Goal: Transaction & Acquisition: Book appointment/travel/reservation

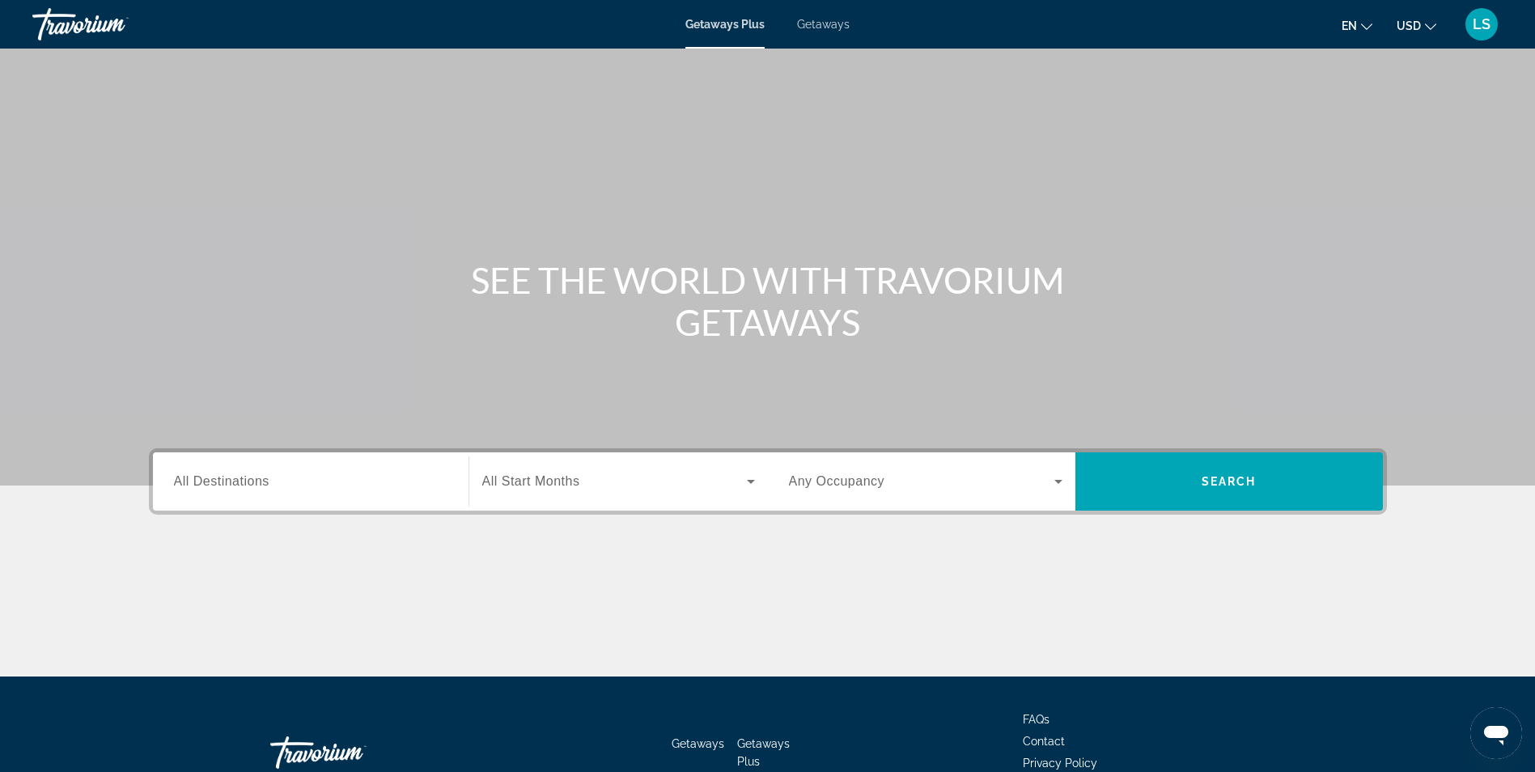
click at [920, 486] on span "Search widget" at bounding box center [921, 481] width 265 height 19
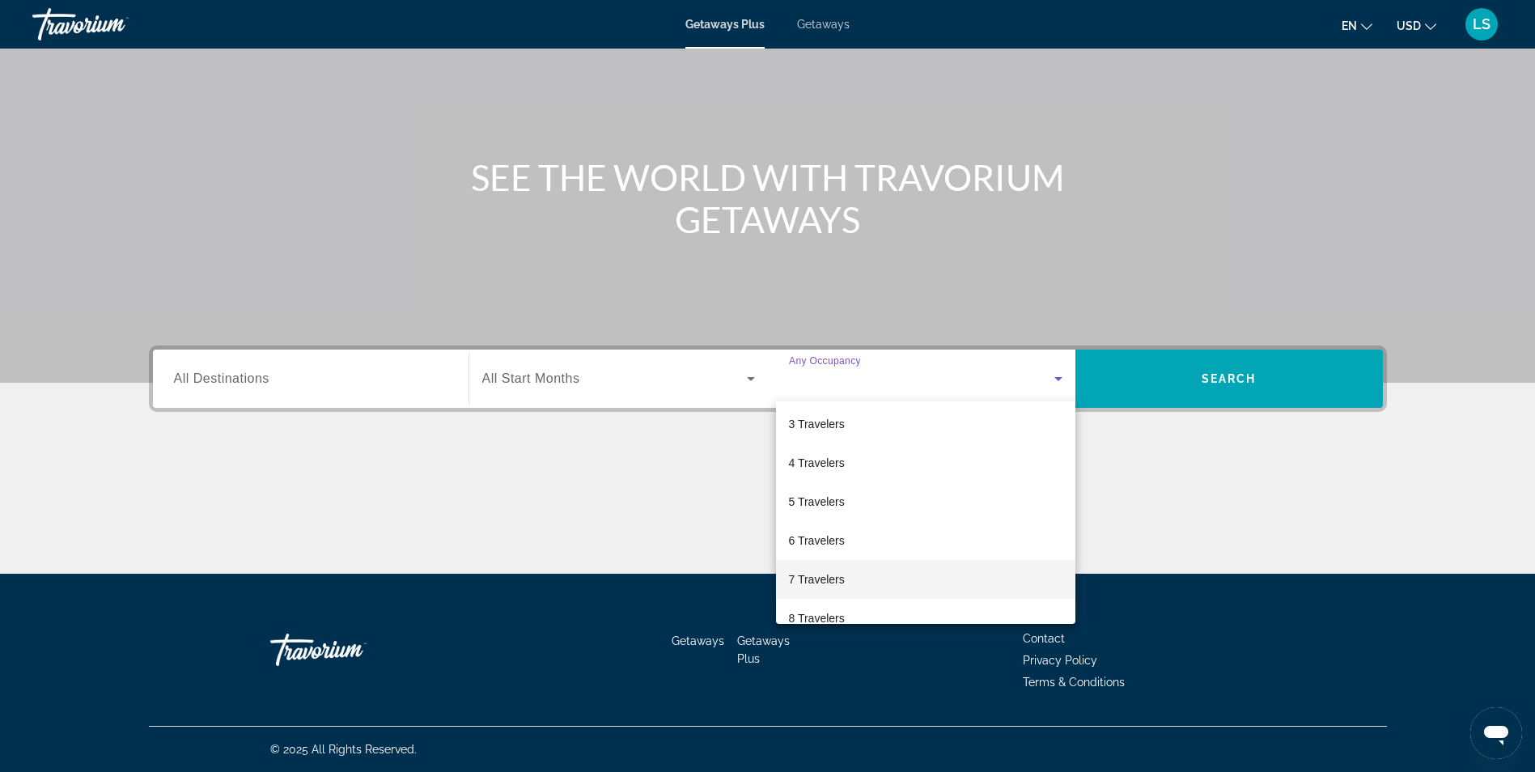
scroll to position [162, 0]
click at [829, 464] on span "6 Travelers" at bounding box center [817, 459] width 56 height 19
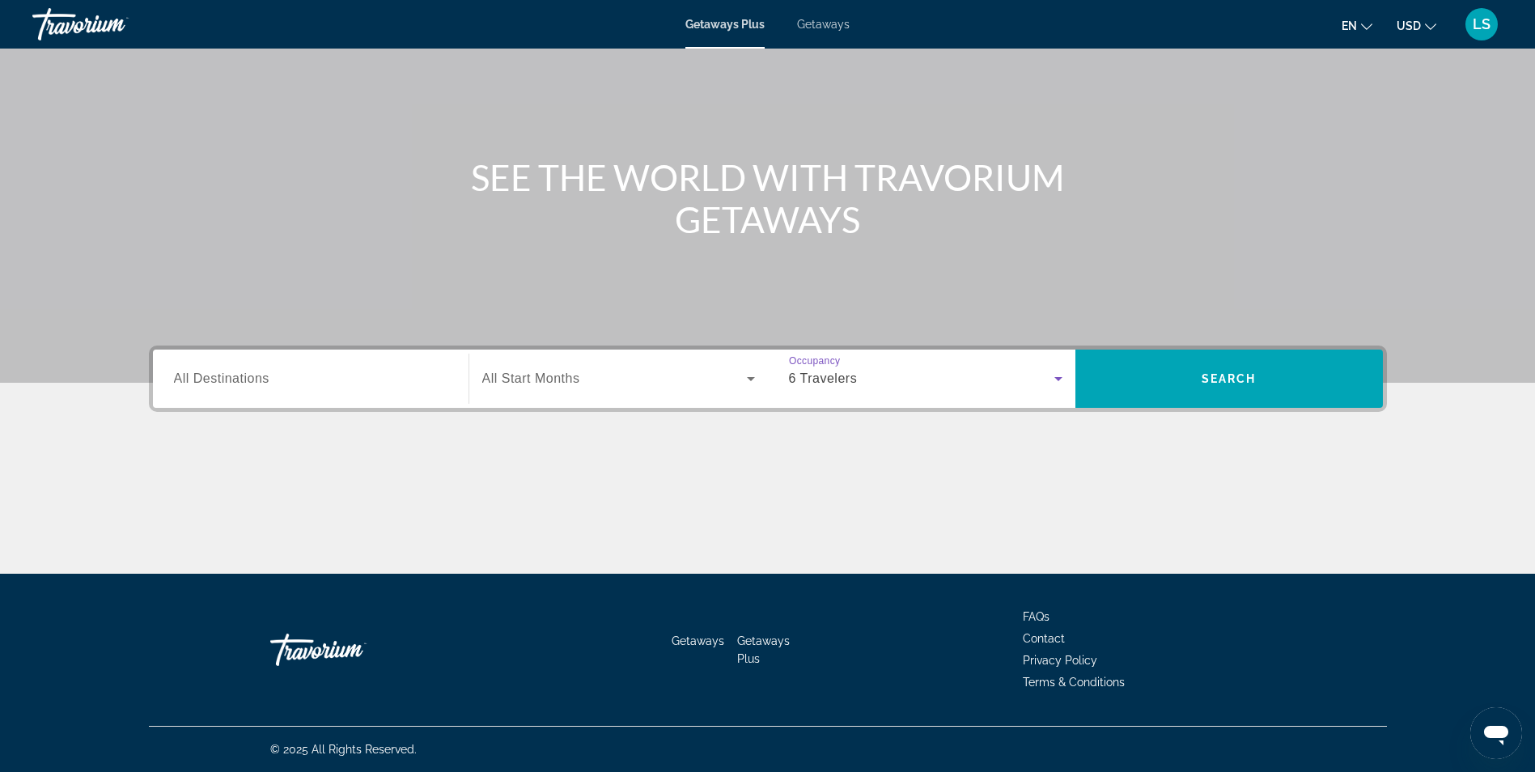
click at [555, 377] on span "All Start Months" at bounding box center [531, 378] width 98 height 14
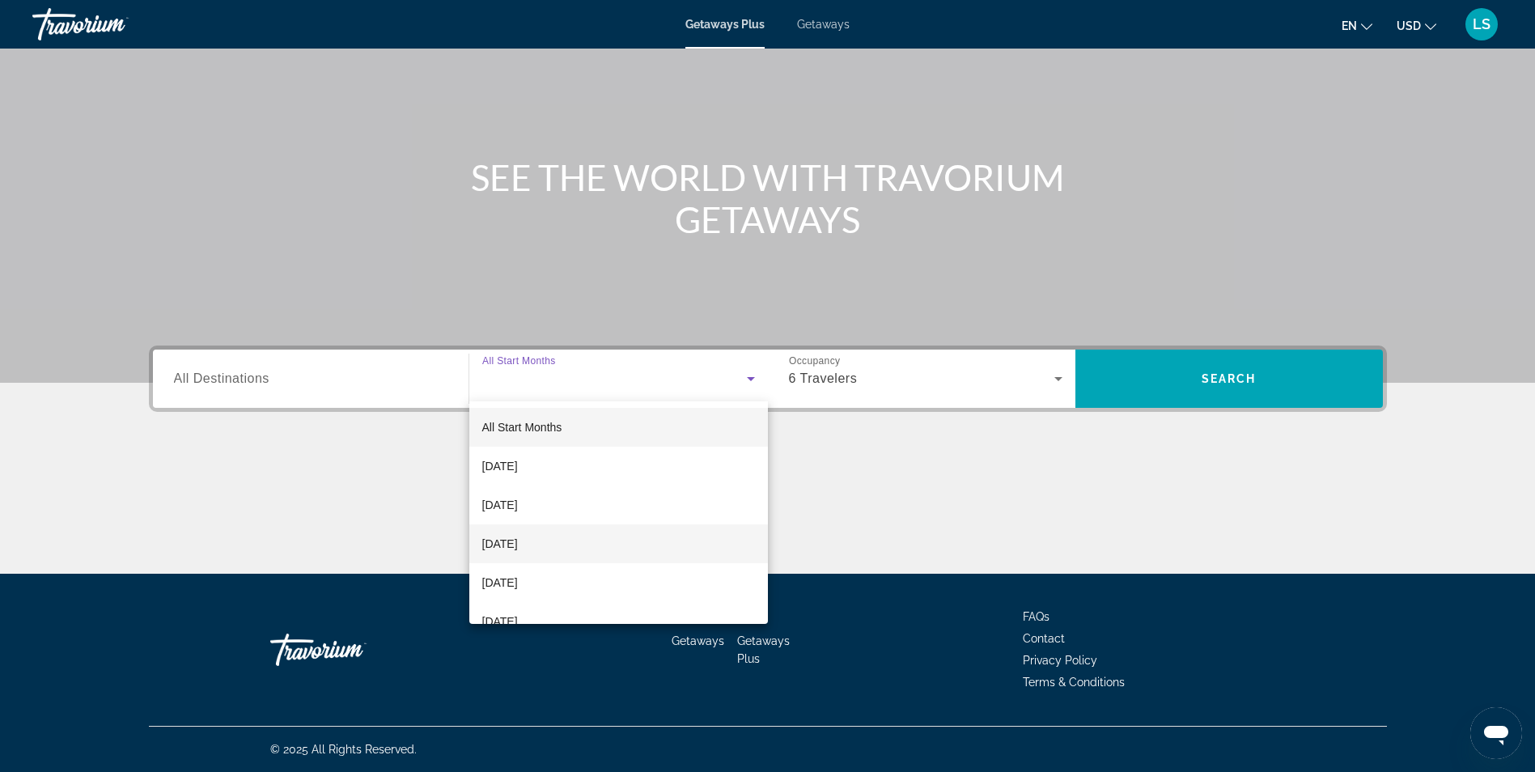
click at [518, 541] on span "[DATE]" at bounding box center [500, 543] width 36 height 19
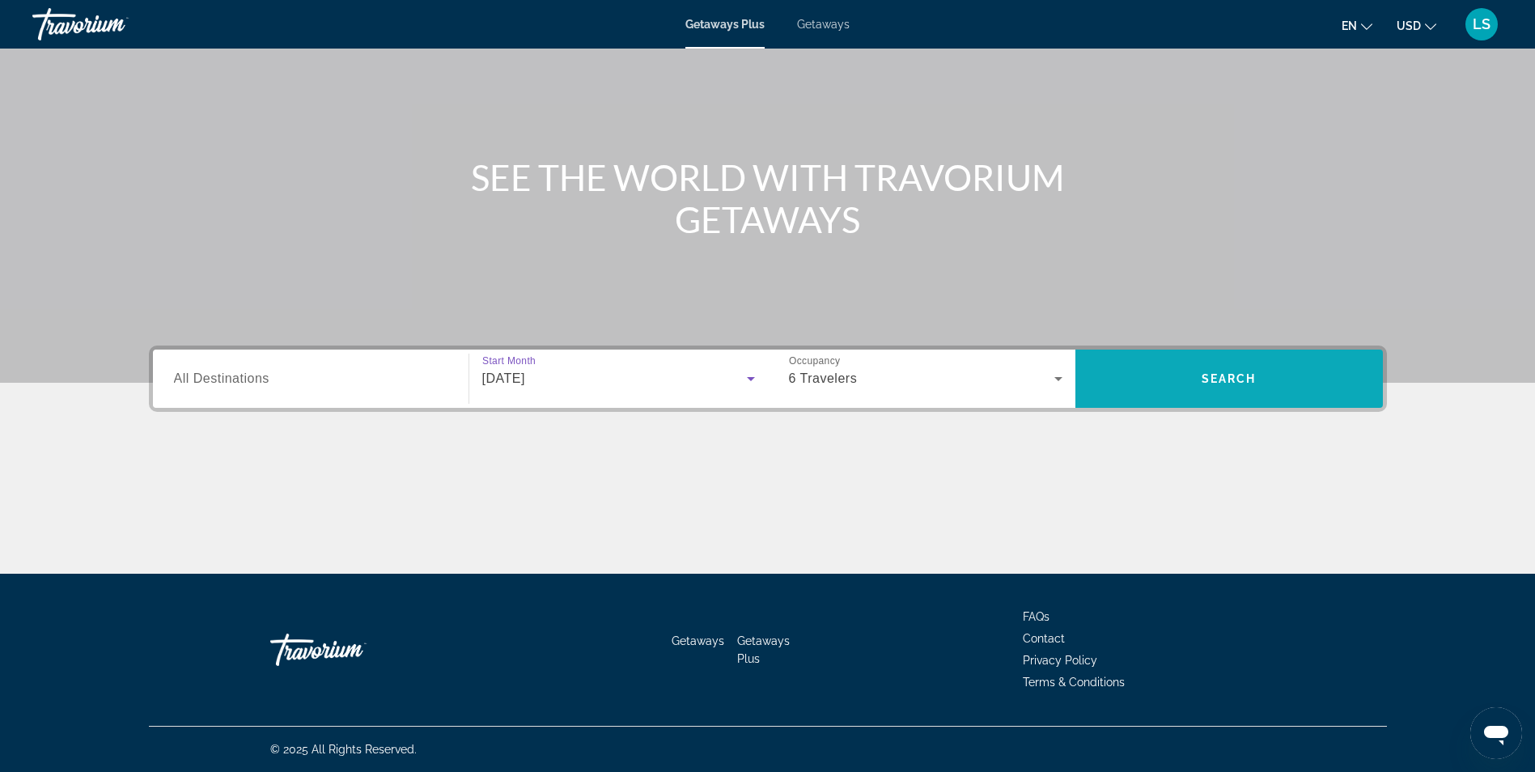
click at [1232, 373] on span "Search" at bounding box center [1229, 378] width 55 height 13
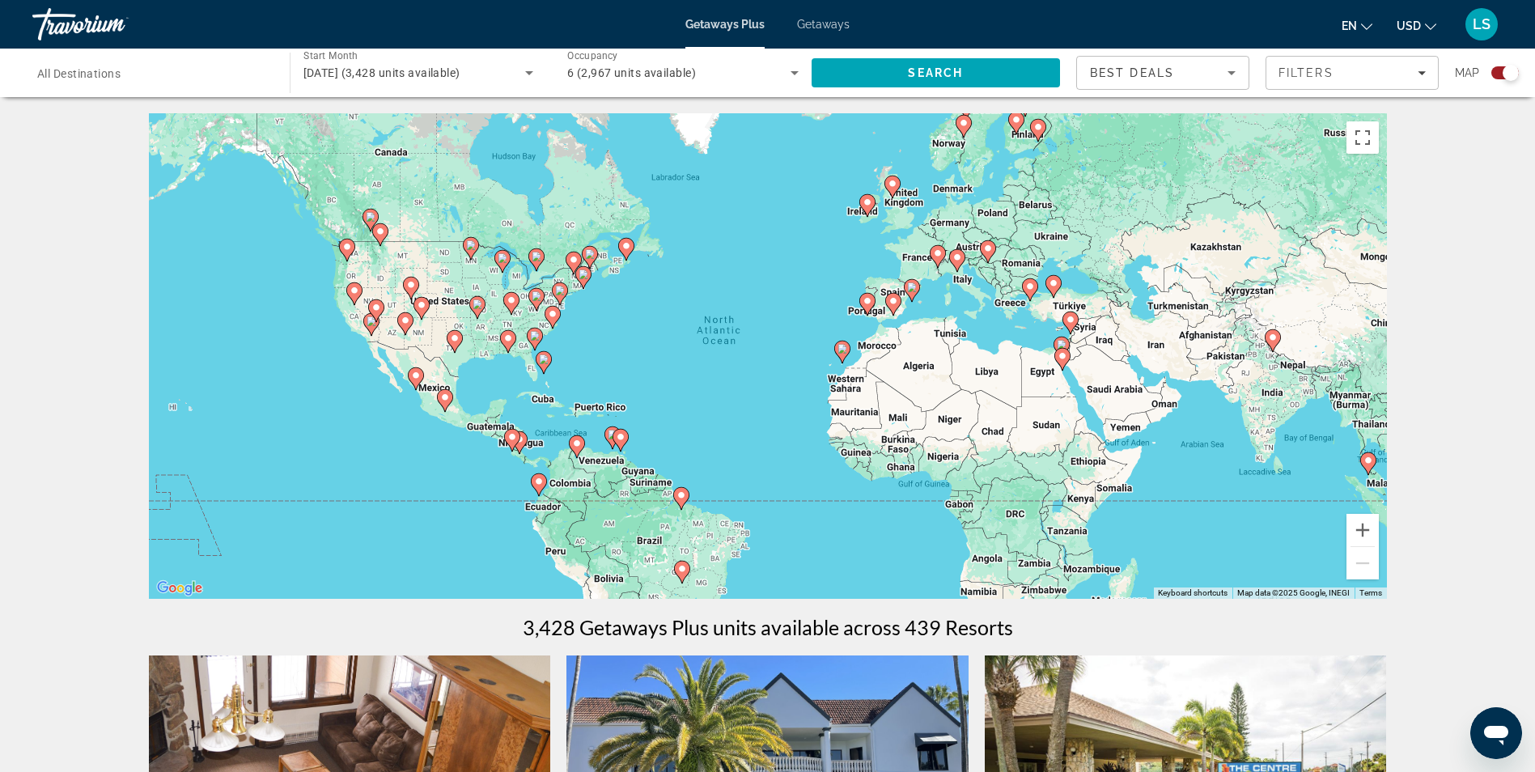
click at [48, 62] on div "Search widget" at bounding box center [152, 73] width 231 height 46
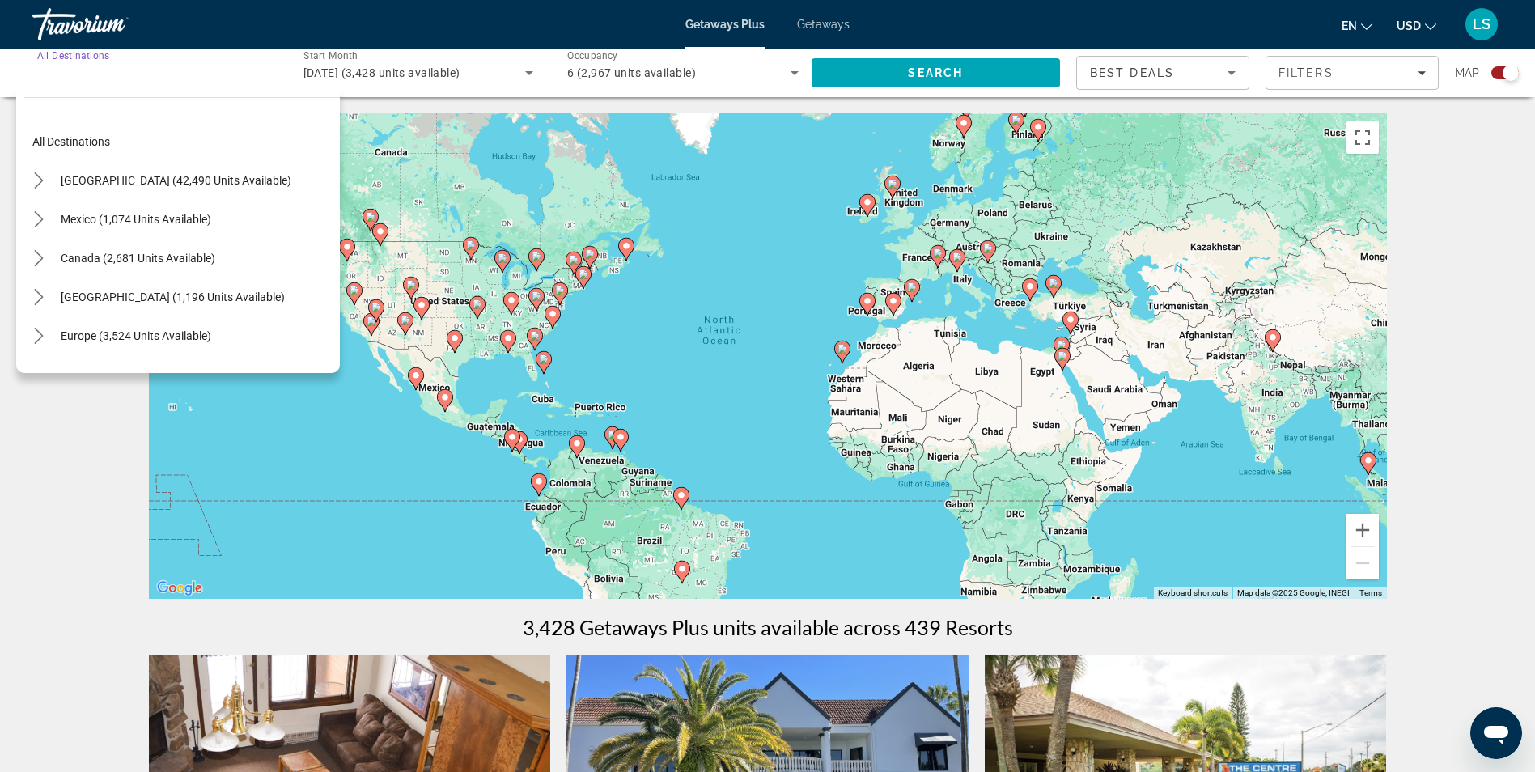
click at [51, 66] on input "Destination All Destinations" at bounding box center [152, 73] width 231 height 19
click at [87, 83] on div "Search widget" at bounding box center [152, 73] width 231 height 46
click at [161, 77] on input "Destination All Destinations" at bounding box center [152, 73] width 231 height 19
click at [163, 58] on div "Search widget" at bounding box center [152, 73] width 231 height 46
drag, startPoint x: 127, startPoint y: 61, endPoint x: 53, endPoint y: 70, distance: 74.3
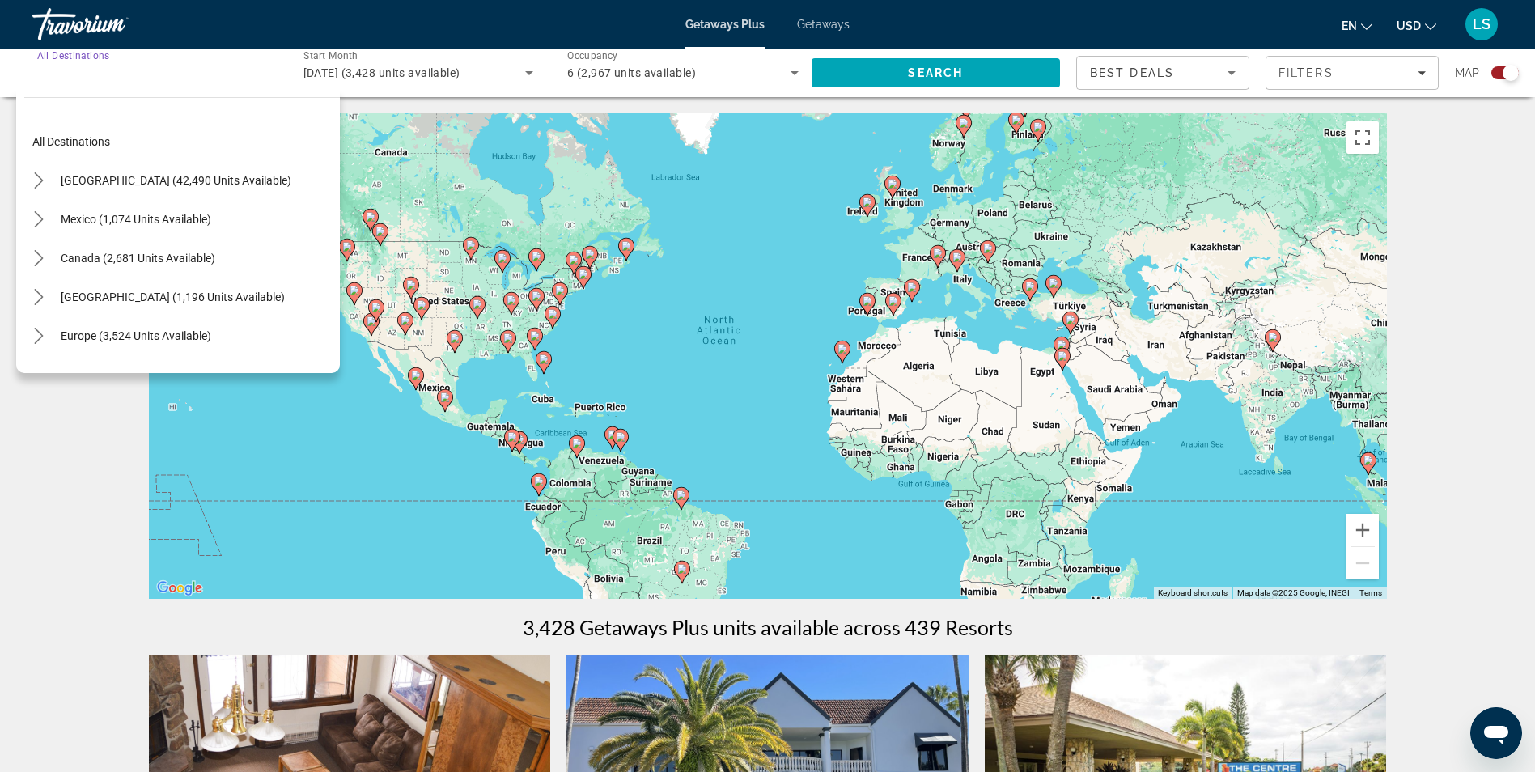
click at [125, 61] on div "Search widget" at bounding box center [152, 73] width 231 height 46
click at [100, 183] on span "[GEOGRAPHIC_DATA] (42,490 units available)" at bounding box center [176, 180] width 231 height 13
type input "**********"
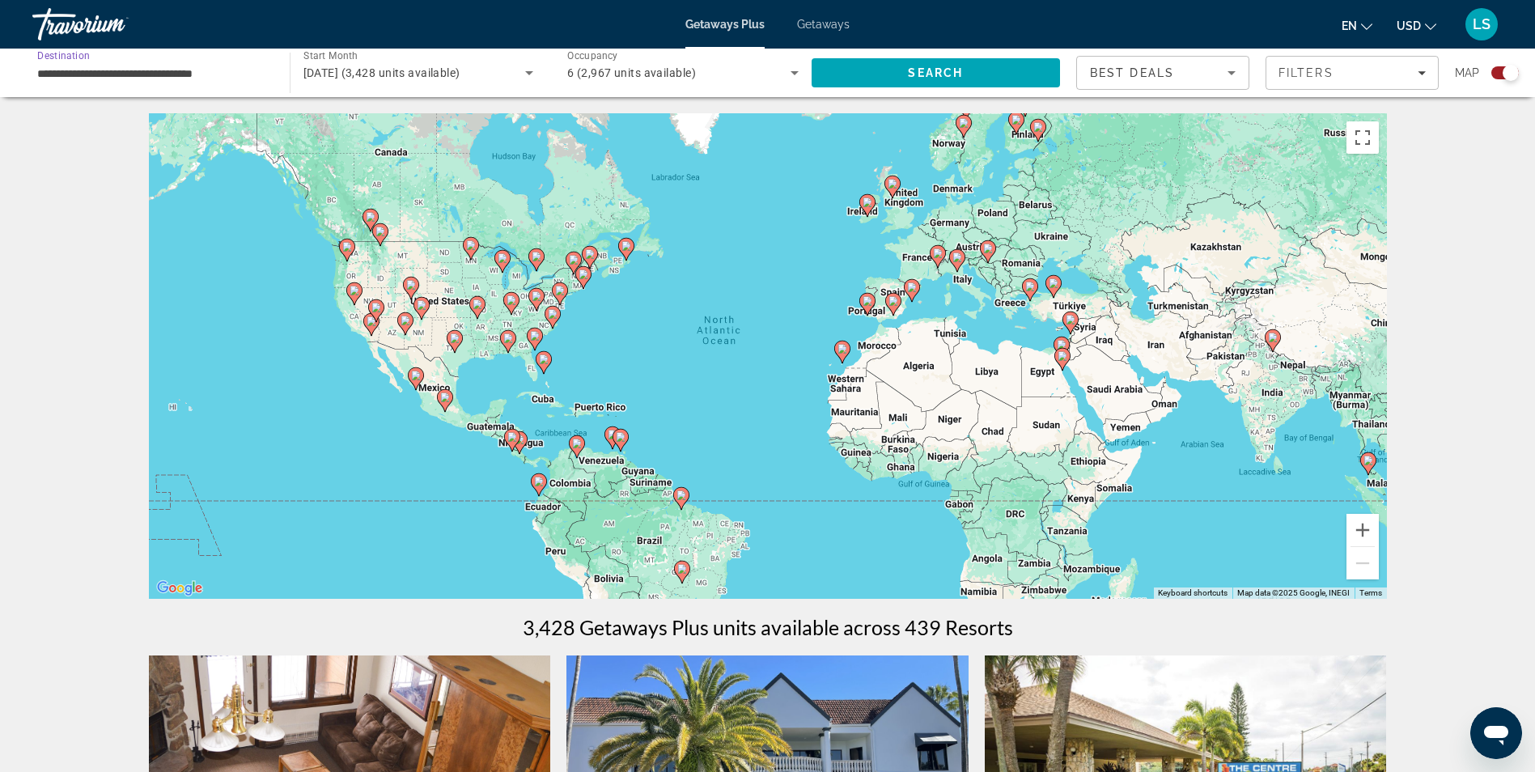
click at [106, 77] on input "**********" at bounding box center [152, 73] width 231 height 19
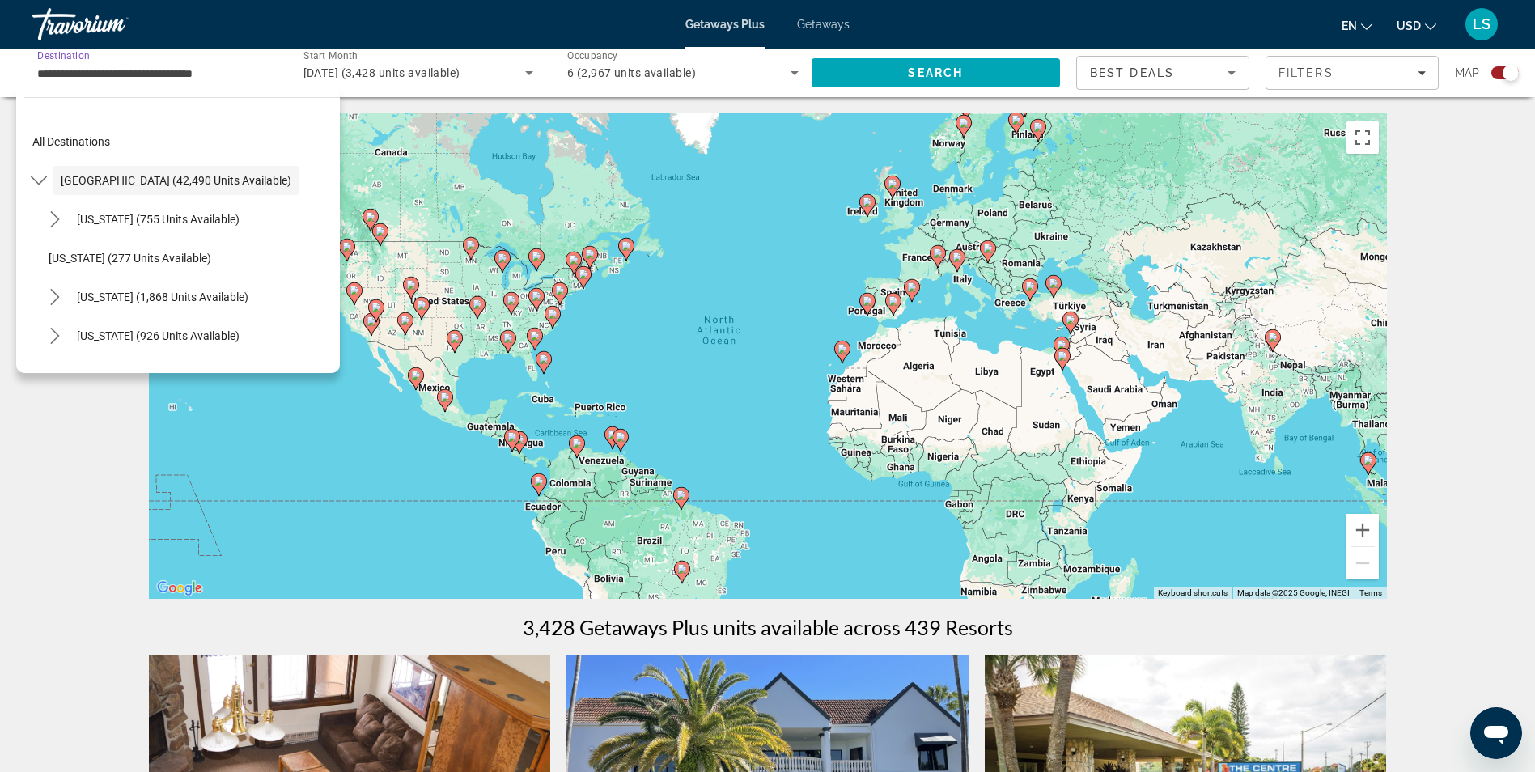
drag, startPoint x: 198, startPoint y: 70, endPoint x: 14, endPoint y: 70, distance: 184.5
click at [14, 70] on div "**********" at bounding box center [767, 73] width 1535 height 49
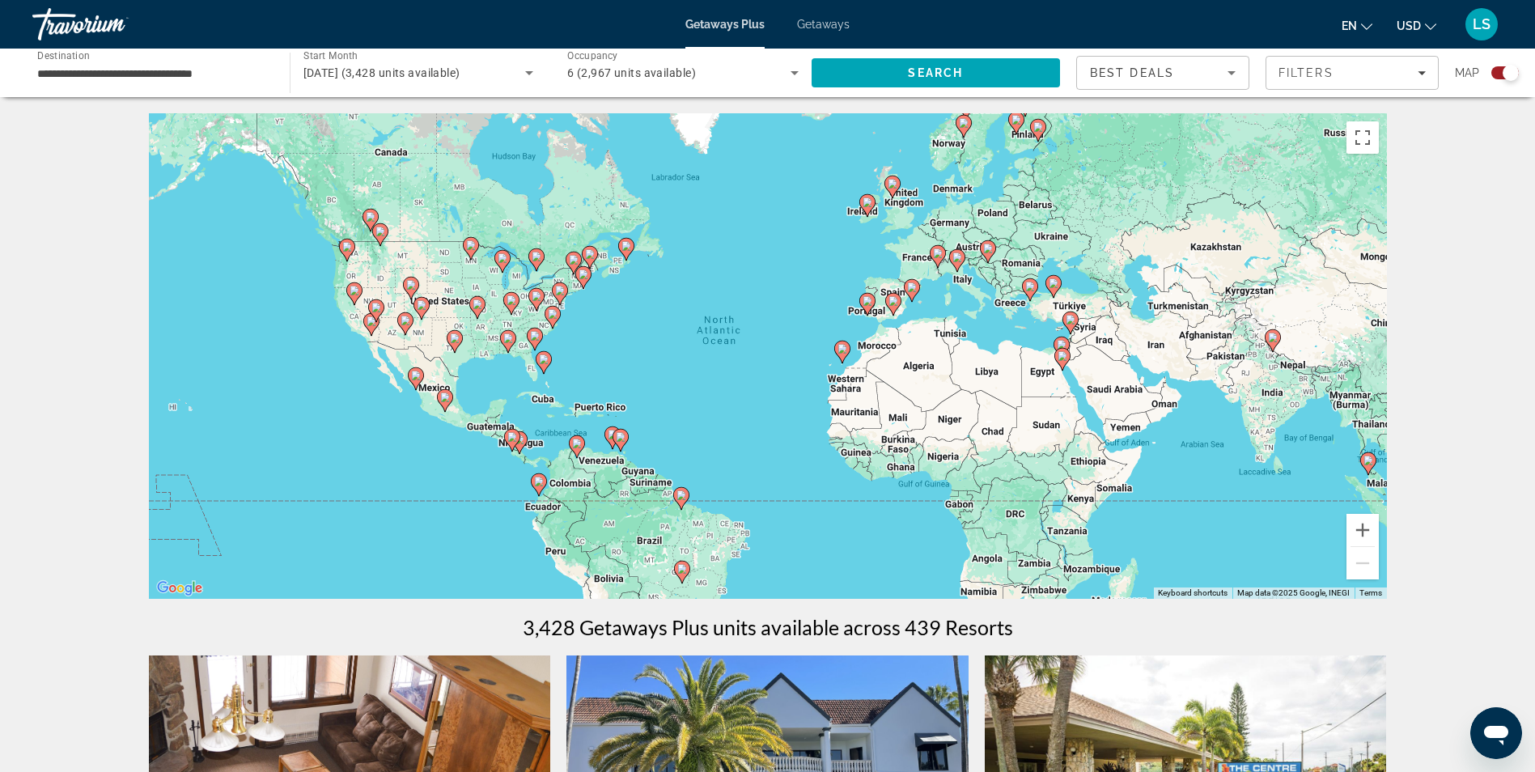
drag, startPoint x: 14, startPoint y: 70, endPoint x: 241, endPoint y: 53, distance: 228.0
click at [241, 53] on div "**********" at bounding box center [152, 73] width 231 height 46
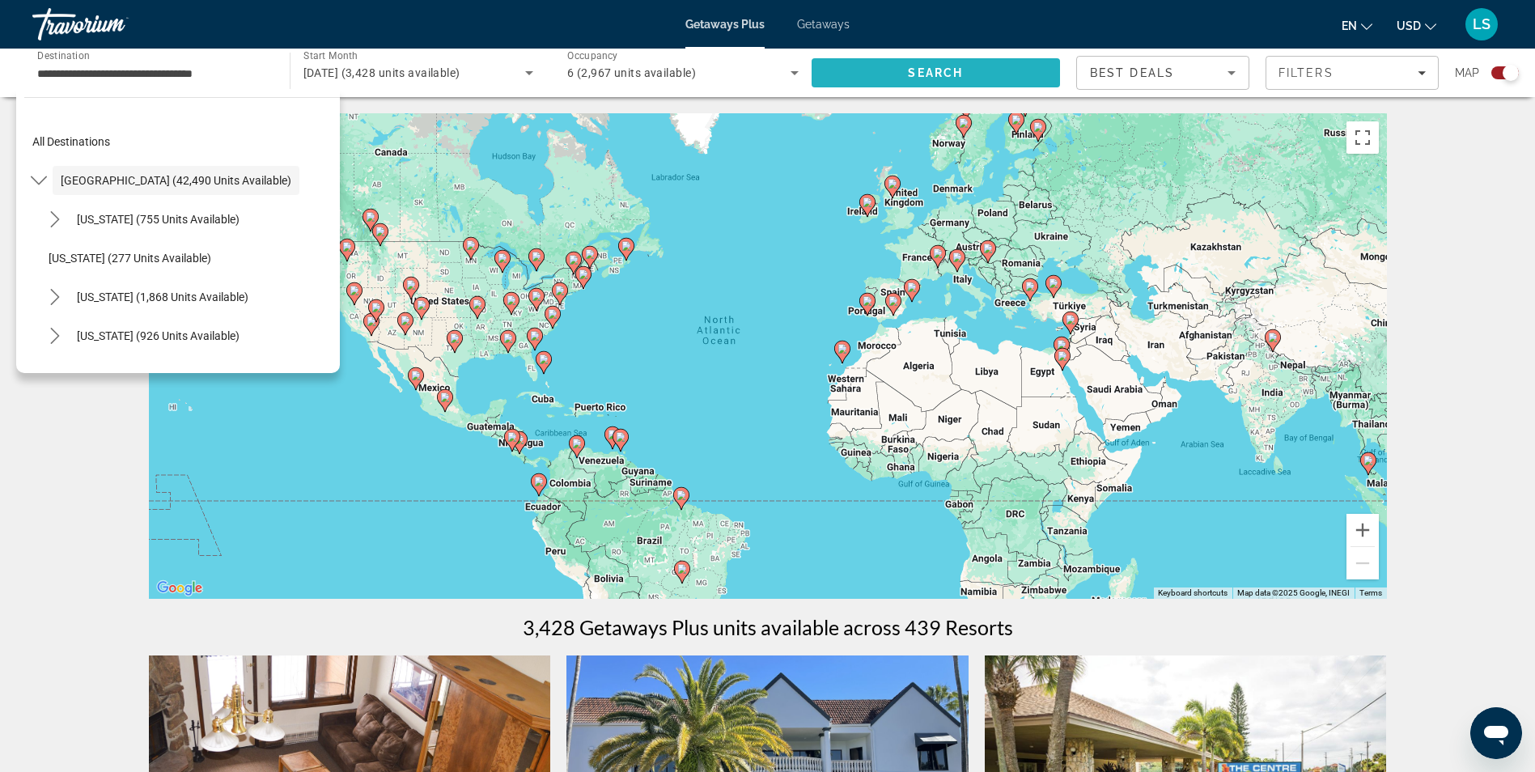
click at [931, 61] on span "Search" at bounding box center [936, 72] width 249 height 39
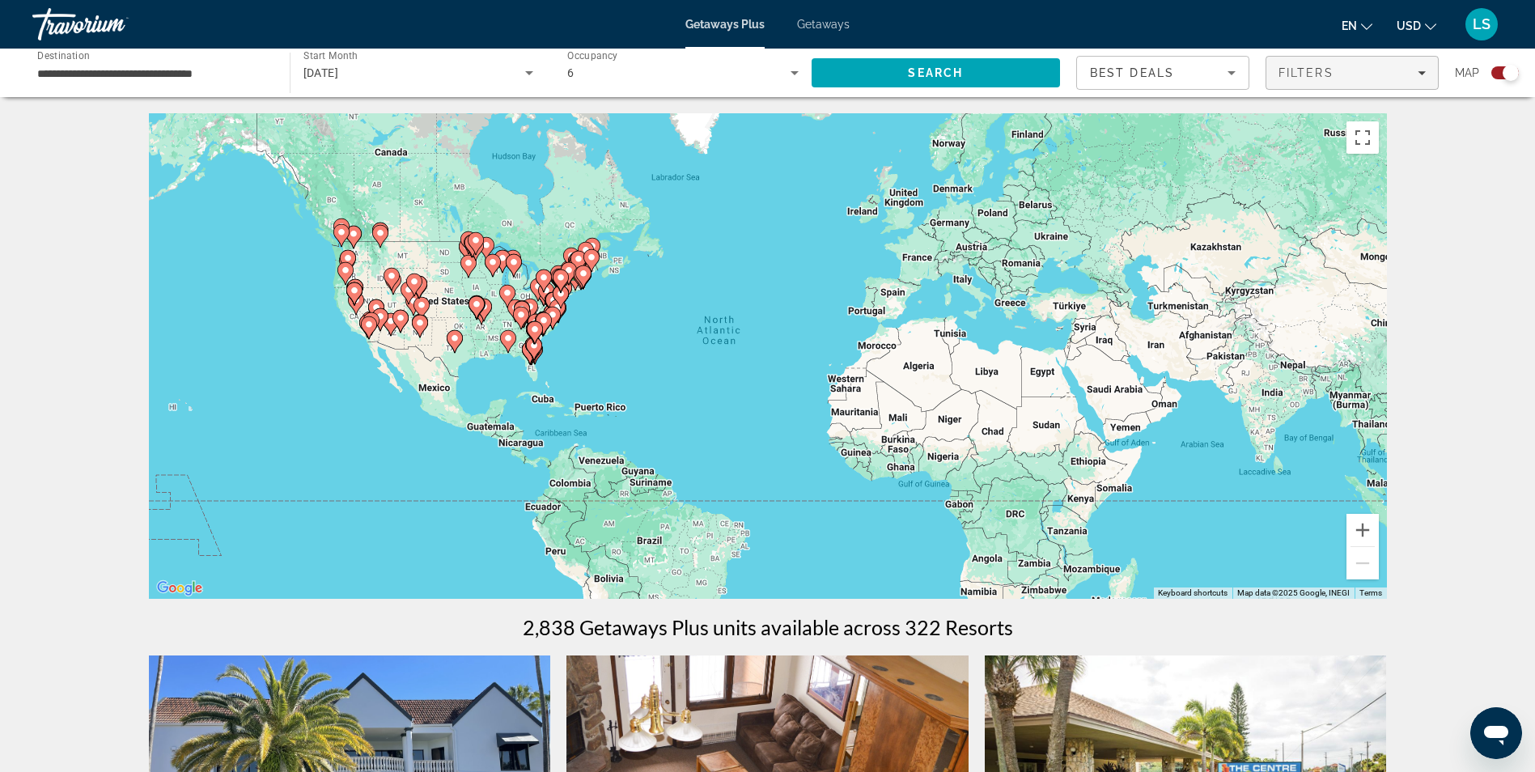
click at [1385, 75] on div "Filters" at bounding box center [1351, 72] width 147 height 13
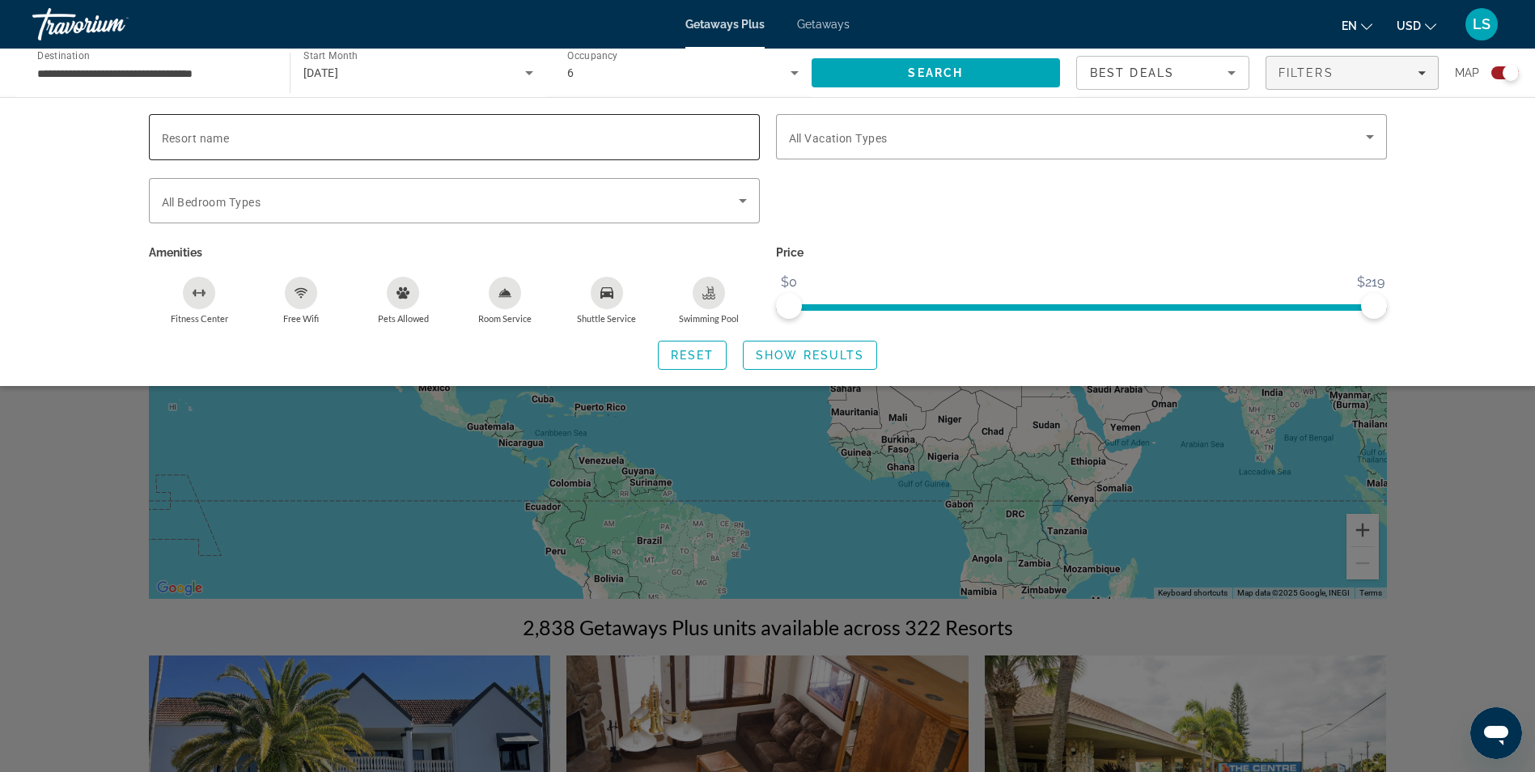
click at [395, 136] on input "Resort name" at bounding box center [454, 137] width 585 height 19
click at [363, 130] on input "Resort name" at bounding box center [454, 137] width 585 height 19
type input "*******"
click at [817, 354] on span "Show Results" at bounding box center [810, 355] width 108 height 13
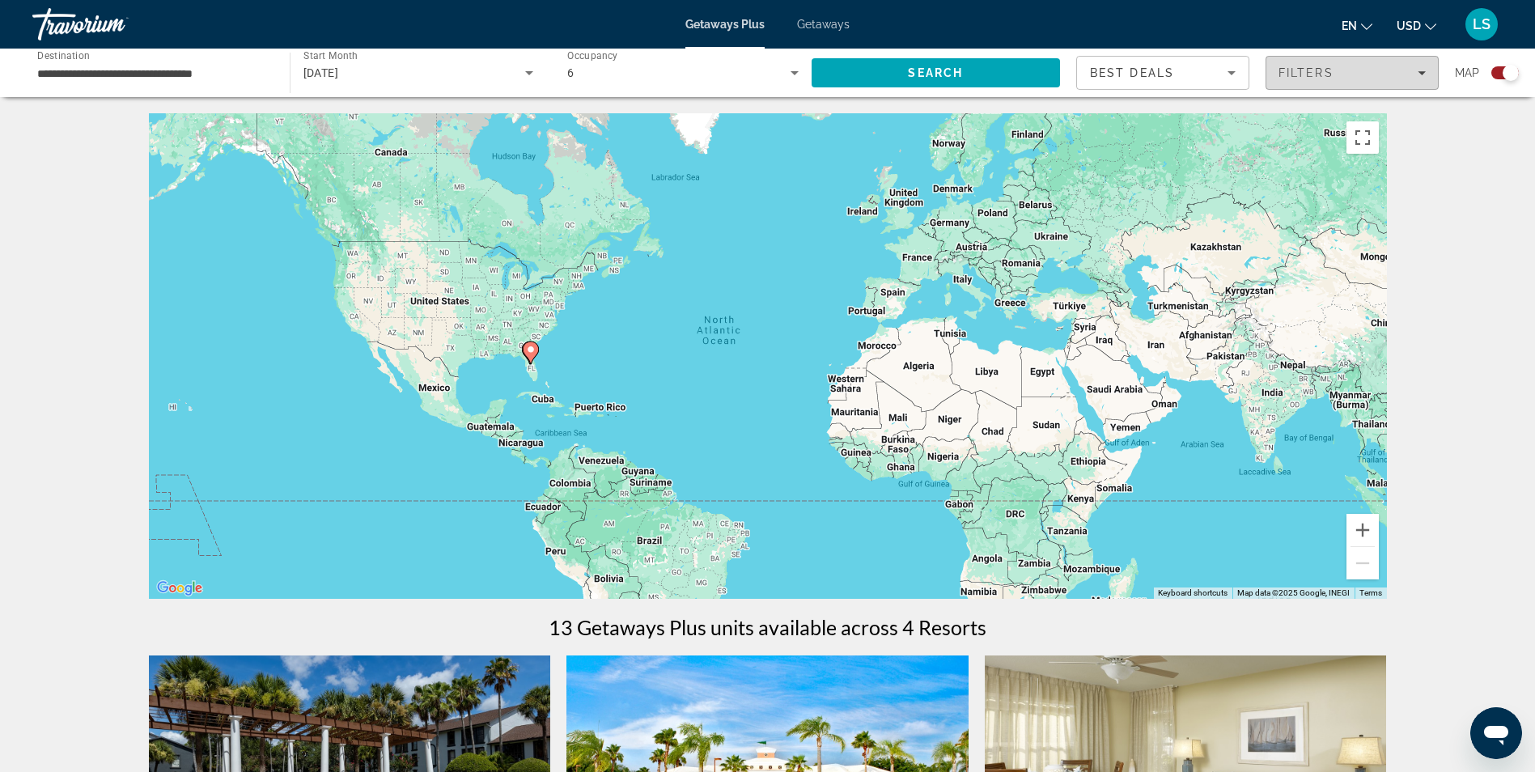
click at [1325, 77] on span "Filters" at bounding box center [1305, 72] width 55 height 13
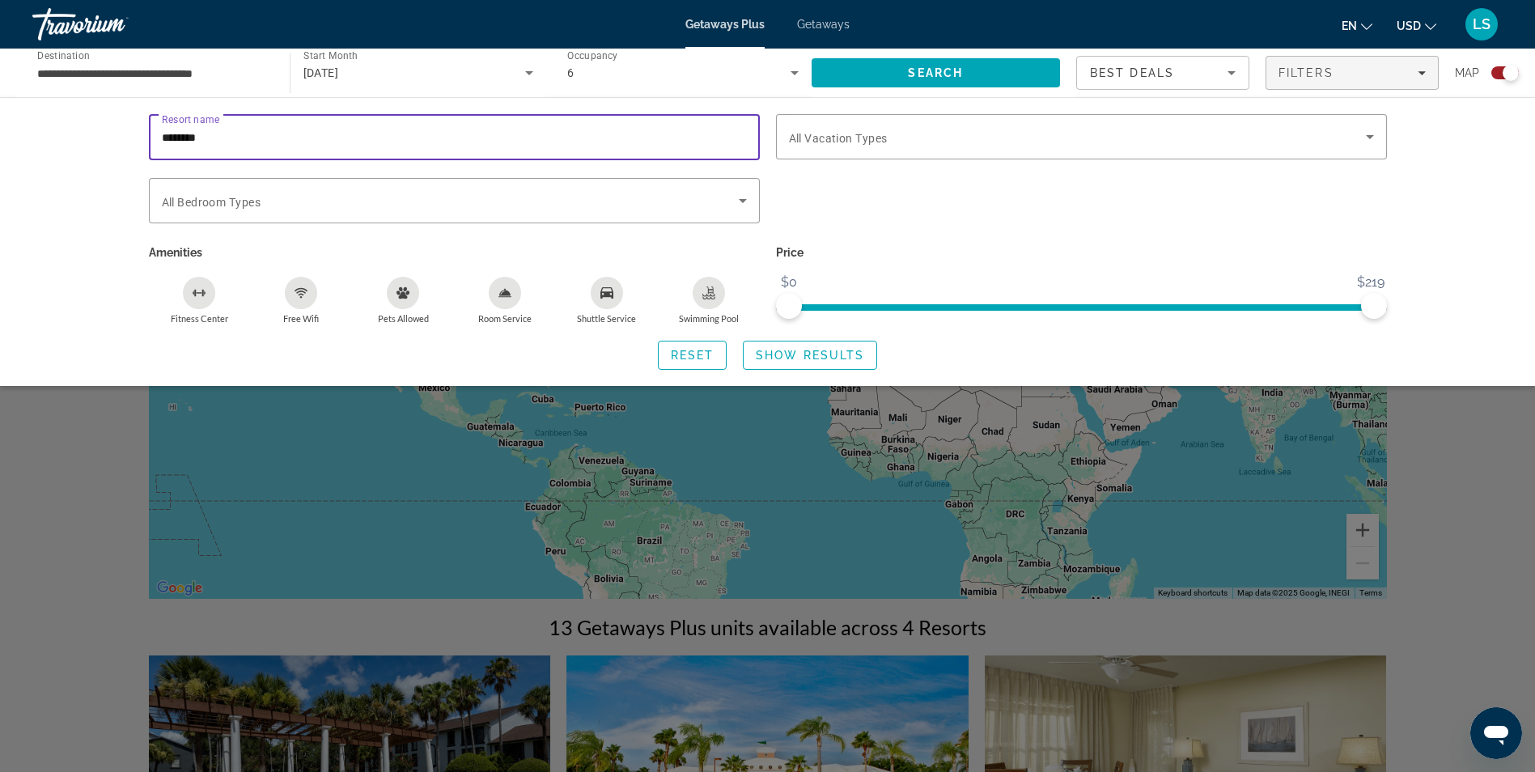
drag, startPoint x: 511, startPoint y: 146, endPoint x: 0, endPoint y: 152, distance: 511.4
click at [0, 152] on html "**********" at bounding box center [767, 386] width 1535 height 772
click at [809, 357] on span "Show Results" at bounding box center [810, 355] width 108 height 13
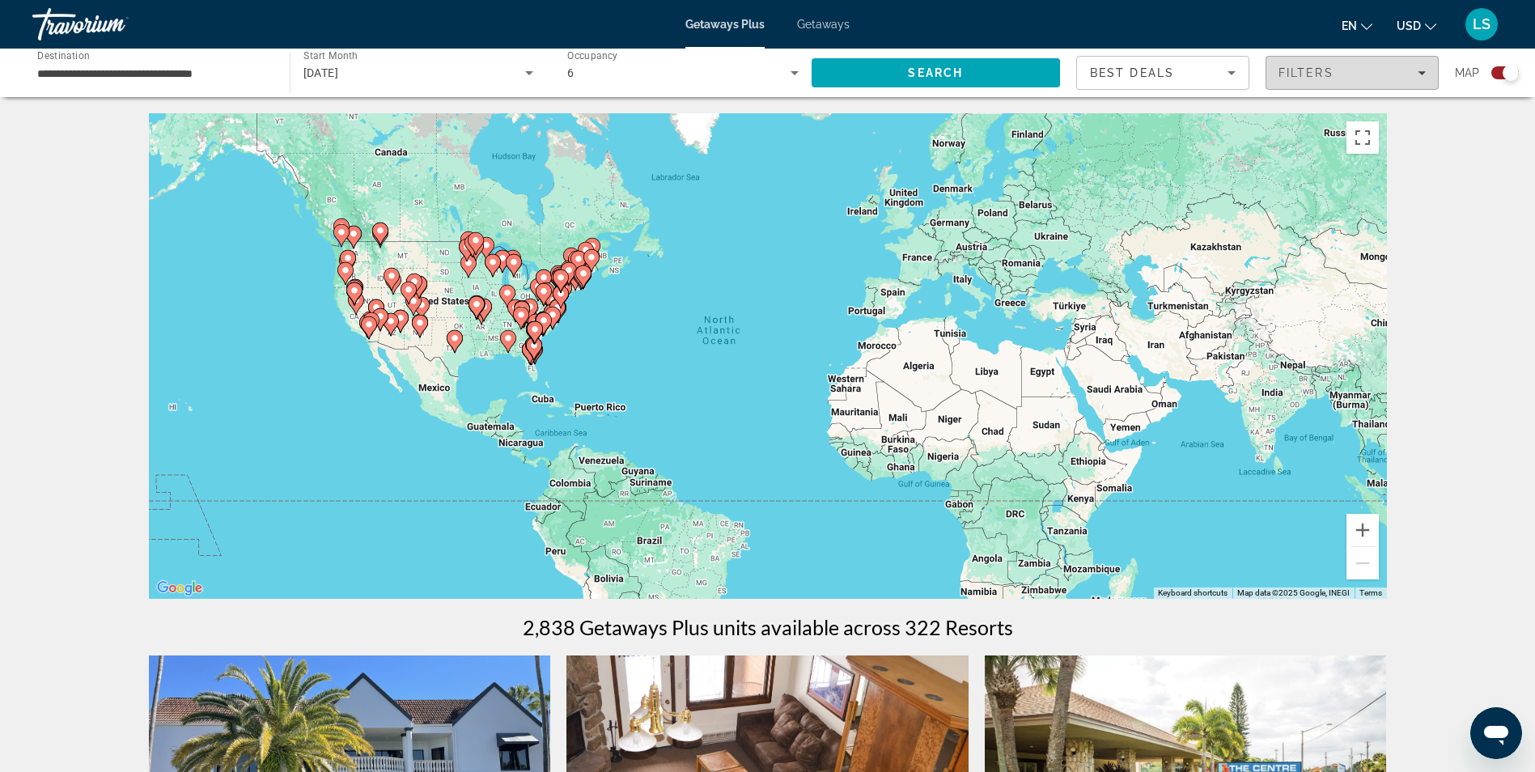
click at [1393, 73] on div "Filters" at bounding box center [1351, 72] width 147 height 13
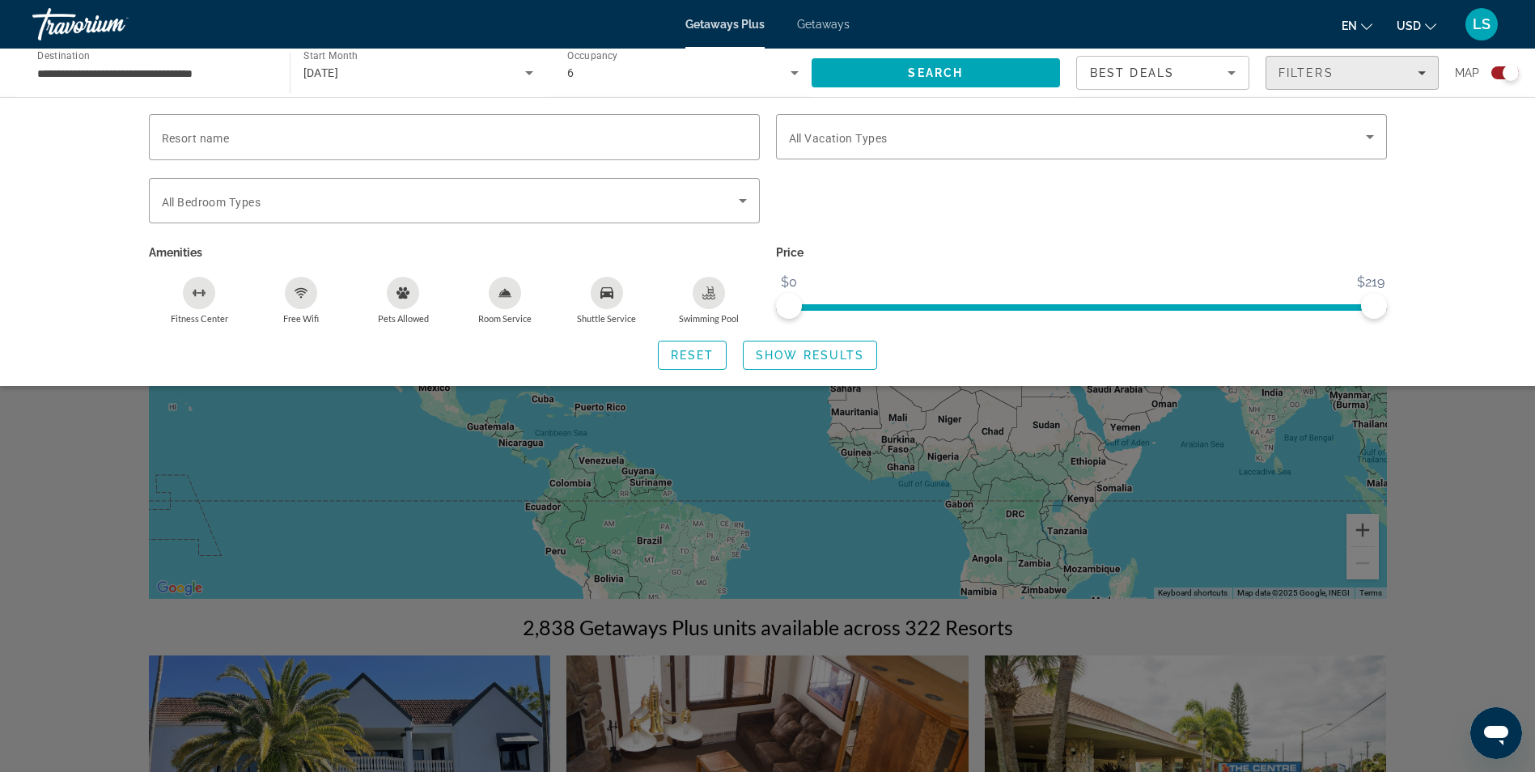
click at [1393, 73] on div "Filters" at bounding box center [1351, 72] width 147 height 13
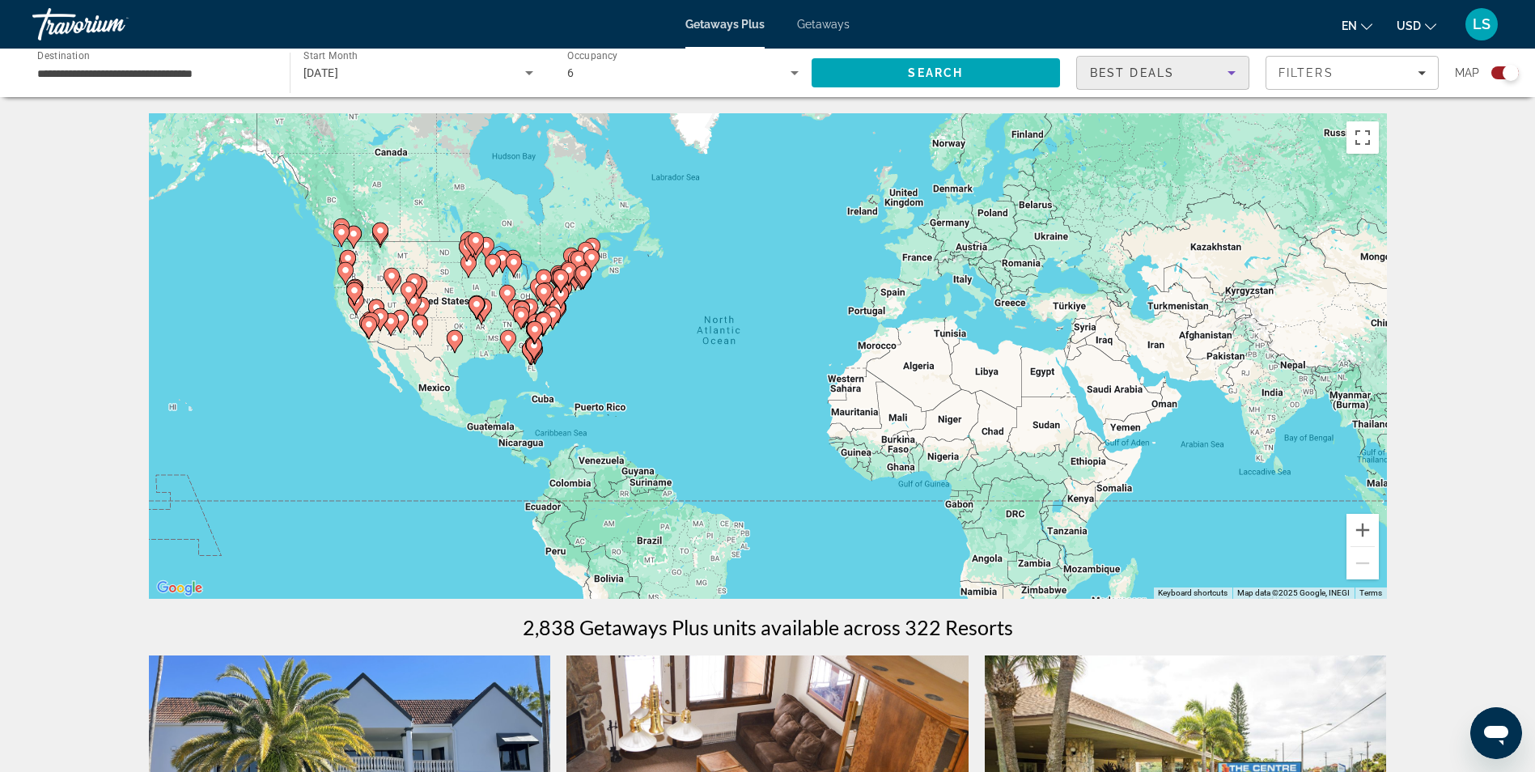
click at [1172, 82] on div "Best Deals" at bounding box center [1159, 72] width 138 height 19
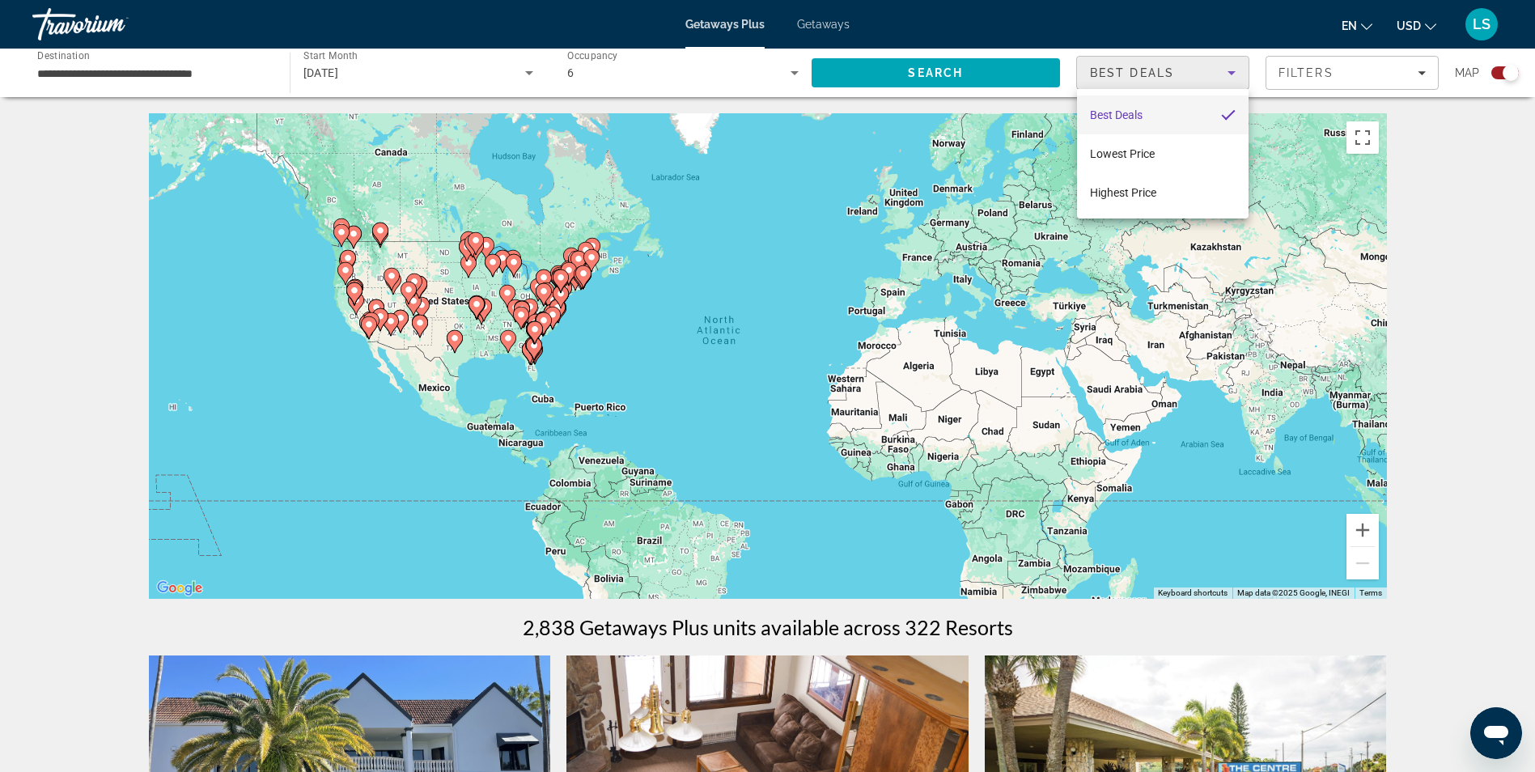
click at [1172, 82] on div at bounding box center [767, 386] width 1535 height 772
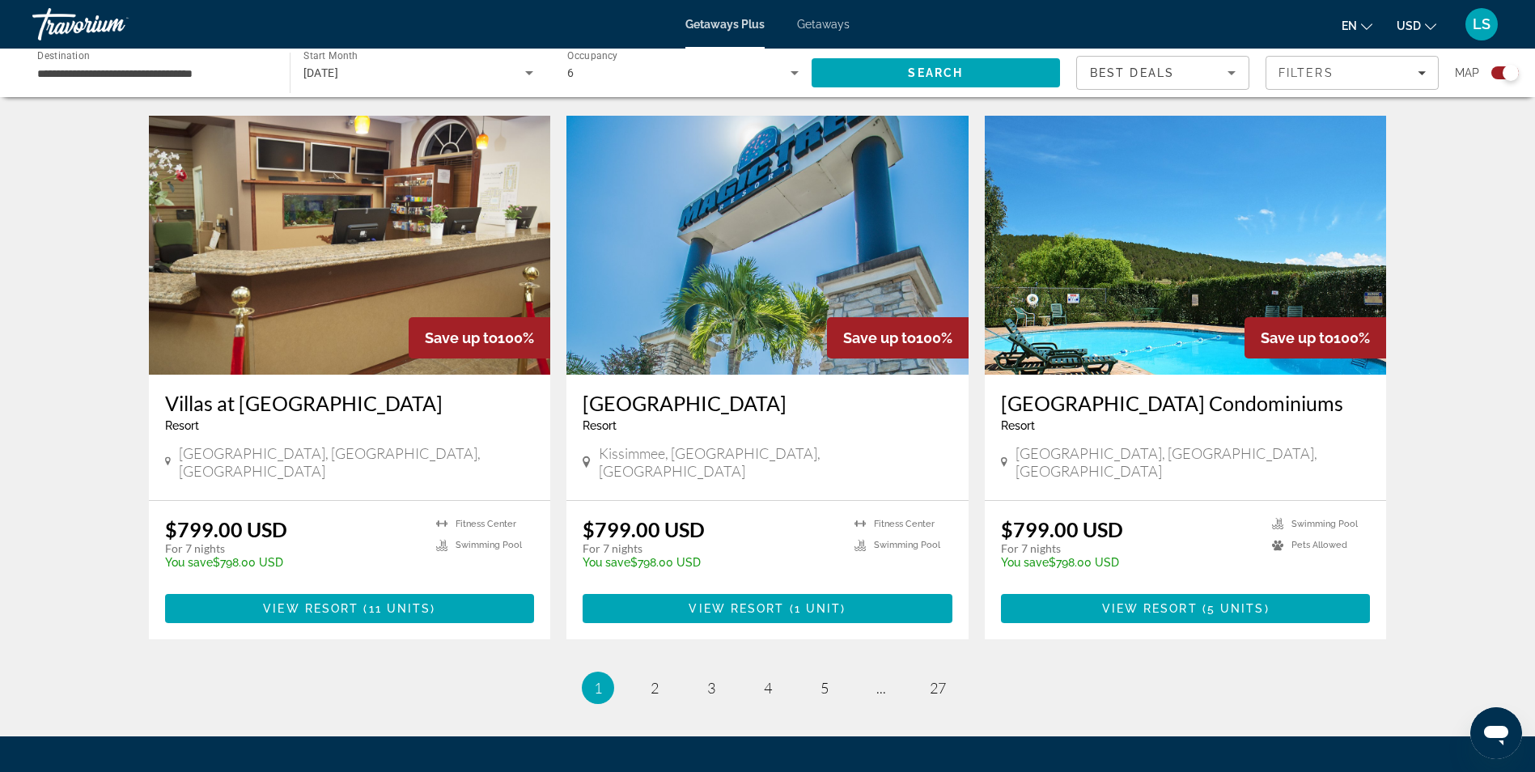
scroll to position [2264, 0]
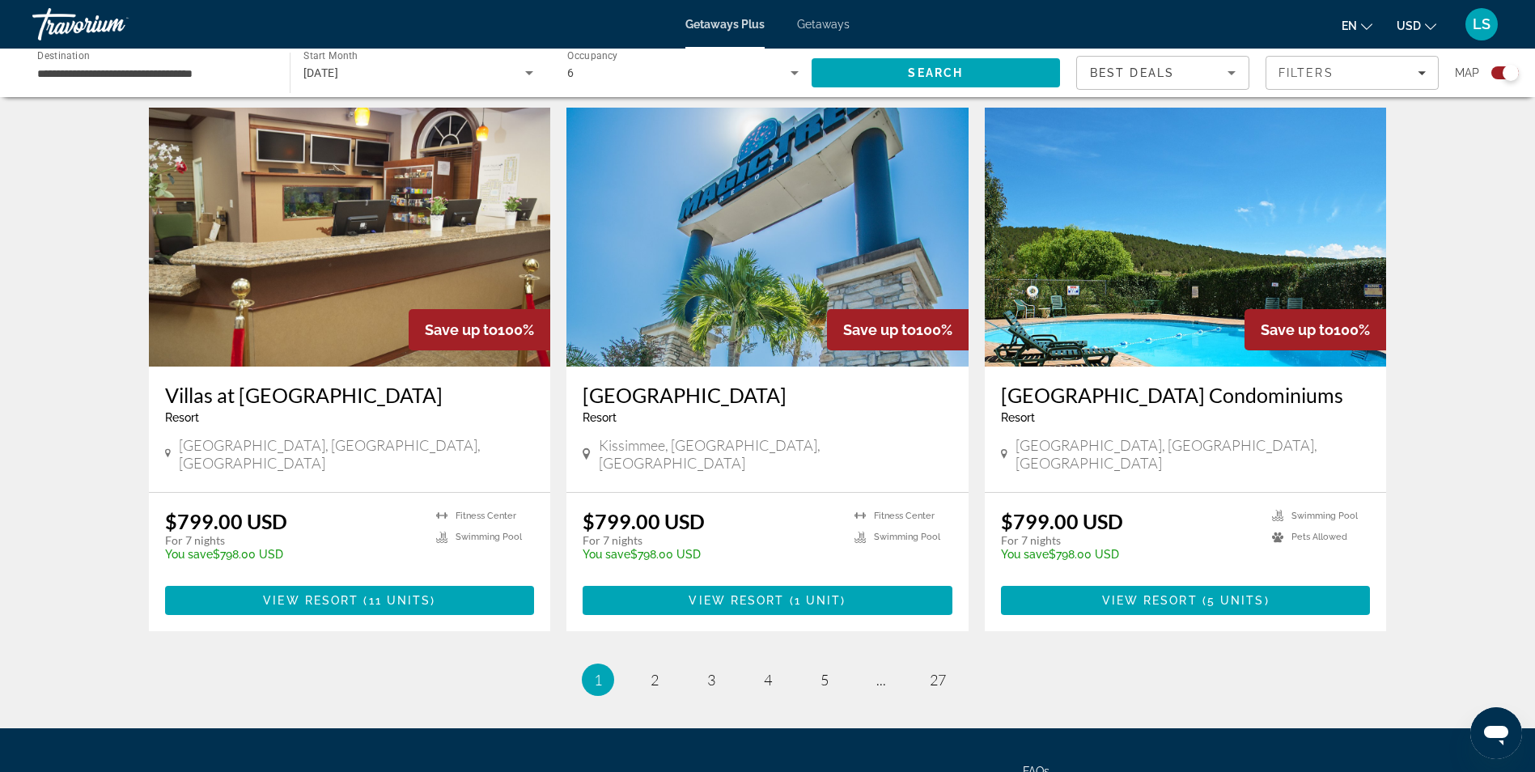
click at [782, 243] on img "Main content" at bounding box center [767, 237] width 402 height 259
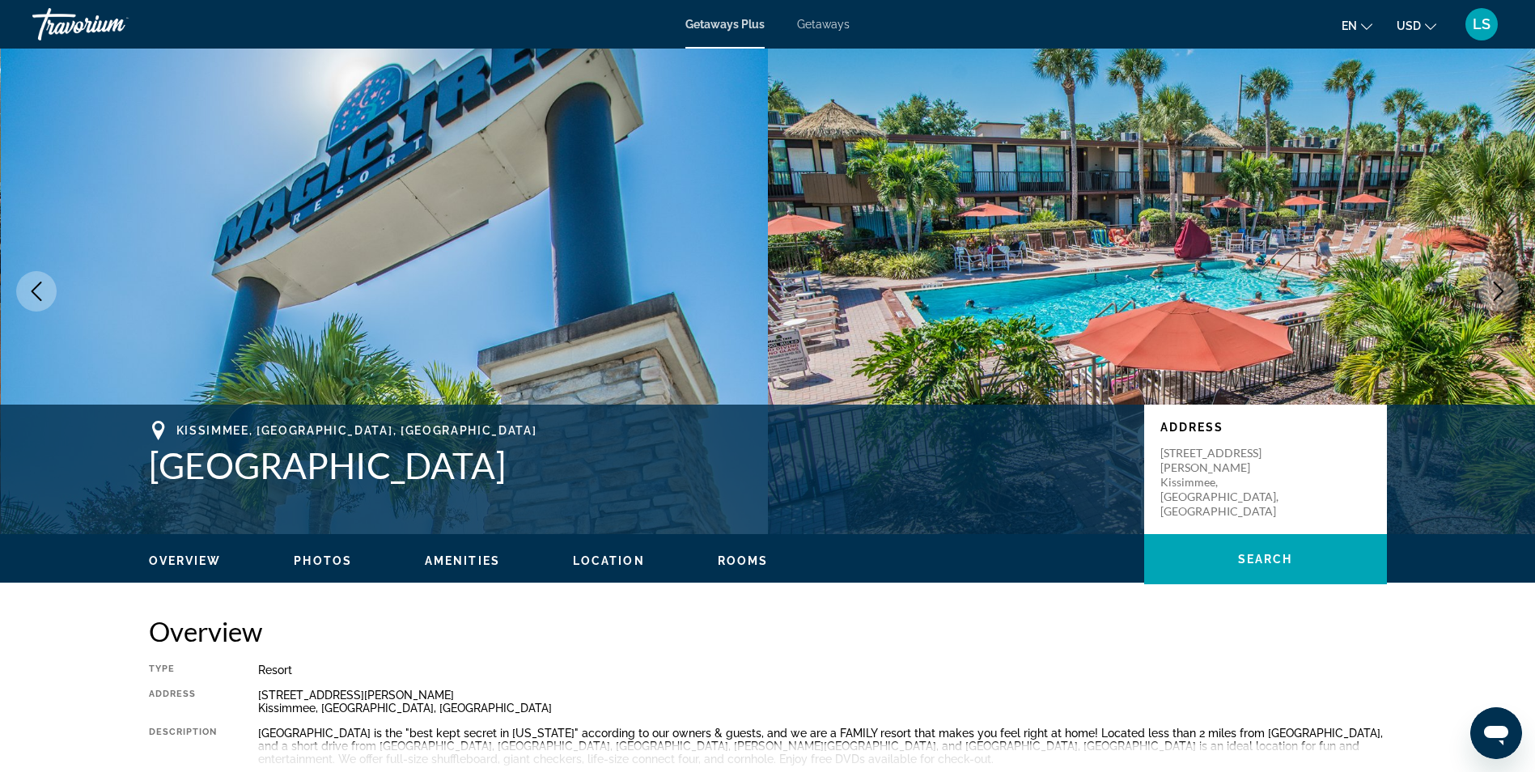
click at [1491, 288] on icon "Next image" at bounding box center [1498, 291] width 19 height 19
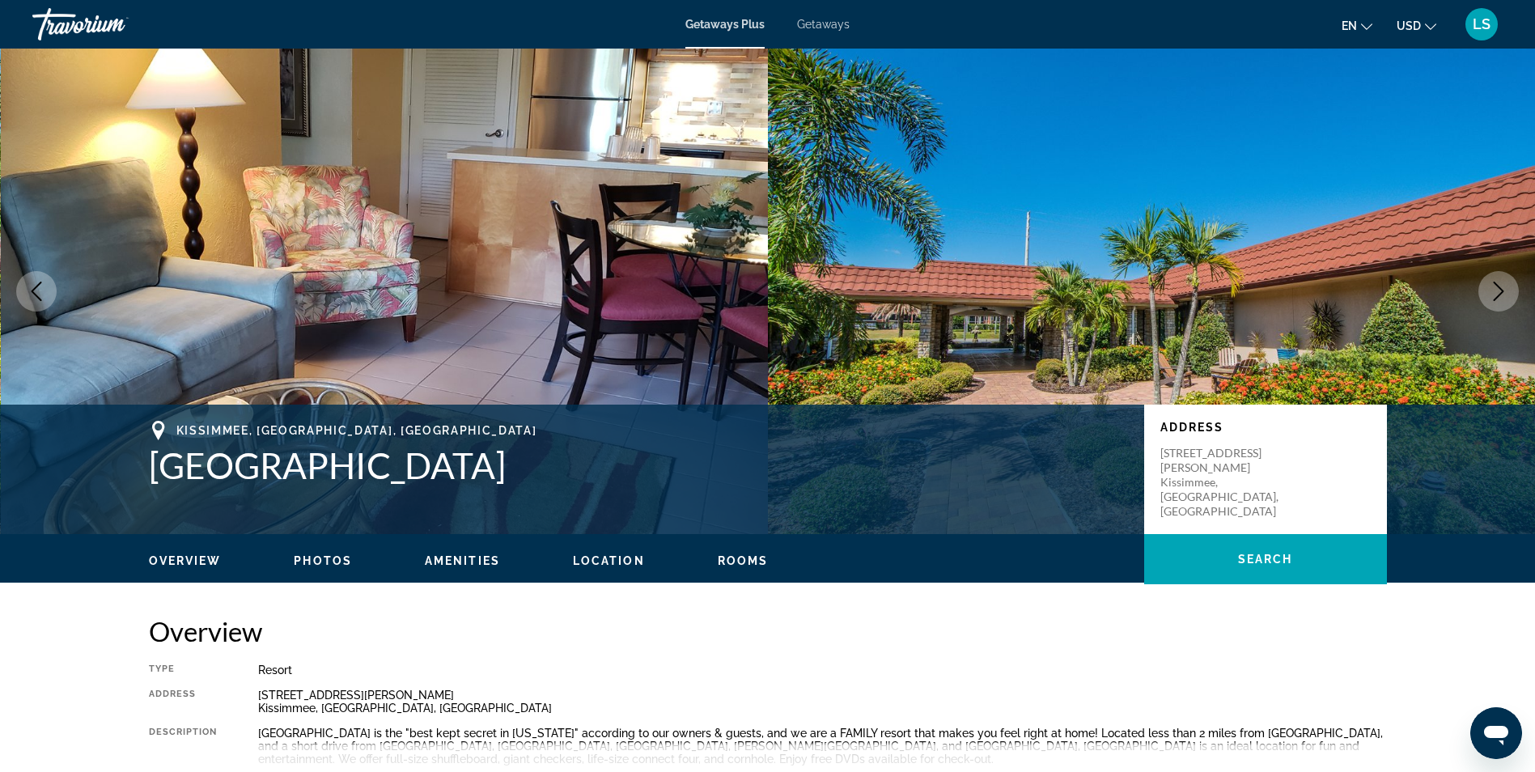
click at [1491, 288] on icon "Next image" at bounding box center [1498, 291] width 19 height 19
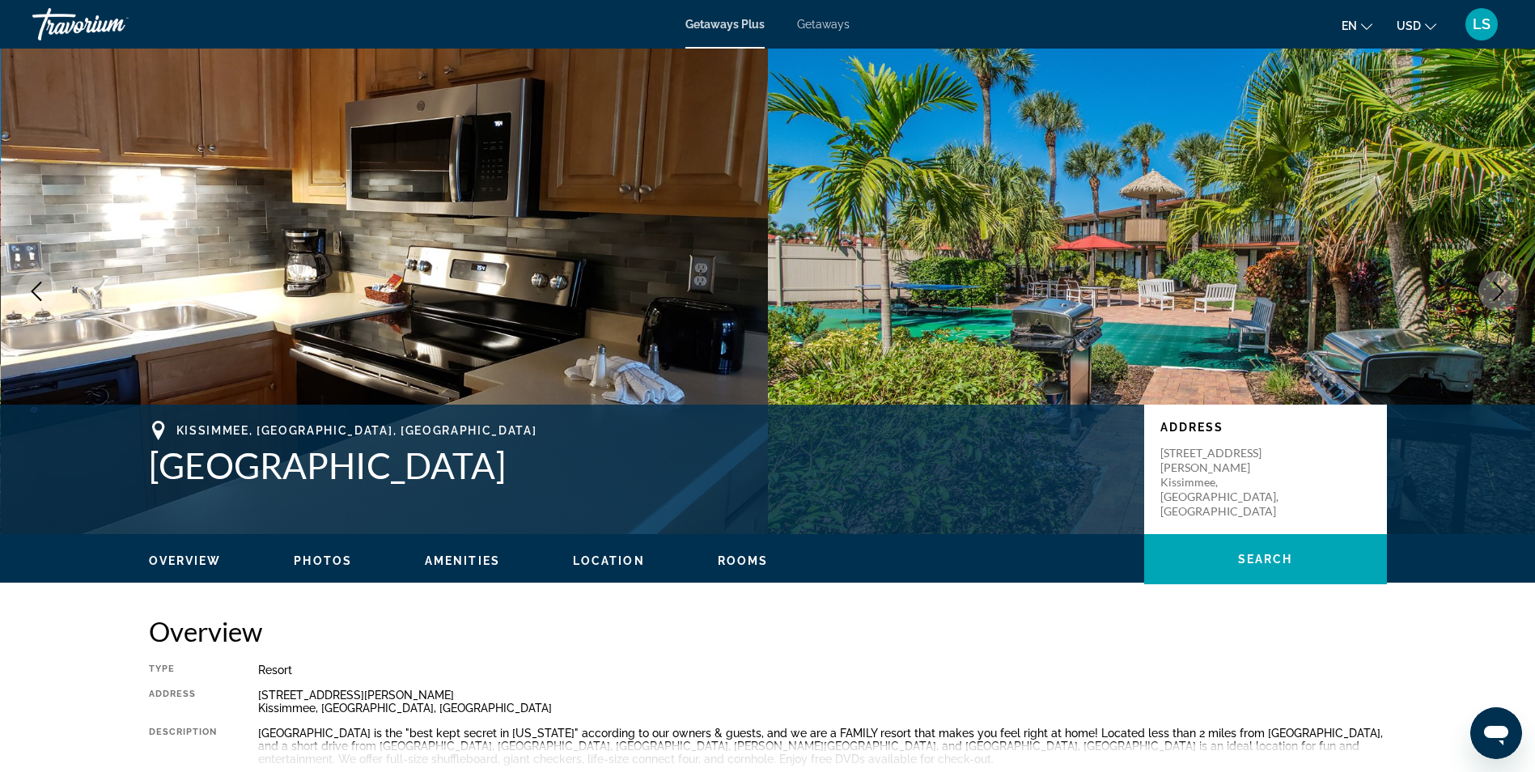
click at [1491, 288] on icon "Next image" at bounding box center [1498, 291] width 19 height 19
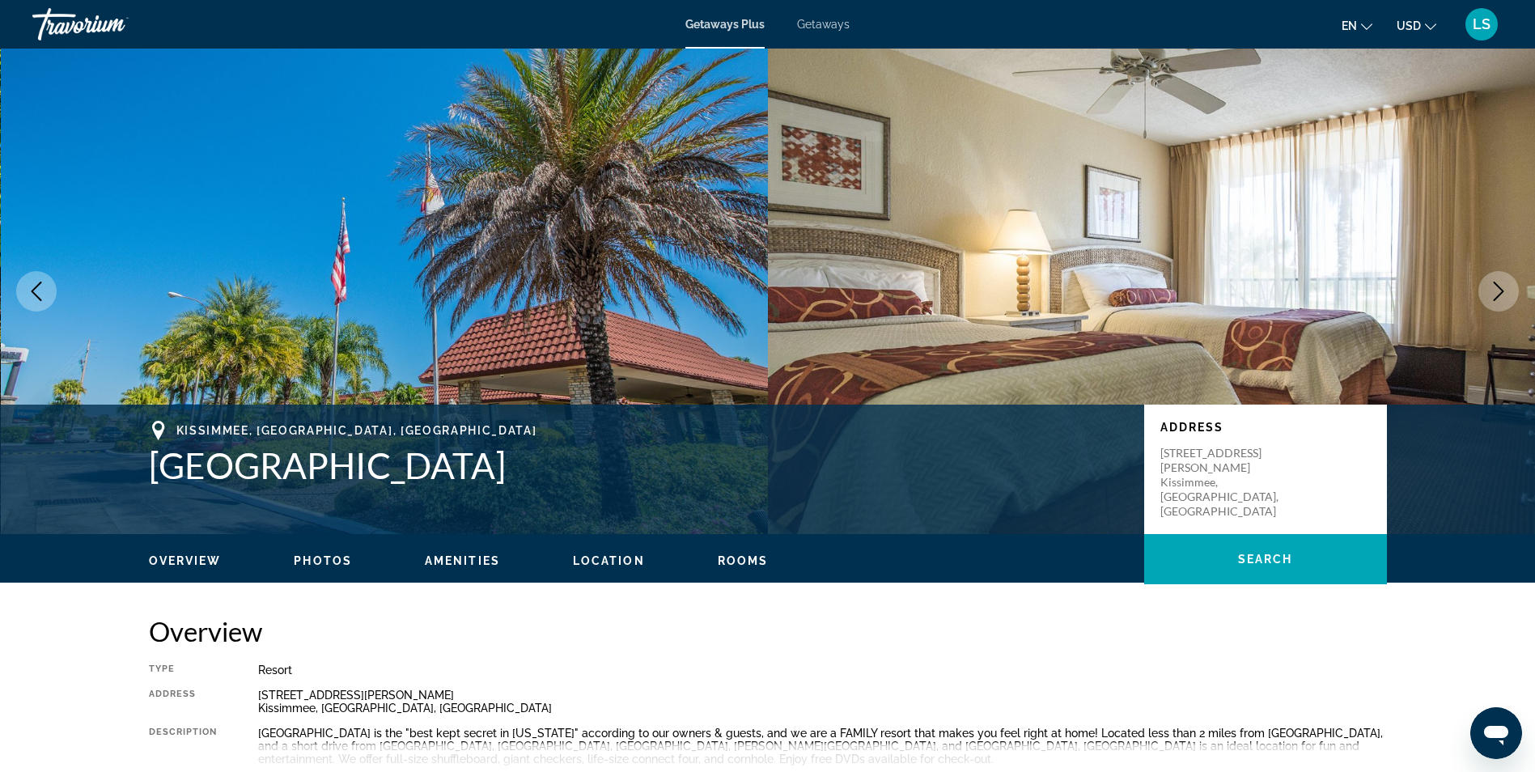
click at [1491, 288] on icon "Next image" at bounding box center [1498, 291] width 19 height 19
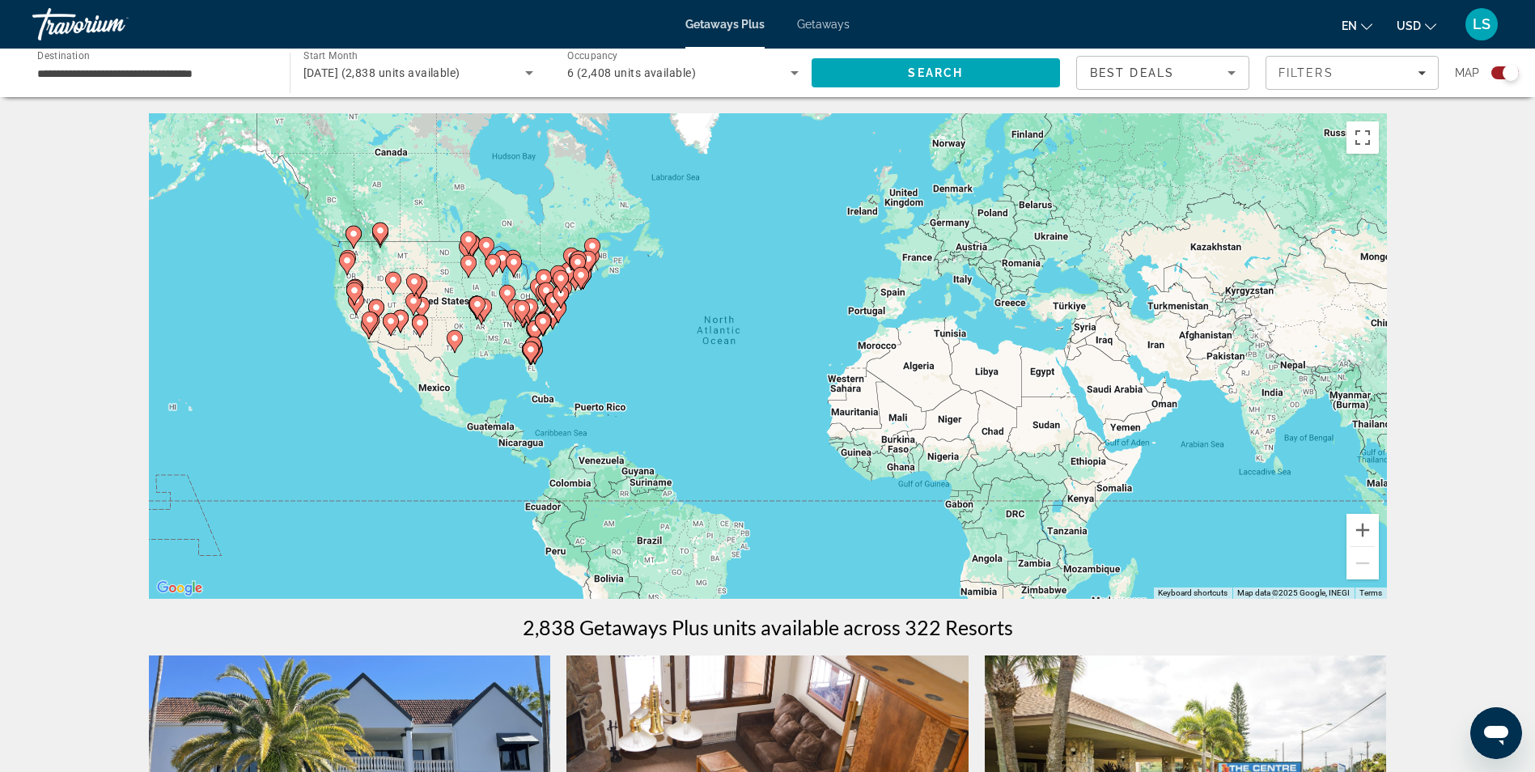
click at [829, 26] on span "Getaways" at bounding box center [823, 24] width 53 height 13
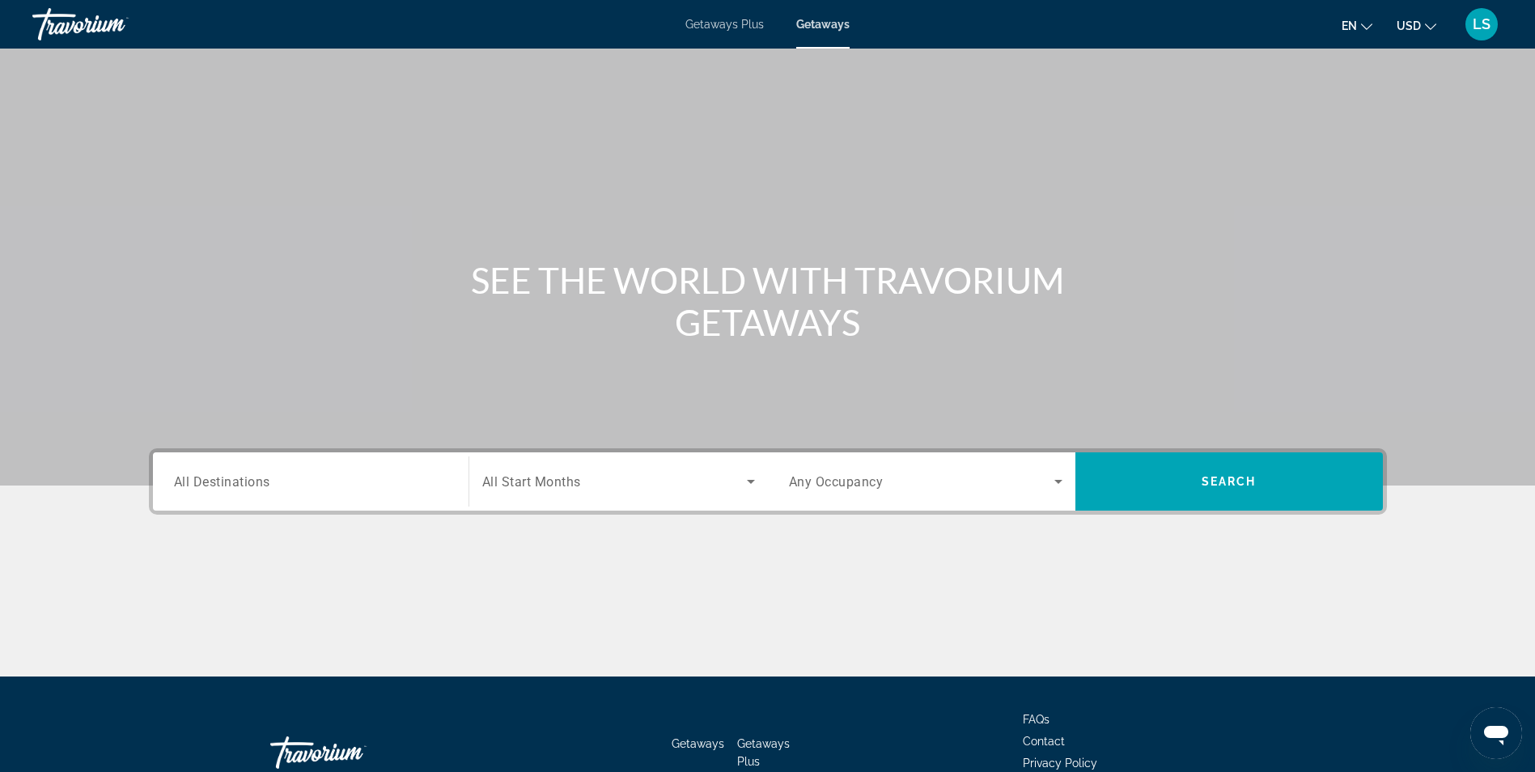
click at [293, 467] on div "Search widget" at bounding box center [310, 482] width 273 height 46
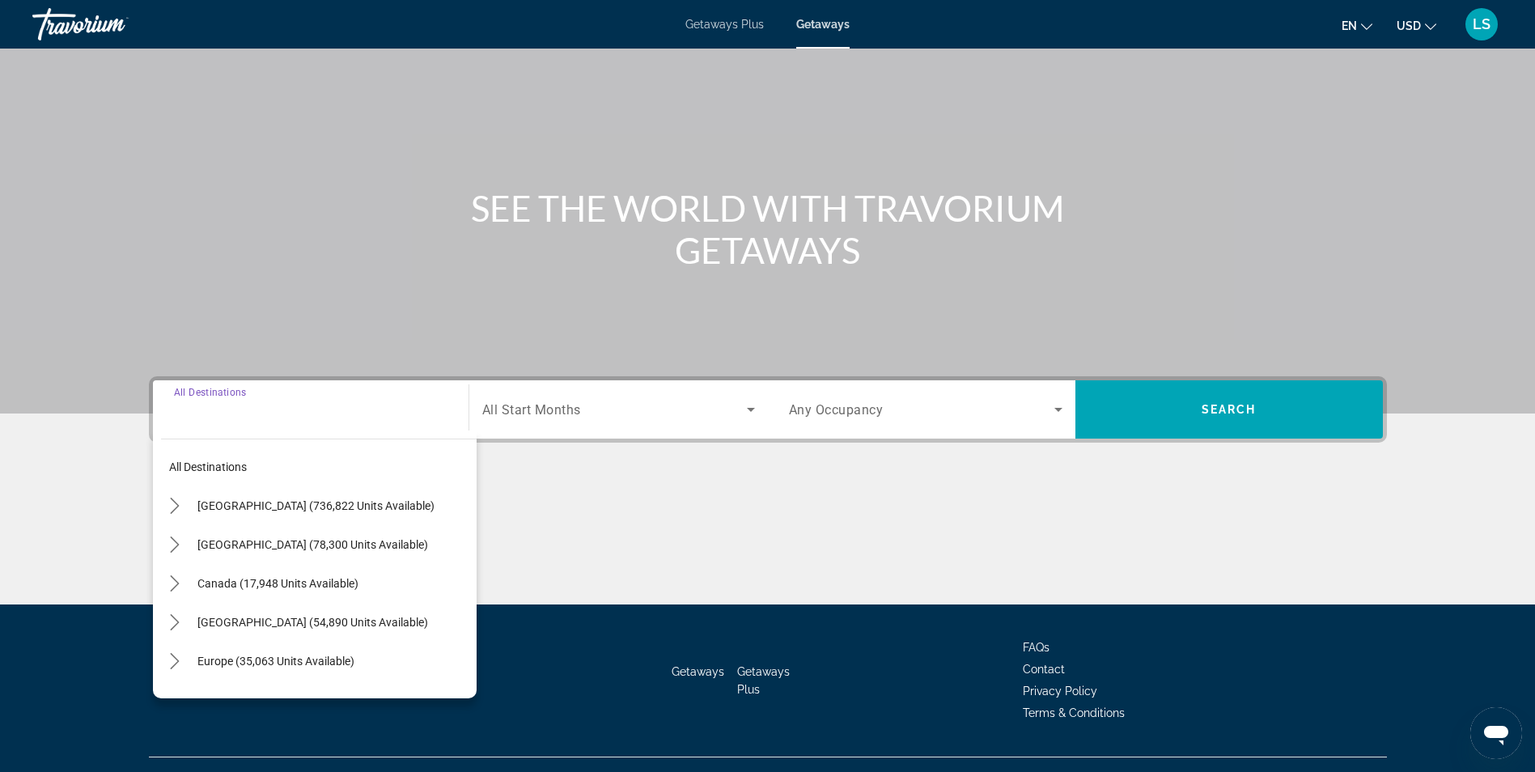
scroll to position [103, 0]
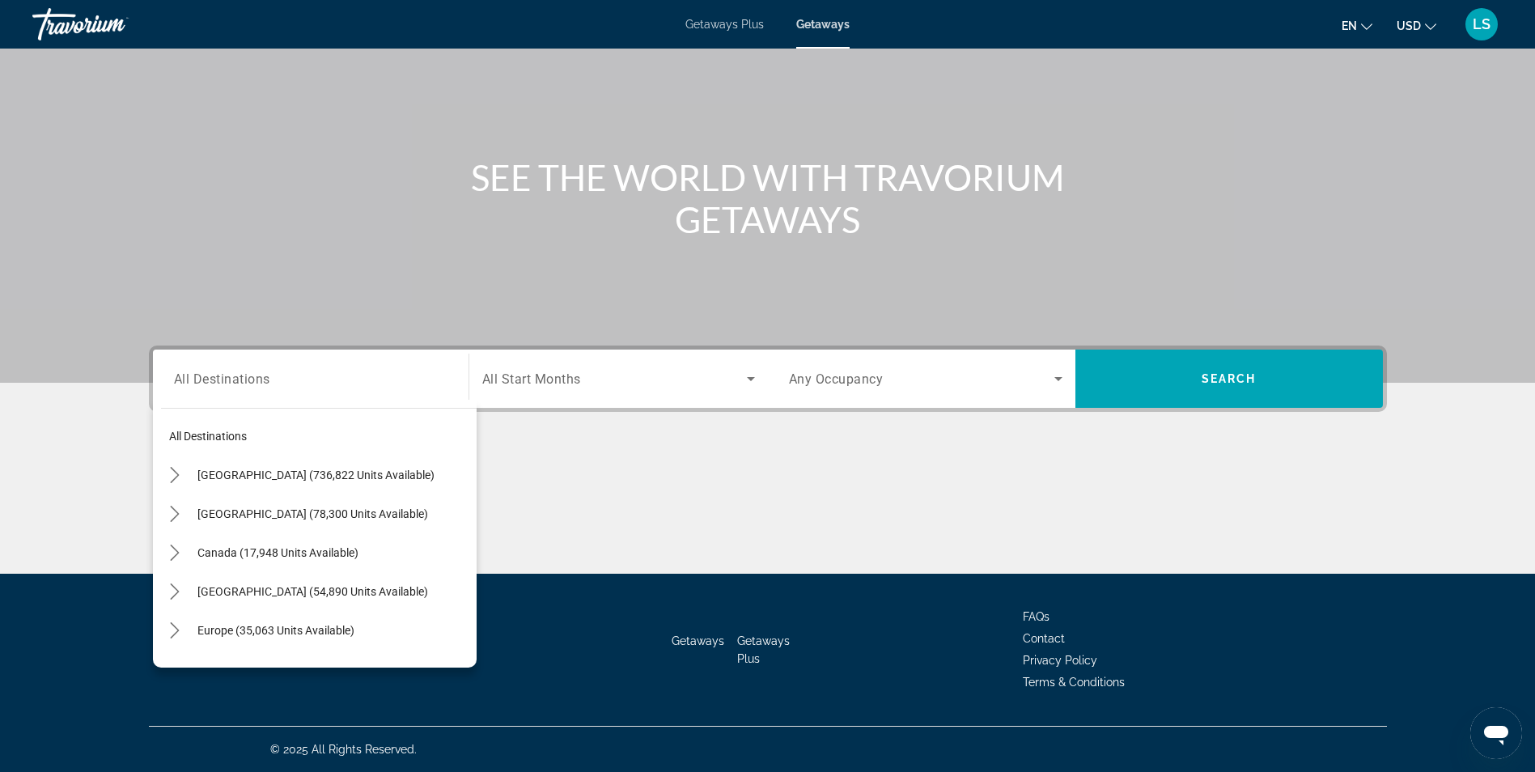
click at [867, 382] on span "Any Occupancy" at bounding box center [836, 378] width 95 height 15
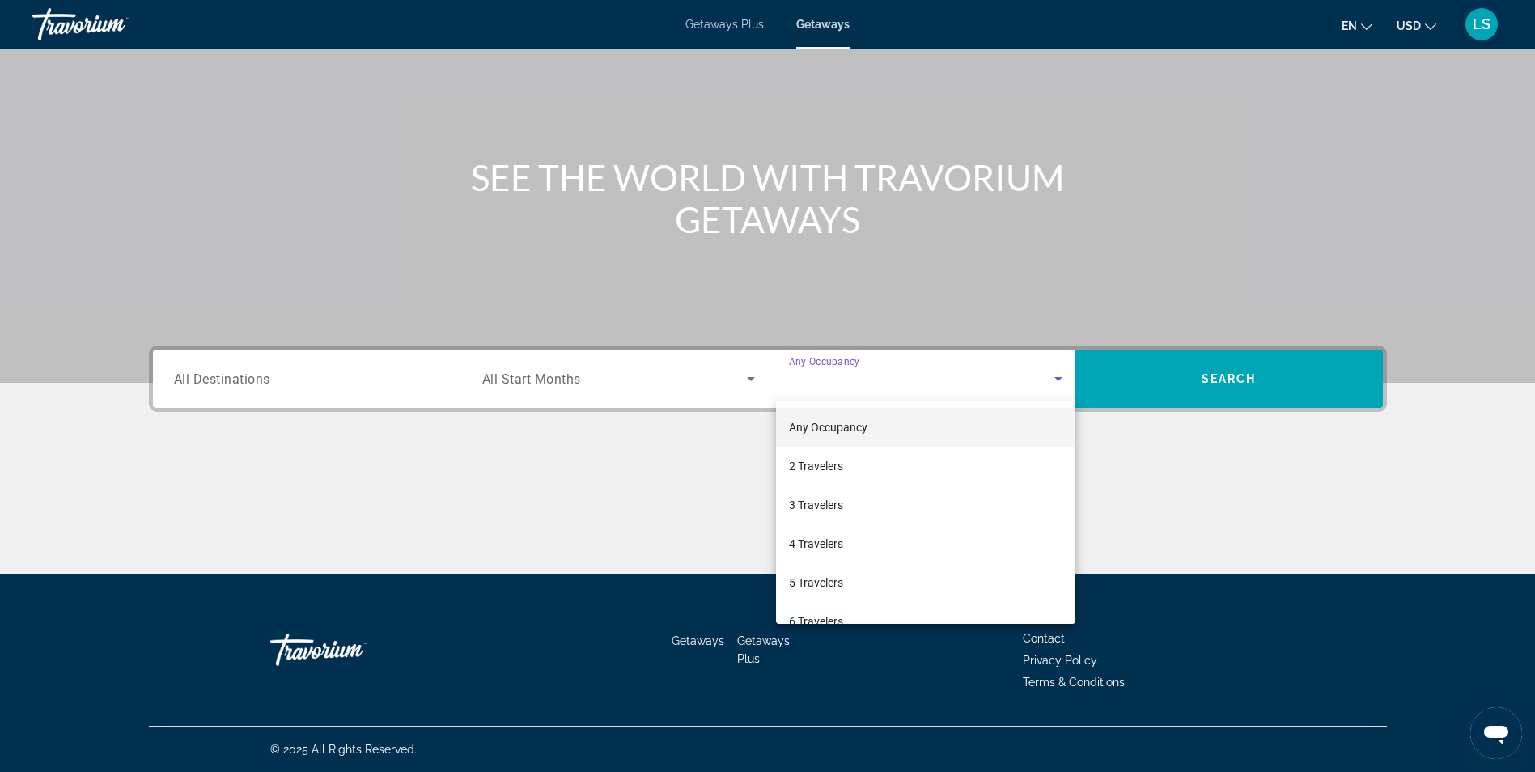
click at [605, 384] on div at bounding box center [767, 386] width 1535 height 772
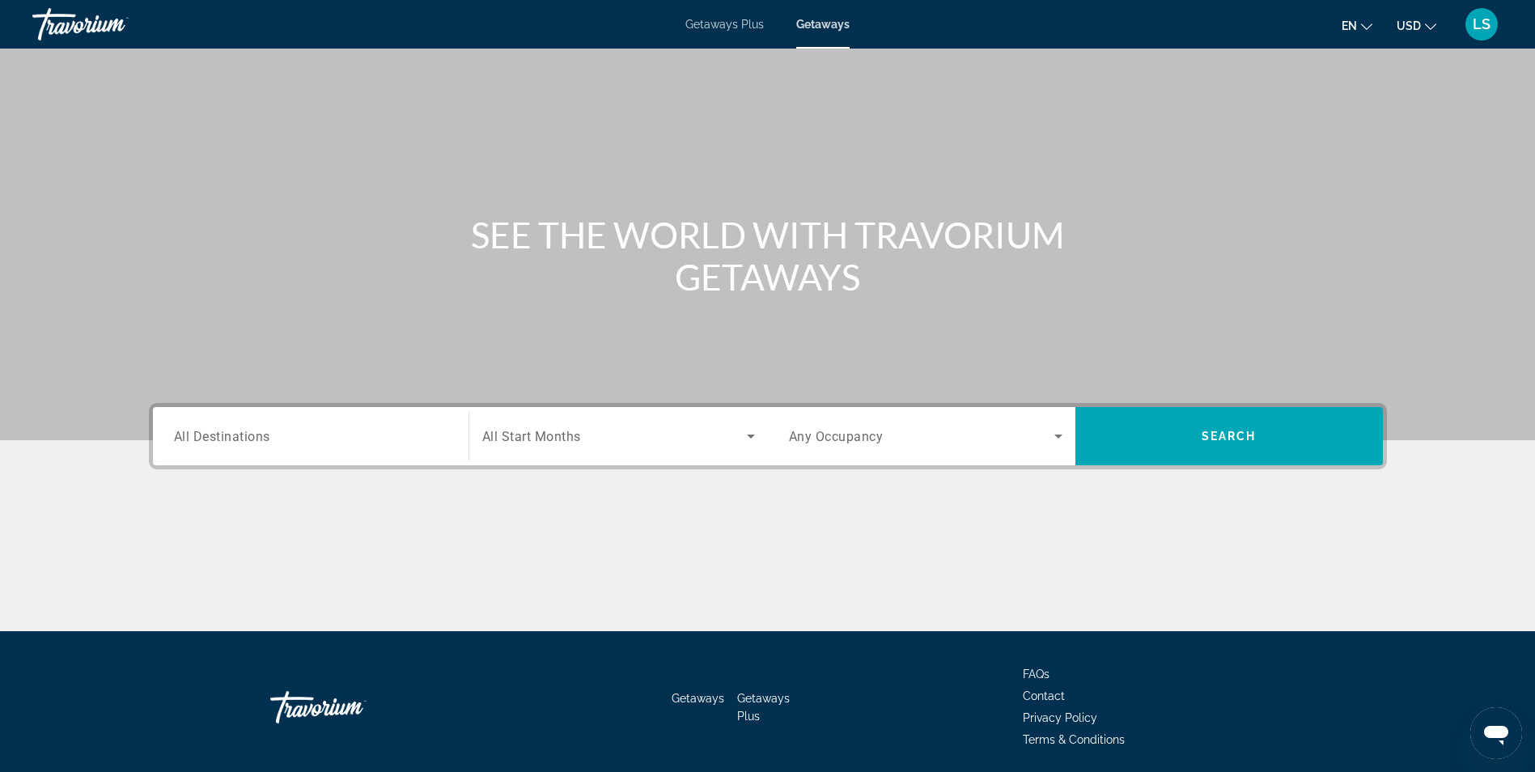
scroll to position [0, 0]
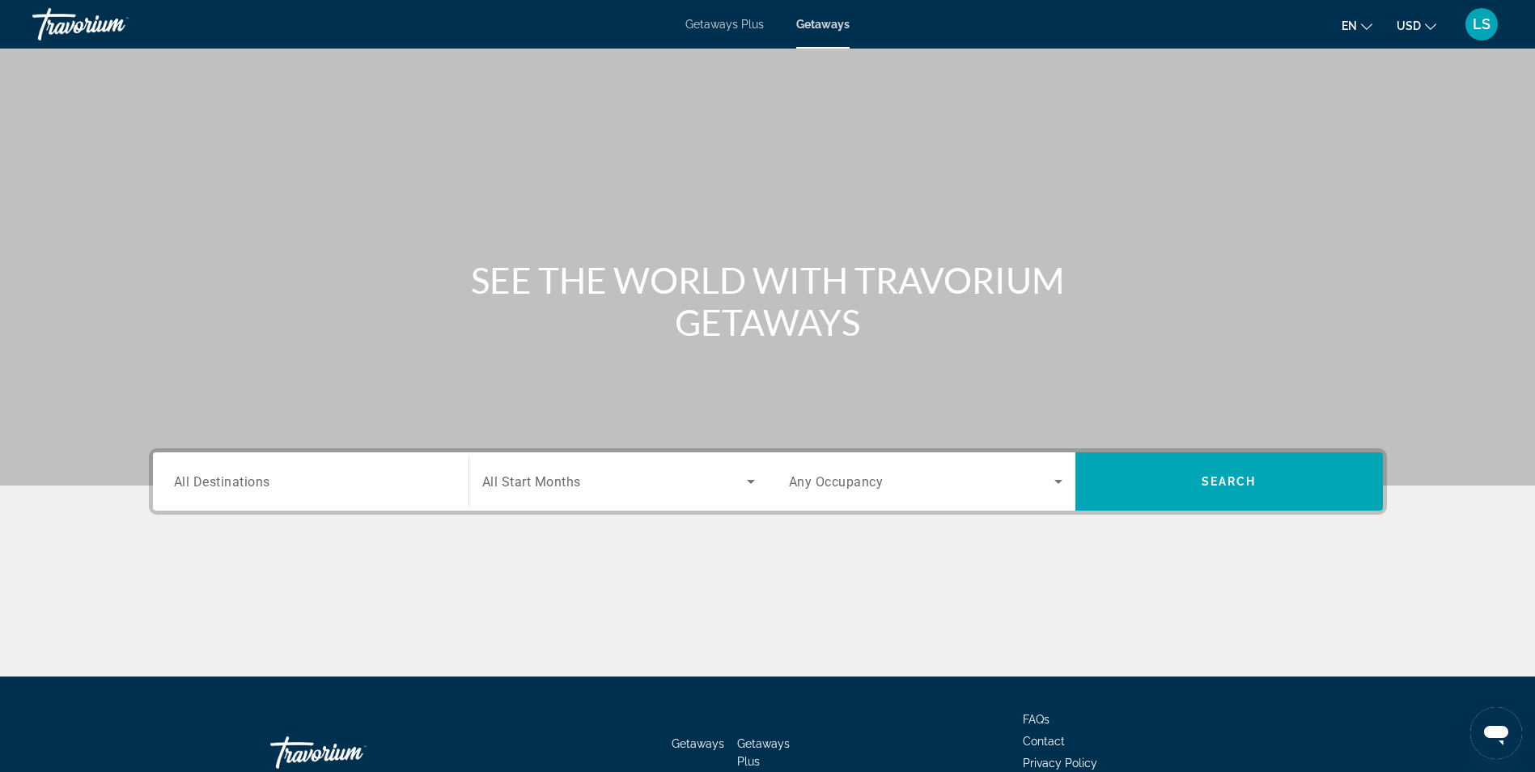
click at [740, 32] on div "Getaways Plus Getaways en English Español Français Italiano Português русский U…" at bounding box center [767, 24] width 1535 height 42
click at [740, 19] on span "Getaways Plus" at bounding box center [724, 24] width 78 height 13
click at [932, 494] on div "Search widget" at bounding box center [925, 481] width 273 height 45
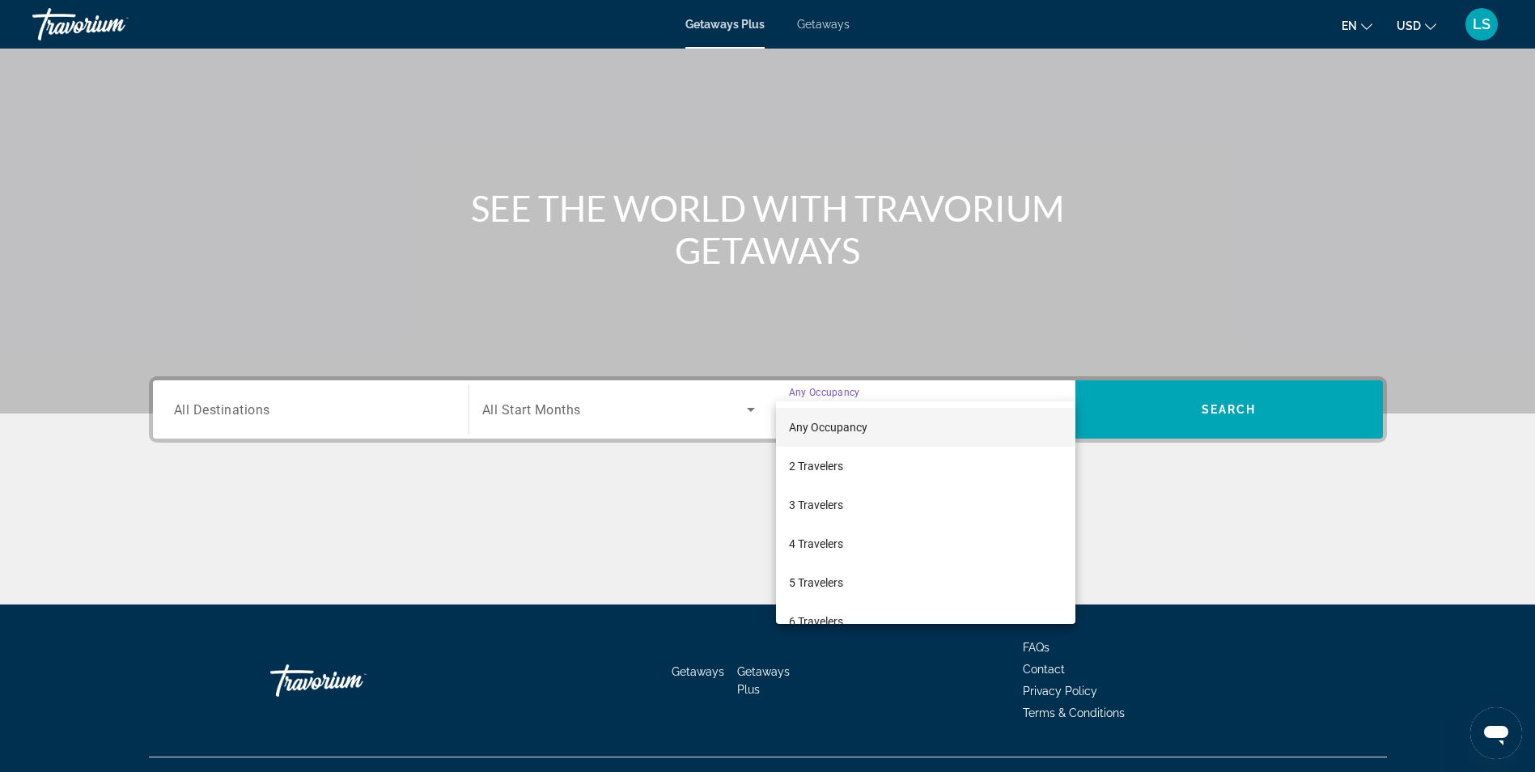
scroll to position [103, 0]
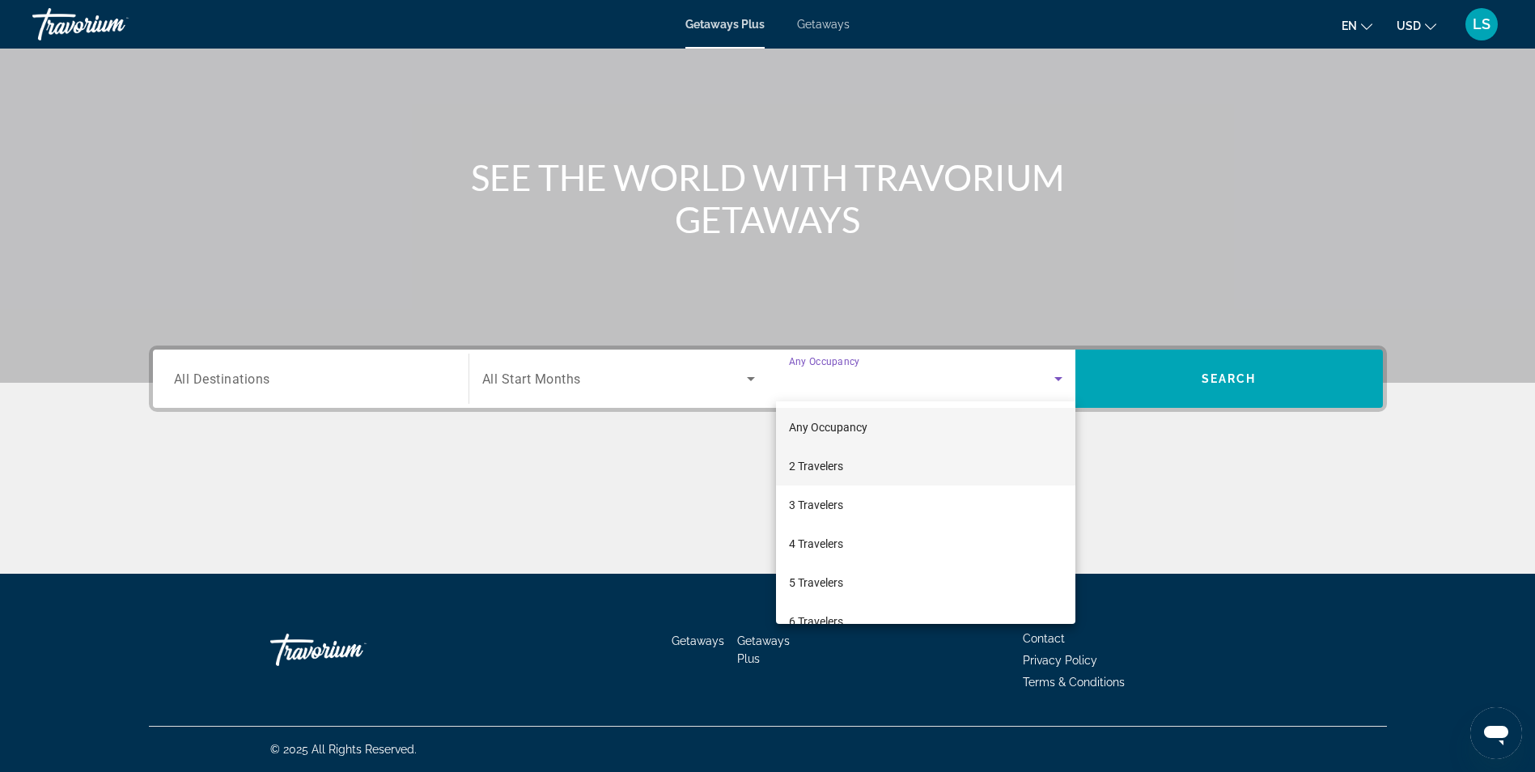
click at [855, 461] on mat-option "2 Travelers" at bounding box center [925, 466] width 299 height 39
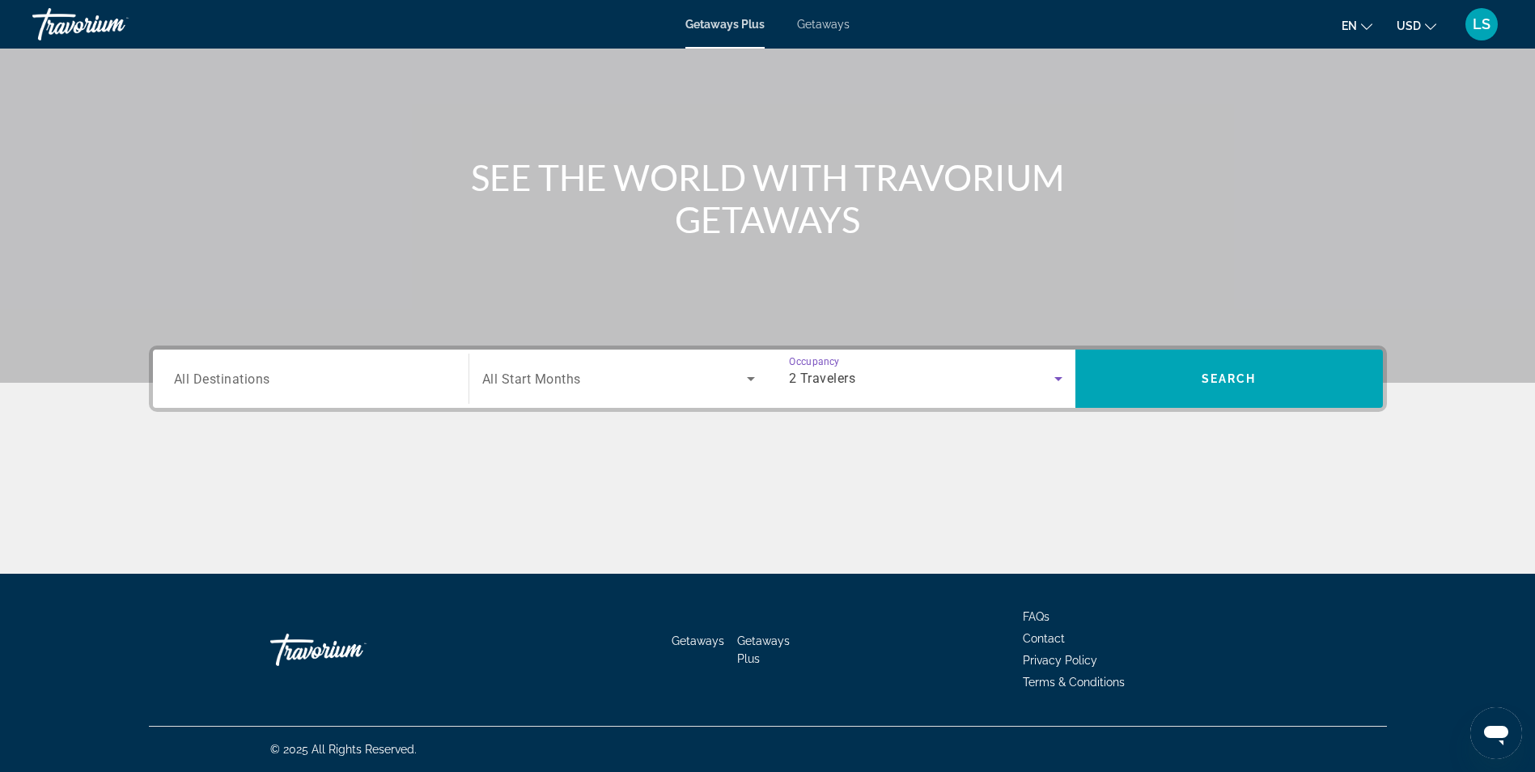
click at [541, 383] on span "All Start Months" at bounding box center [531, 378] width 99 height 15
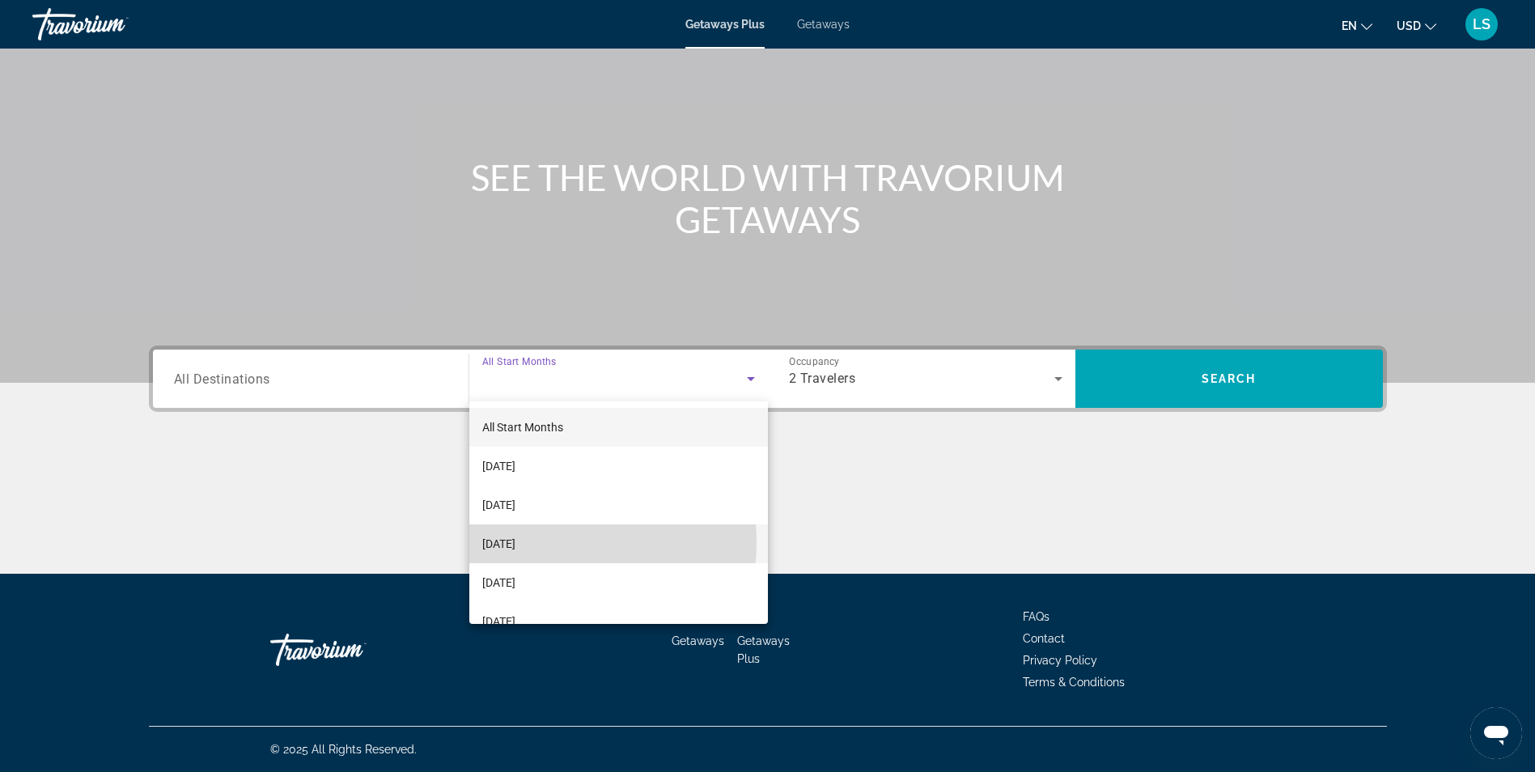
click at [515, 542] on span "[DATE]" at bounding box center [498, 543] width 33 height 19
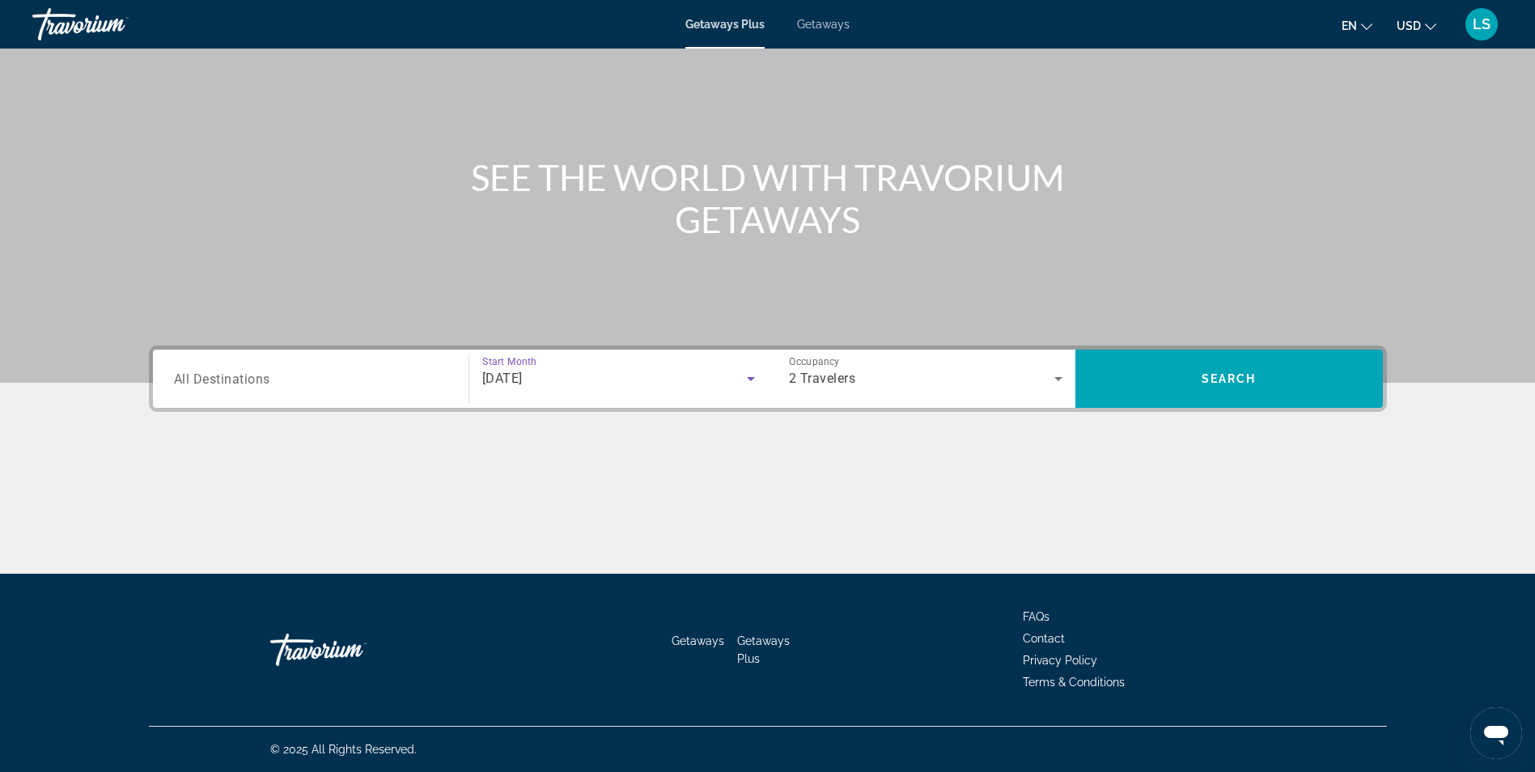
click at [296, 398] on div "Search widget" at bounding box center [310, 379] width 273 height 46
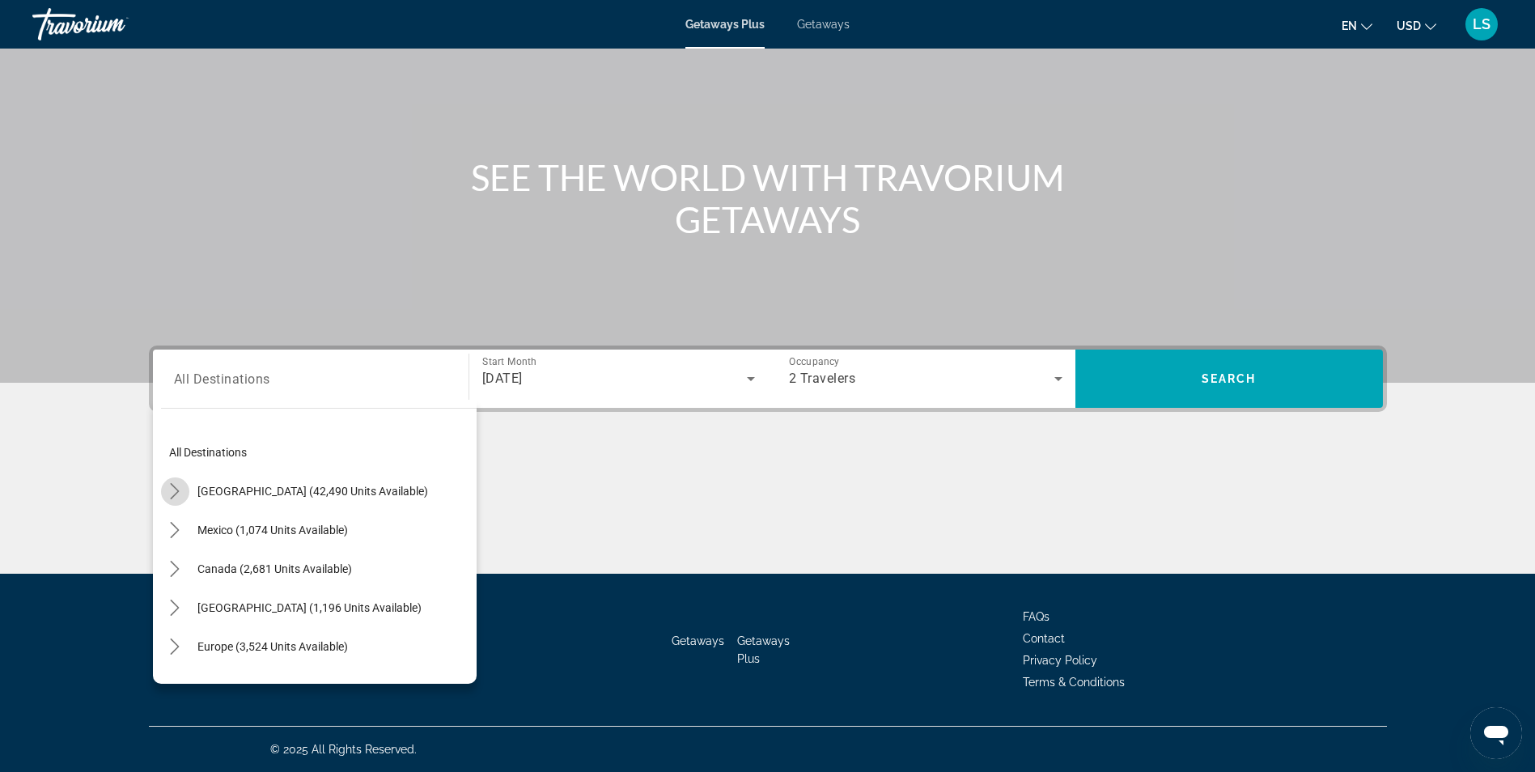
click at [174, 490] on icon "Toggle United States (42,490 units available) submenu" at bounding box center [175, 491] width 16 height 16
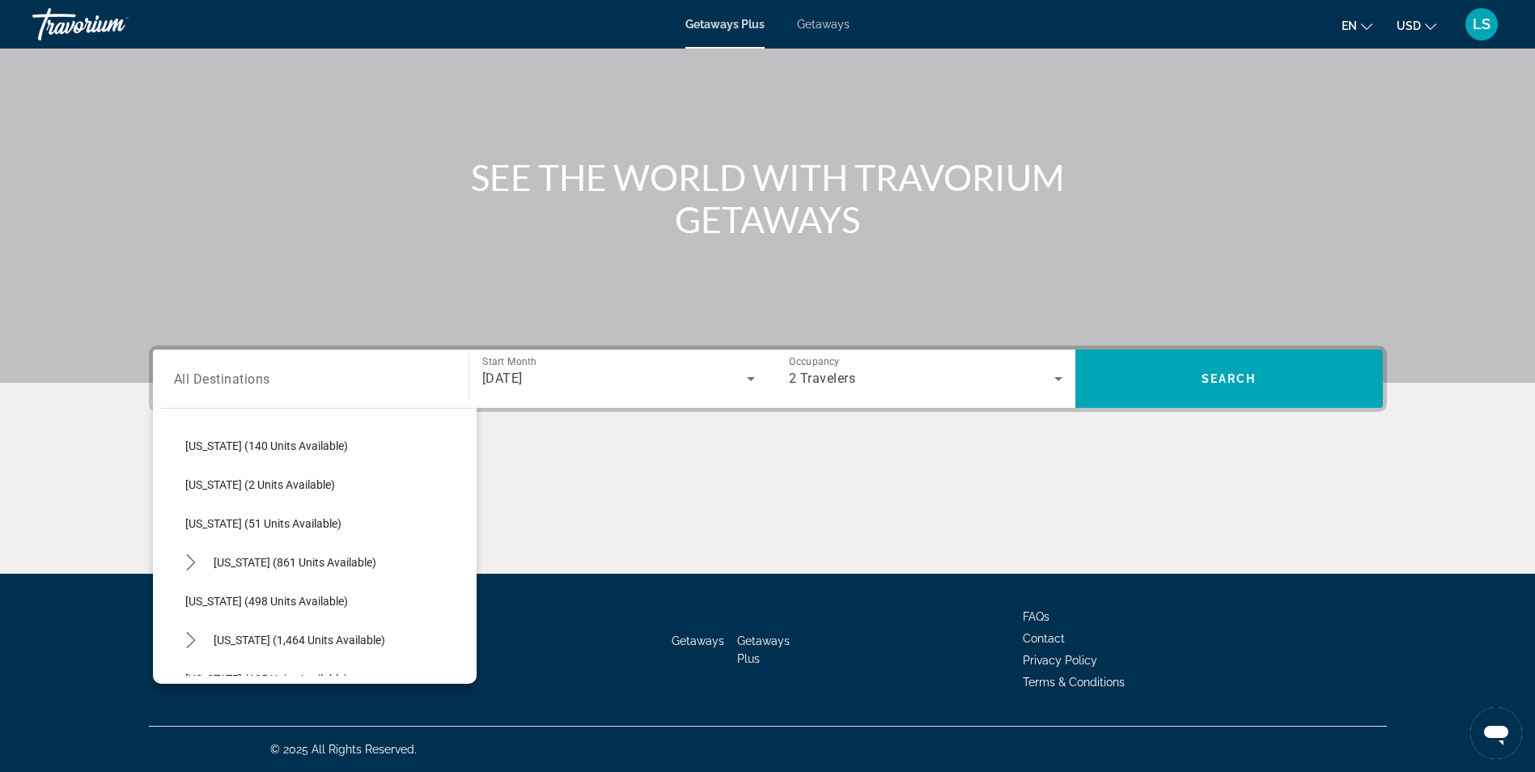
scroll to position [472, 0]
click at [189, 638] on icon "Toggle Maine (861 units available) submenu" at bounding box center [191, 641] width 16 height 16
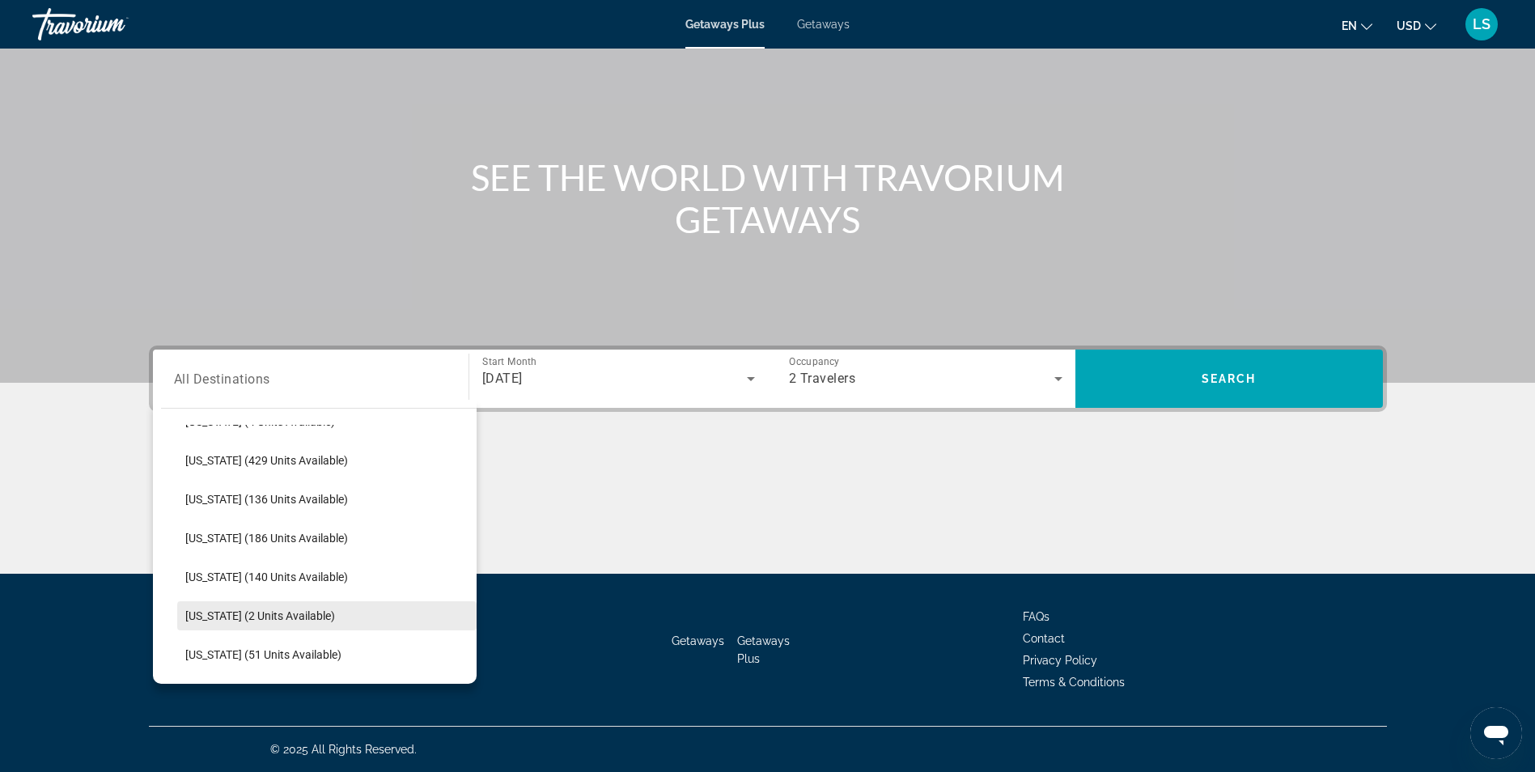
scroll to position [310, 0]
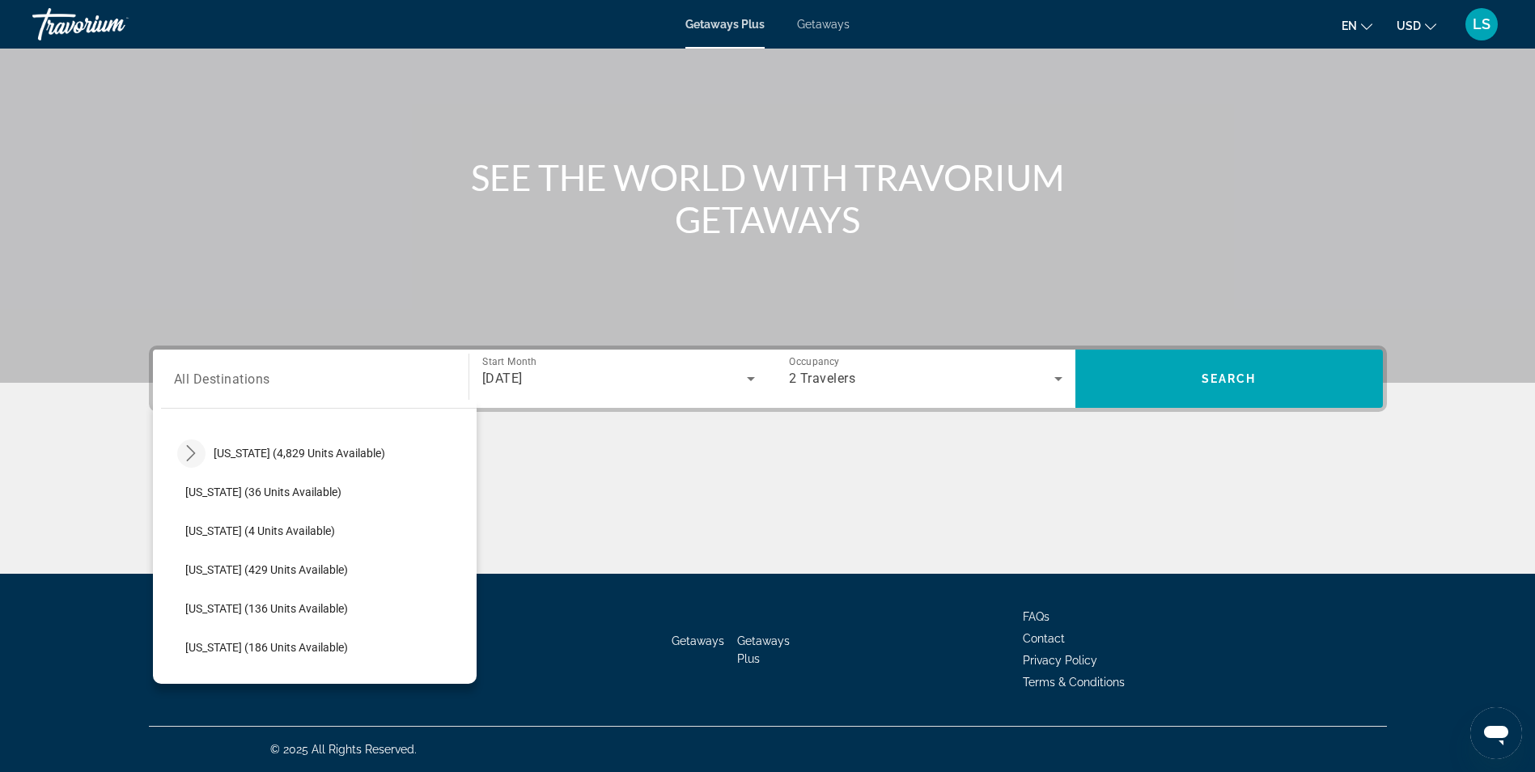
click at [184, 450] on icon "Toggle Florida (4,829 units available) submenu" at bounding box center [191, 453] width 16 height 16
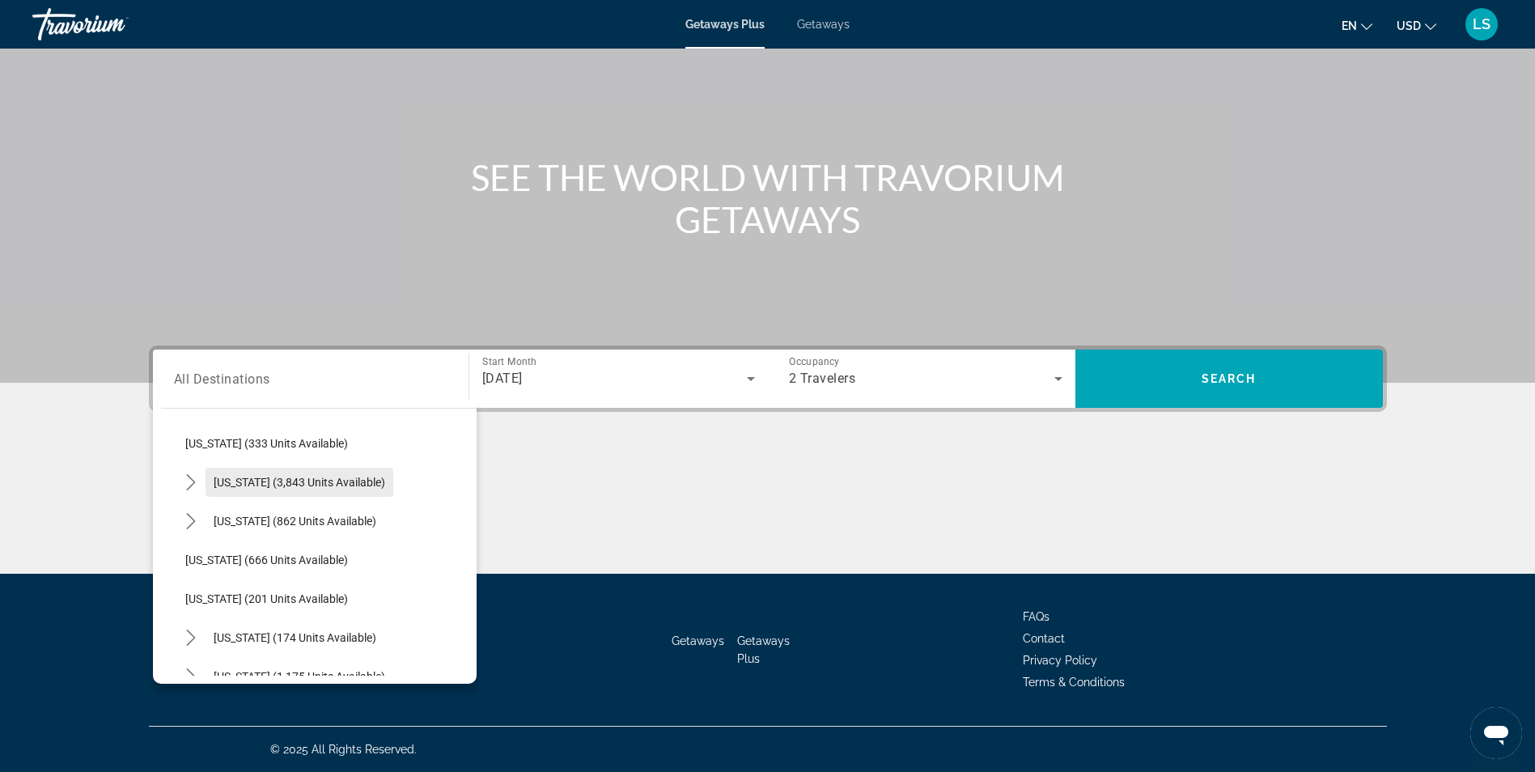
scroll to position [1200, 0]
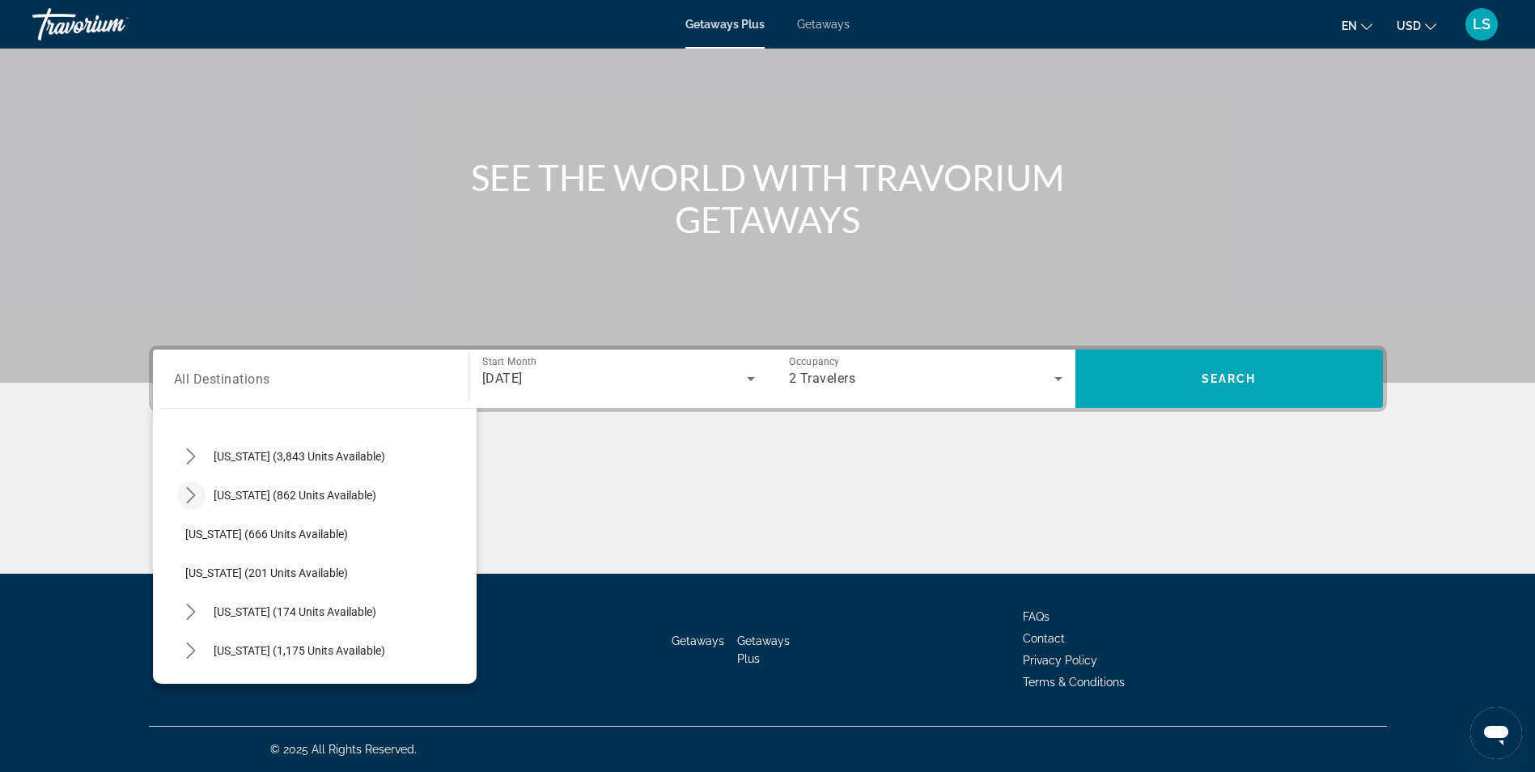
click at [196, 500] on icon "Toggle New Hampshire (862 units available) submenu" at bounding box center [191, 495] width 16 height 16
click at [193, 465] on mat-icon "Toggle Nevada (3,843 units available) submenu" at bounding box center [191, 457] width 28 height 28
click at [235, 496] on span "Las Vegas (1,997 units available)" at bounding box center [313, 495] width 224 height 13
type input "**********"
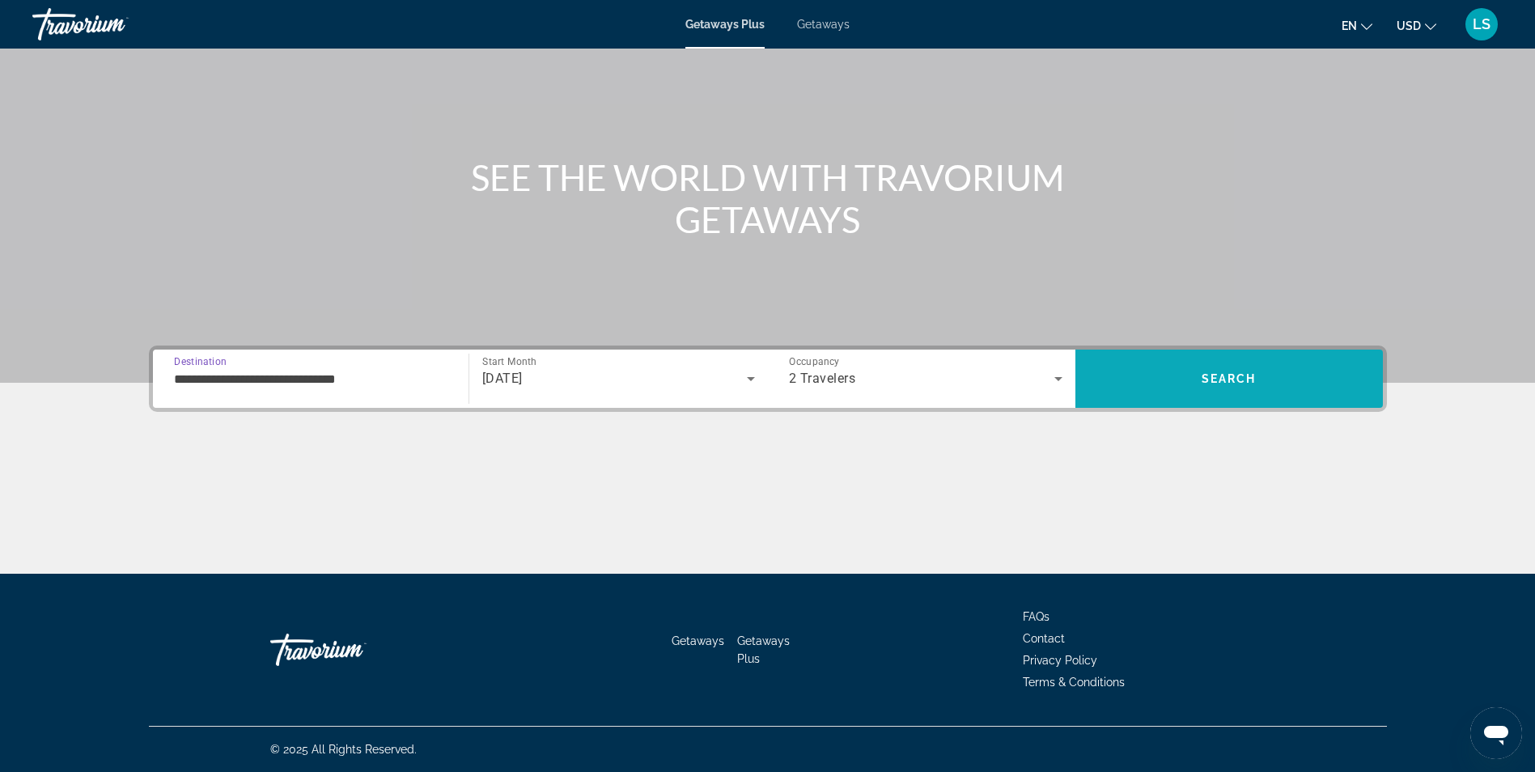
click at [1283, 363] on span "Search" at bounding box center [1228, 378] width 307 height 39
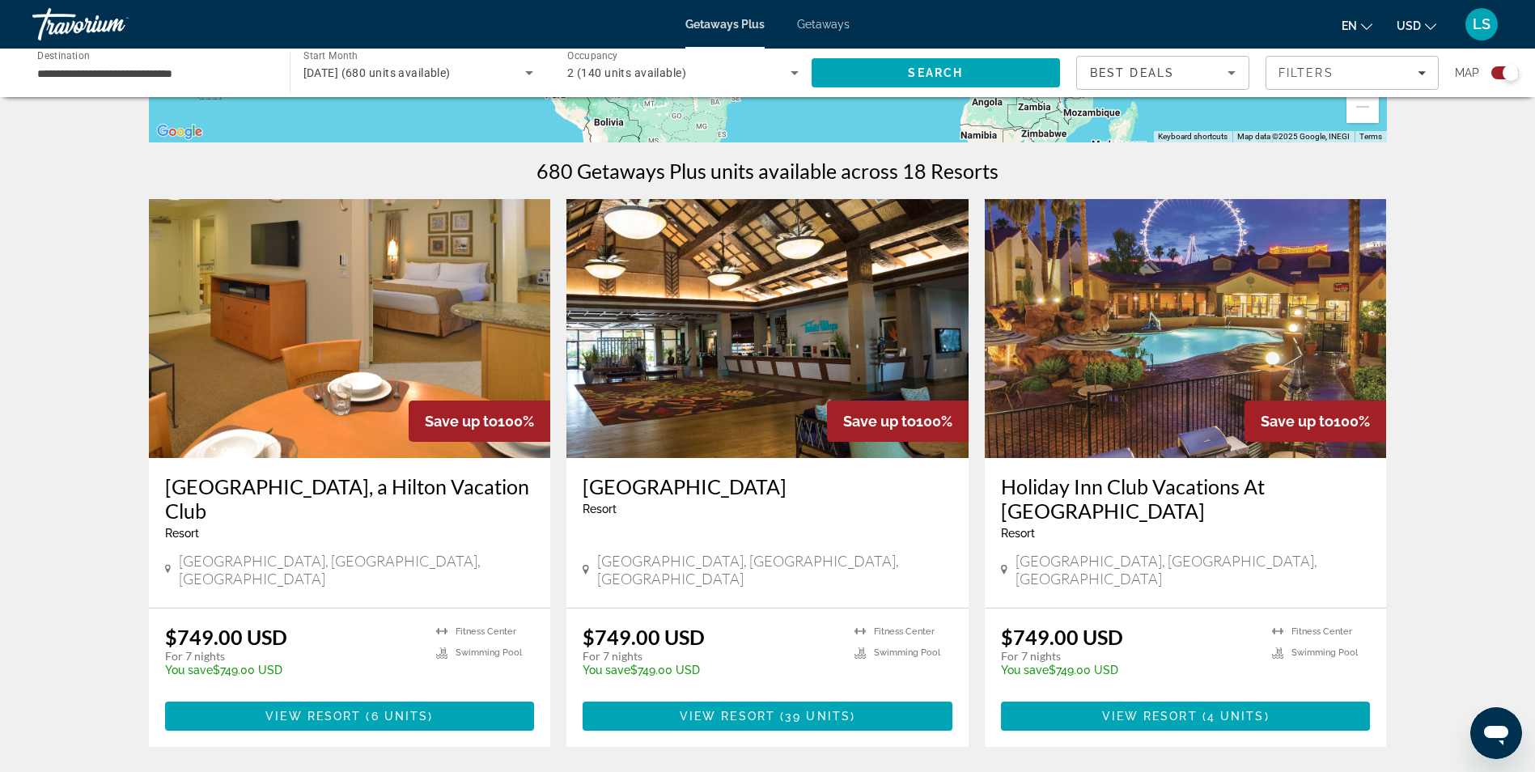
scroll to position [485, 0]
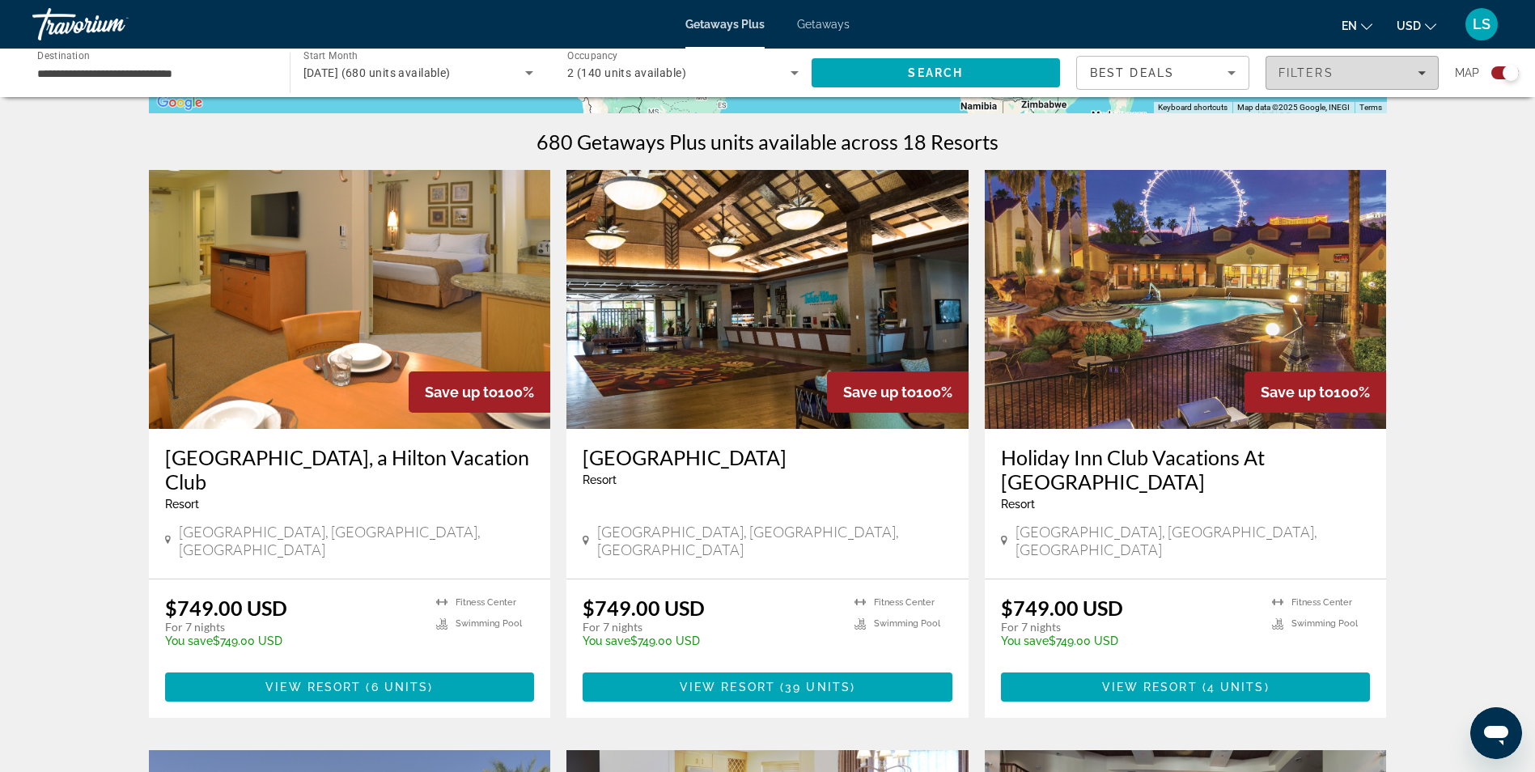
click at [1316, 80] on span "Filters" at bounding box center [1352, 72] width 172 height 39
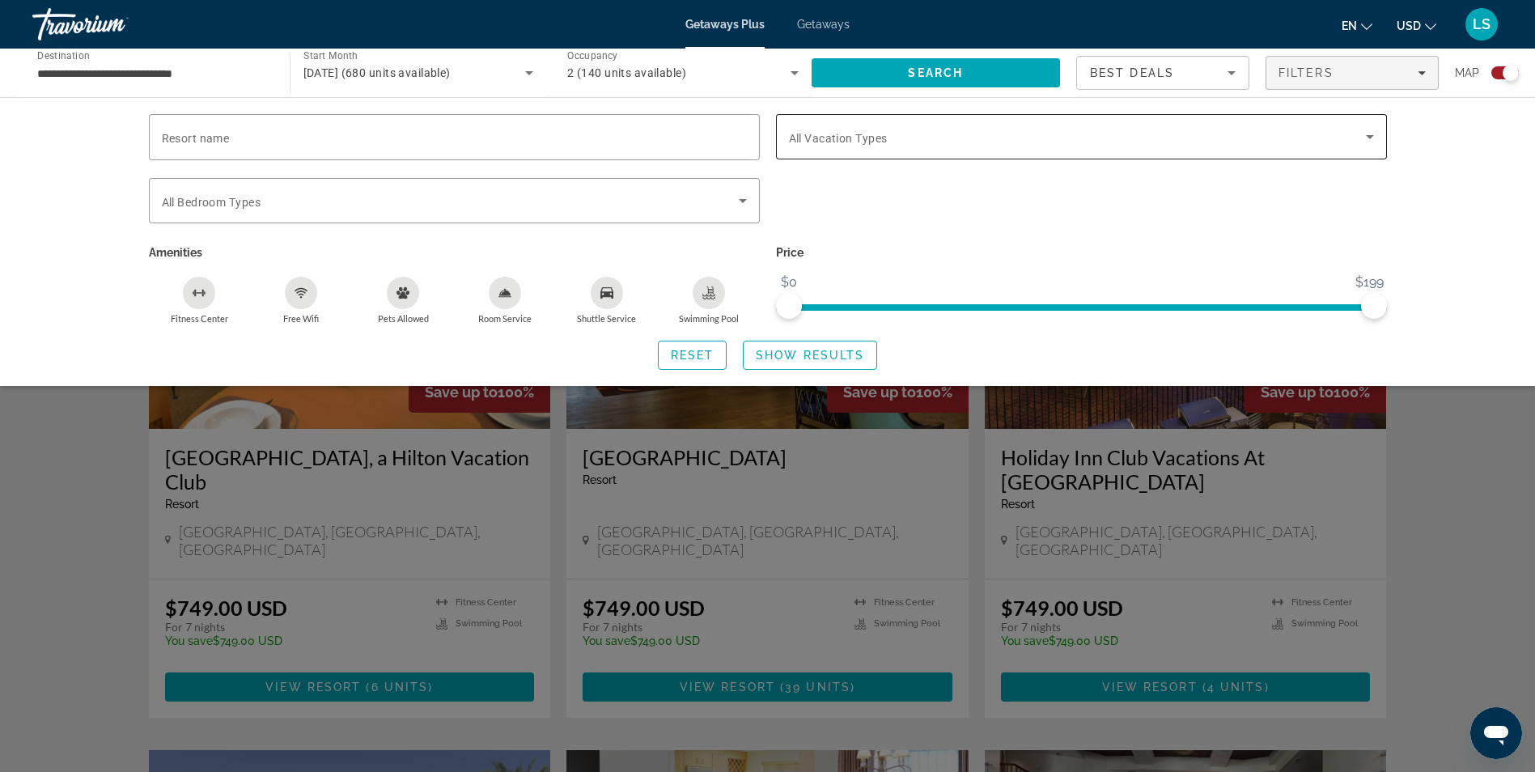
click at [875, 153] on div "Search widget" at bounding box center [1081, 136] width 585 height 45
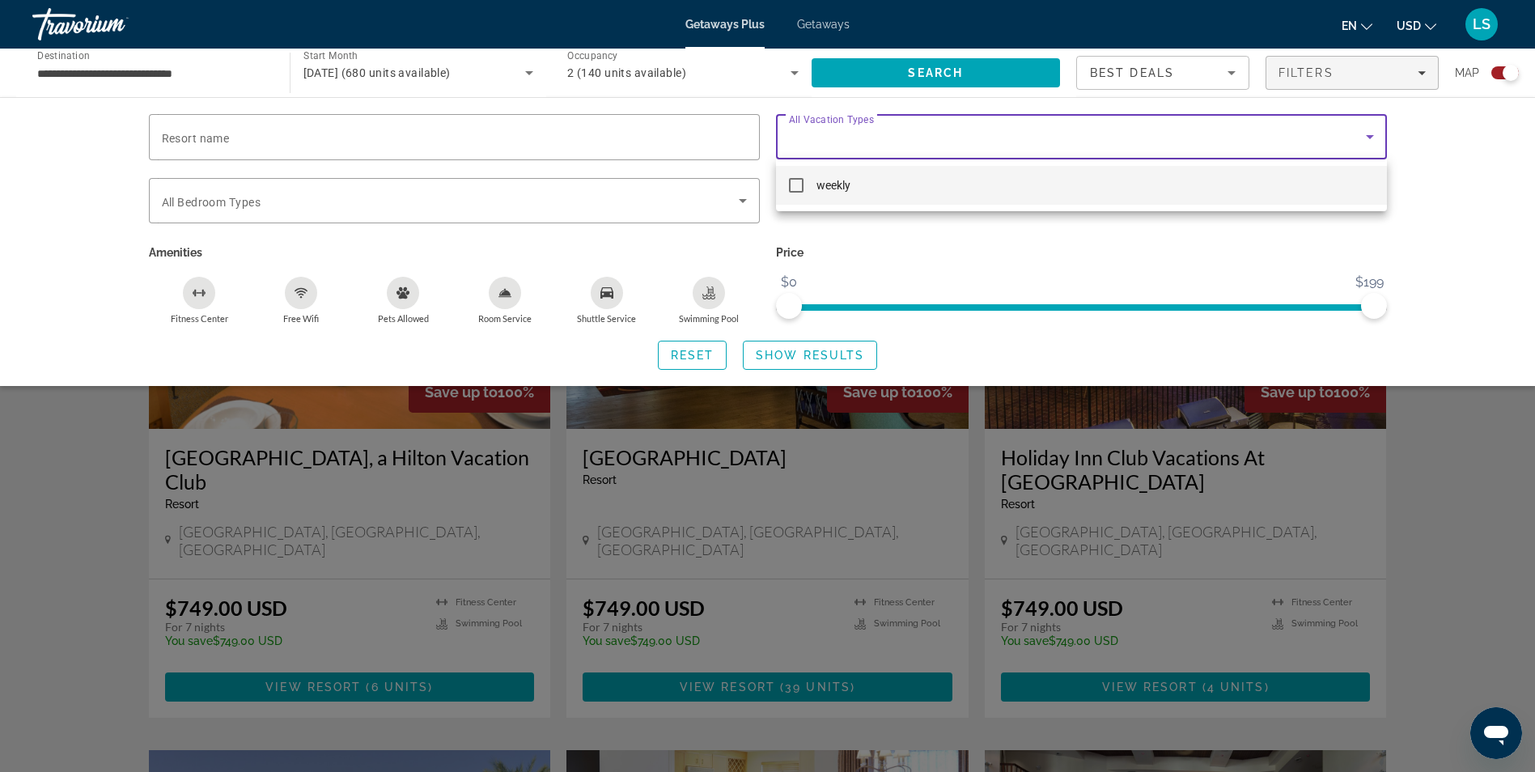
click at [878, 151] on div at bounding box center [767, 386] width 1535 height 772
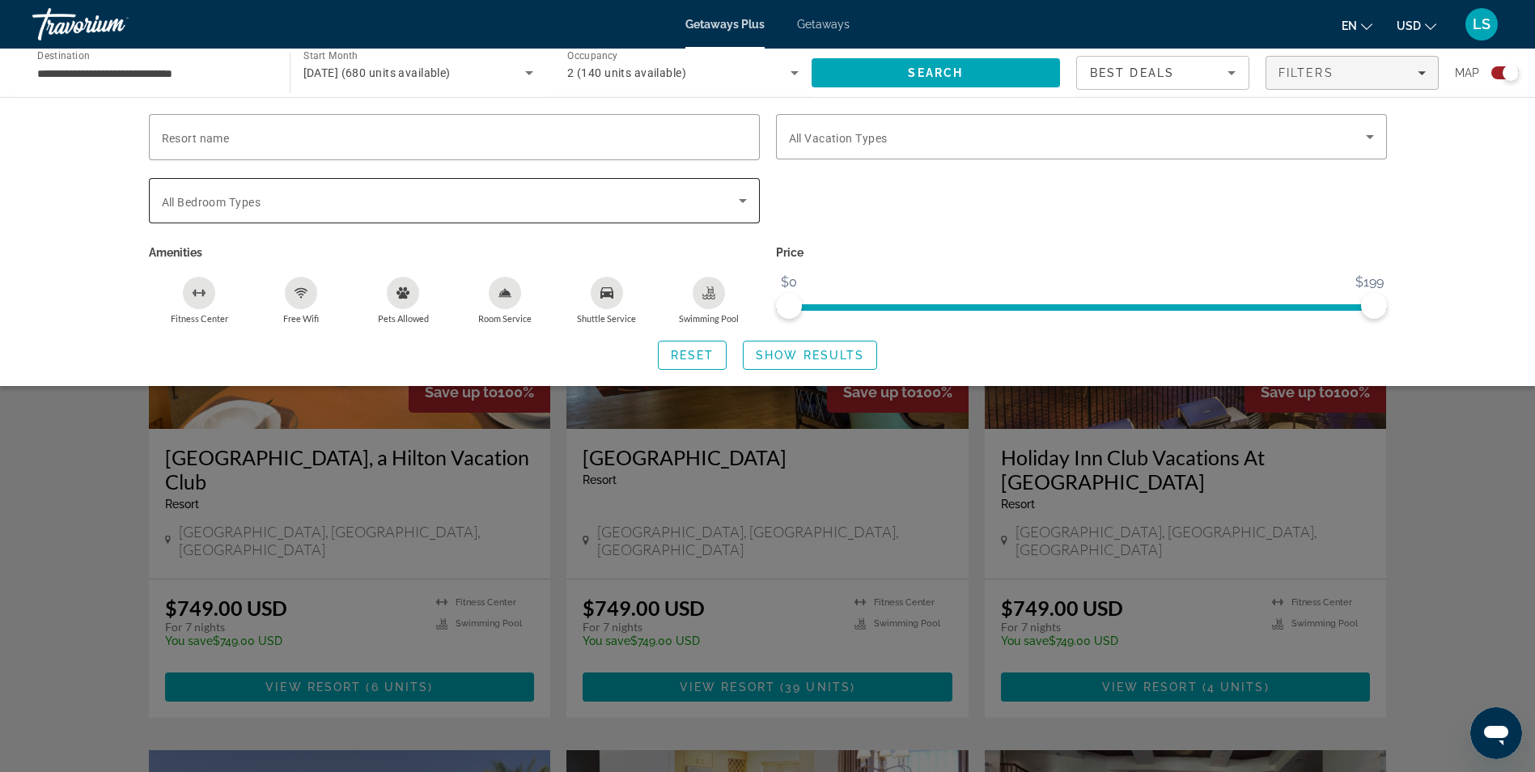
click at [630, 213] on div "Search widget" at bounding box center [454, 200] width 585 height 45
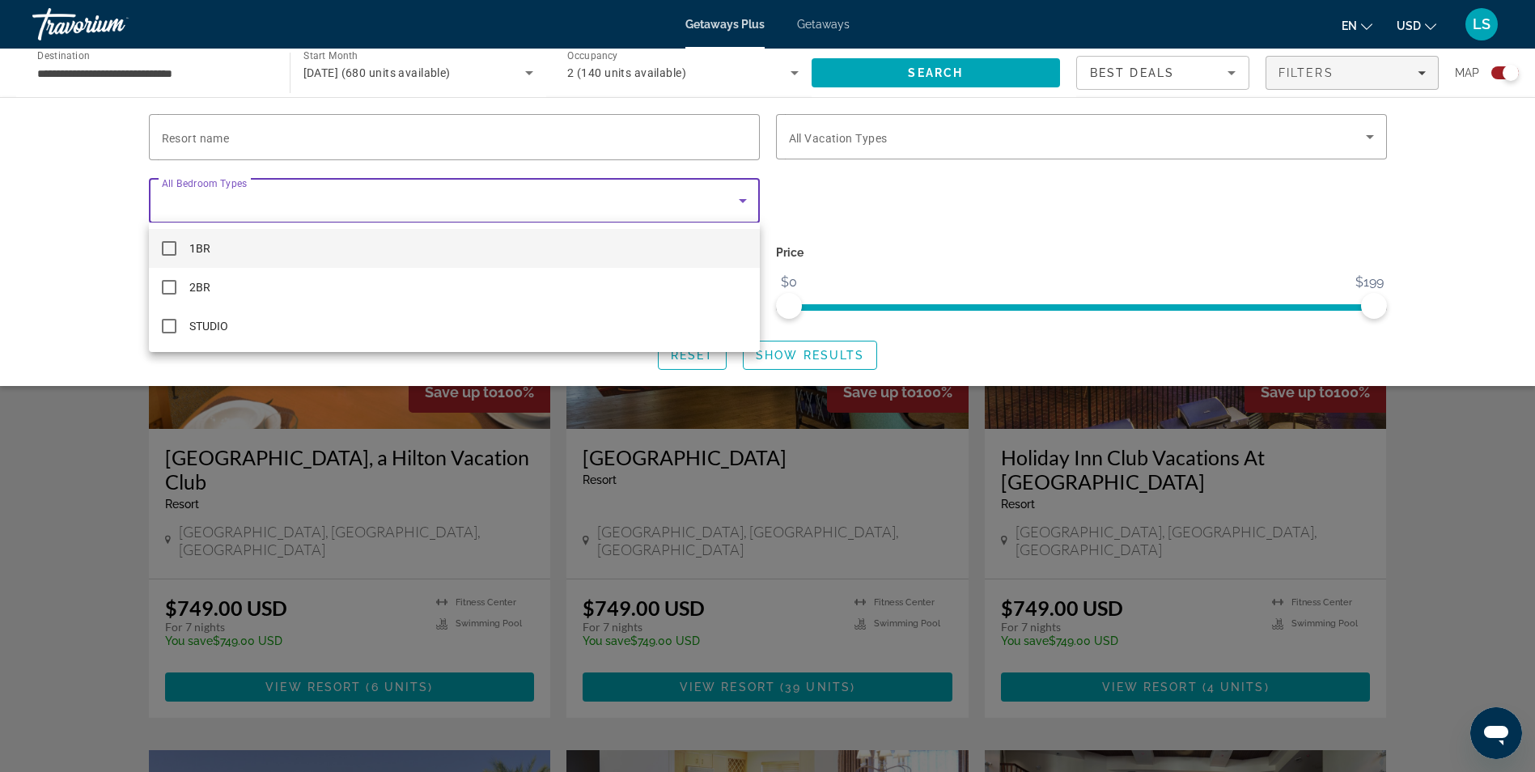
click at [628, 213] on div at bounding box center [767, 386] width 1535 height 772
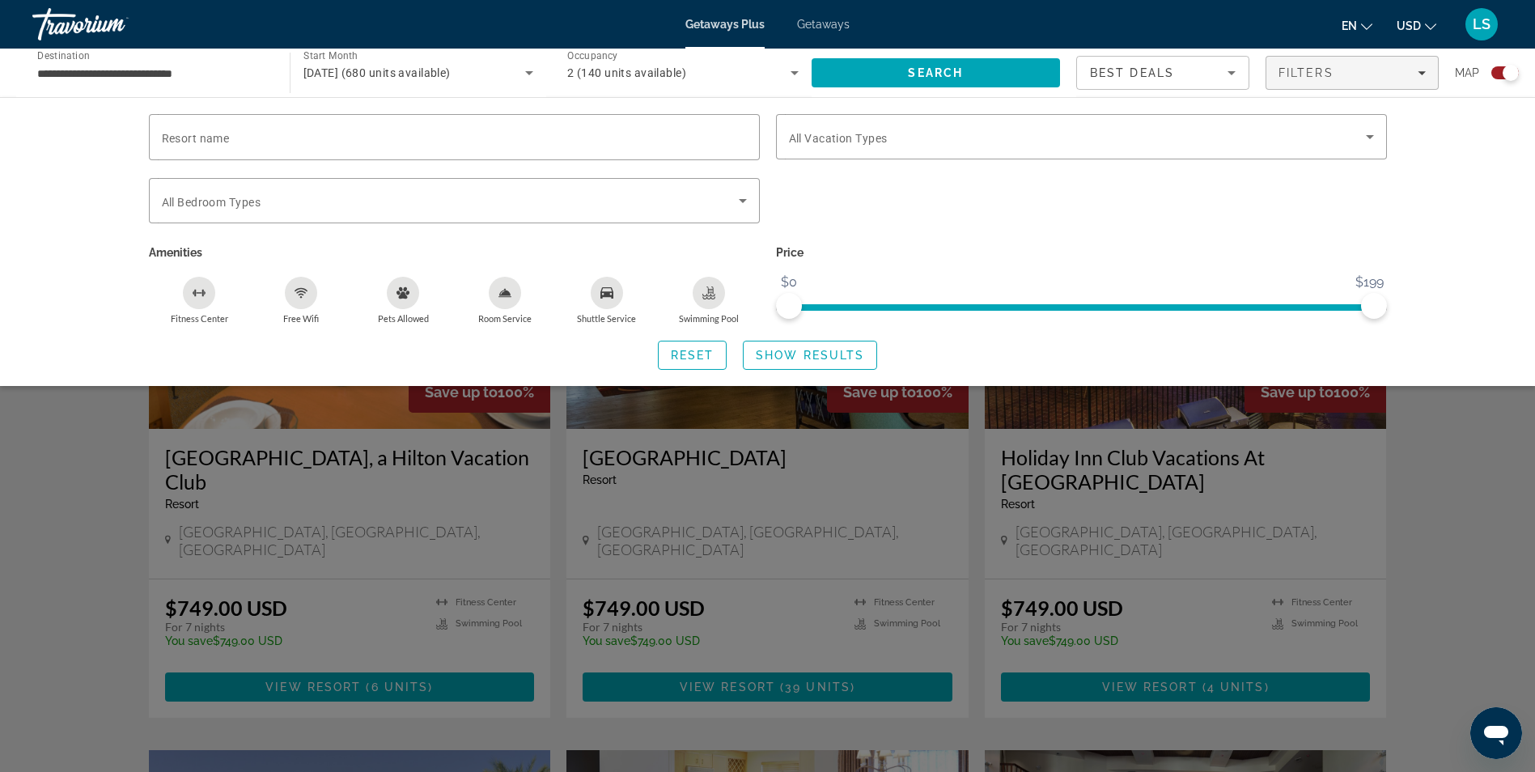
click at [1219, 79] on div "Best Deals" at bounding box center [1159, 72] width 138 height 19
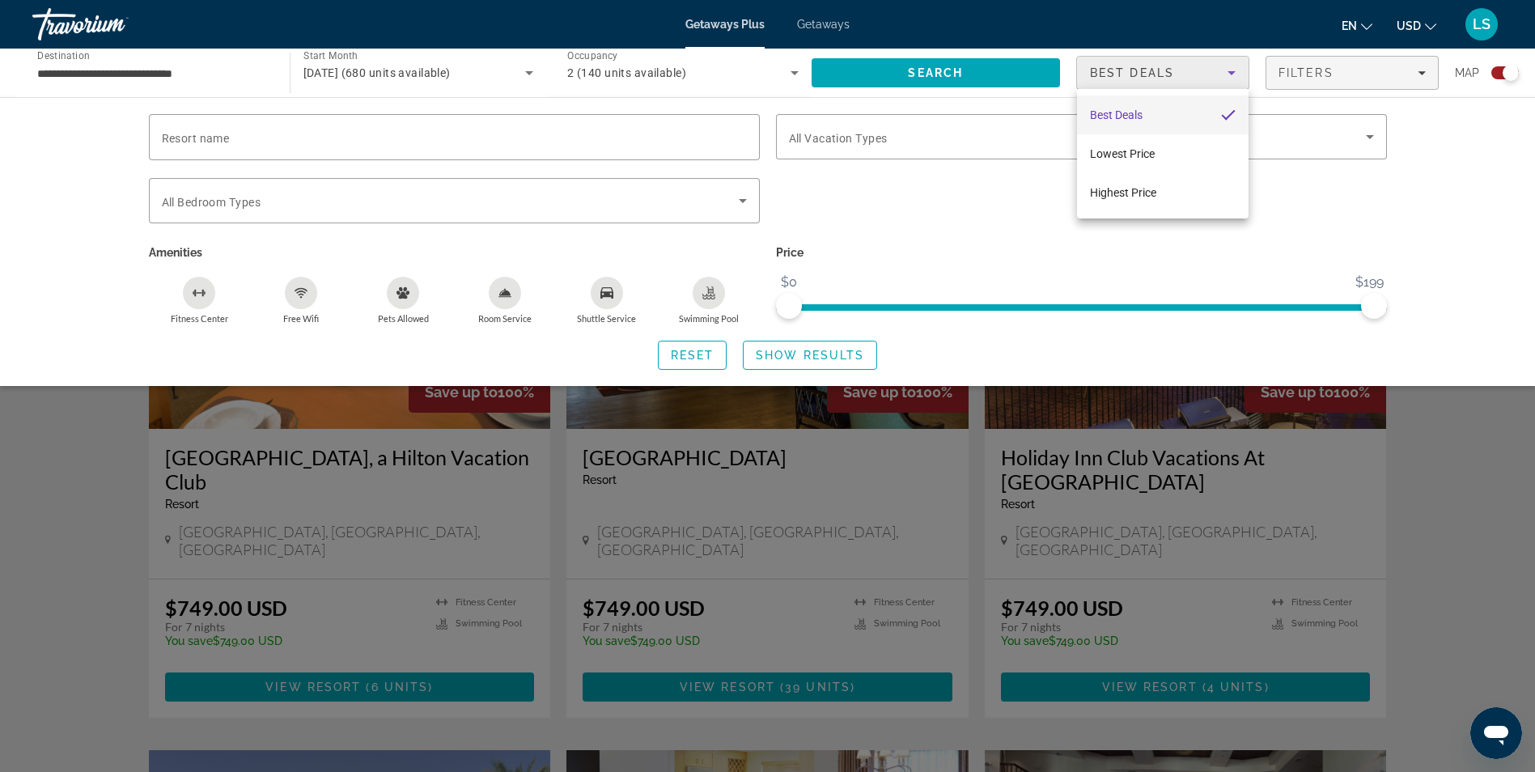
click at [1219, 79] on div at bounding box center [767, 386] width 1535 height 772
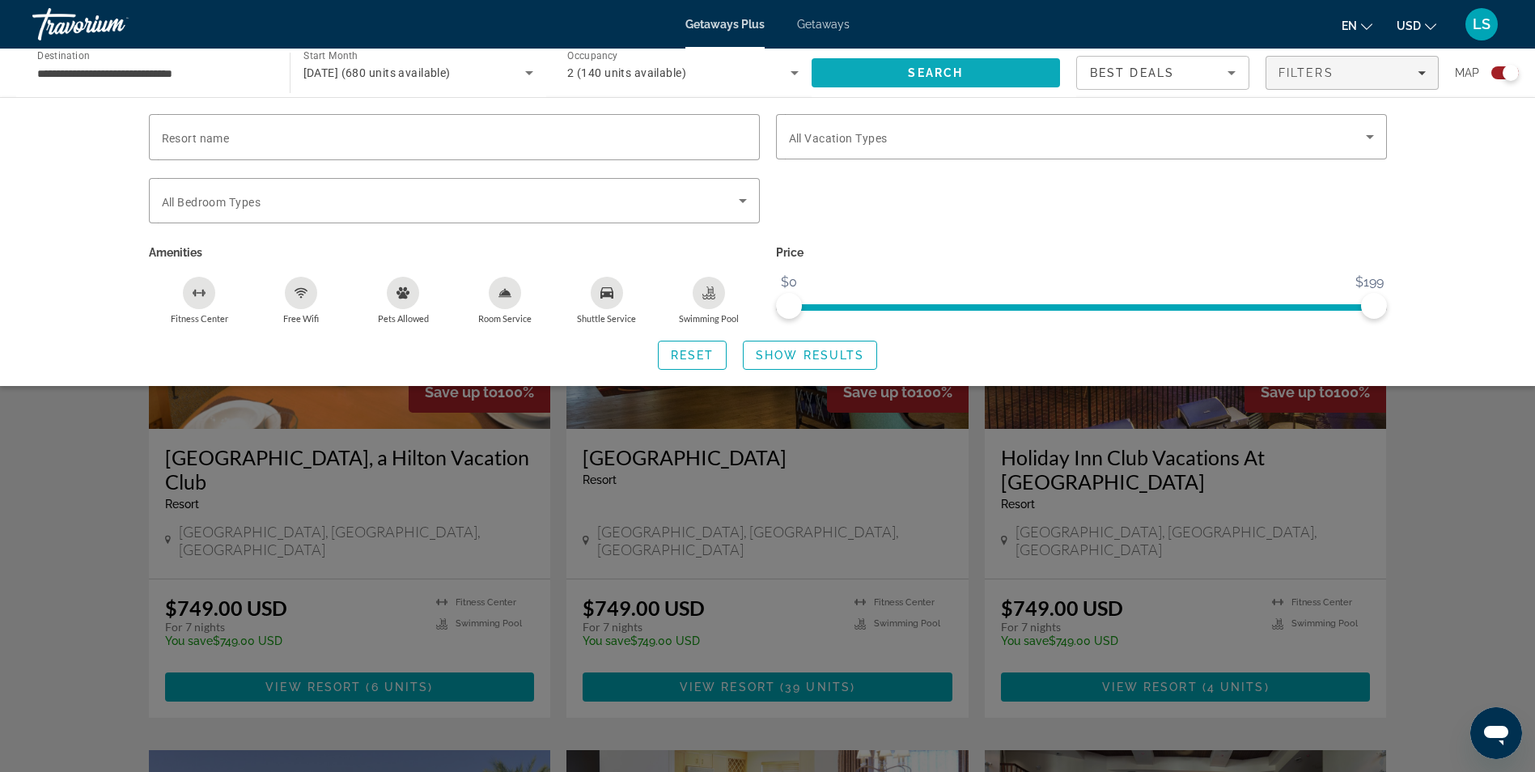
click at [906, 67] on span "Search" at bounding box center [936, 72] width 249 height 39
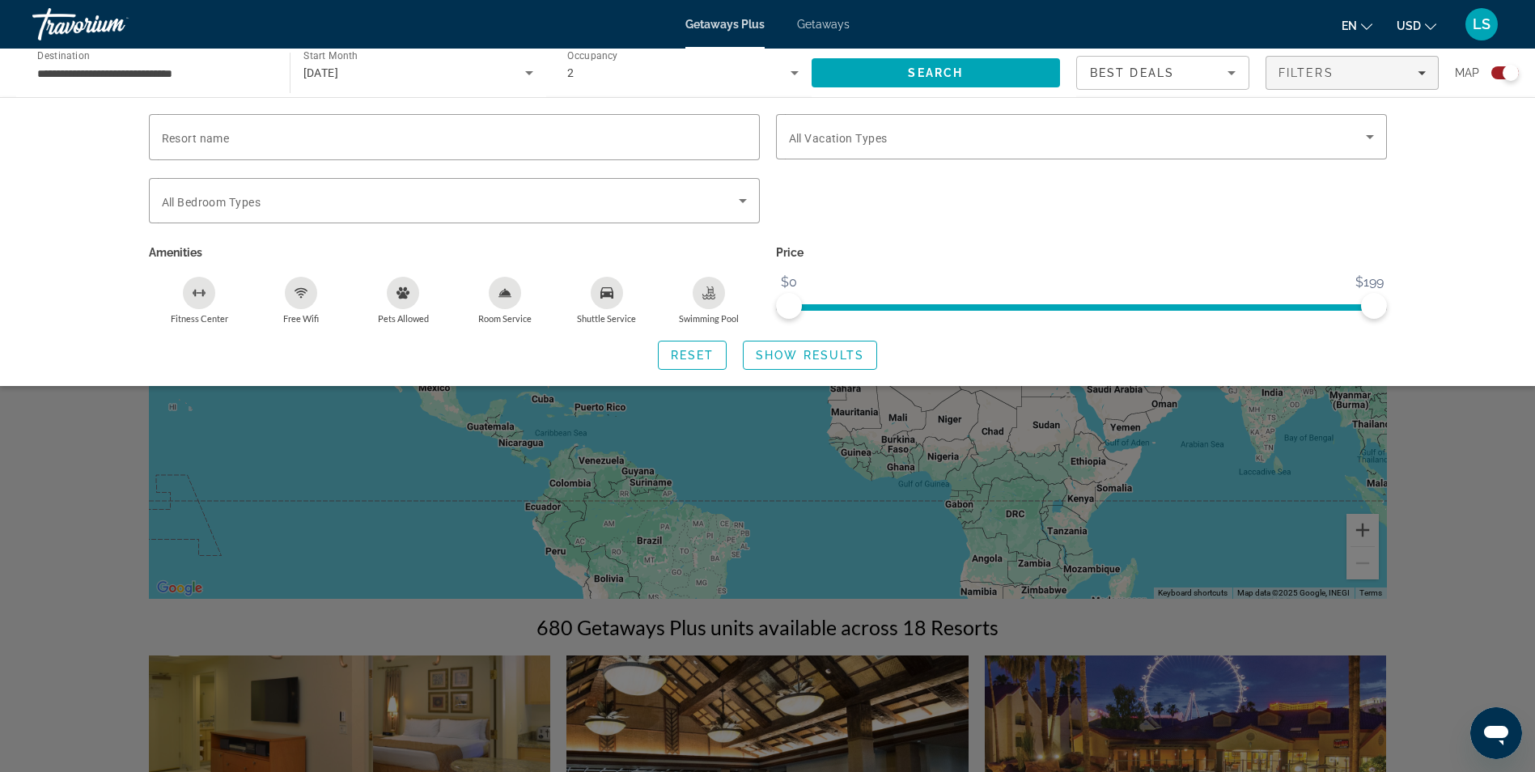
click at [1469, 453] on div "Search widget" at bounding box center [767, 507] width 1535 height 529
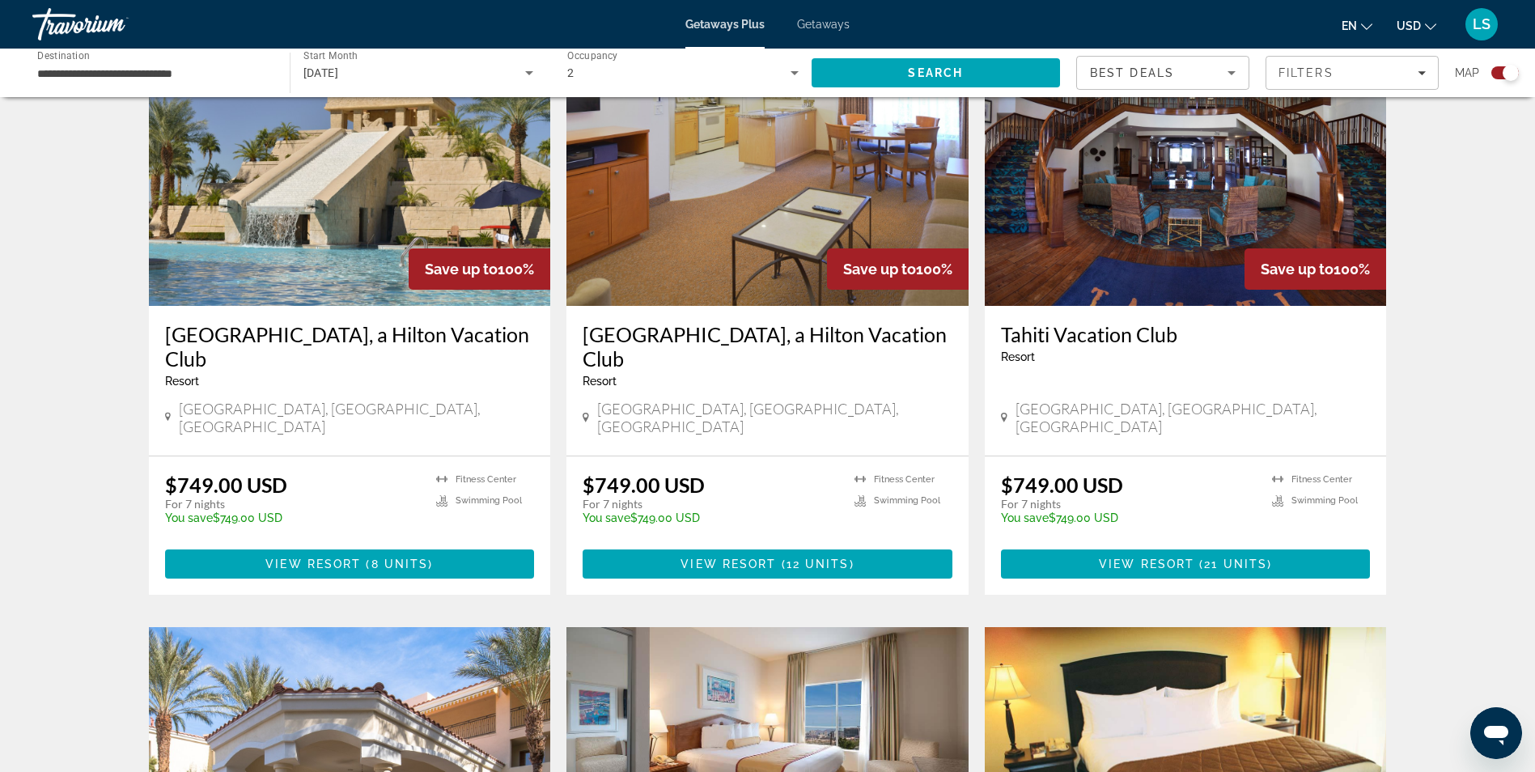
scroll to position [1214, 0]
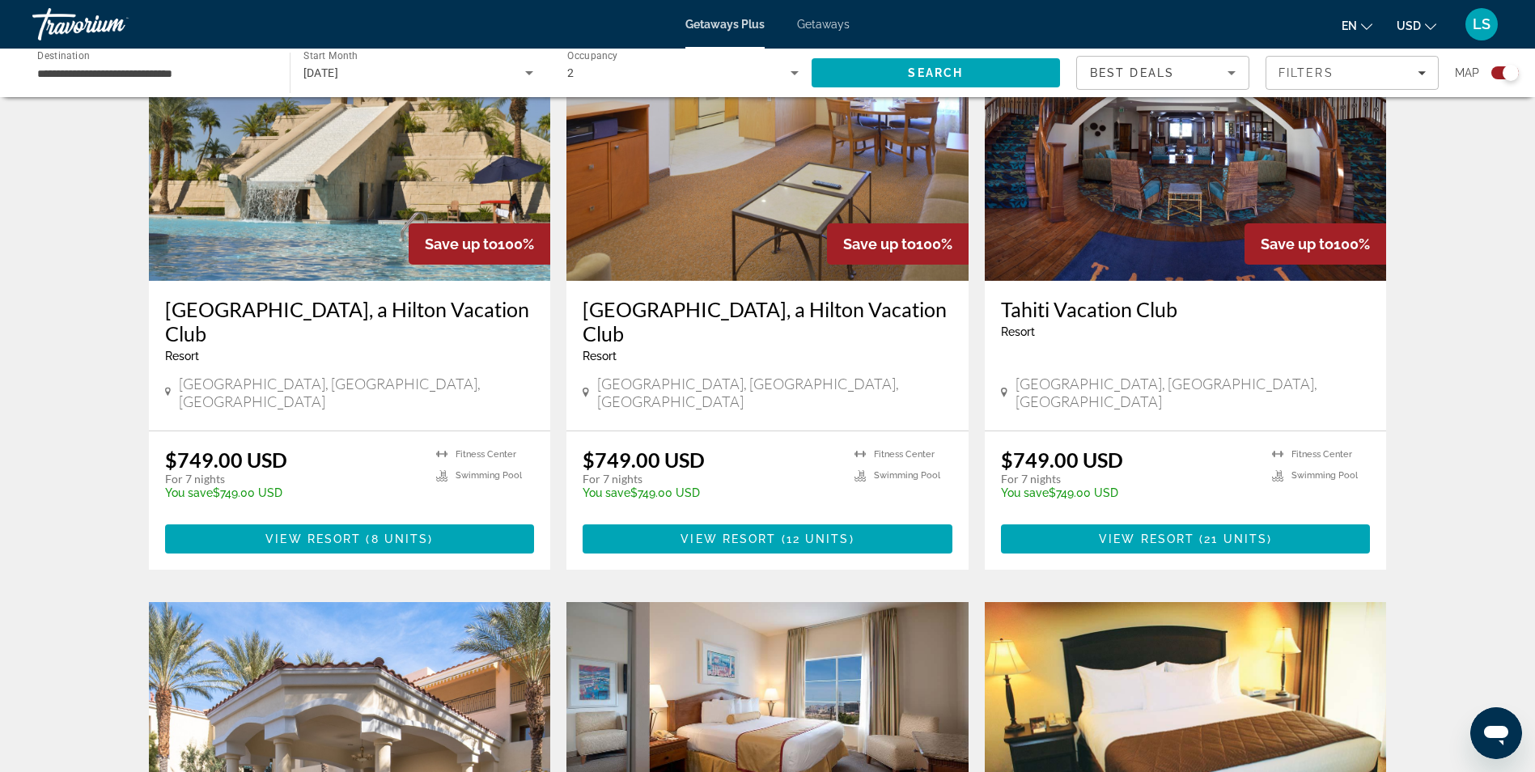
click at [415, 149] on img "Main content" at bounding box center [350, 151] width 402 height 259
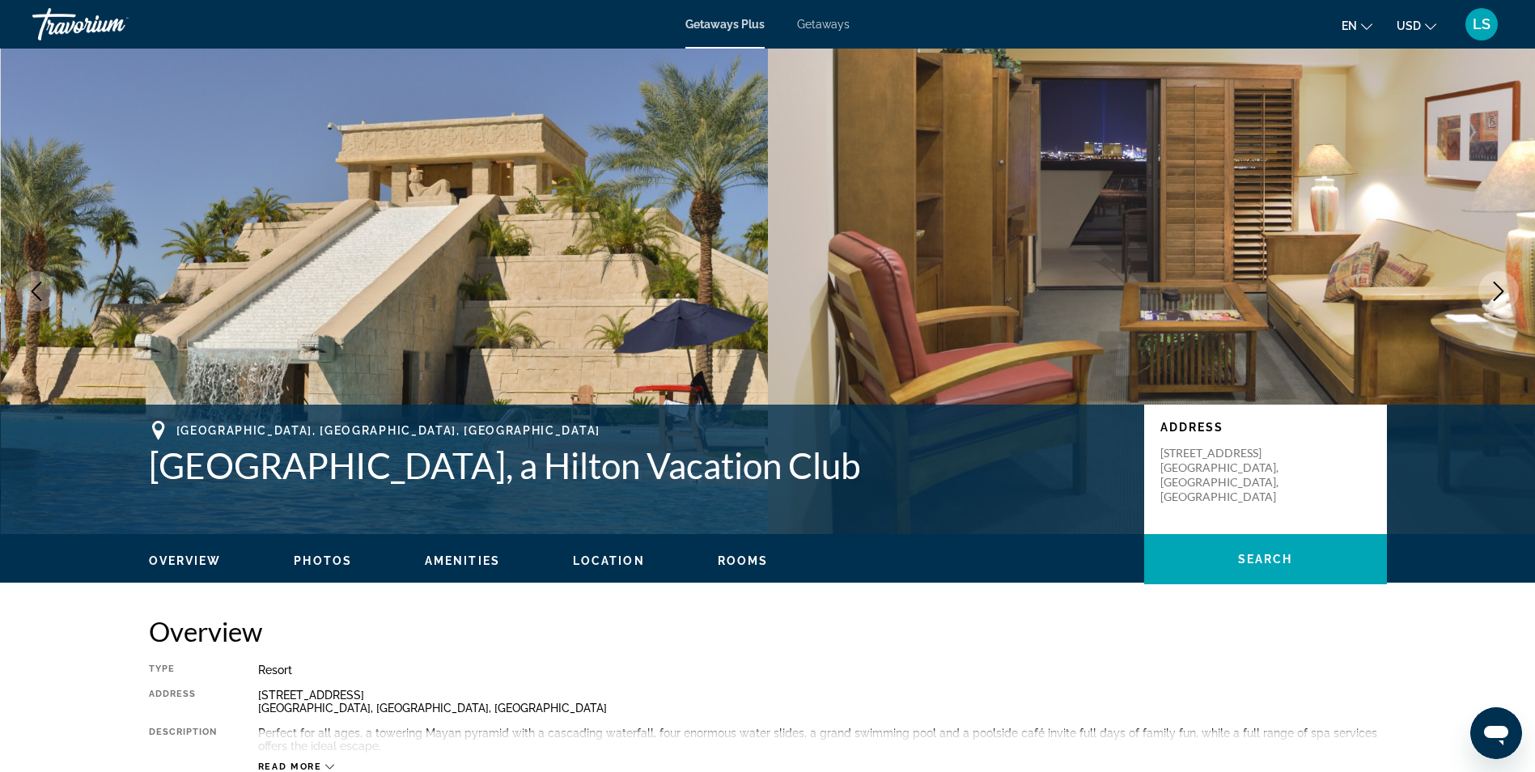
click at [1483, 294] on button "Next image" at bounding box center [1498, 291] width 40 height 40
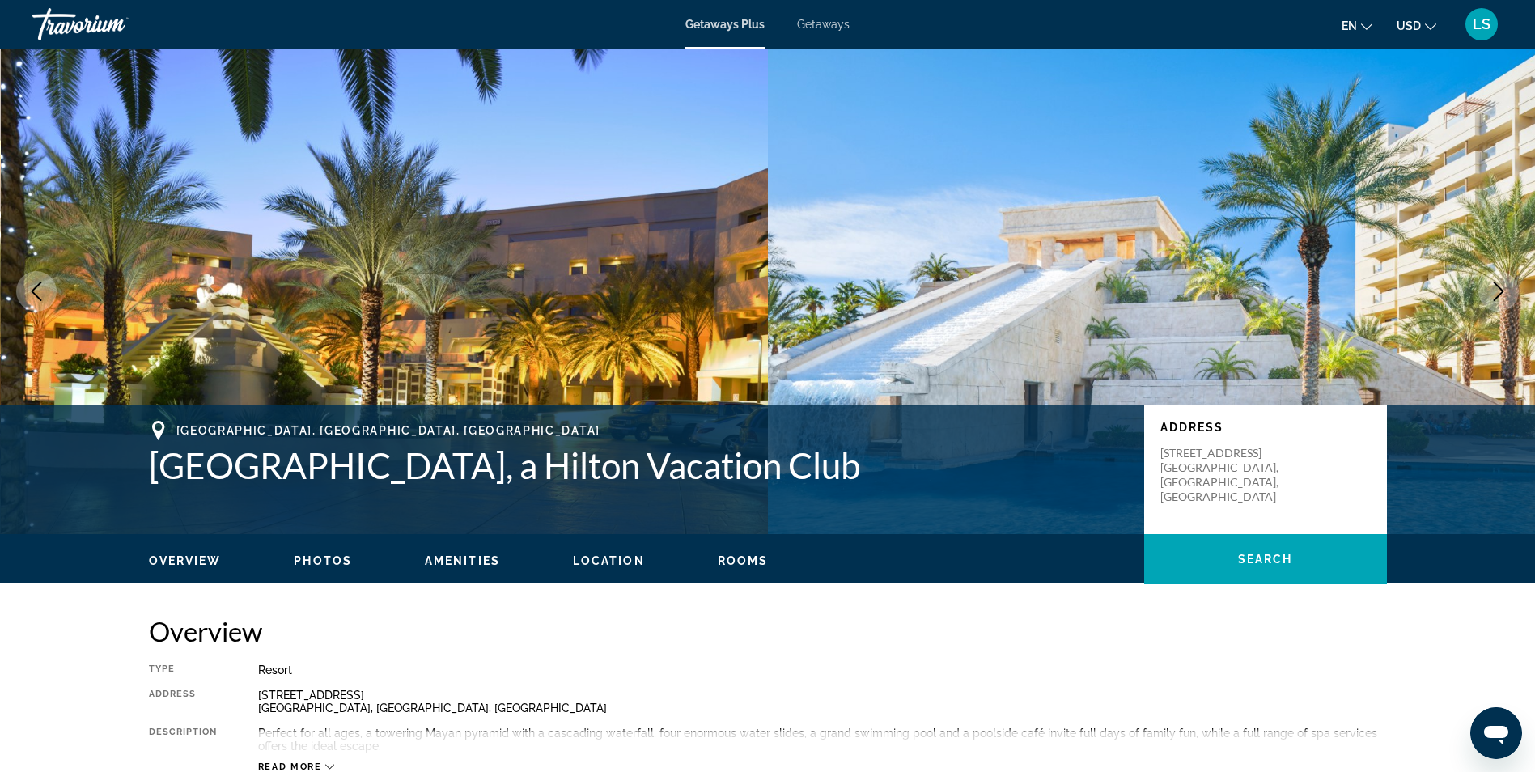
click at [1486, 294] on button "Next image" at bounding box center [1498, 291] width 40 height 40
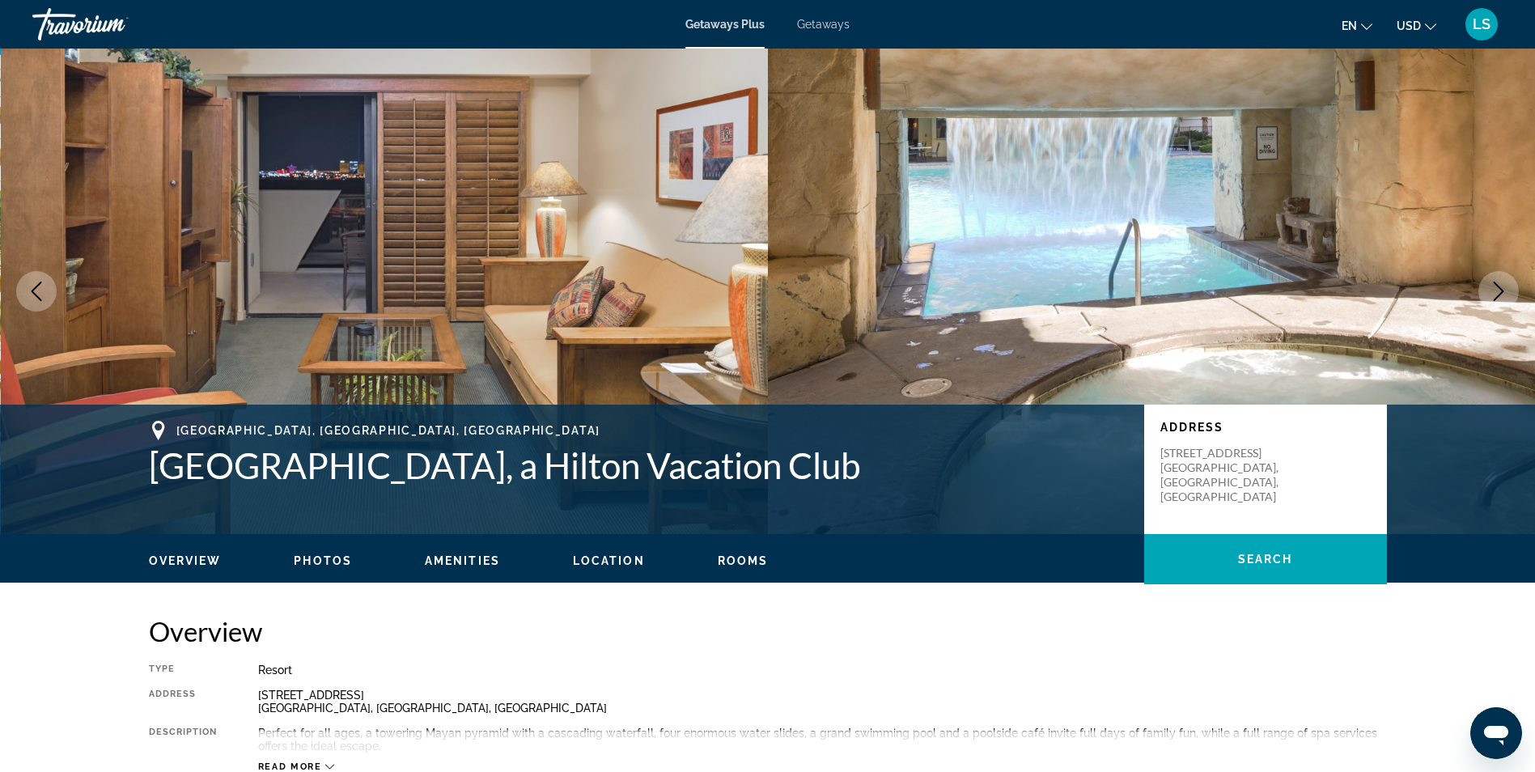
click at [1486, 294] on button "Next image" at bounding box center [1498, 291] width 40 height 40
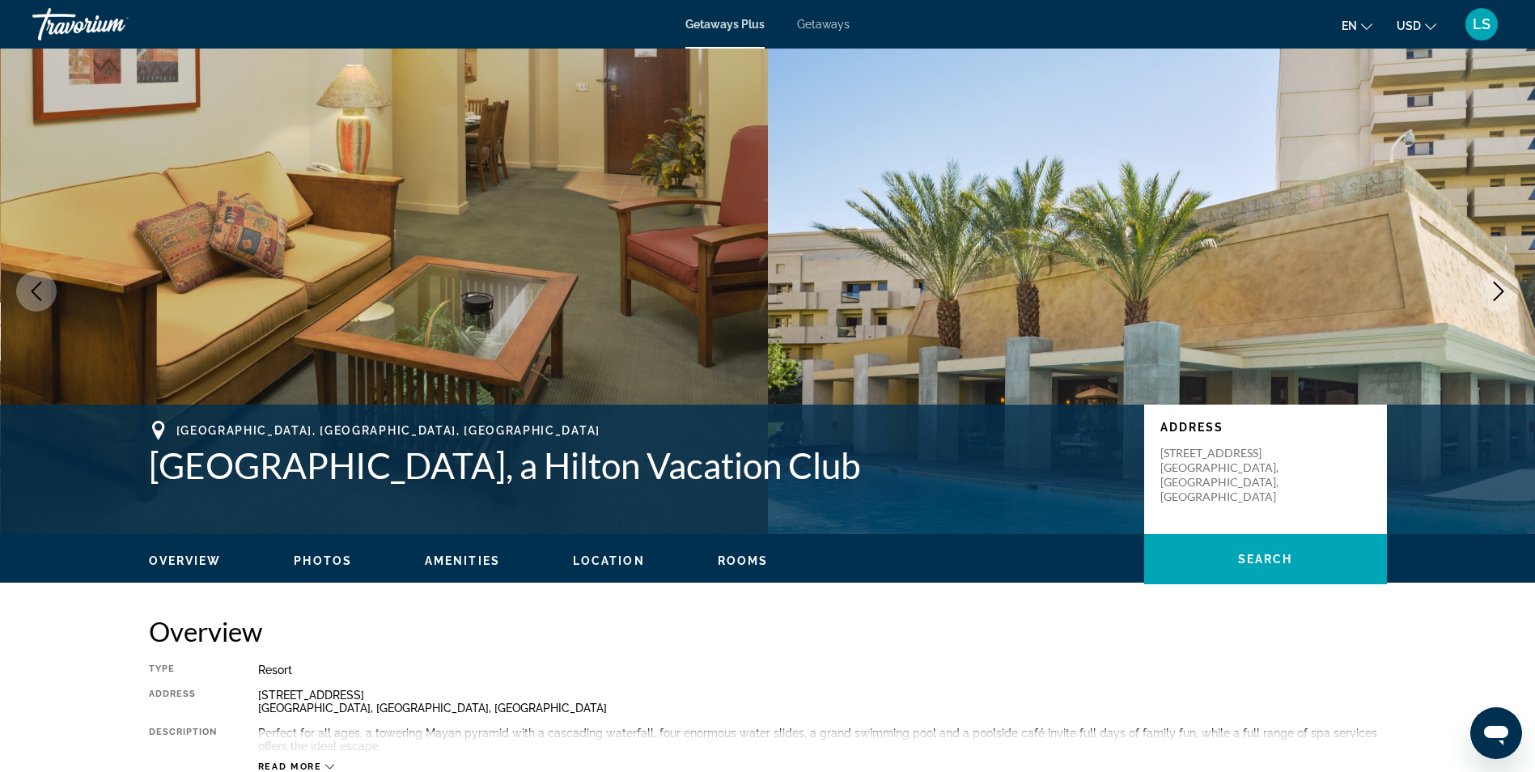
click at [1486, 294] on button "Next image" at bounding box center [1498, 291] width 40 height 40
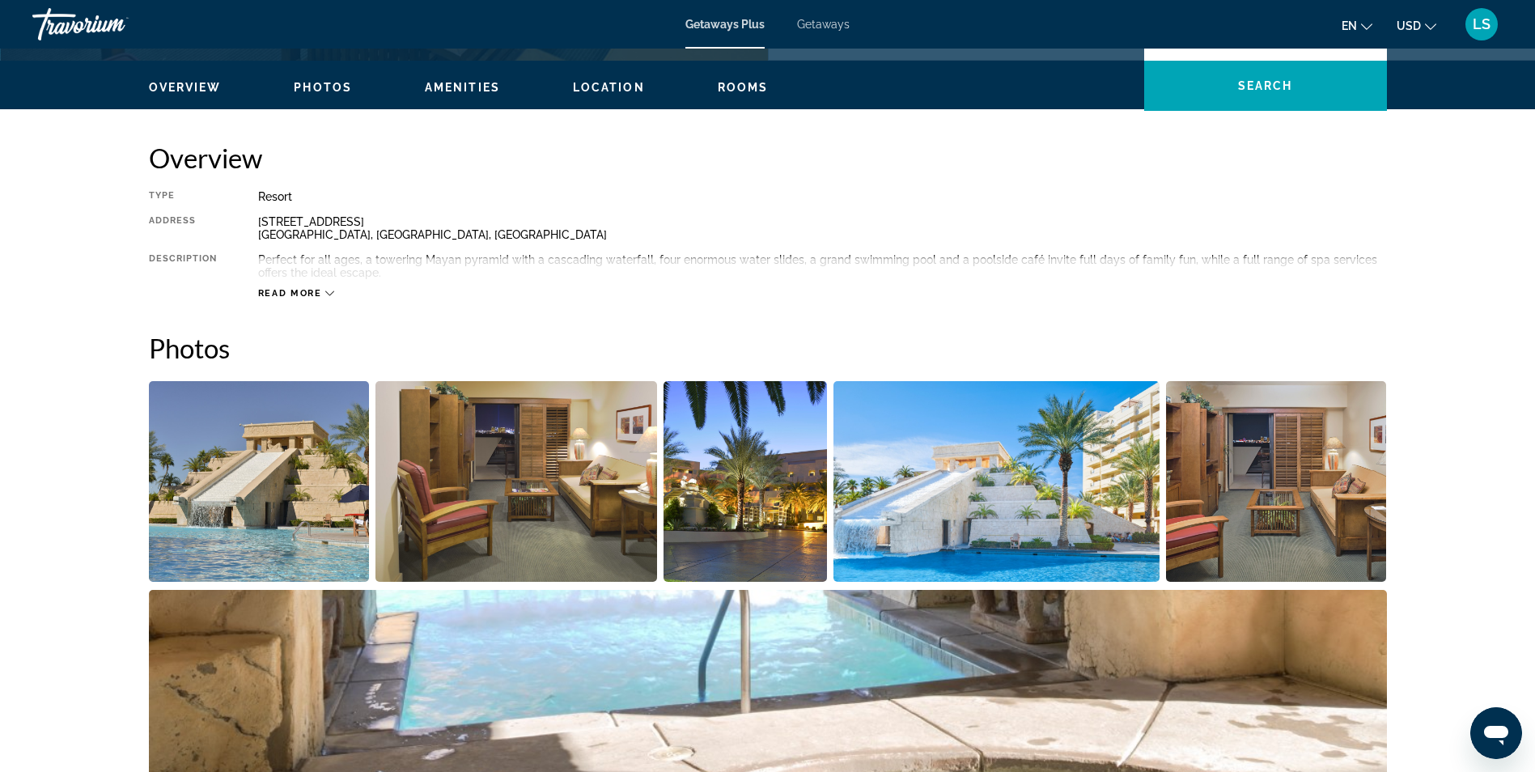
scroll to position [647, 0]
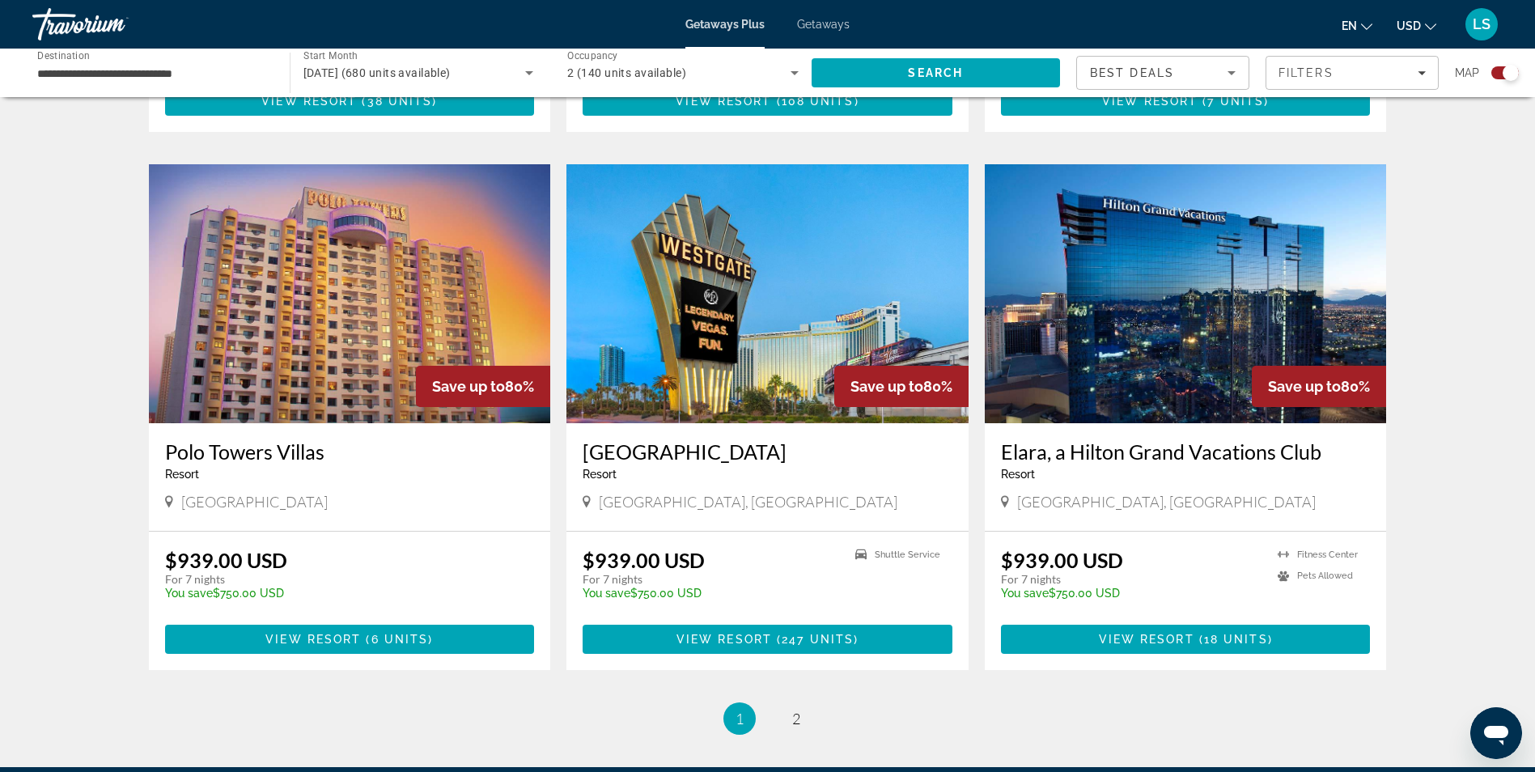
scroll to position [2372, 0]
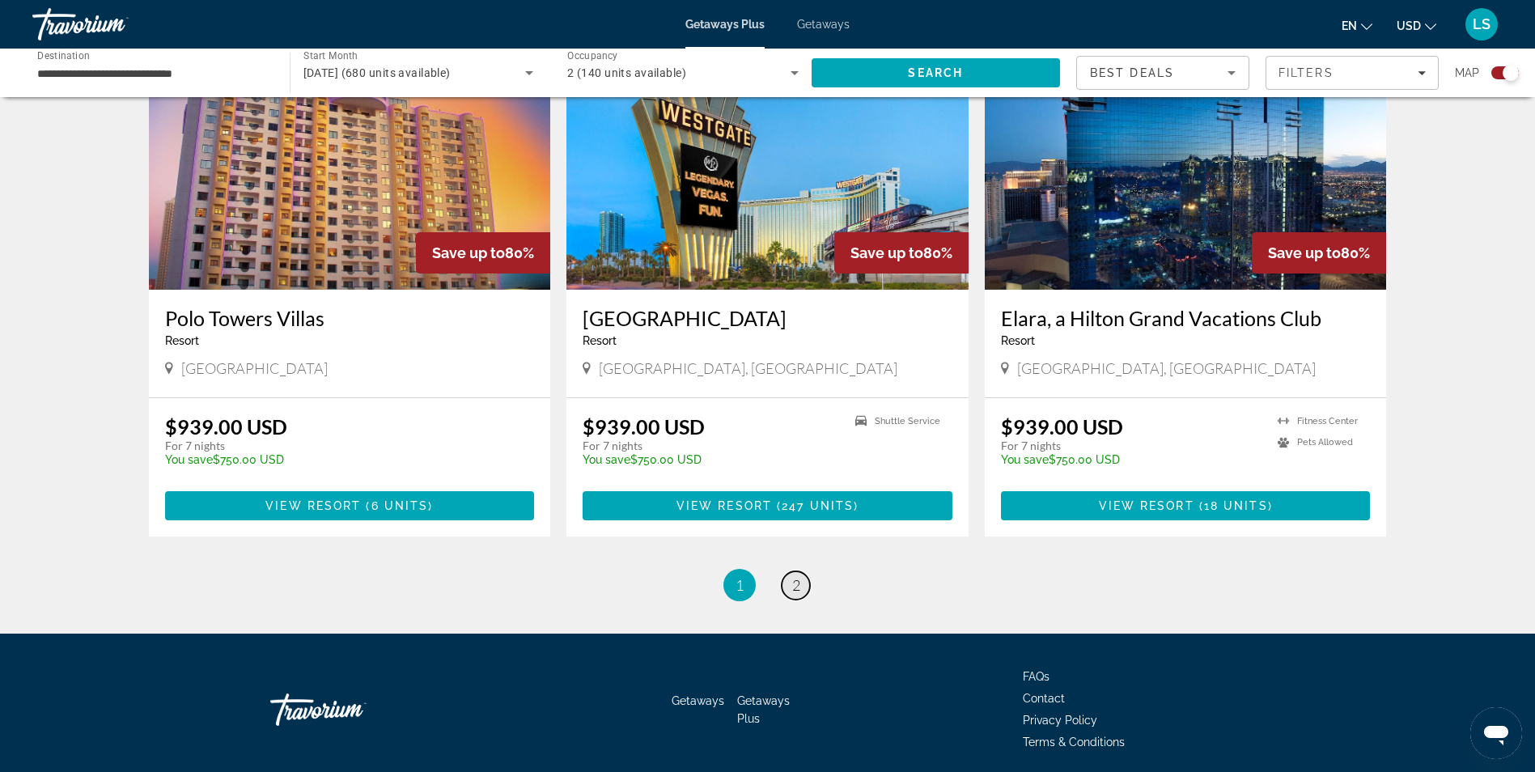
click at [784, 571] on link "page 2" at bounding box center [796, 585] width 28 height 28
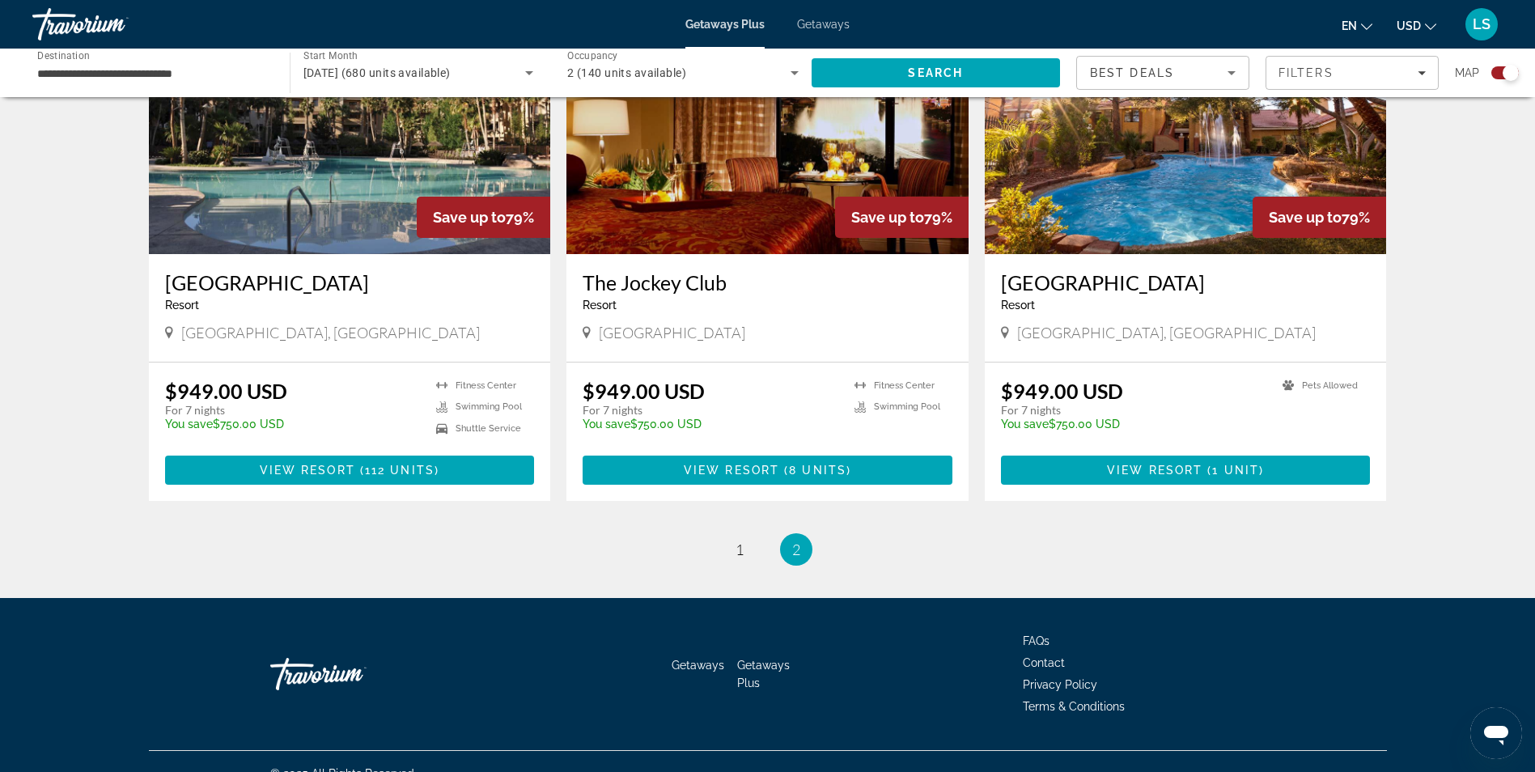
scroll to position [737, 0]
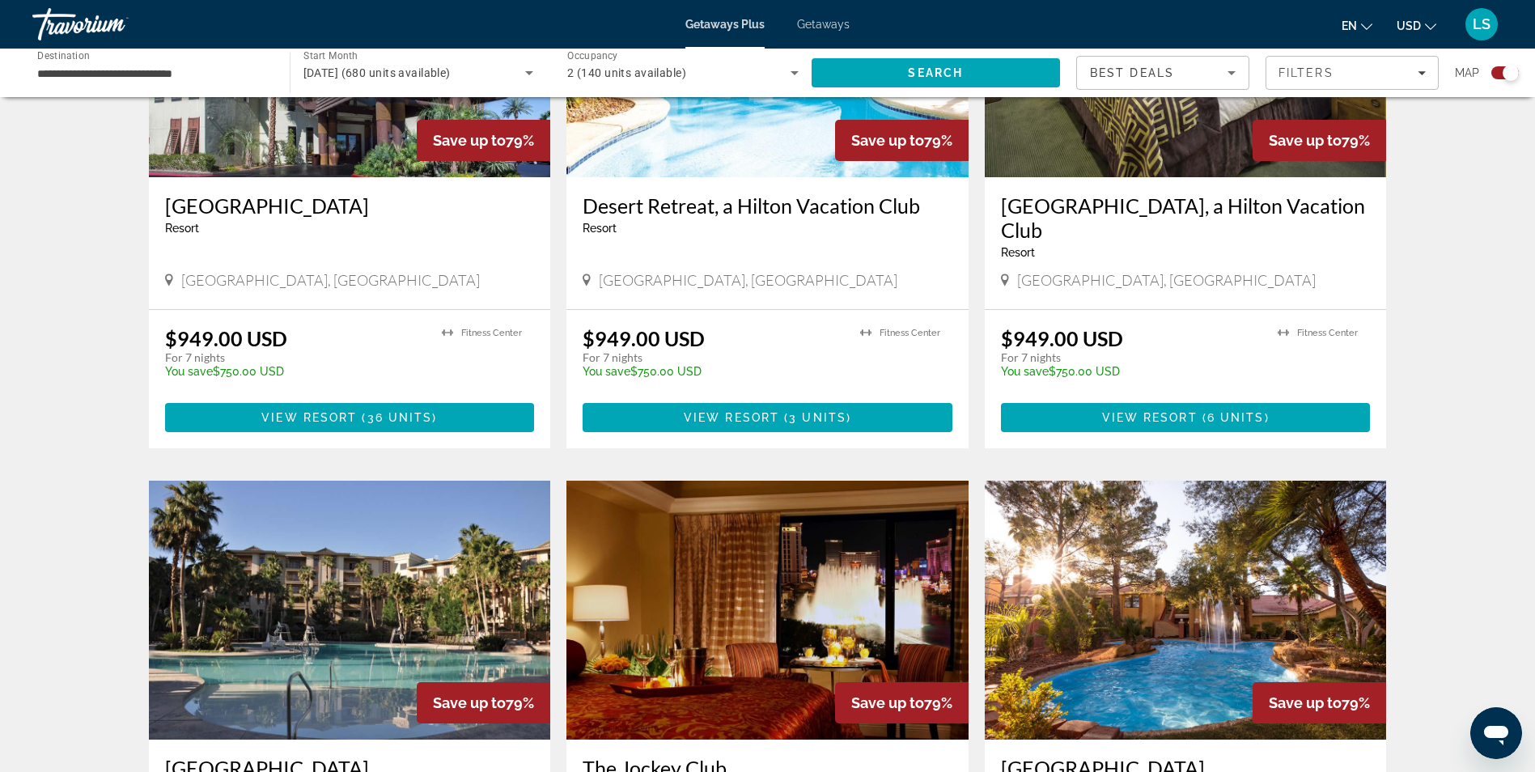
click at [888, 566] on img "Main content" at bounding box center [767, 610] width 402 height 259
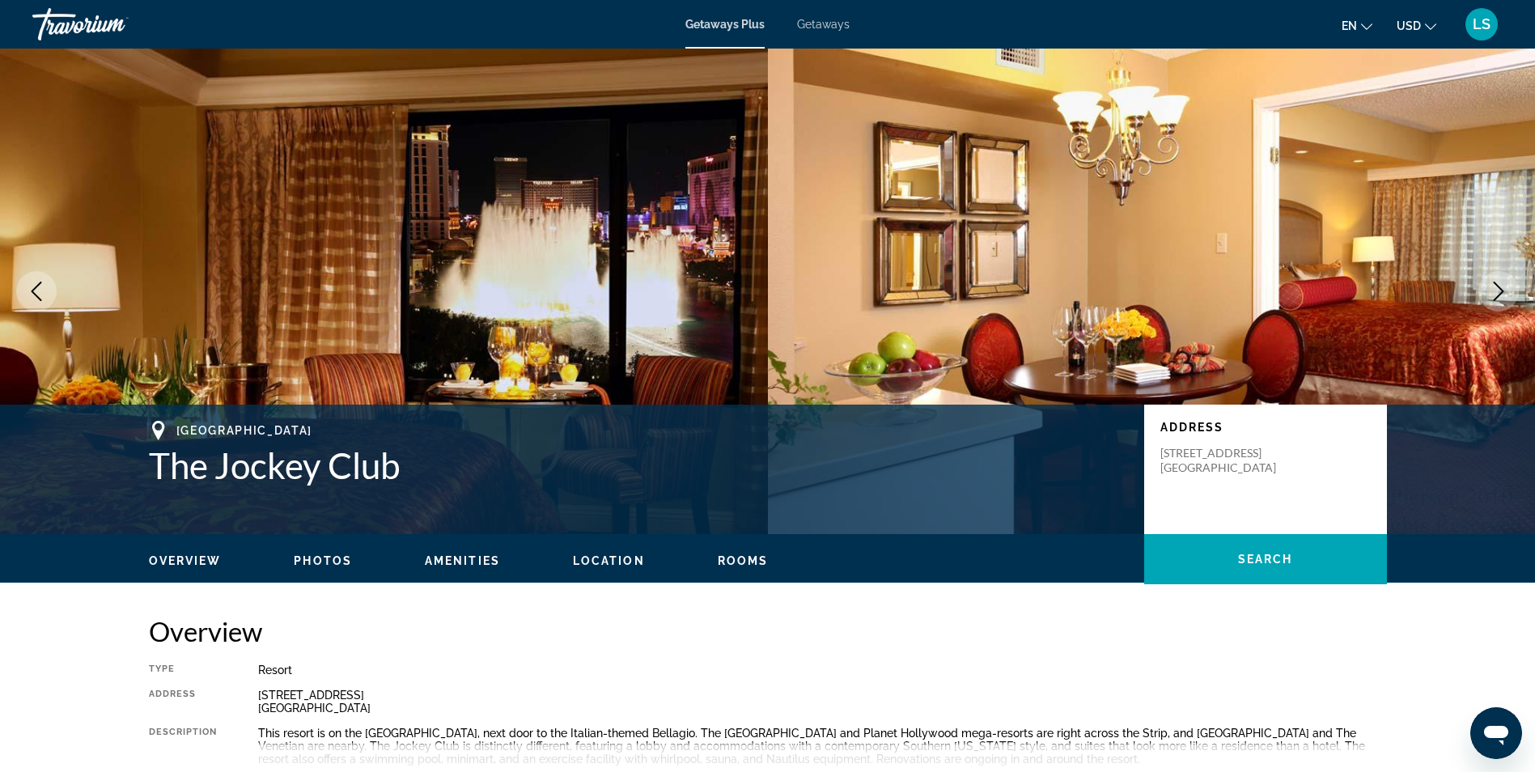
click at [1501, 290] on icon "Next image" at bounding box center [1498, 291] width 19 height 19
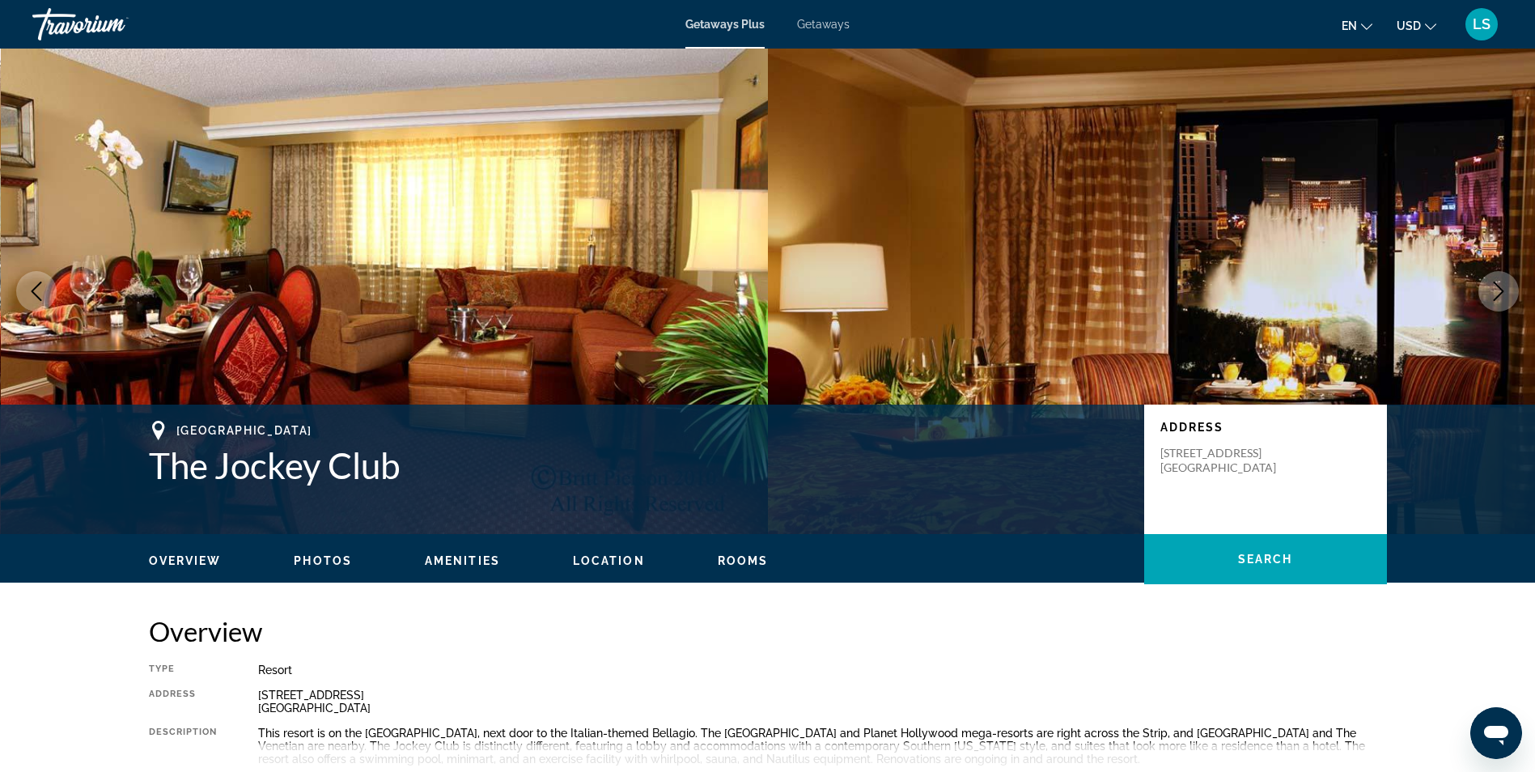
click at [1501, 290] on icon "Next image" at bounding box center [1498, 291] width 19 height 19
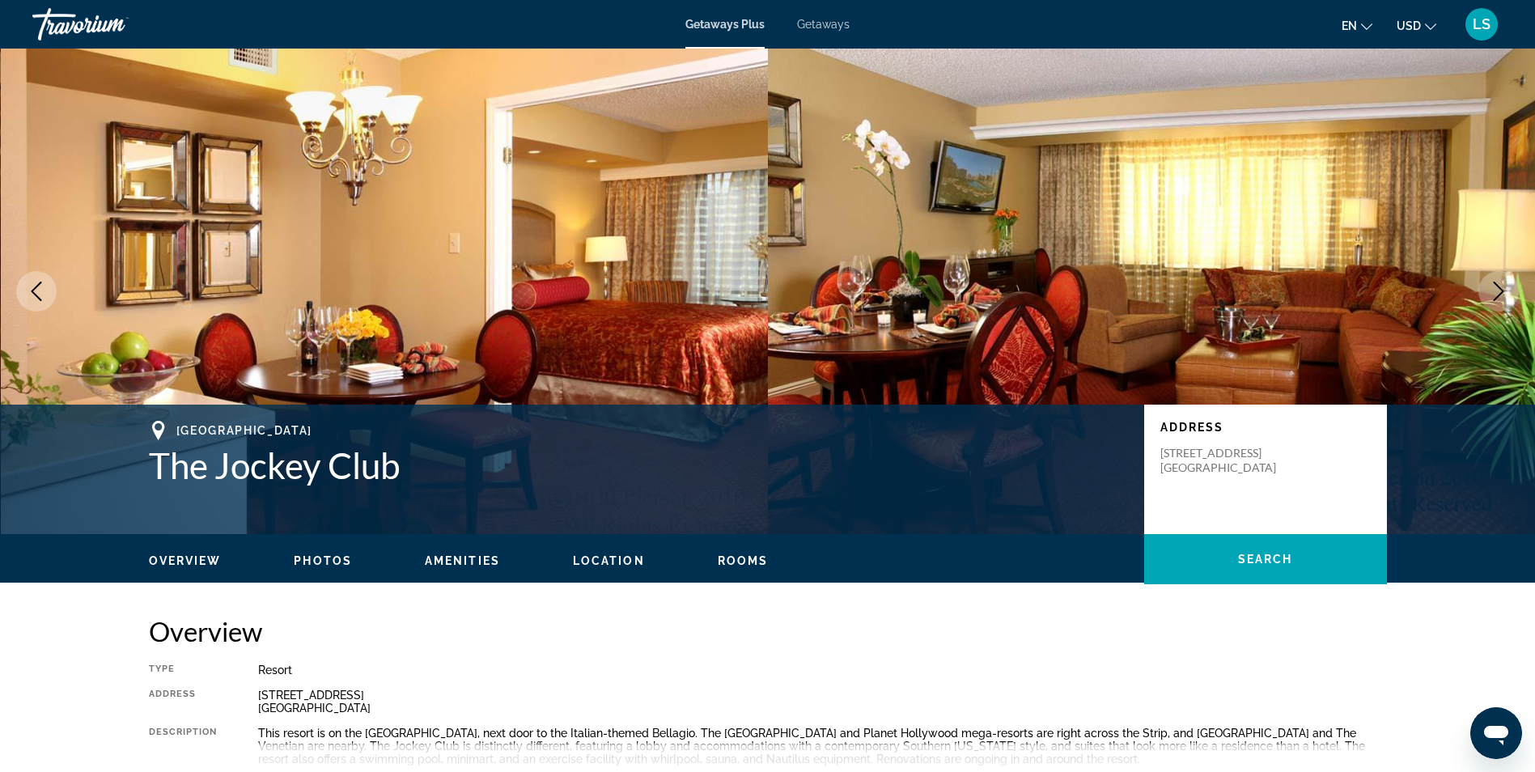
click at [1501, 290] on icon "Next image" at bounding box center [1498, 291] width 19 height 19
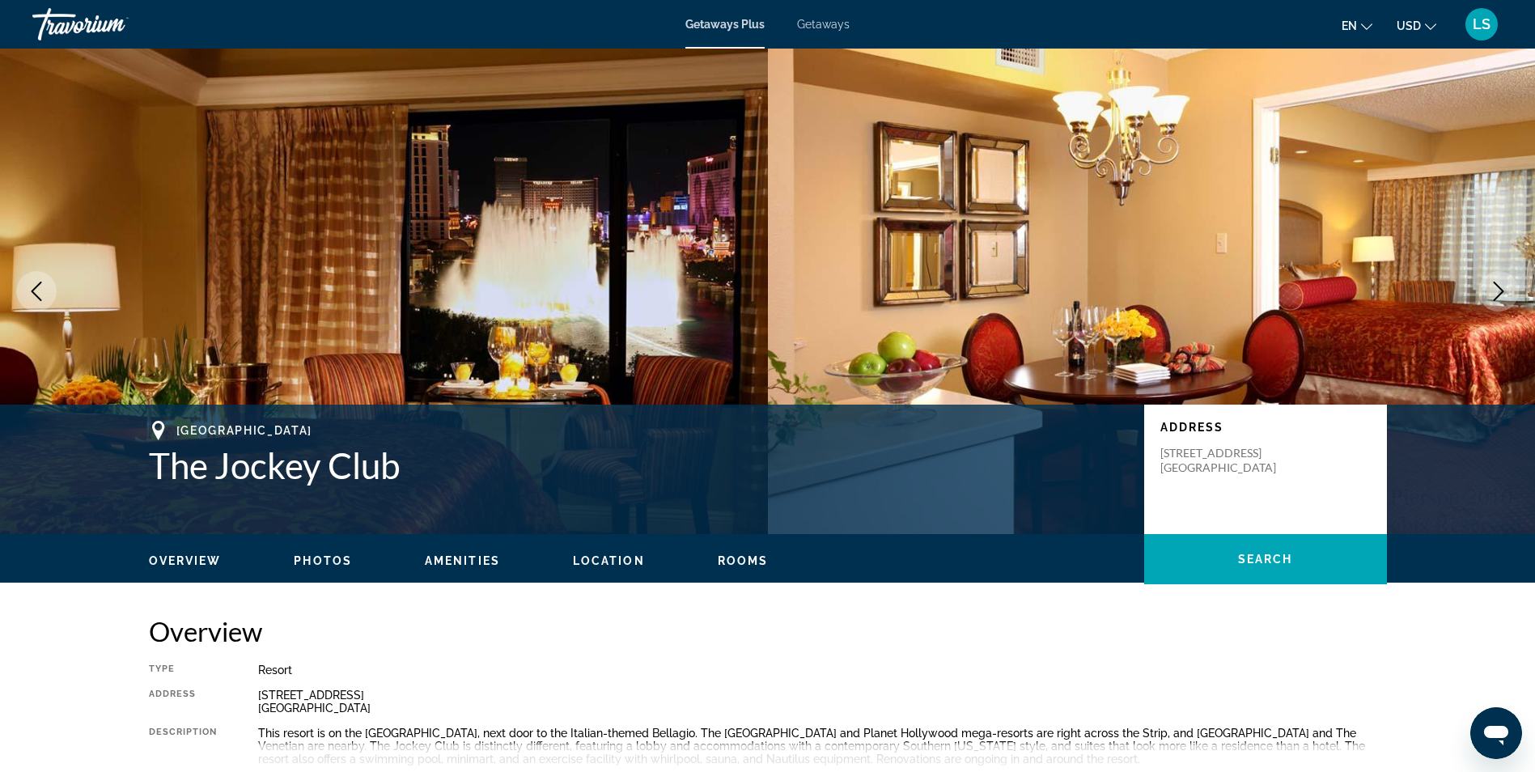
click at [1511, 284] on button "Next image" at bounding box center [1498, 291] width 40 height 40
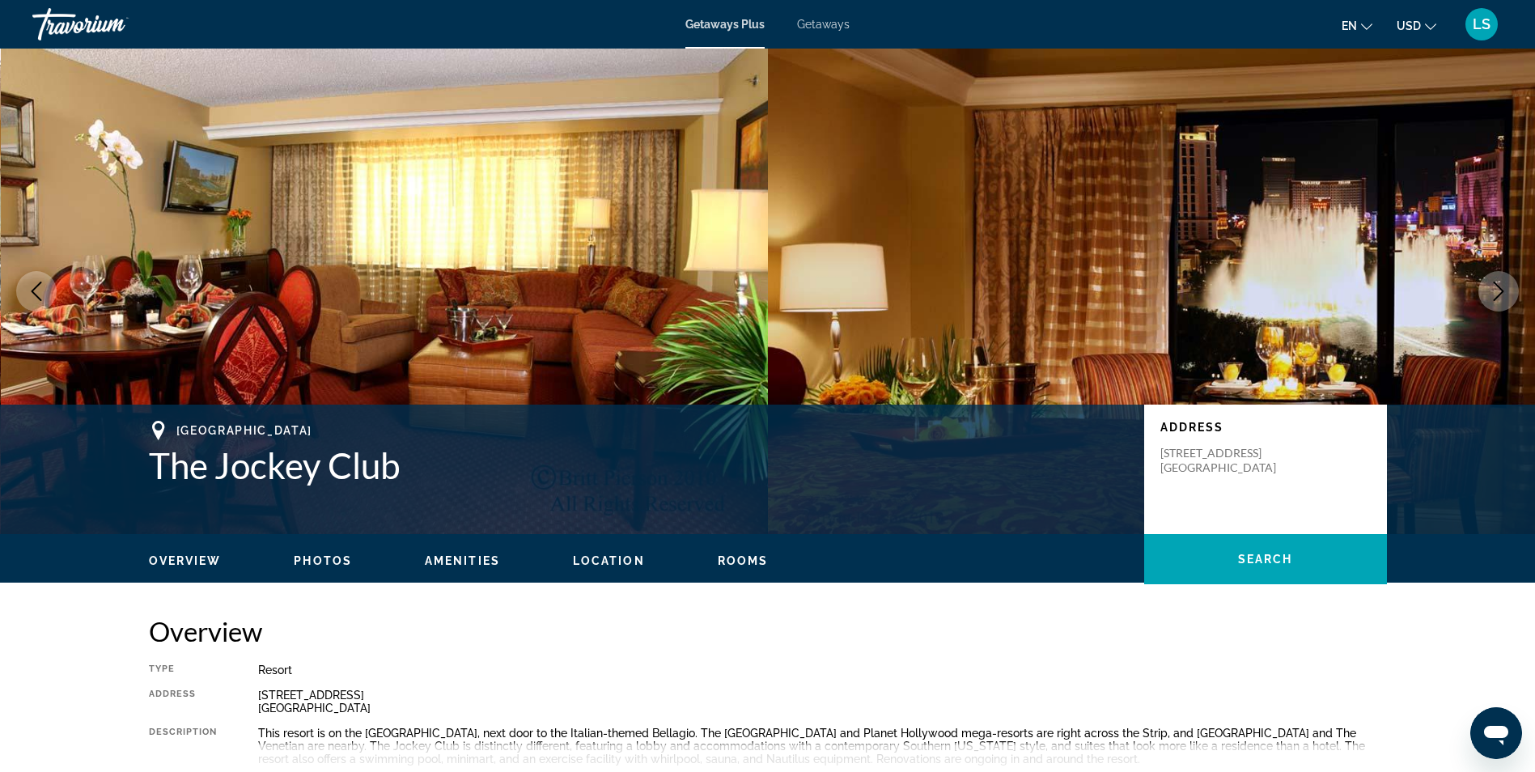
click at [1511, 284] on button "Next image" at bounding box center [1498, 291] width 40 height 40
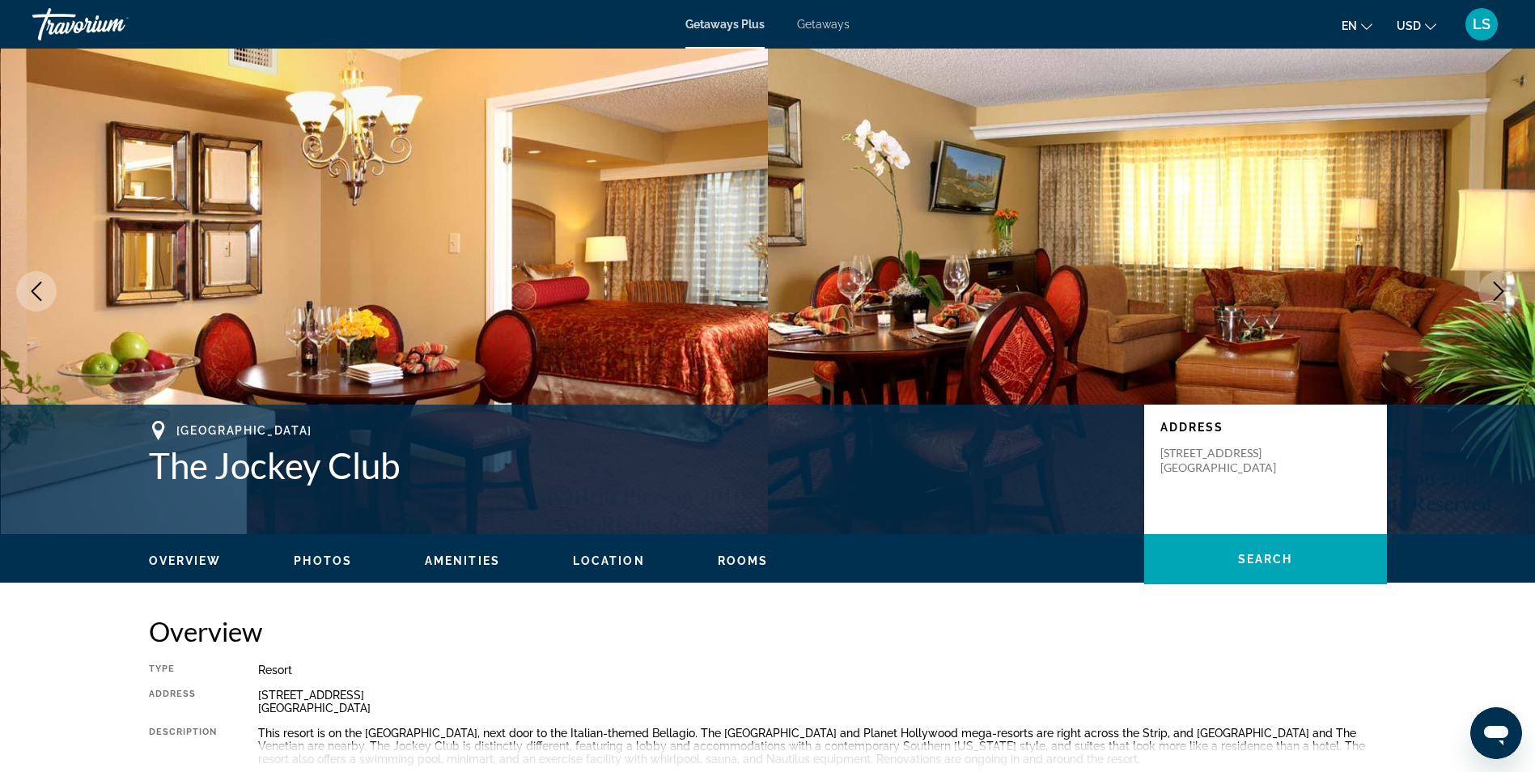
click at [1511, 284] on button "Next image" at bounding box center [1498, 291] width 40 height 40
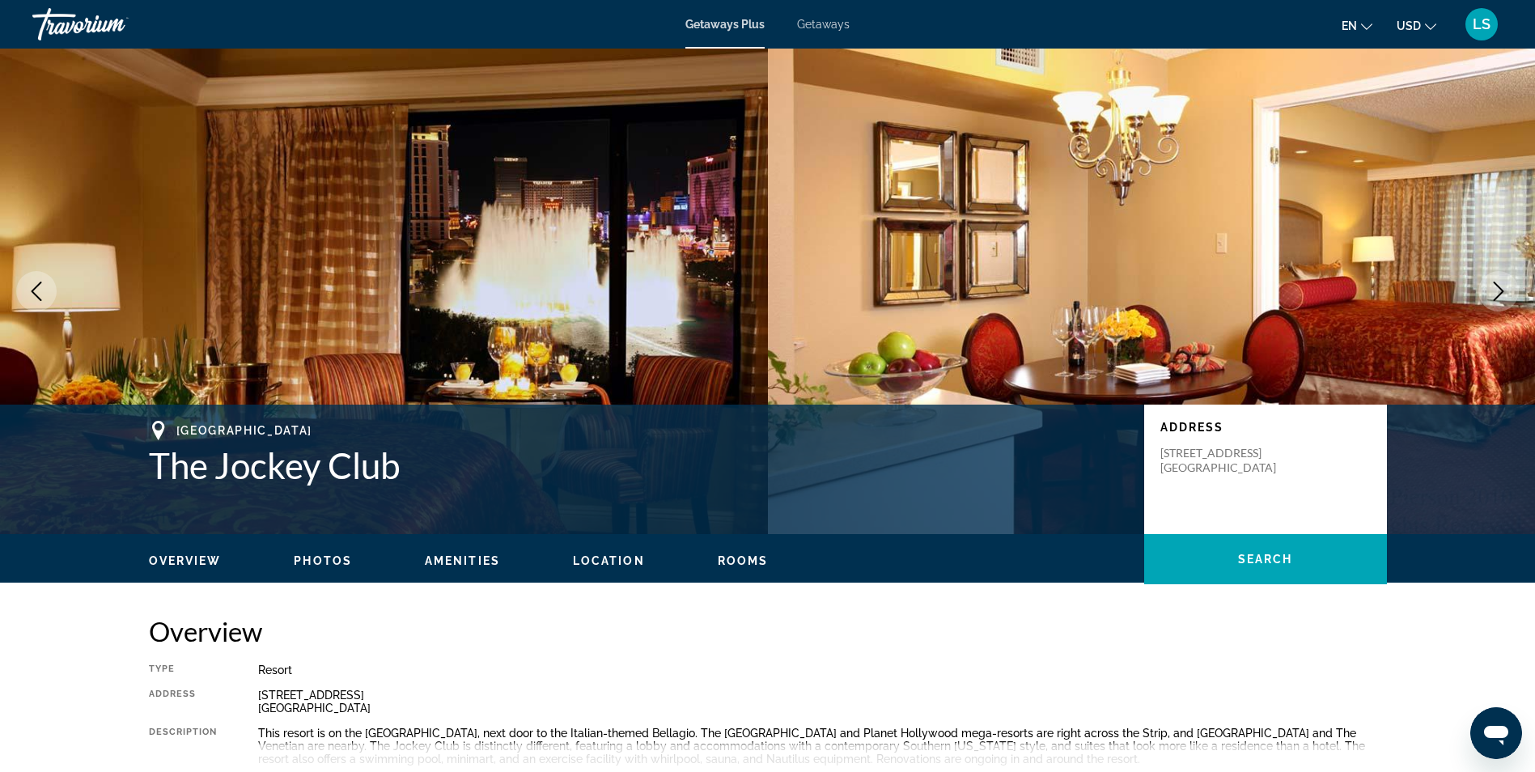
click at [303, 572] on div "Overview Photos Amenities Location Rooms Search" at bounding box center [768, 559] width 1303 height 50
click at [321, 557] on span "Photos" at bounding box center [323, 560] width 58 height 13
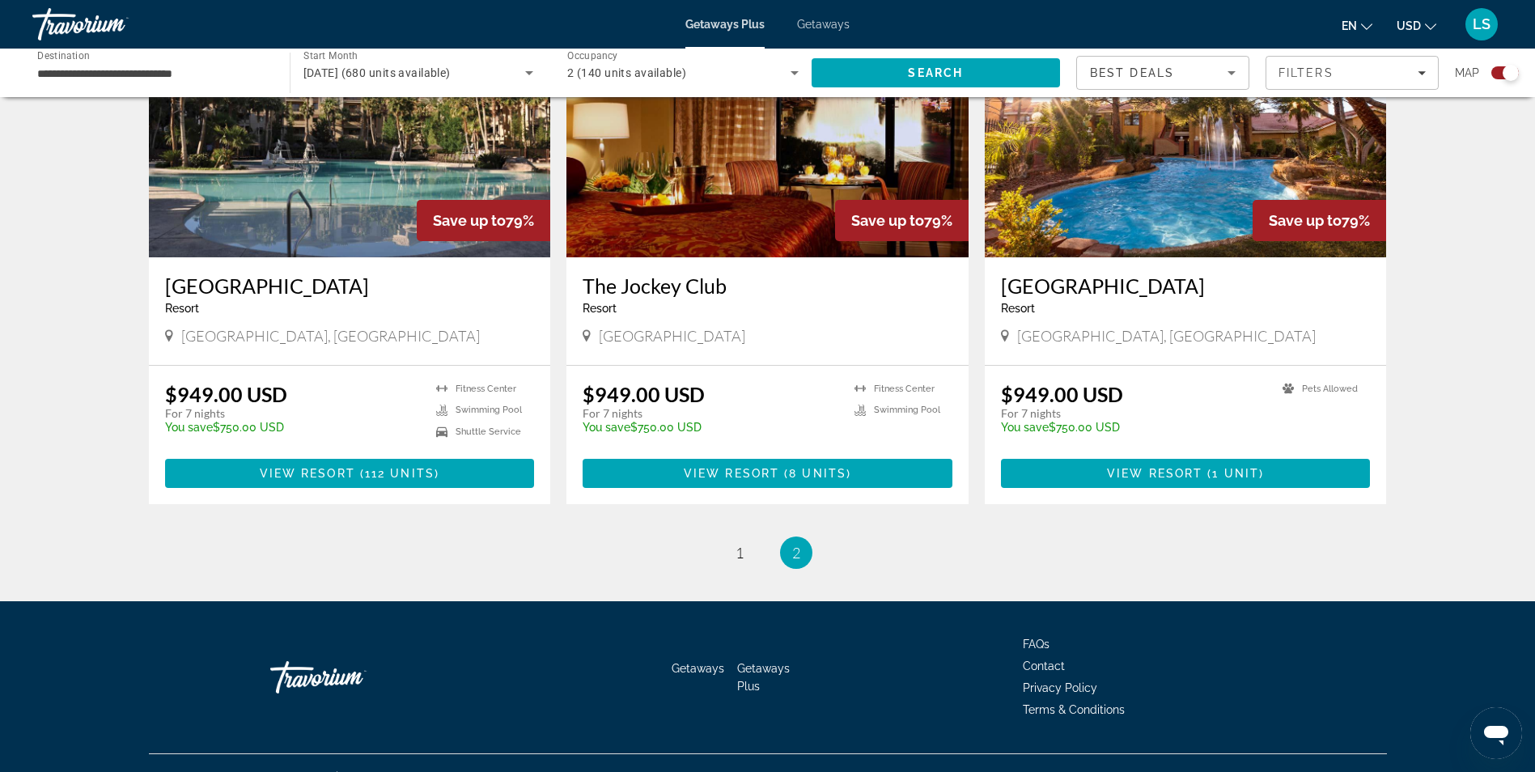
scroll to position [1223, 0]
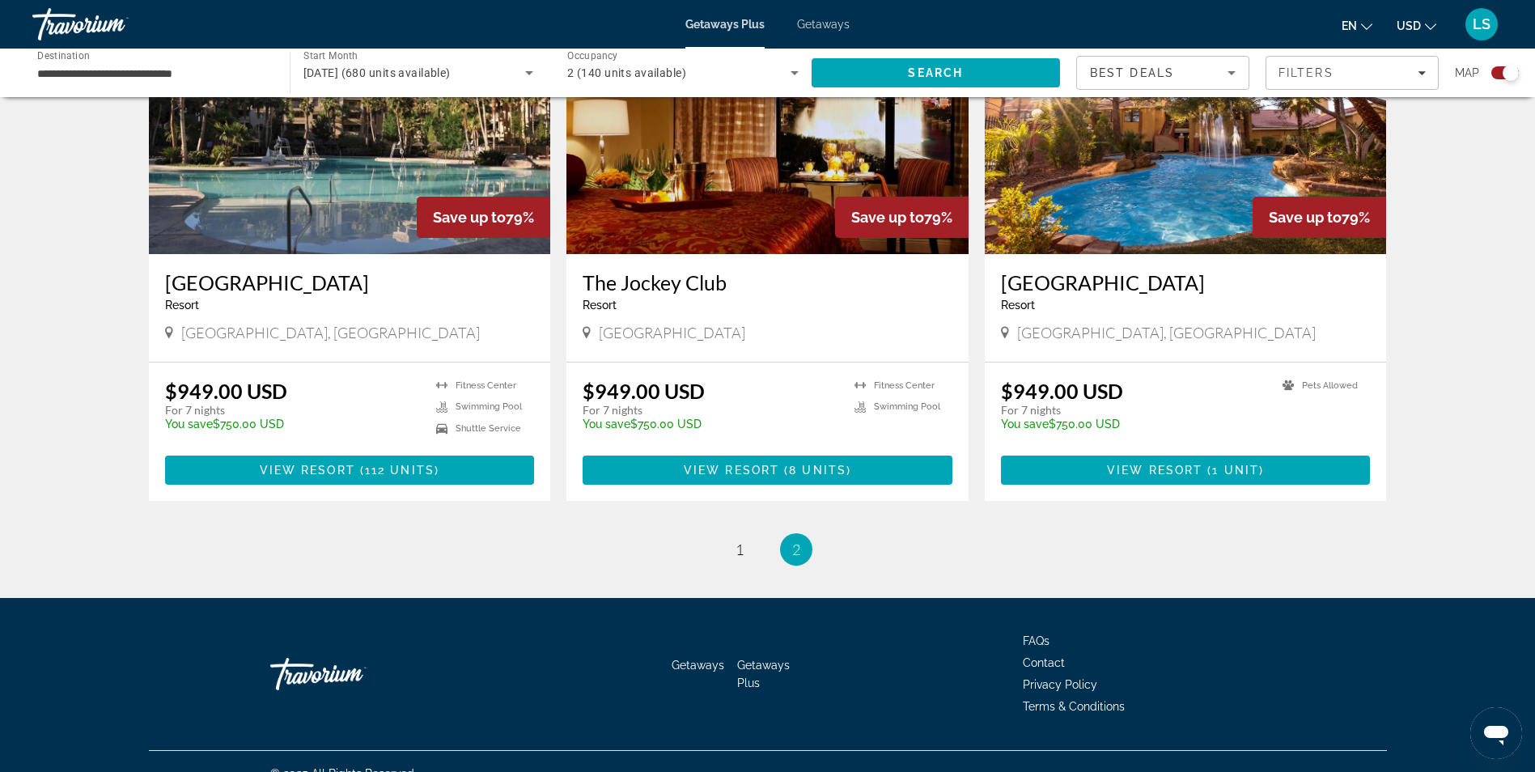
click at [625, 270] on h3 "The Jockey Club" at bounding box center [768, 282] width 370 height 24
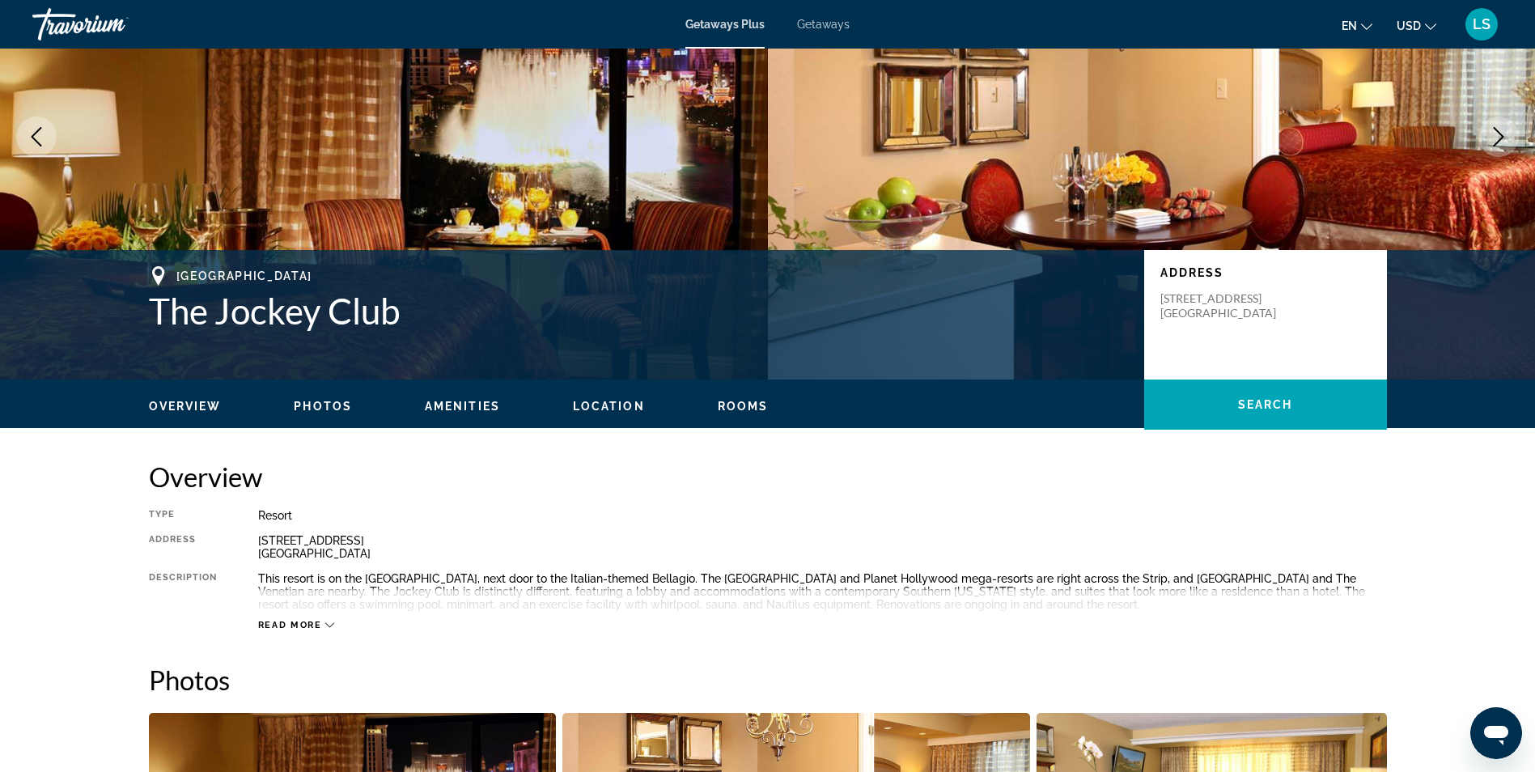
scroll to position [162, 0]
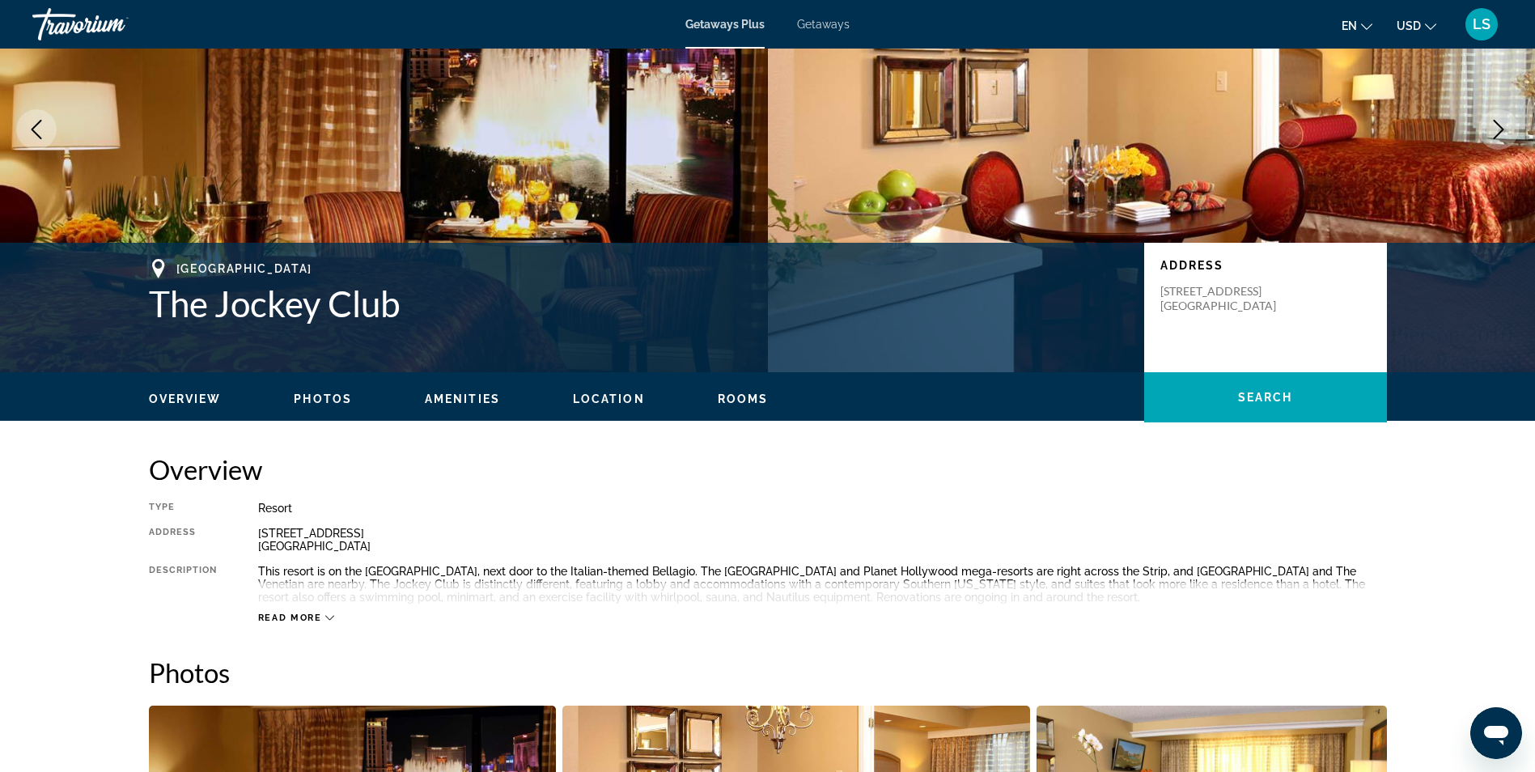
drag, startPoint x: 419, startPoint y: 549, endPoint x: 244, endPoint y: 536, distance: 175.3
click at [244, 536] on div "Type Resort All-Inclusive No All-Inclusive Address 3700 Las Vegas Boulevard Sou…" at bounding box center [768, 563] width 1238 height 122
drag, startPoint x: 244, startPoint y: 536, endPoint x: 273, endPoint y: 535, distance: 29.1
copy div "3700 Las Vegas Boulevard South Las Vegas, NV, 891094312, USA"
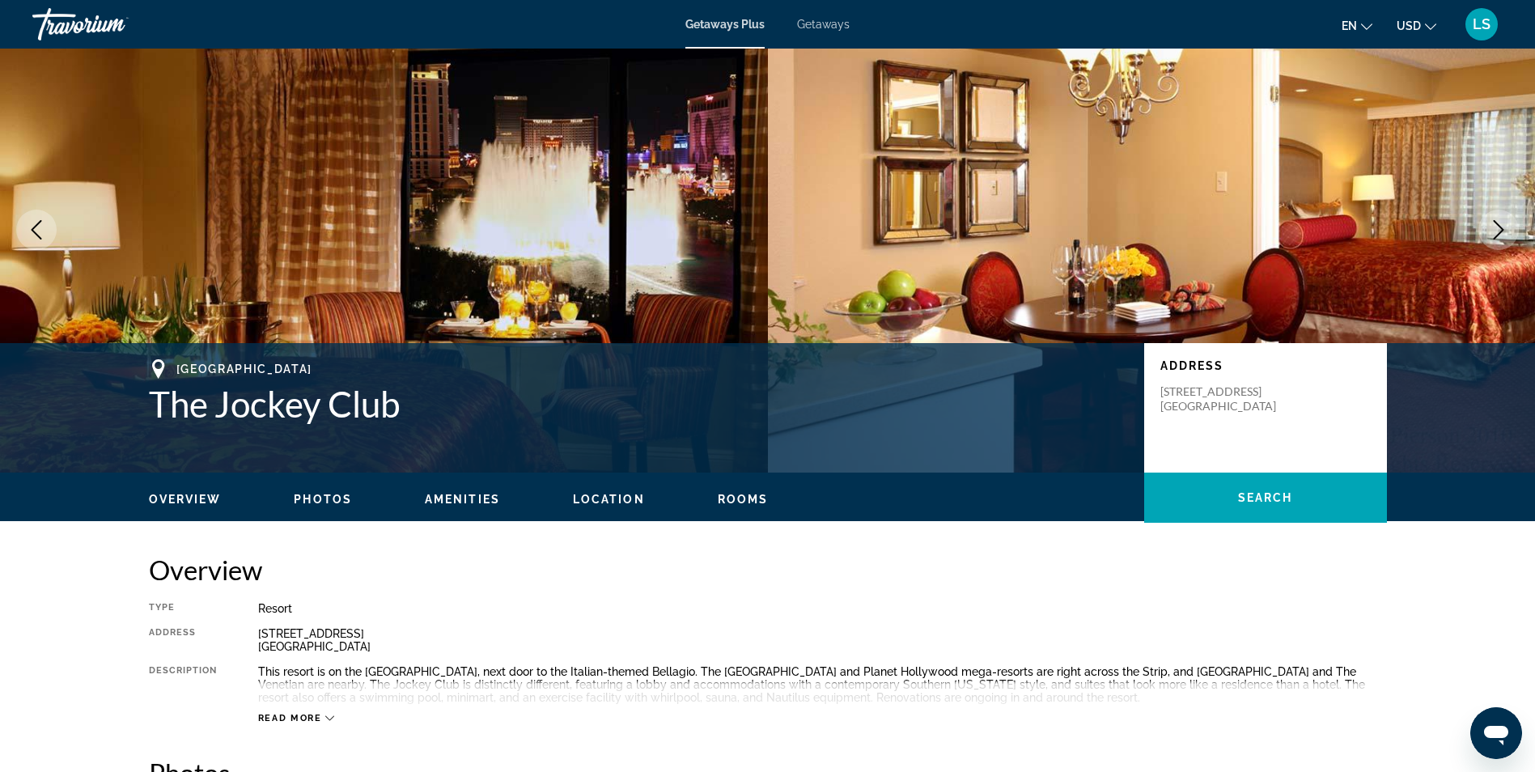
scroll to position [0, 0]
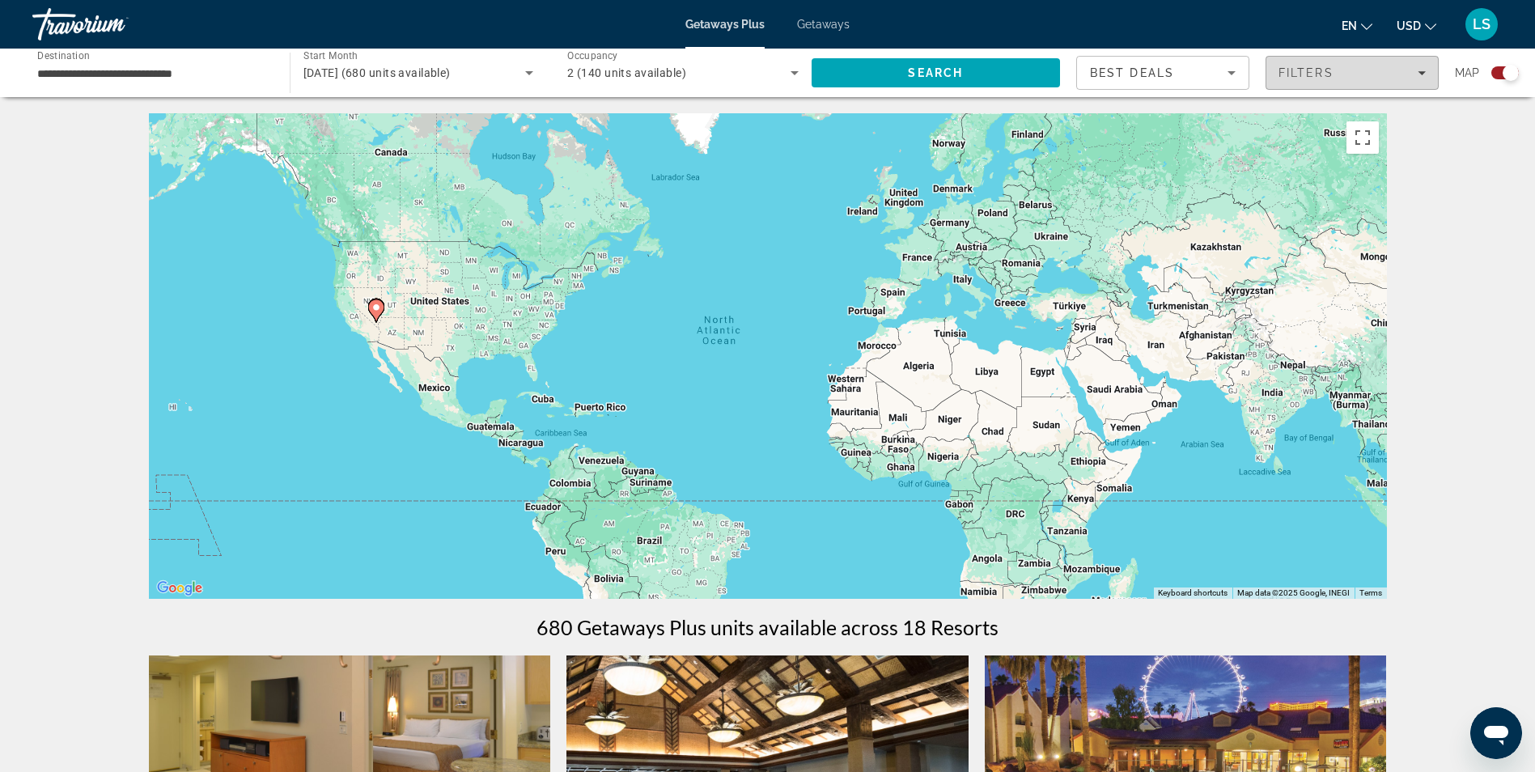
click at [1342, 65] on span "Filters" at bounding box center [1352, 72] width 172 height 39
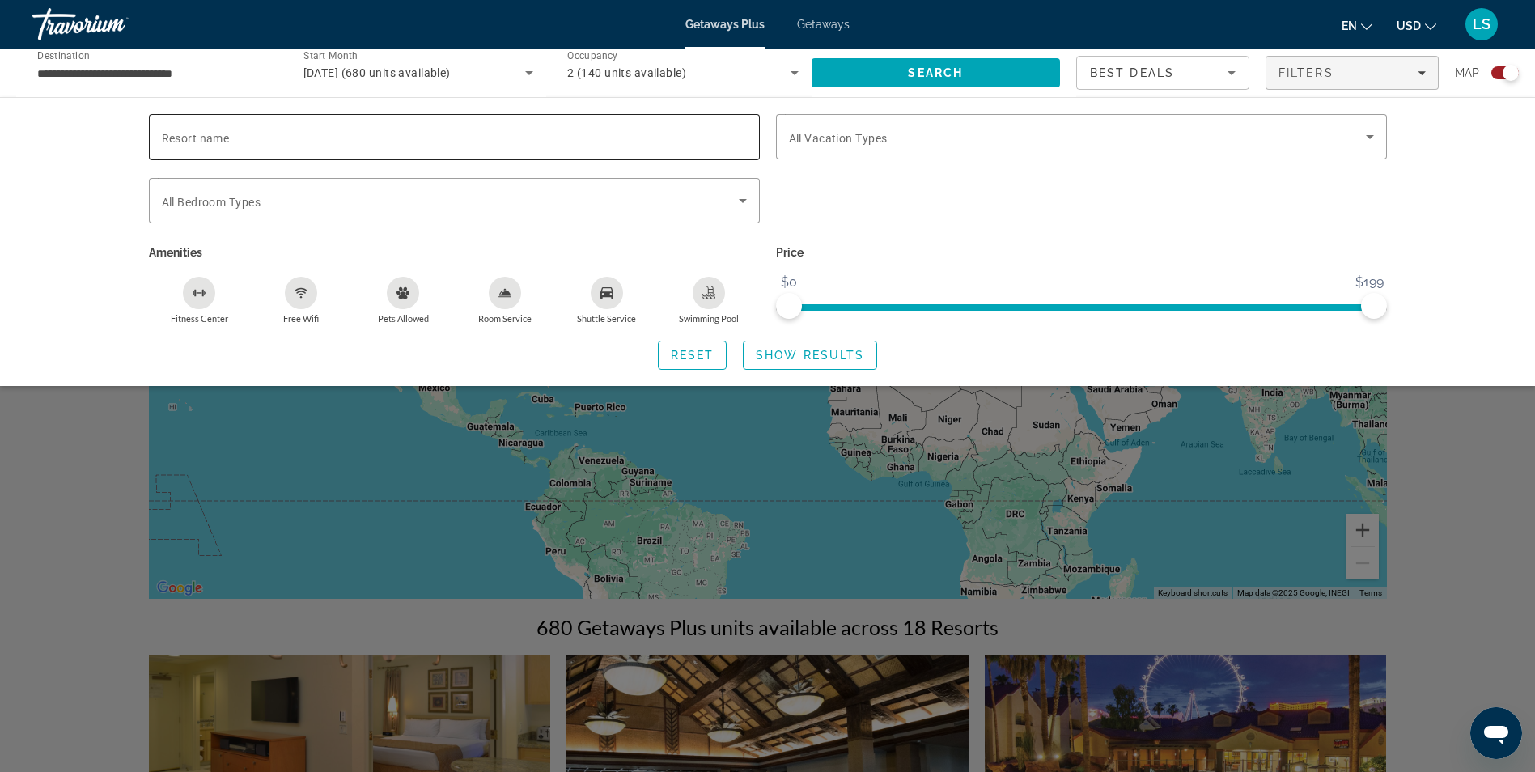
click at [325, 155] on div "Search widget" at bounding box center [454, 137] width 585 height 46
click at [291, 152] on div "Search widget" at bounding box center [454, 137] width 585 height 46
click at [290, 140] on input "Resort name" at bounding box center [454, 137] width 585 height 19
type input "**********"
click at [826, 356] on span "Show Results" at bounding box center [810, 355] width 108 height 13
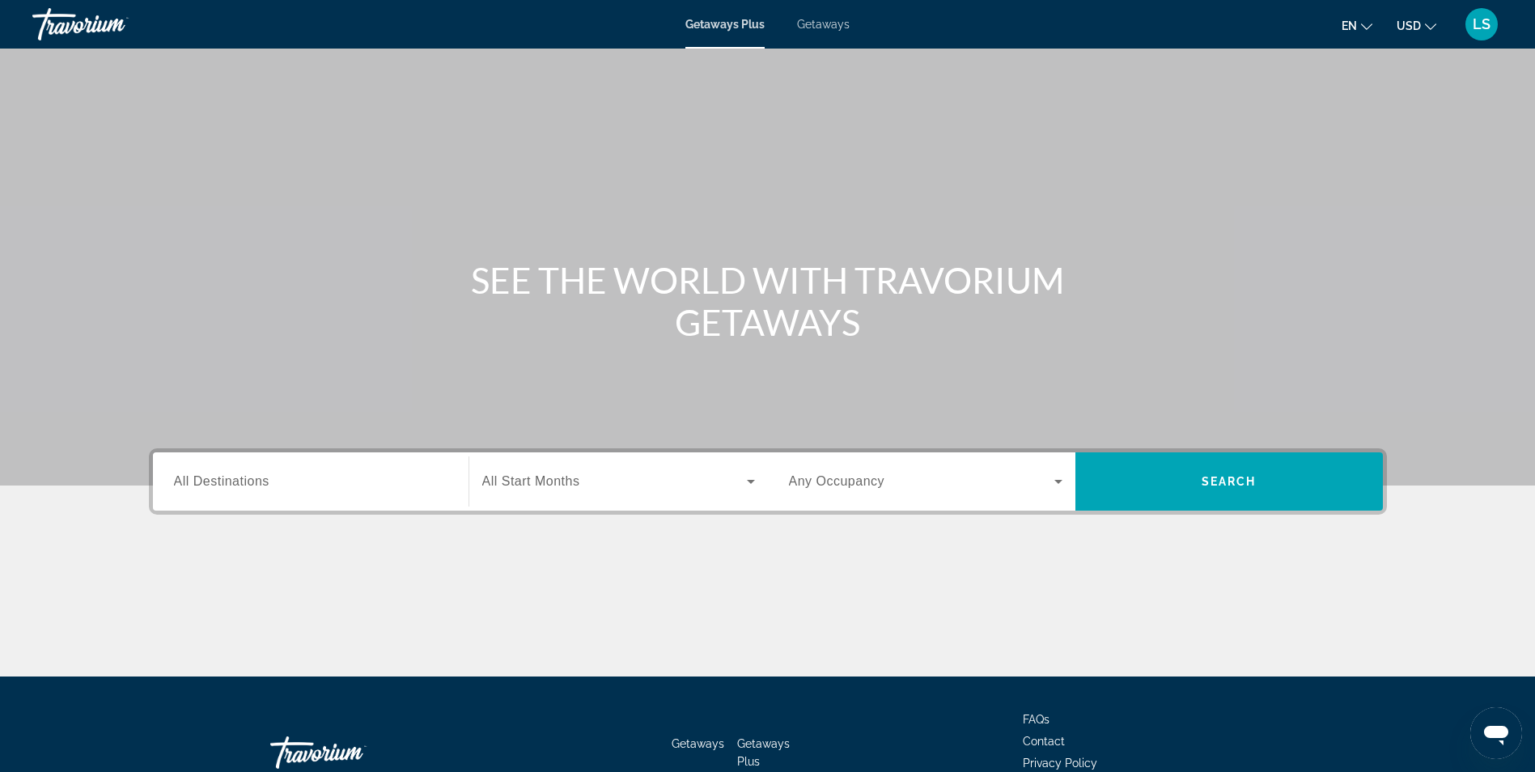
click at [596, 493] on div "Search widget" at bounding box center [618, 481] width 273 height 45
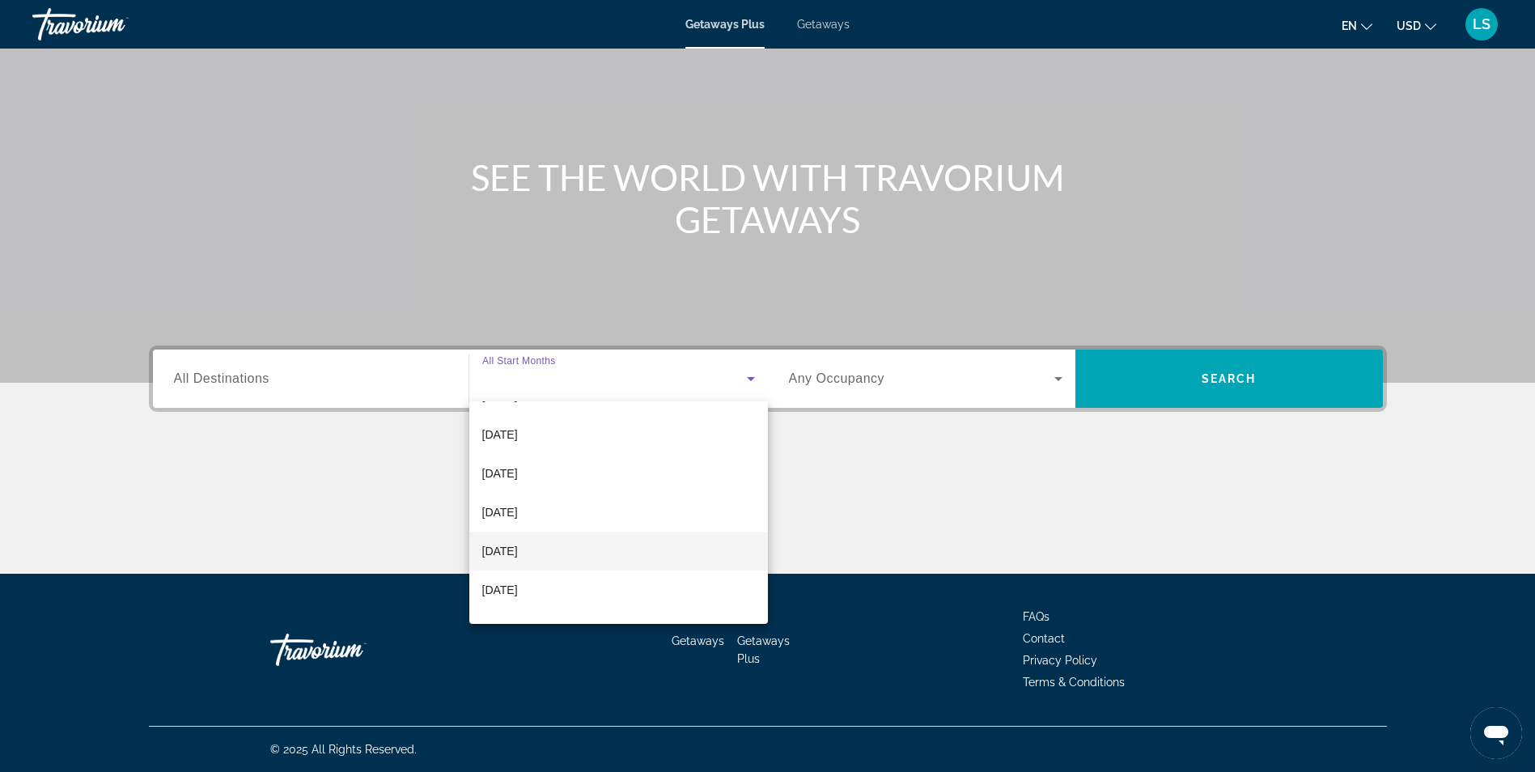
scroll to position [81, 0]
click at [518, 505] on span "[DATE]" at bounding box center [500, 501] width 36 height 19
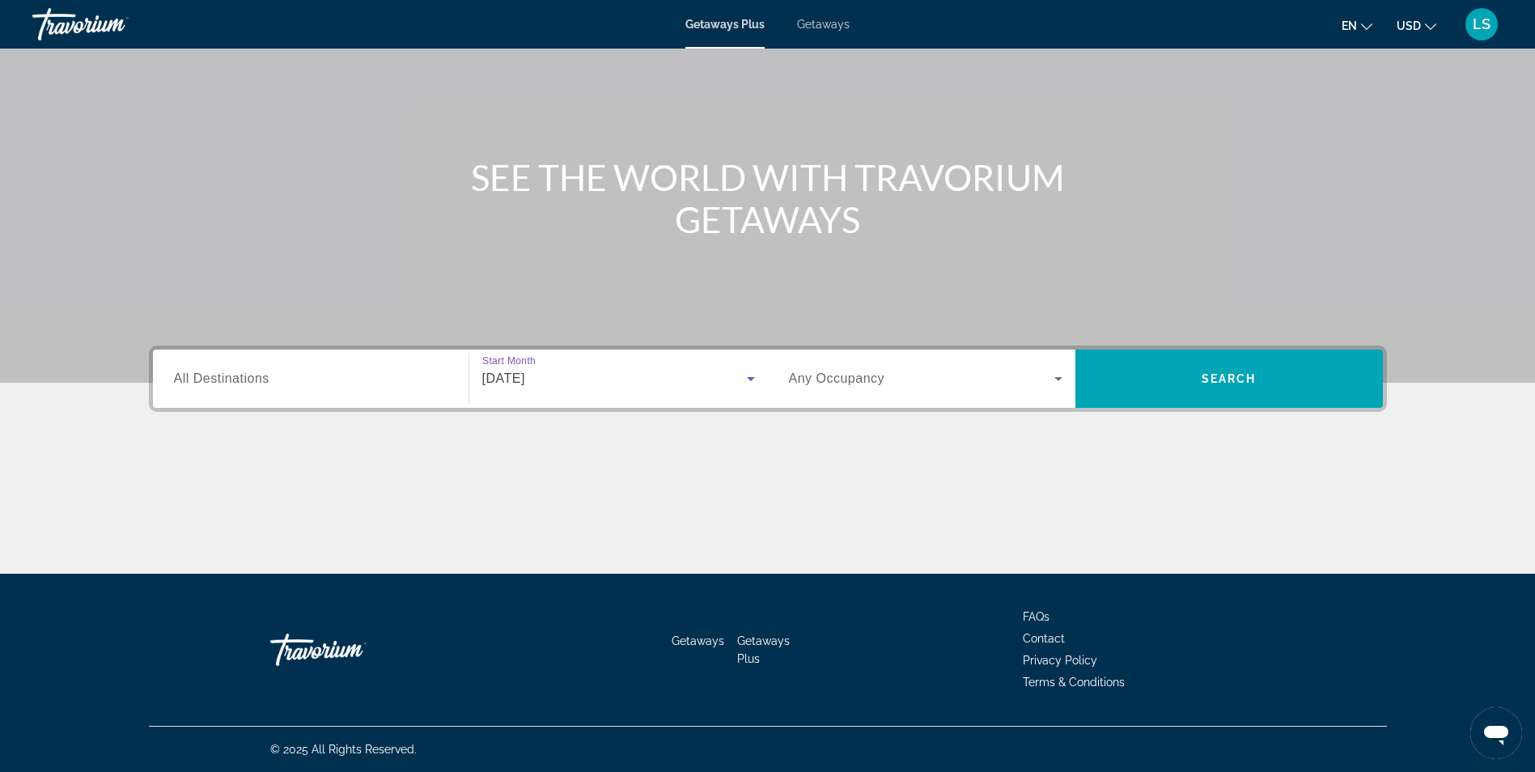
click at [812, 380] on span "Any Occupancy" at bounding box center [837, 378] width 96 height 14
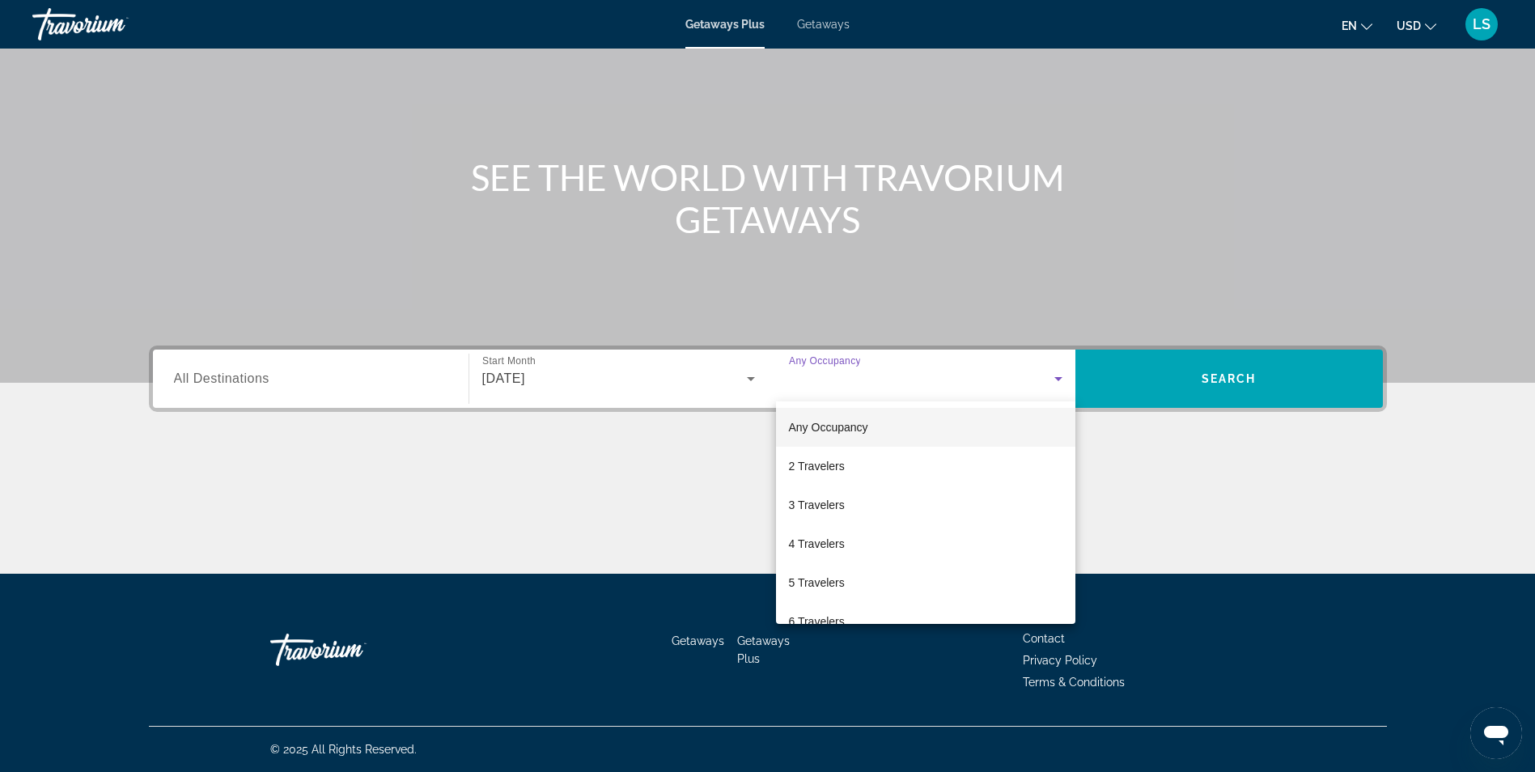
click at [615, 380] on div at bounding box center [767, 386] width 1535 height 772
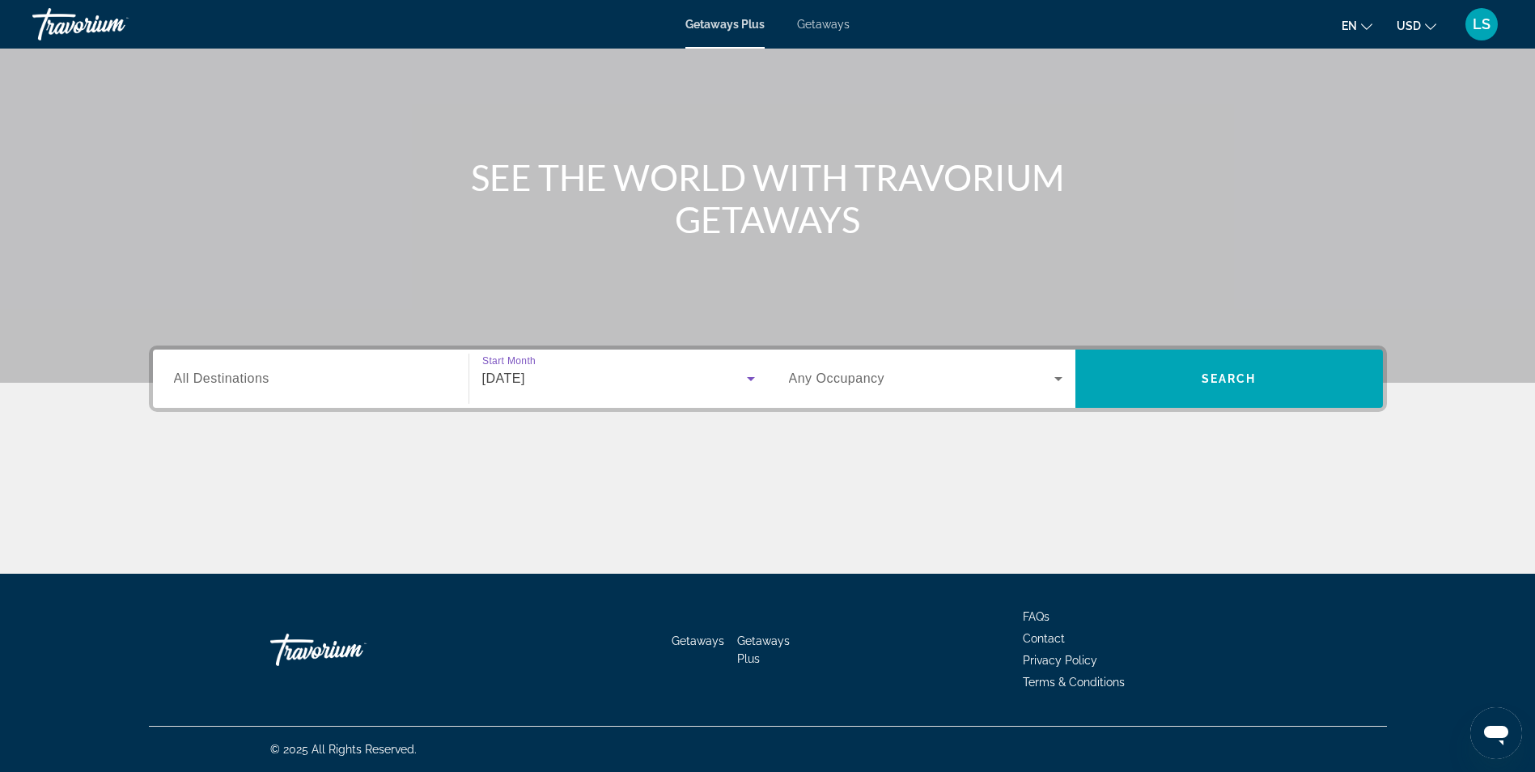
click at [525, 377] on span "[DATE]" at bounding box center [503, 378] width 43 height 14
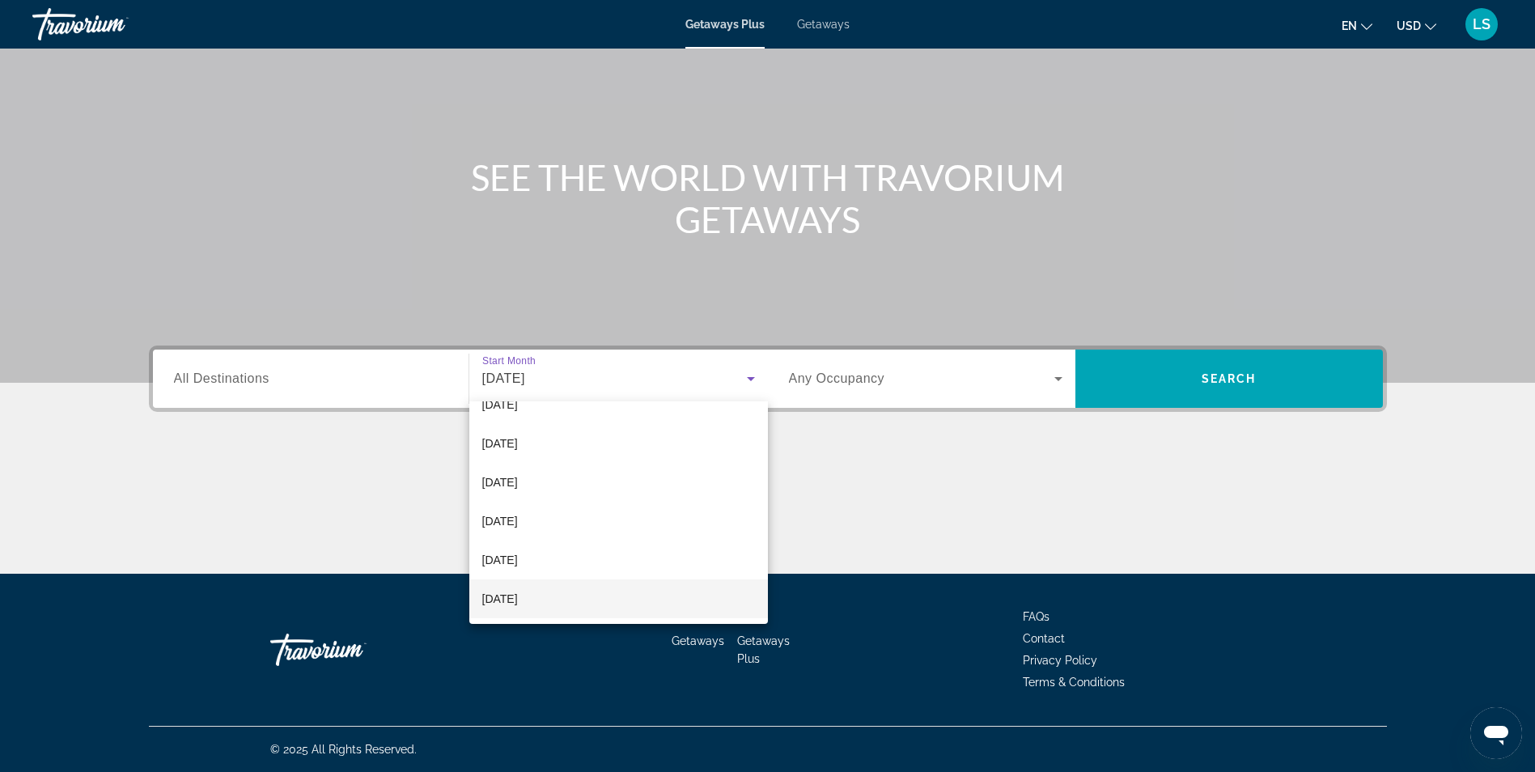
scroll to position [243, 0]
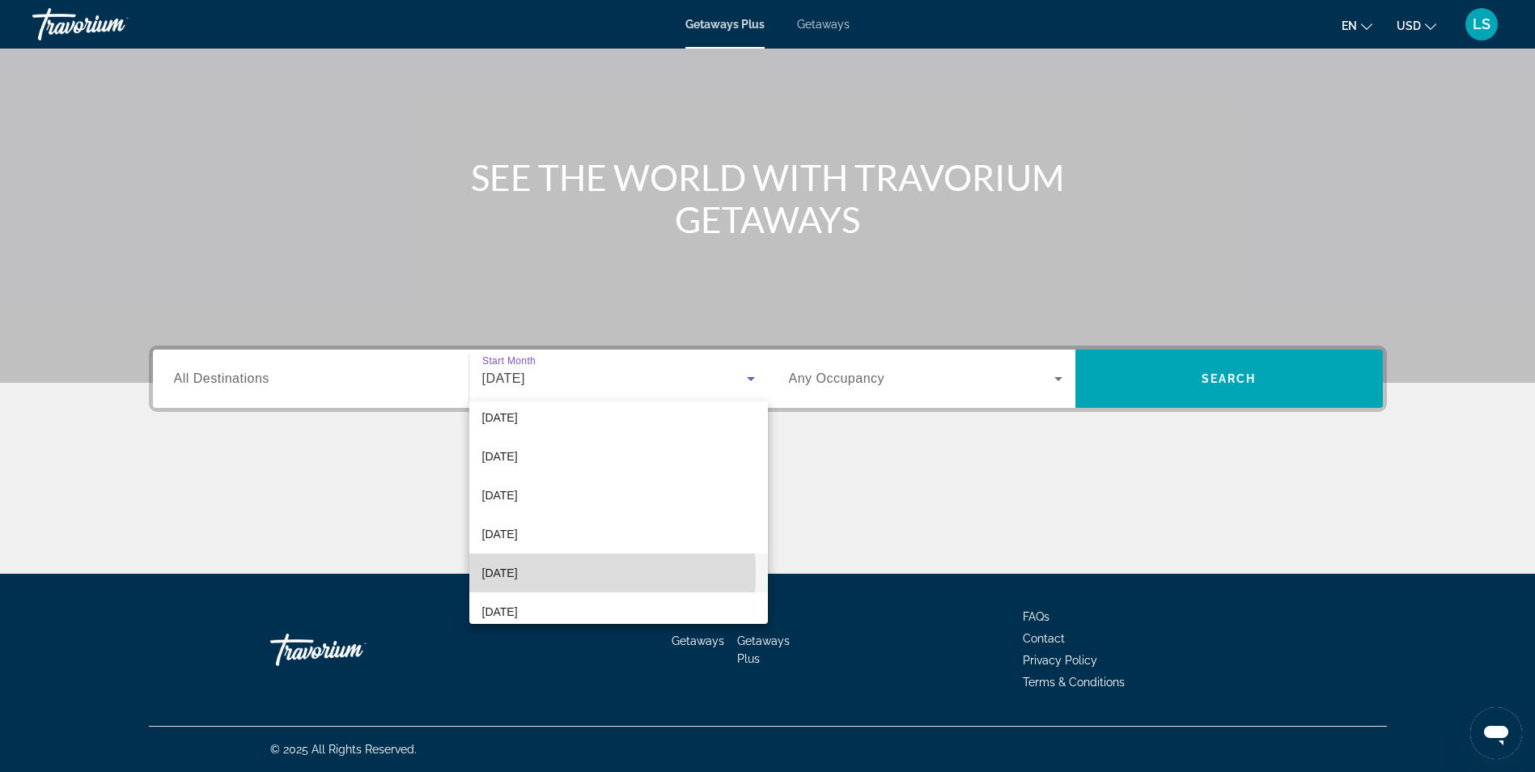
click at [515, 573] on span "[DATE]" at bounding box center [500, 572] width 36 height 19
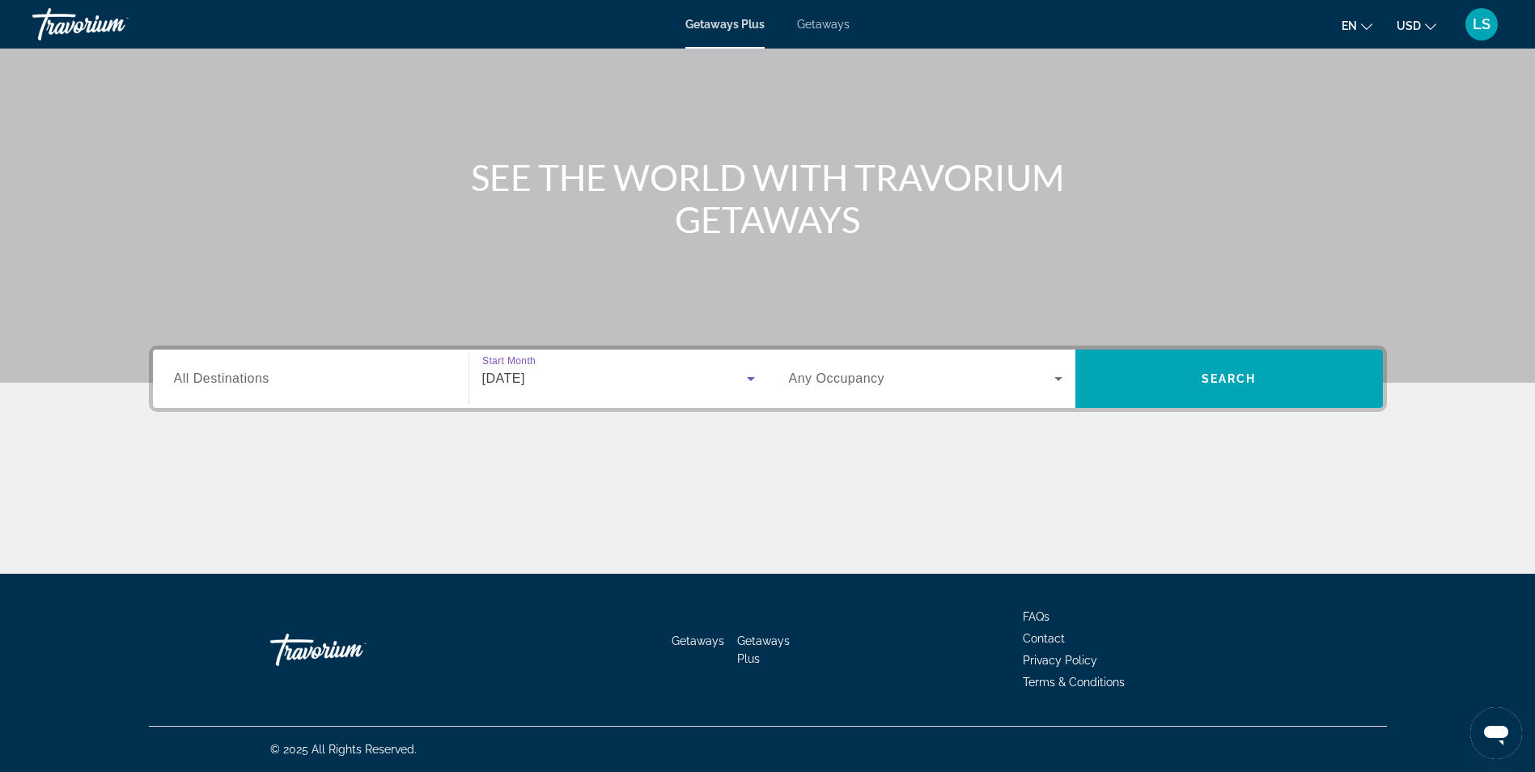
click at [816, 385] on span "Any Occupancy" at bounding box center [837, 378] width 96 height 14
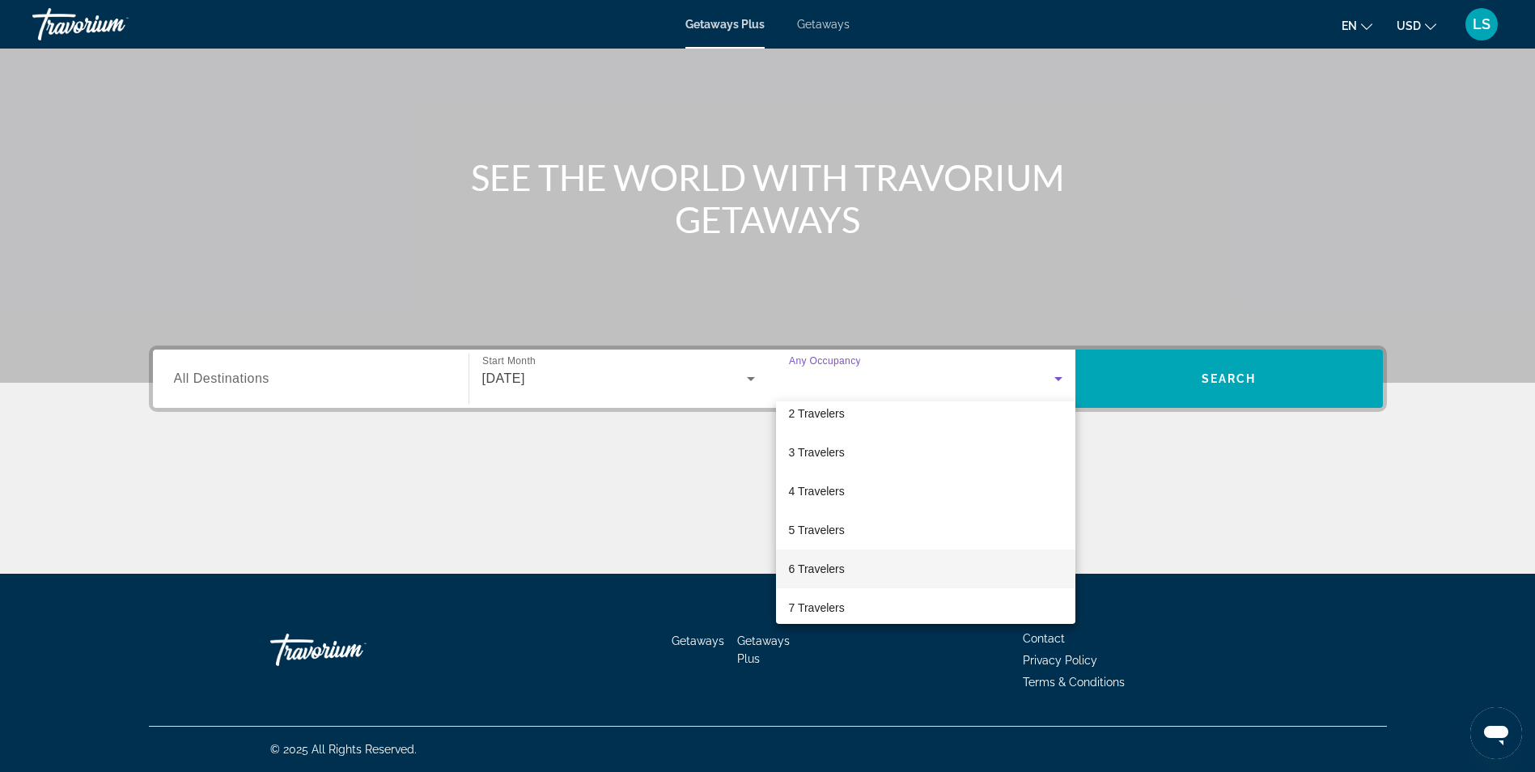
scroll to position [81, 0]
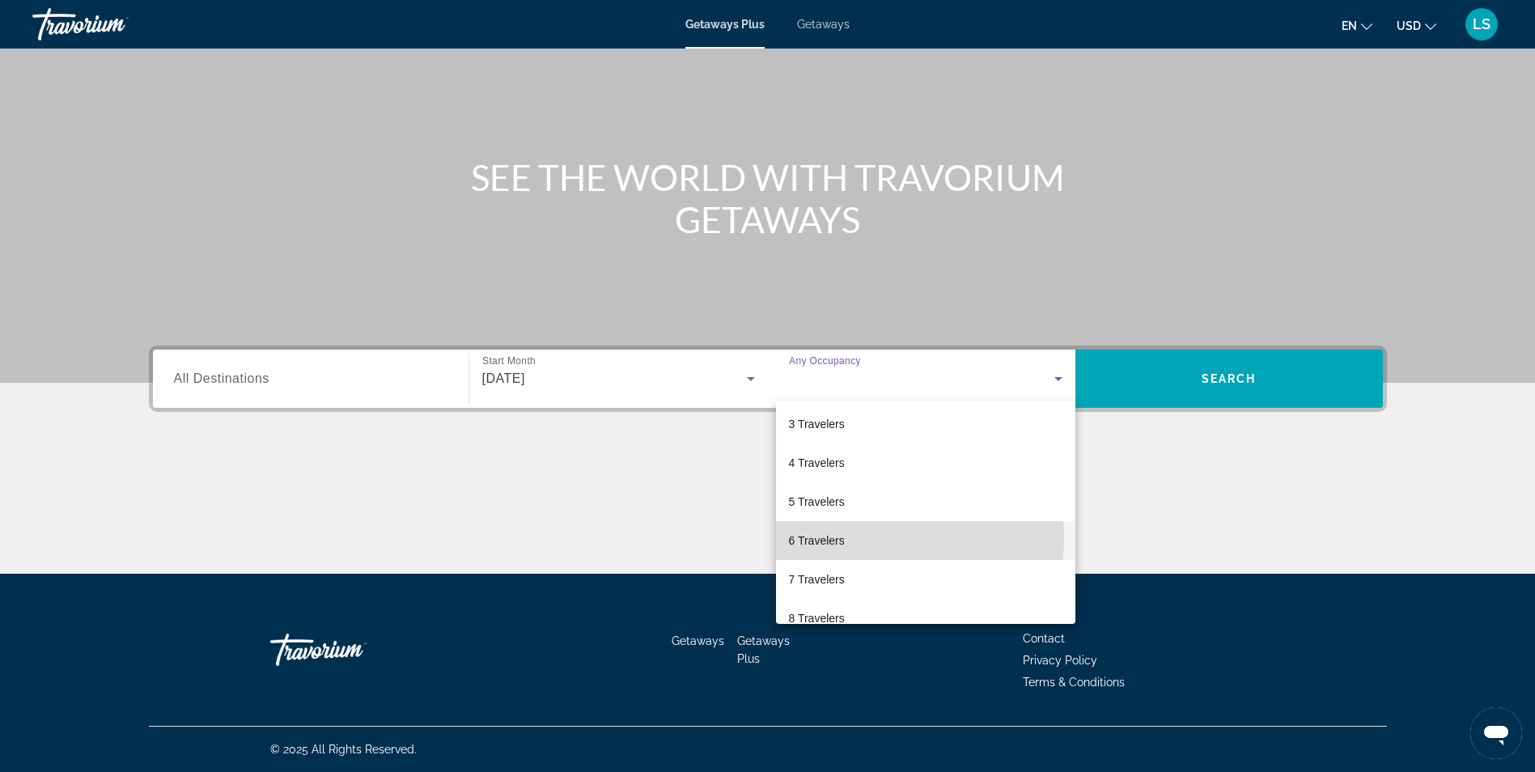
click at [831, 537] on span "6 Travelers" at bounding box center [817, 540] width 56 height 19
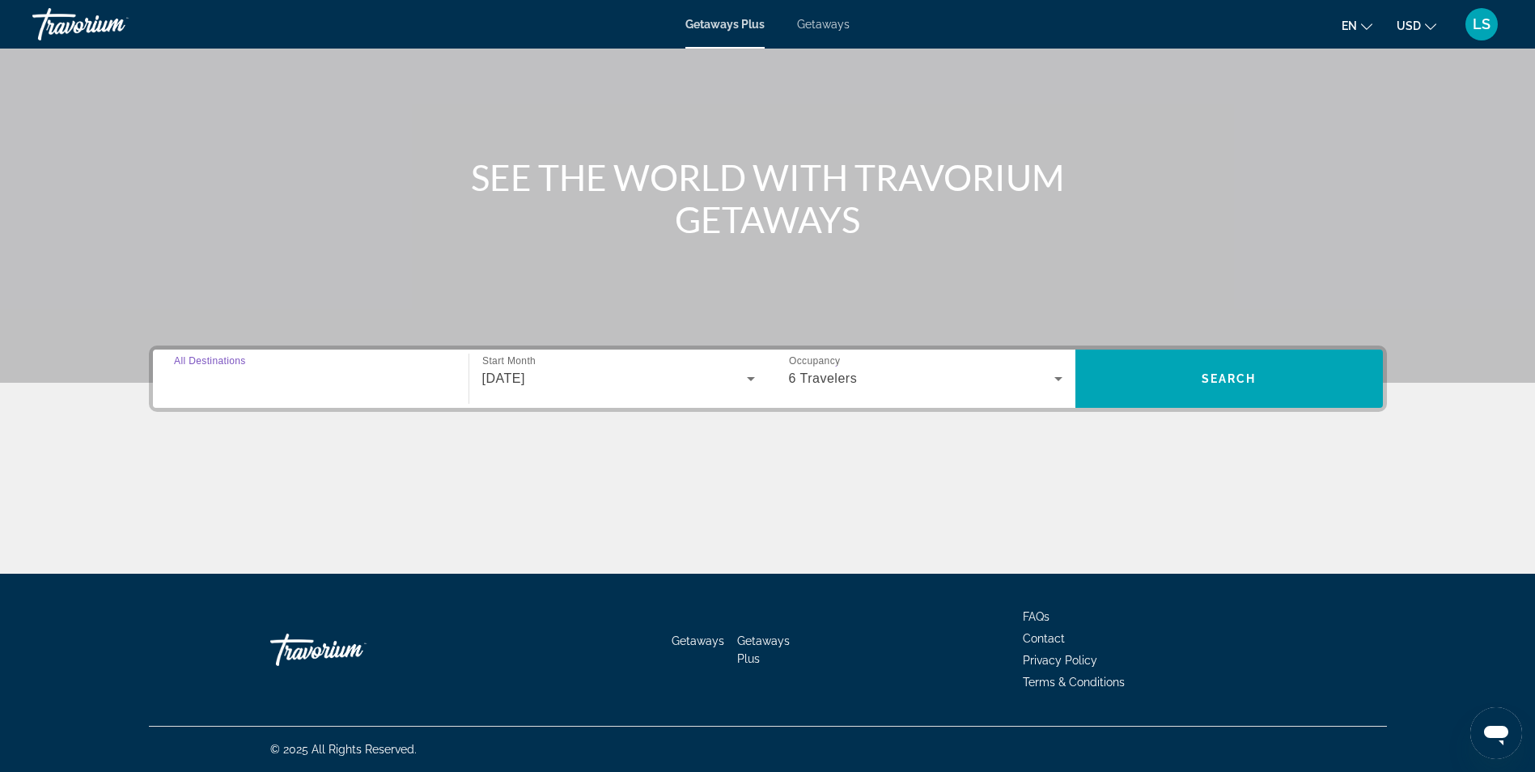
drag, startPoint x: 284, startPoint y: 371, endPoint x: 277, endPoint y: 380, distance: 12.1
click at [282, 374] on input "Destination All Destinations" at bounding box center [310, 379] width 273 height 19
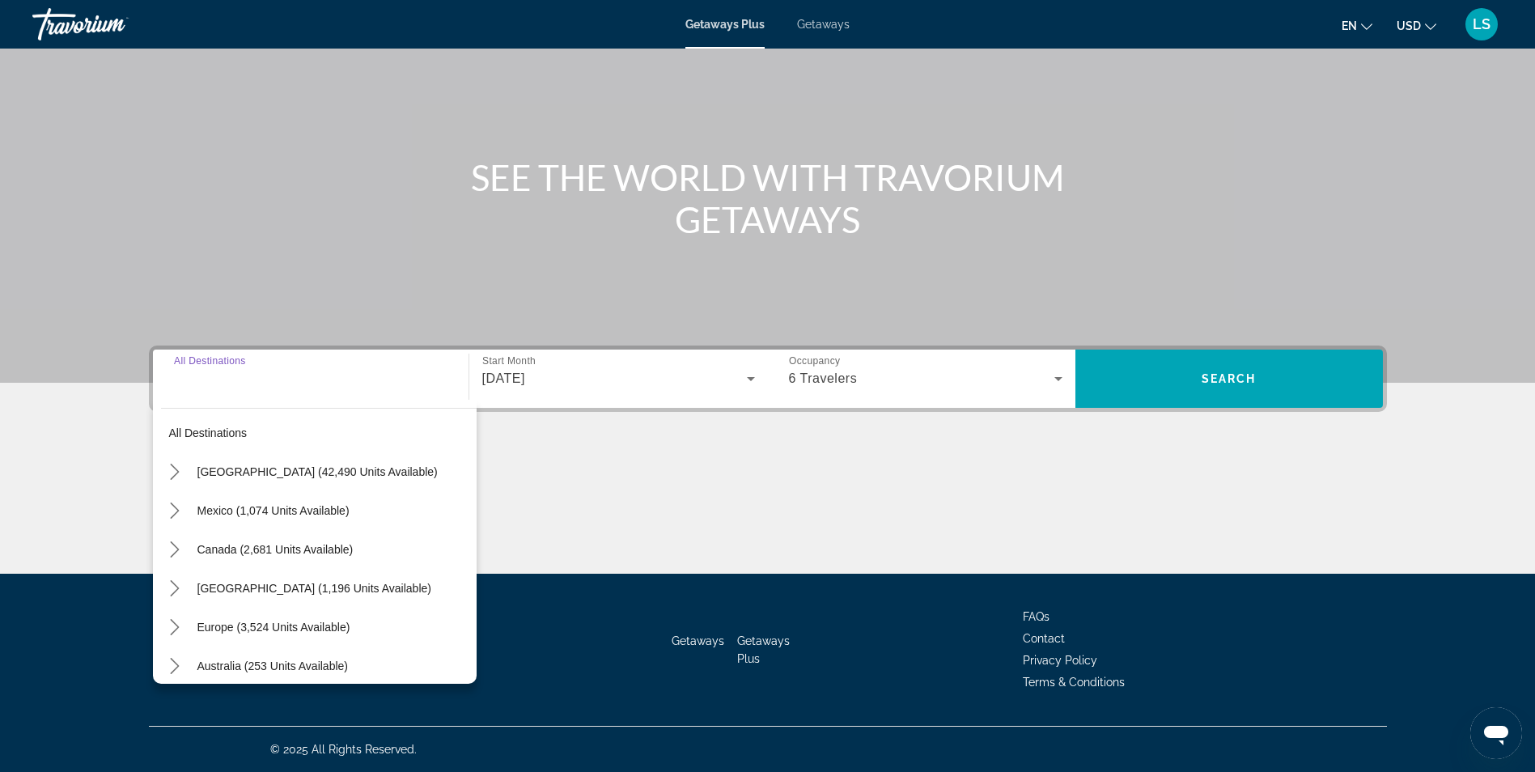
scroll to position [100, 0]
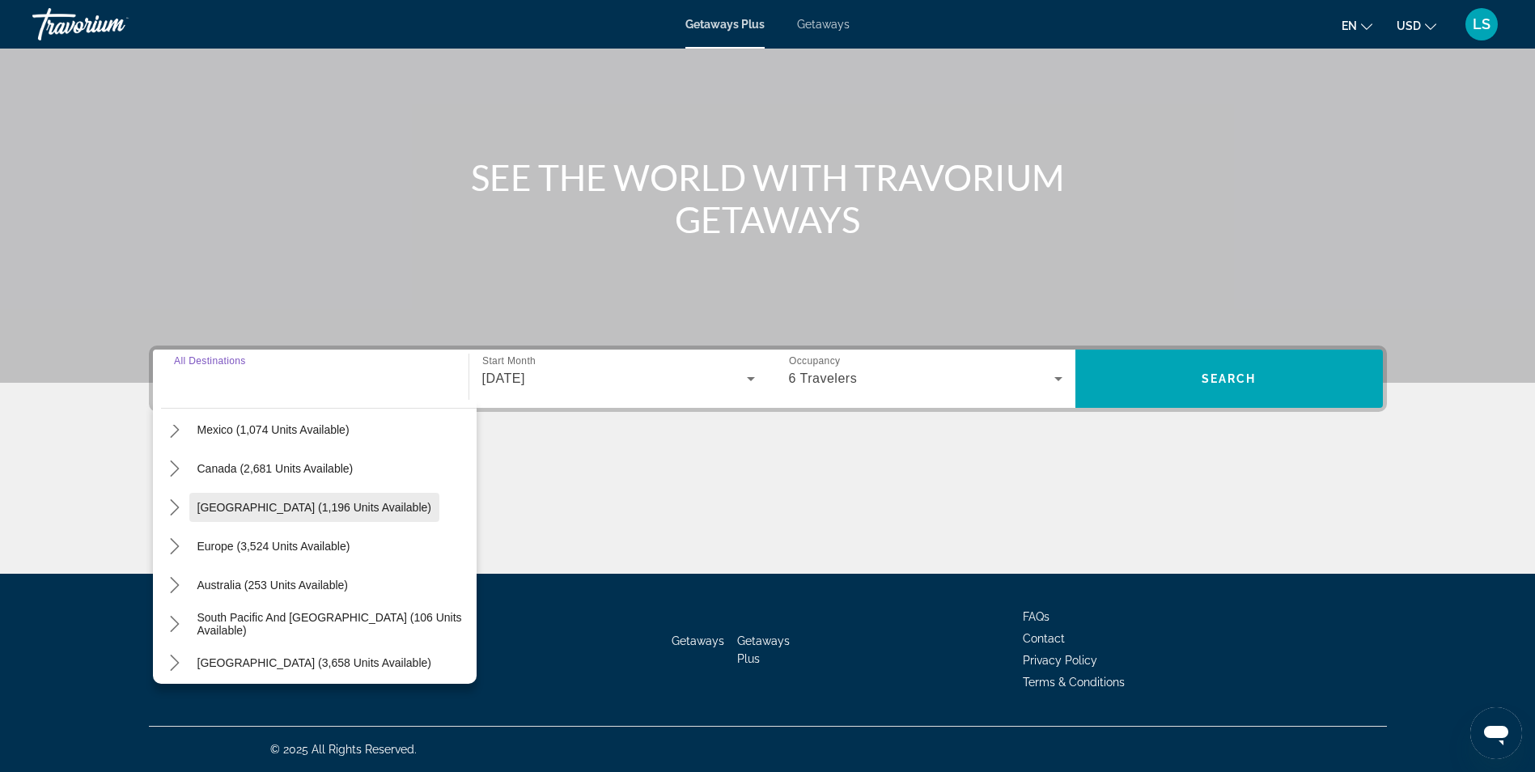
click at [247, 506] on span "[GEOGRAPHIC_DATA] (1,196 units available)" at bounding box center [314, 507] width 234 height 13
type input "**********"
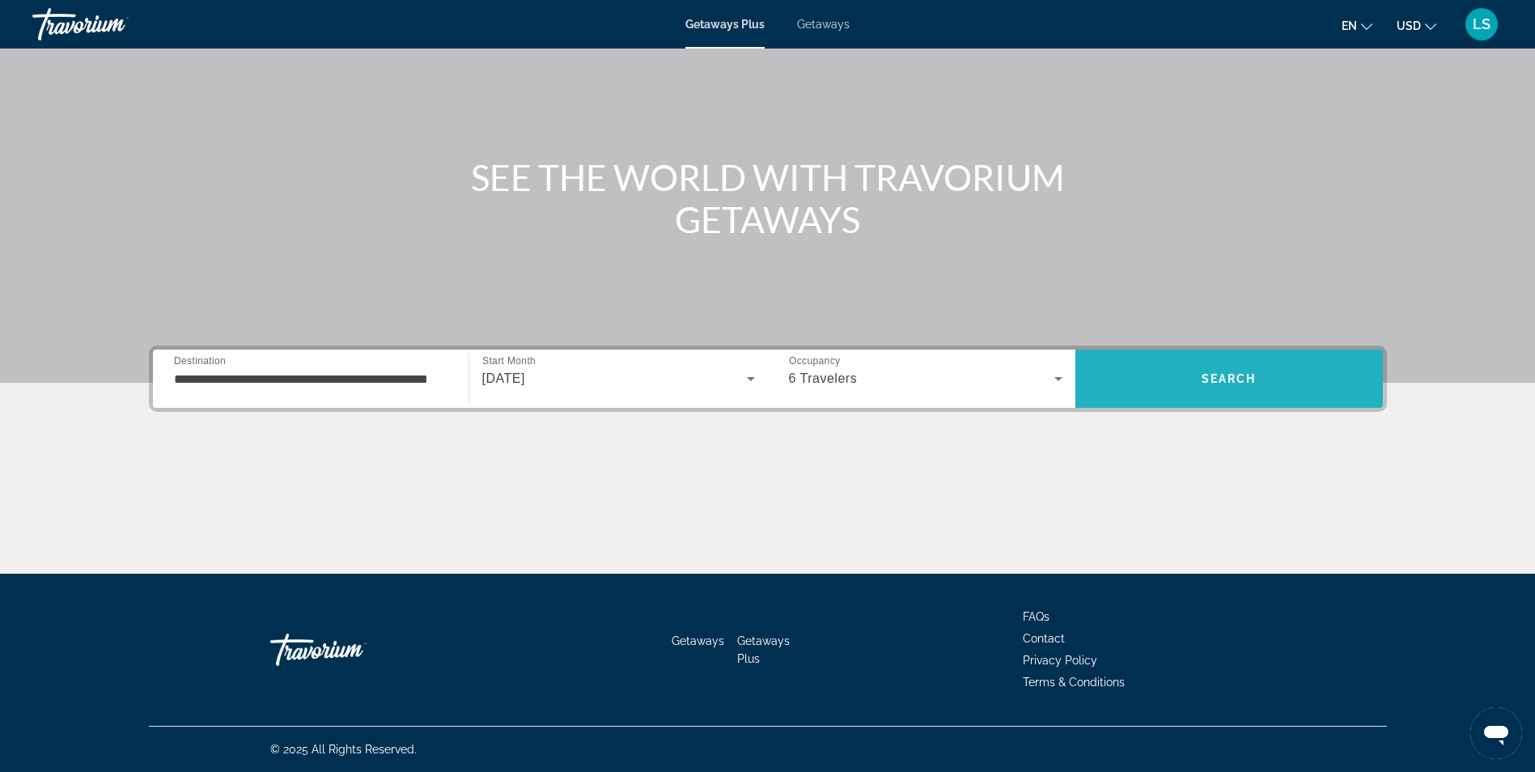
click at [1144, 373] on span "Search" at bounding box center [1228, 378] width 307 height 39
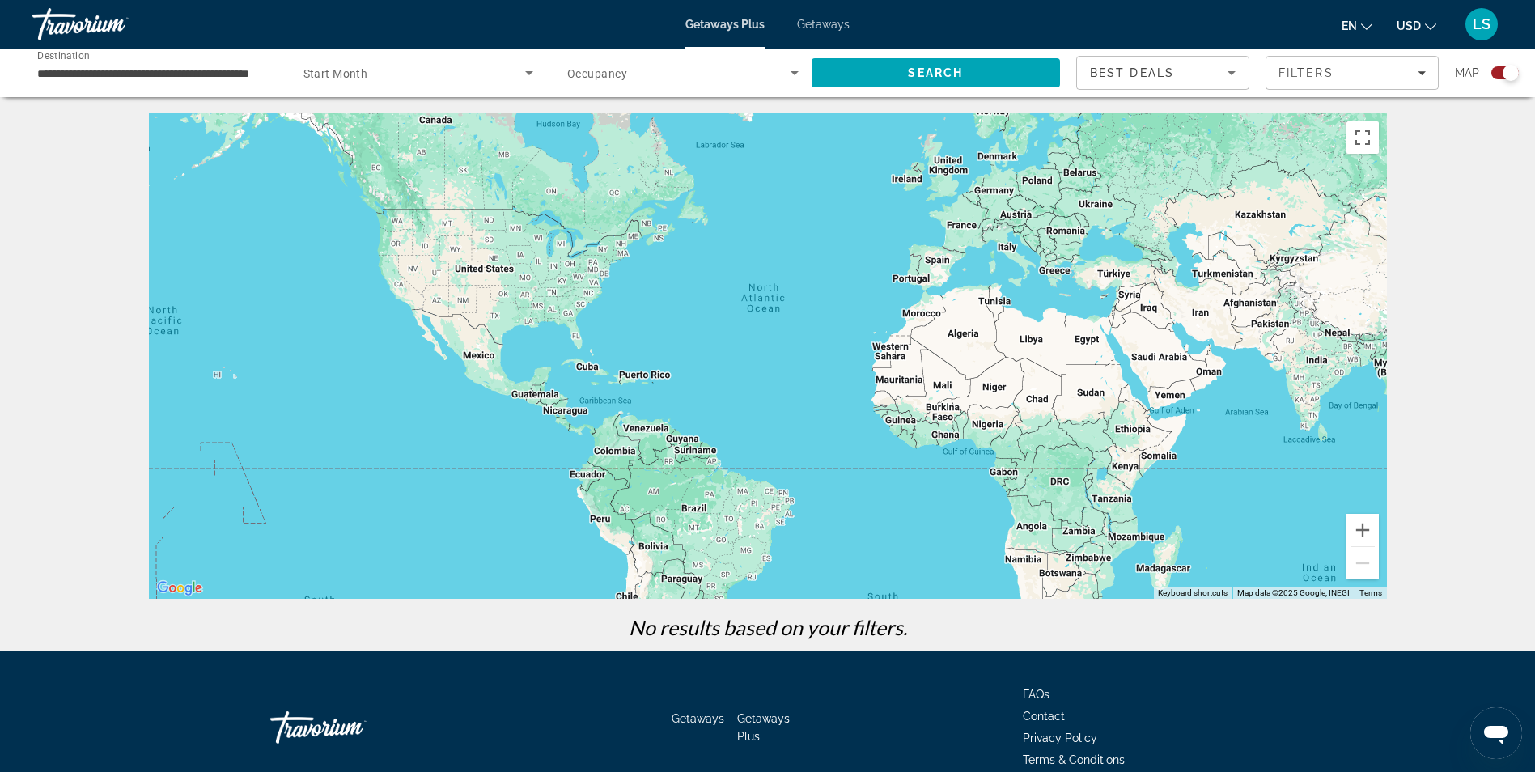
drag, startPoint x: 617, startPoint y: 351, endPoint x: 651, endPoint y: 327, distance: 41.8
click at [651, 327] on div "Main content" at bounding box center [768, 355] width 1238 height 485
click at [1384, 82] on span "Filters" at bounding box center [1352, 72] width 172 height 39
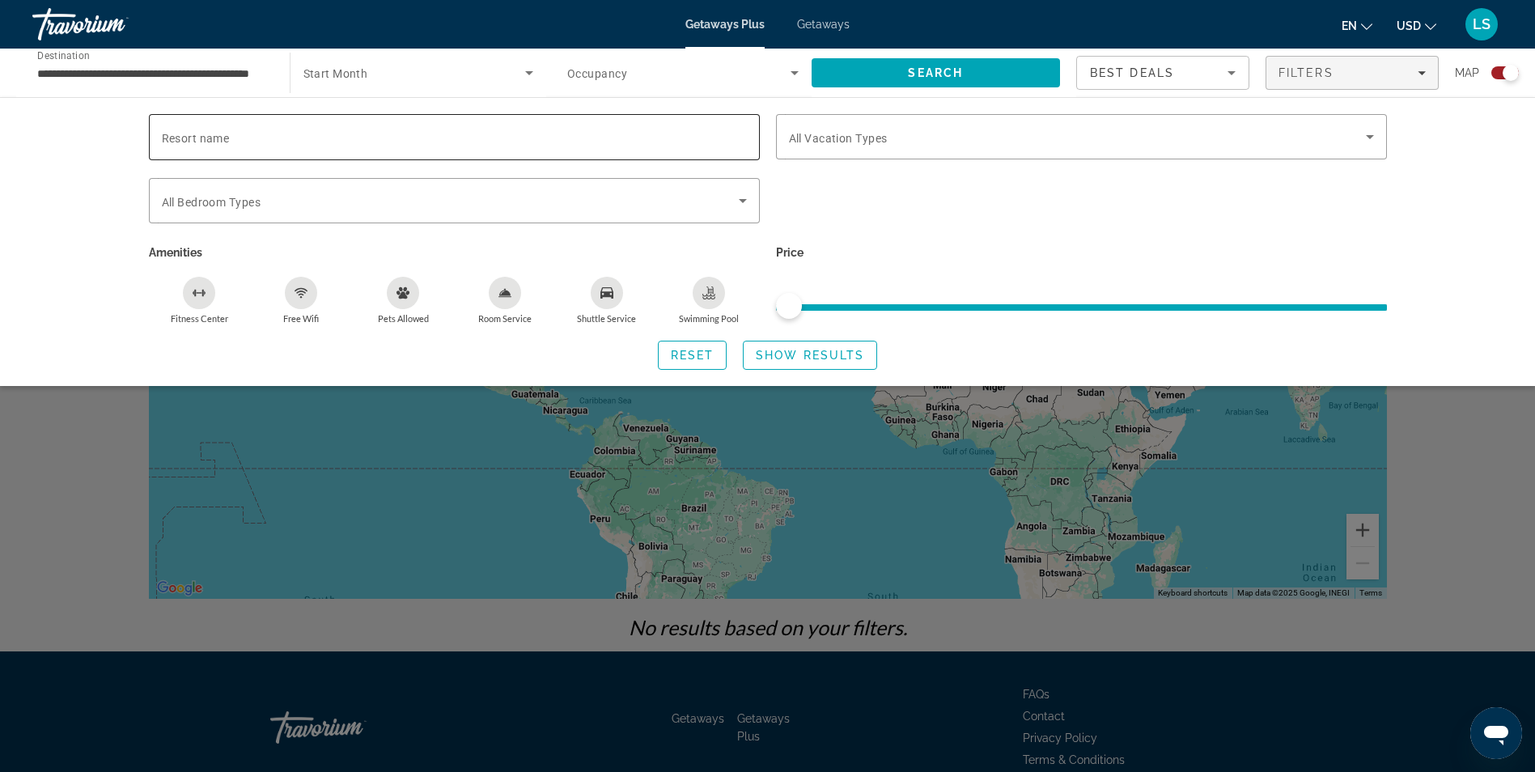
click at [214, 147] on div "Search widget" at bounding box center [454, 137] width 585 height 46
click at [216, 200] on span "All Bedroom Types" at bounding box center [211, 202] width 99 height 13
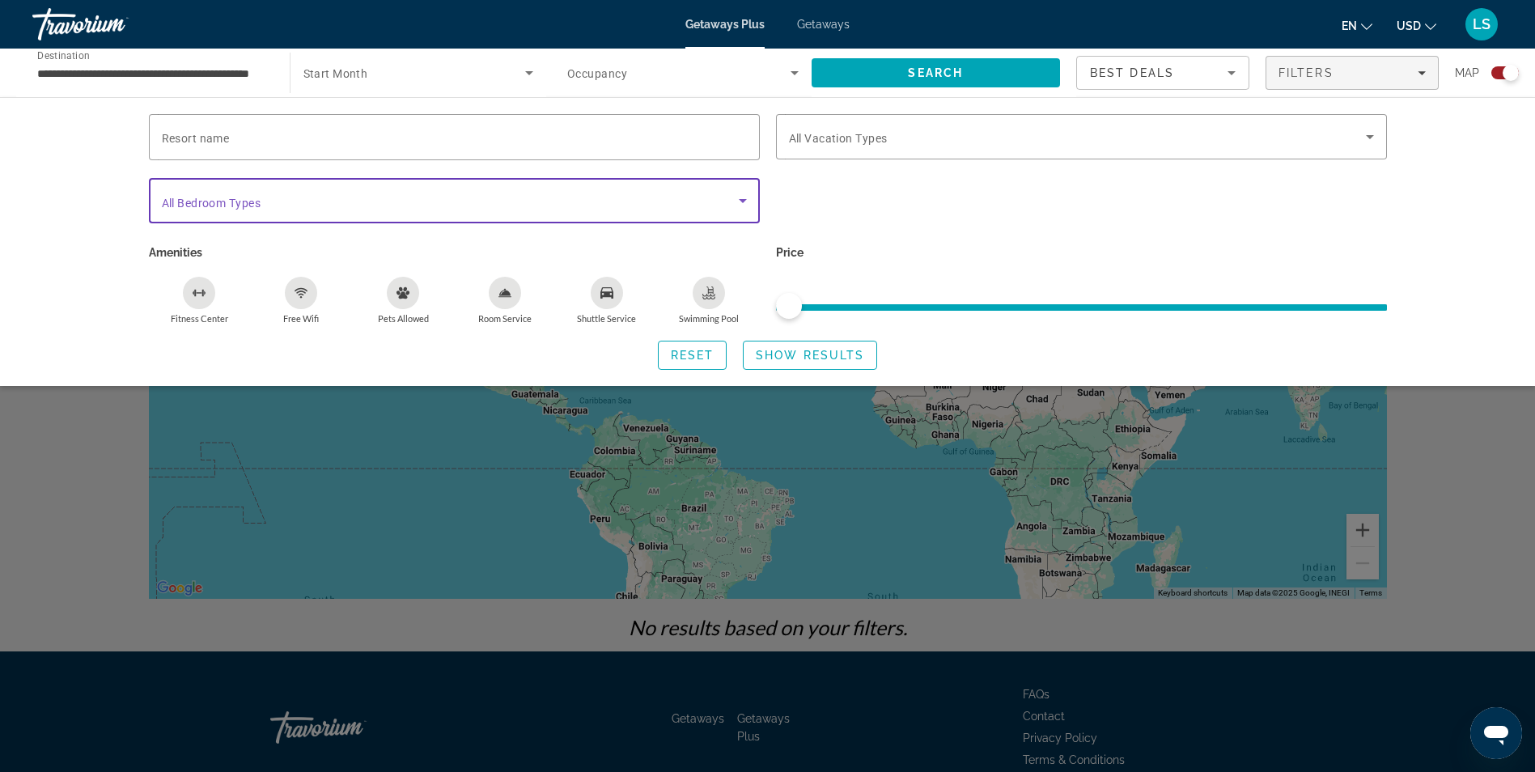
click at [222, 203] on span "All Bedroom Types" at bounding box center [211, 203] width 99 height 13
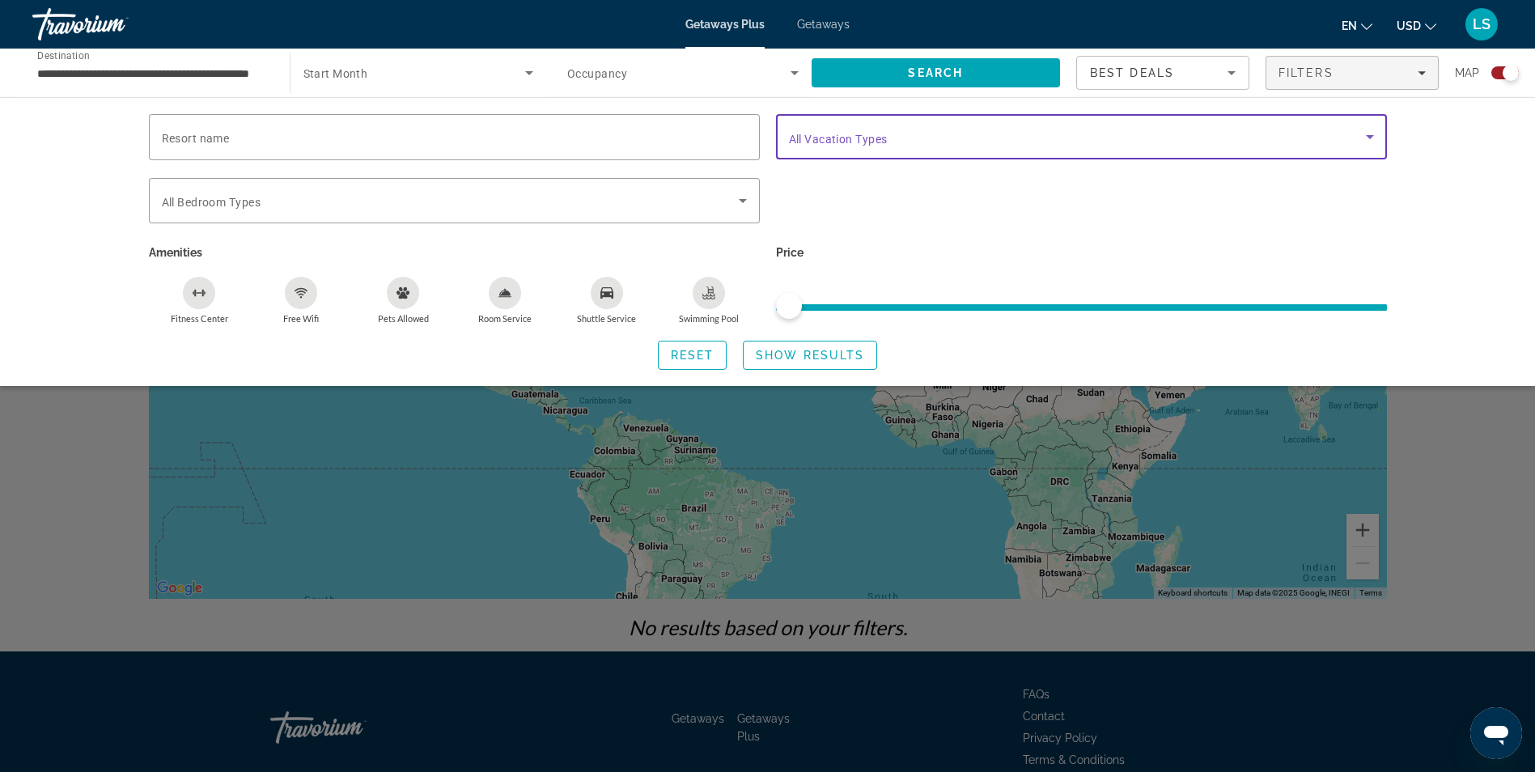
click at [918, 144] on span "Search widget" at bounding box center [1077, 136] width 577 height 19
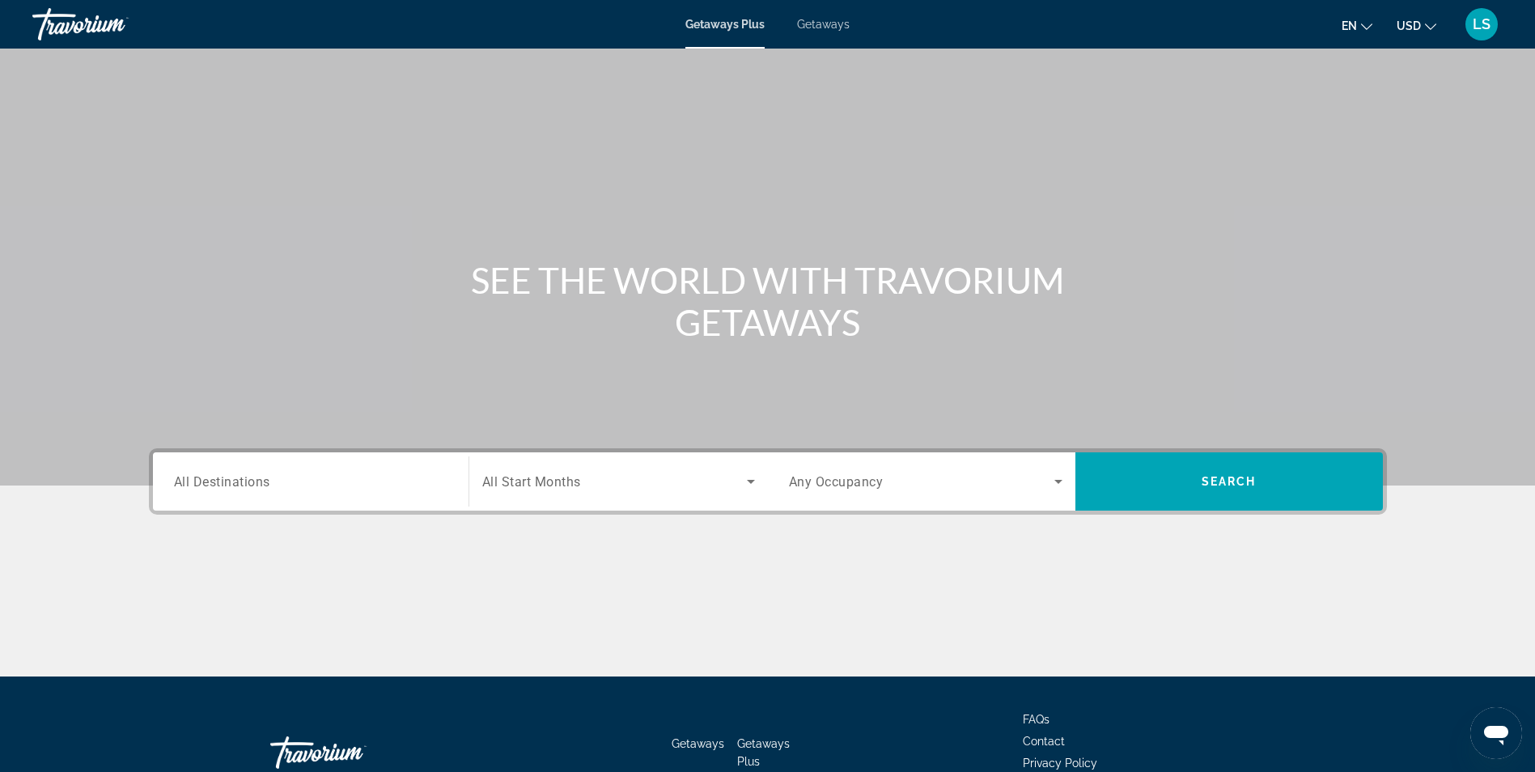
click at [566, 481] on span "All Start Months" at bounding box center [531, 481] width 99 height 15
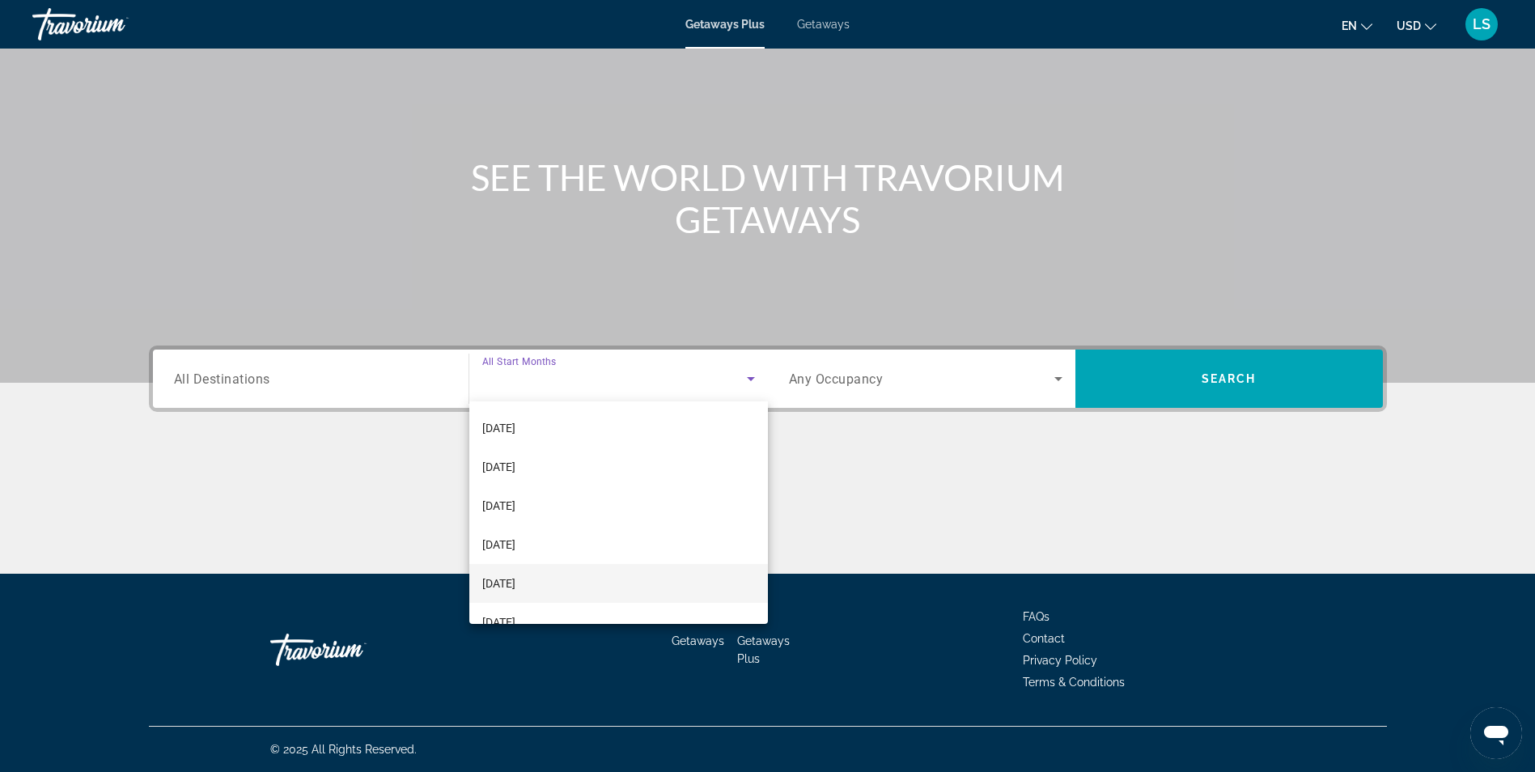
scroll to position [334, 0]
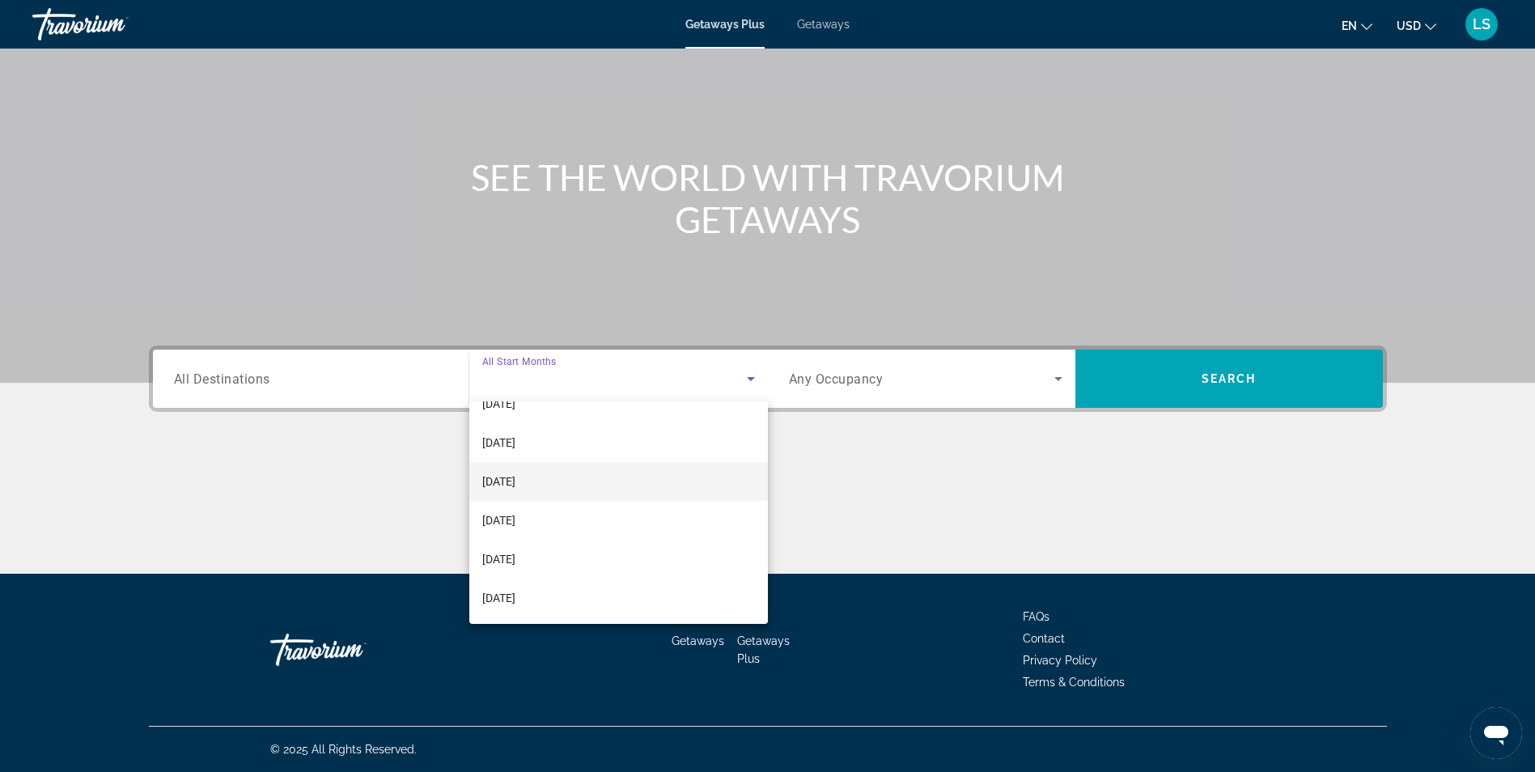
click at [515, 476] on span "[DATE]" at bounding box center [498, 481] width 33 height 19
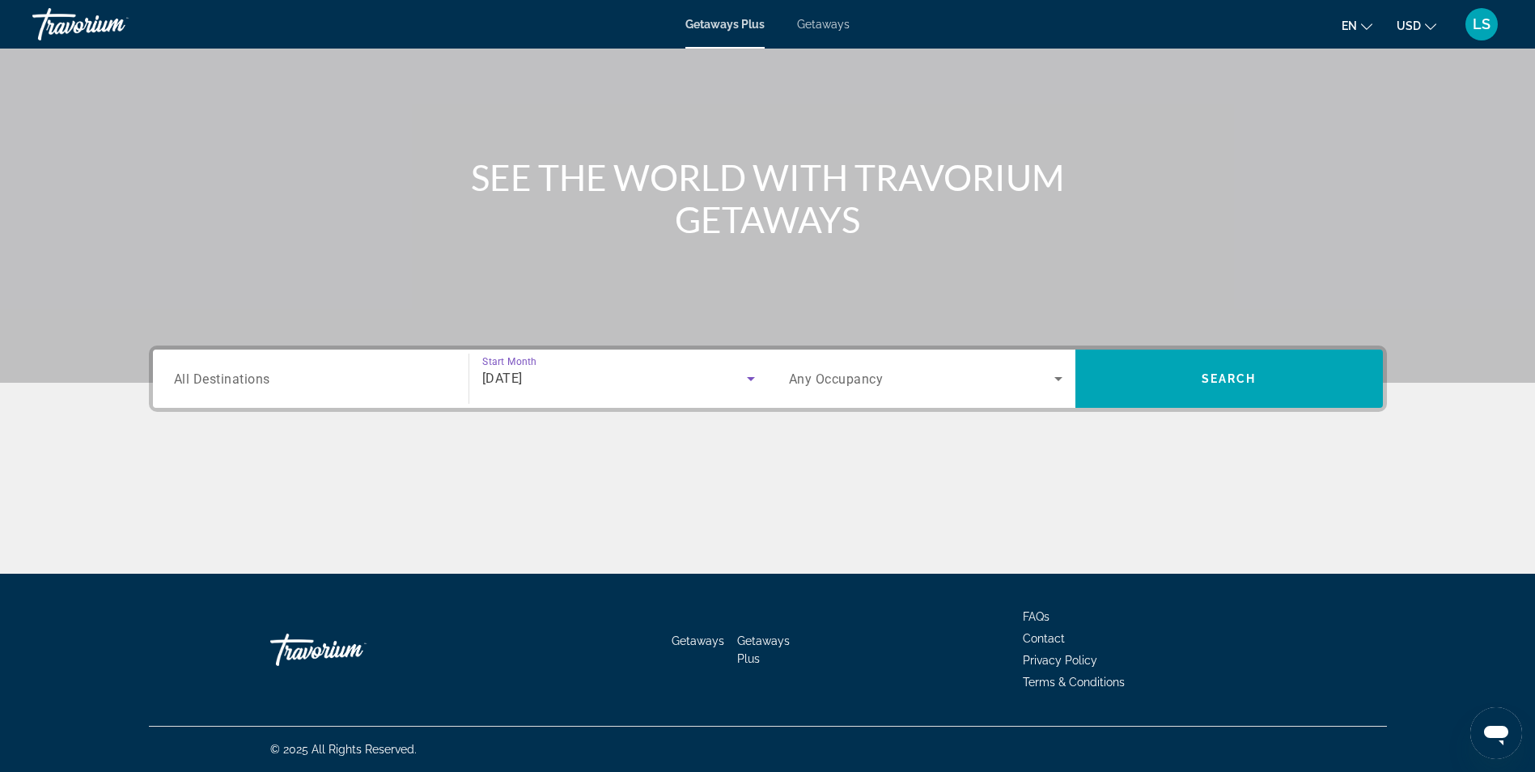
click at [808, 389] on div "Search widget" at bounding box center [925, 378] width 273 height 45
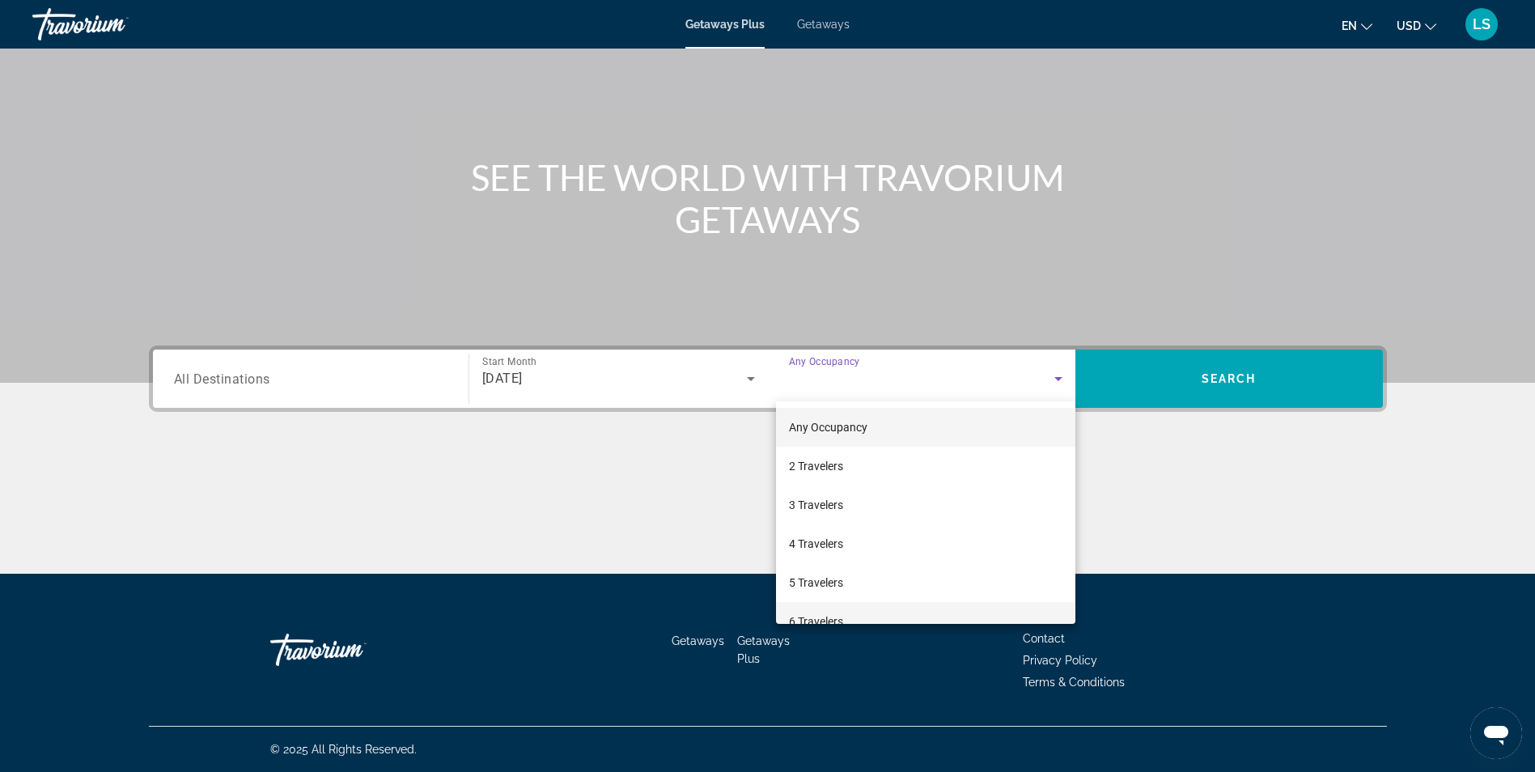
click at [802, 612] on span "6 Travelers" at bounding box center [816, 621] width 54 height 19
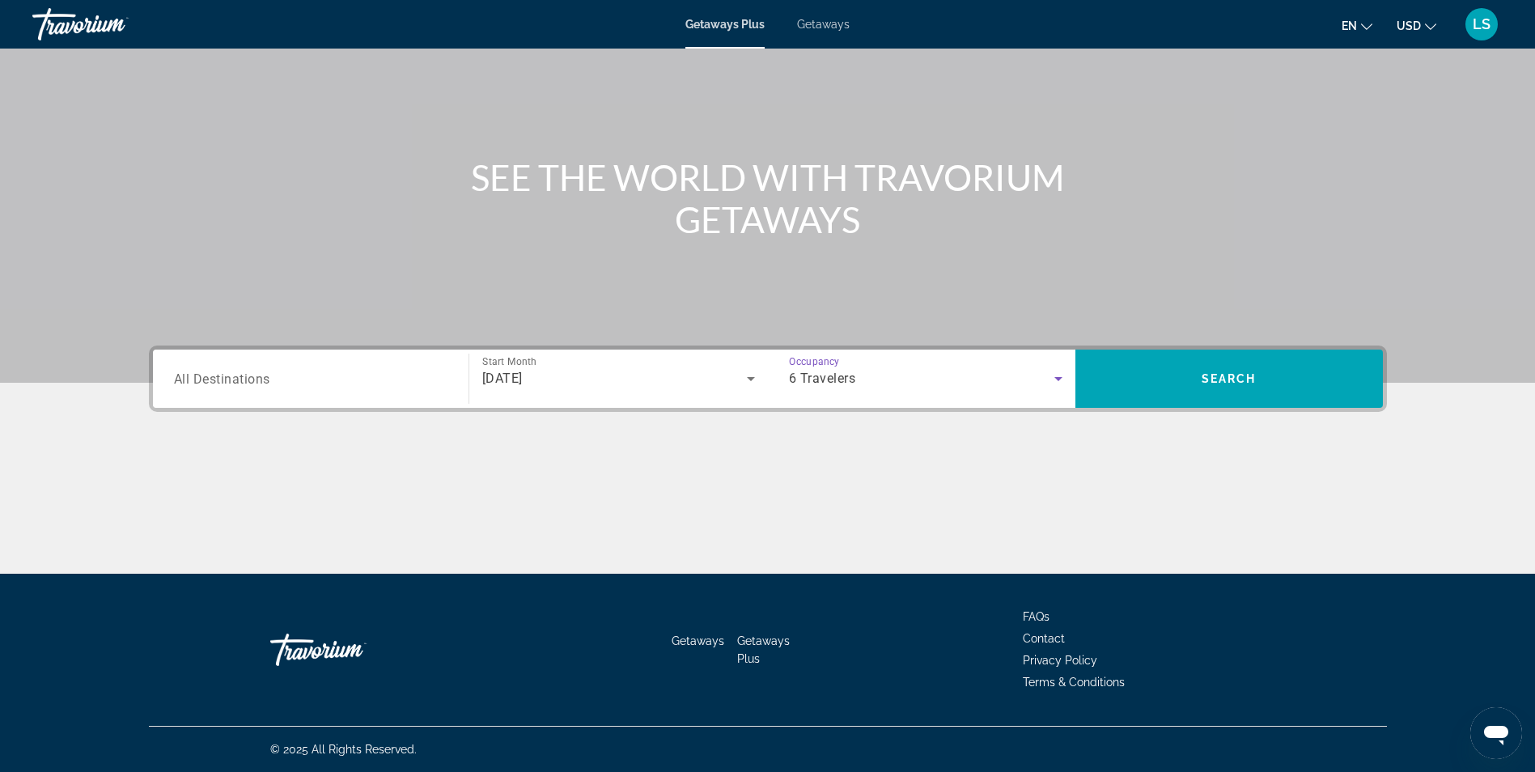
click at [247, 390] on div "Search widget" at bounding box center [310, 379] width 273 height 46
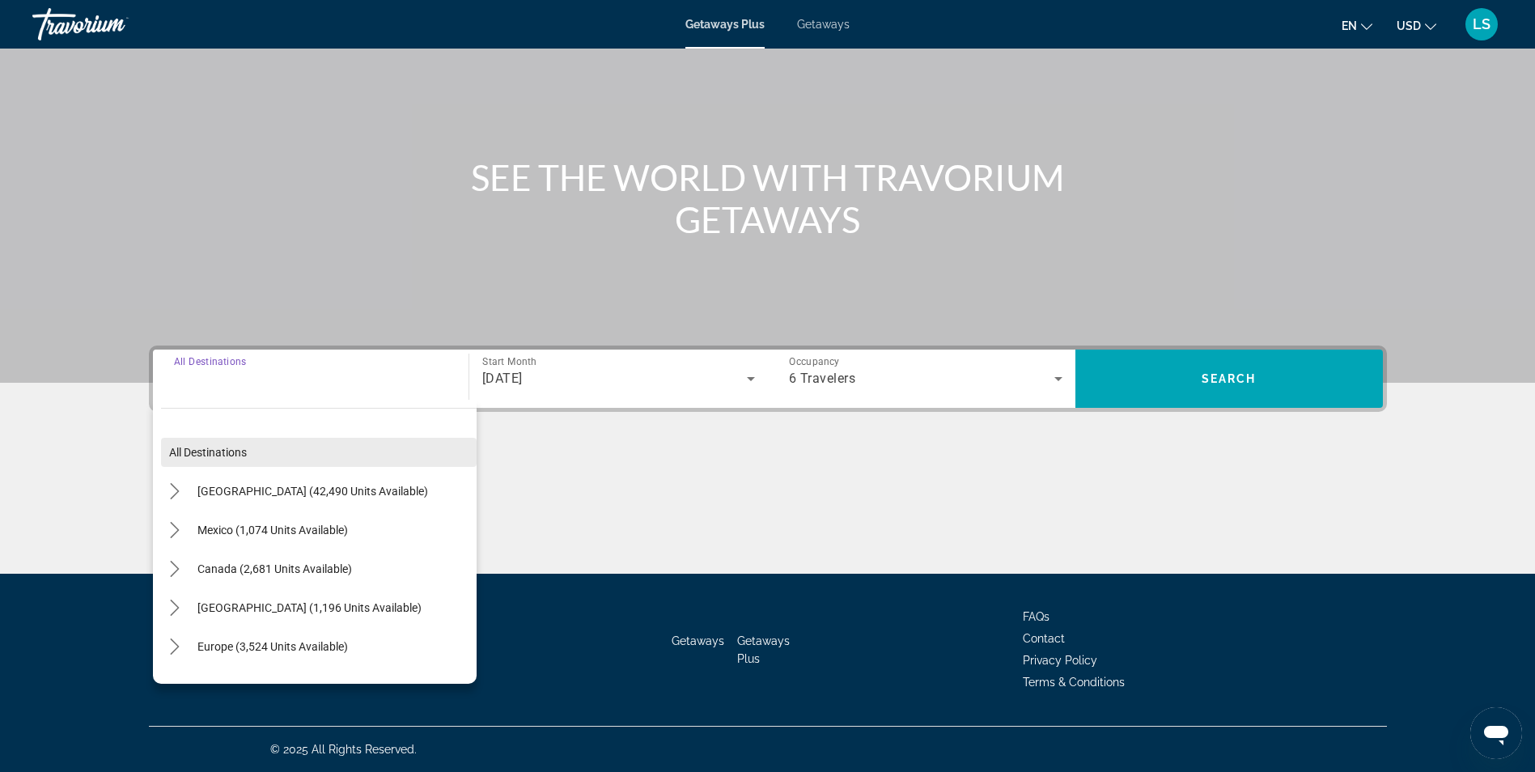
click at [242, 449] on span "All destinations" at bounding box center [208, 452] width 78 height 13
type input "**********"
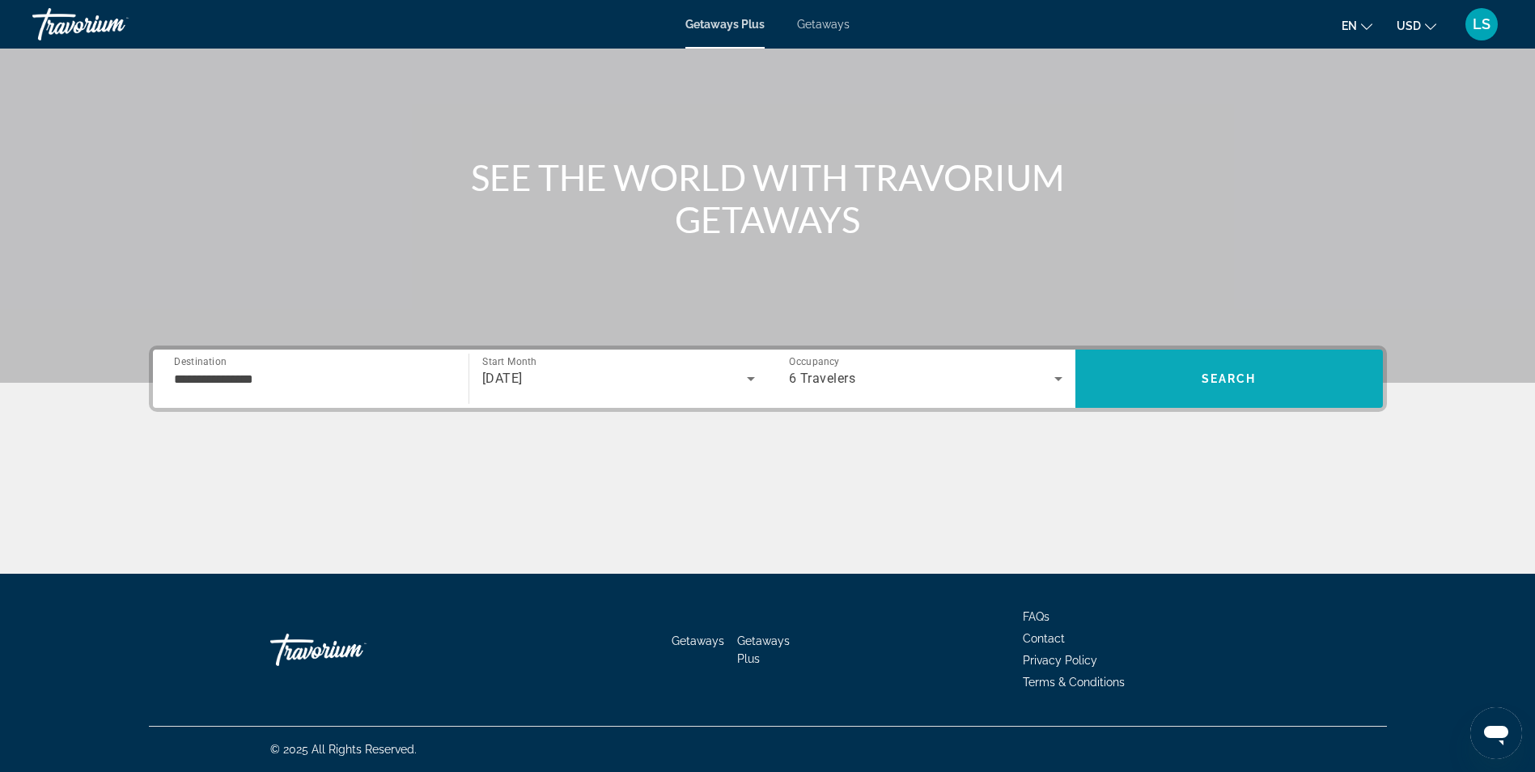
click at [1161, 376] on span "Search" at bounding box center [1228, 378] width 307 height 39
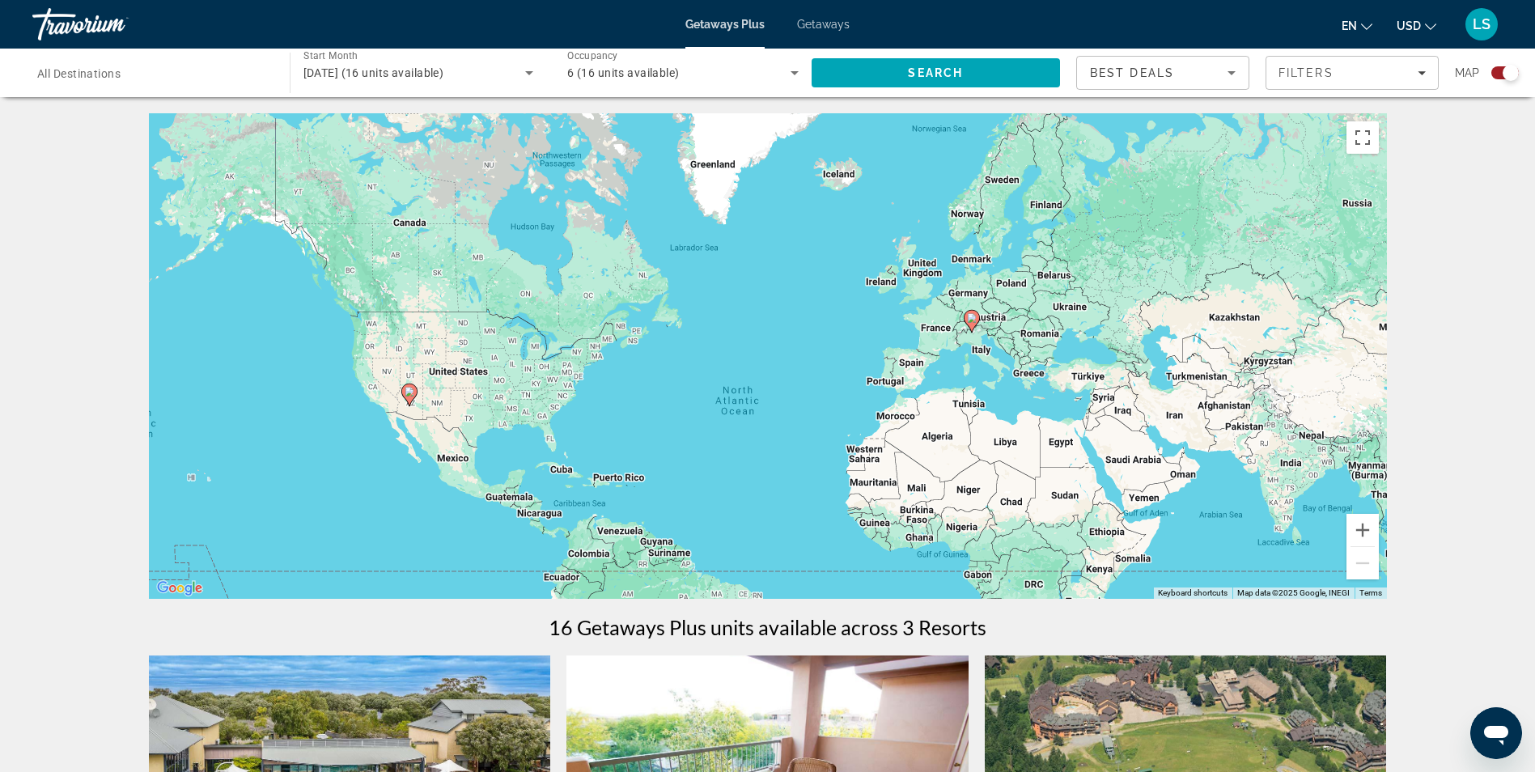
drag, startPoint x: 612, startPoint y: 299, endPoint x: 625, endPoint y: 357, distance: 58.9
click at [625, 357] on div "To activate drag with keyboard, press Alt + Enter. Once in keyboard drag state,…" at bounding box center [768, 355] width 1238 height 485
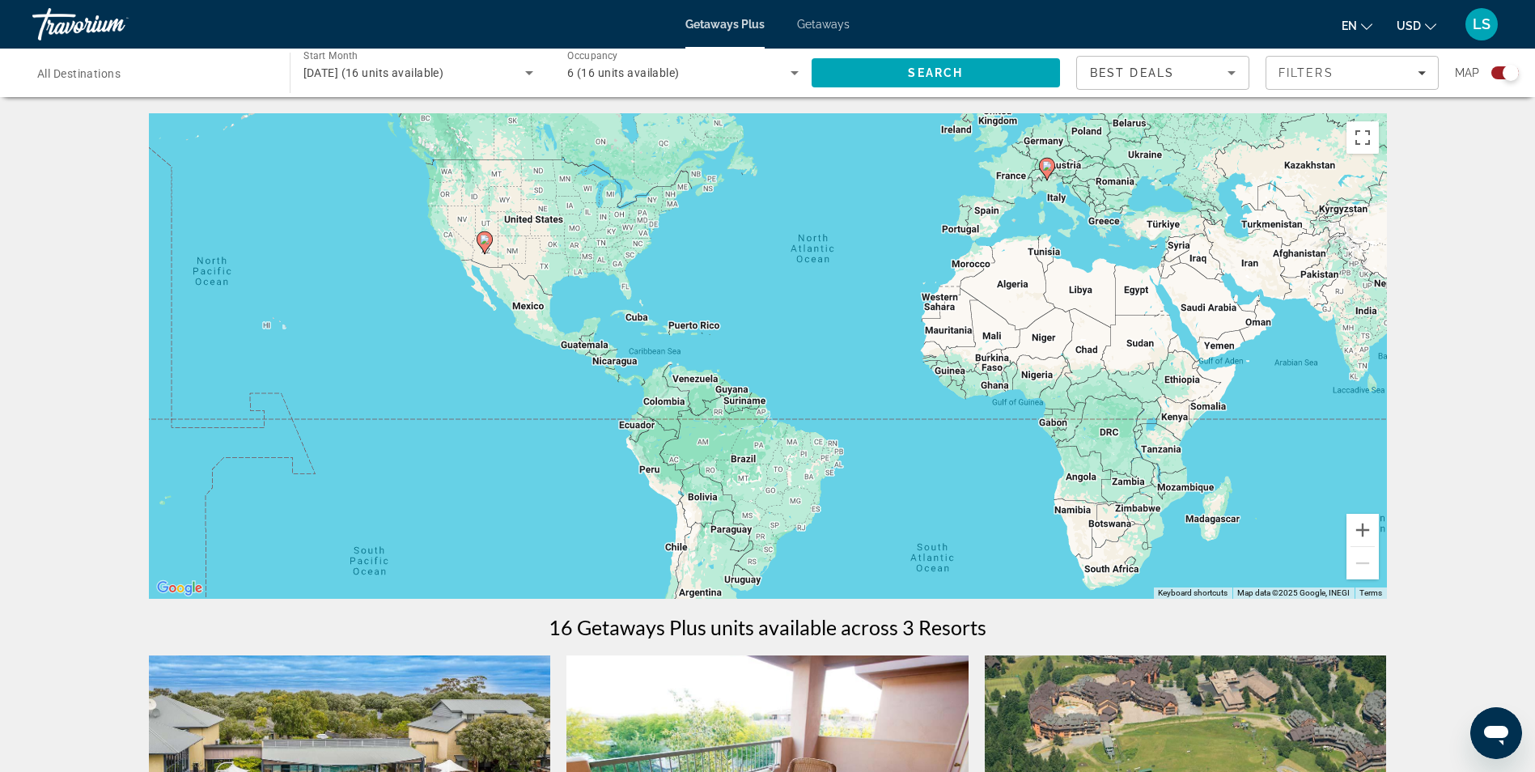
drag, startPoint x: 618, startPoint y: 426, endPoint x: 682, endPoint y: 292, distance: 148.0
click at [682, 292] on div "To activate drag with keyboard, press Alt + Enter. Once in keyboard drag state,…" at bounding box center [768, 355] width 1238 height 485
click at [1354, 525] on button "Zoom in" at bounding box center [1362, 530] width 32 height 32
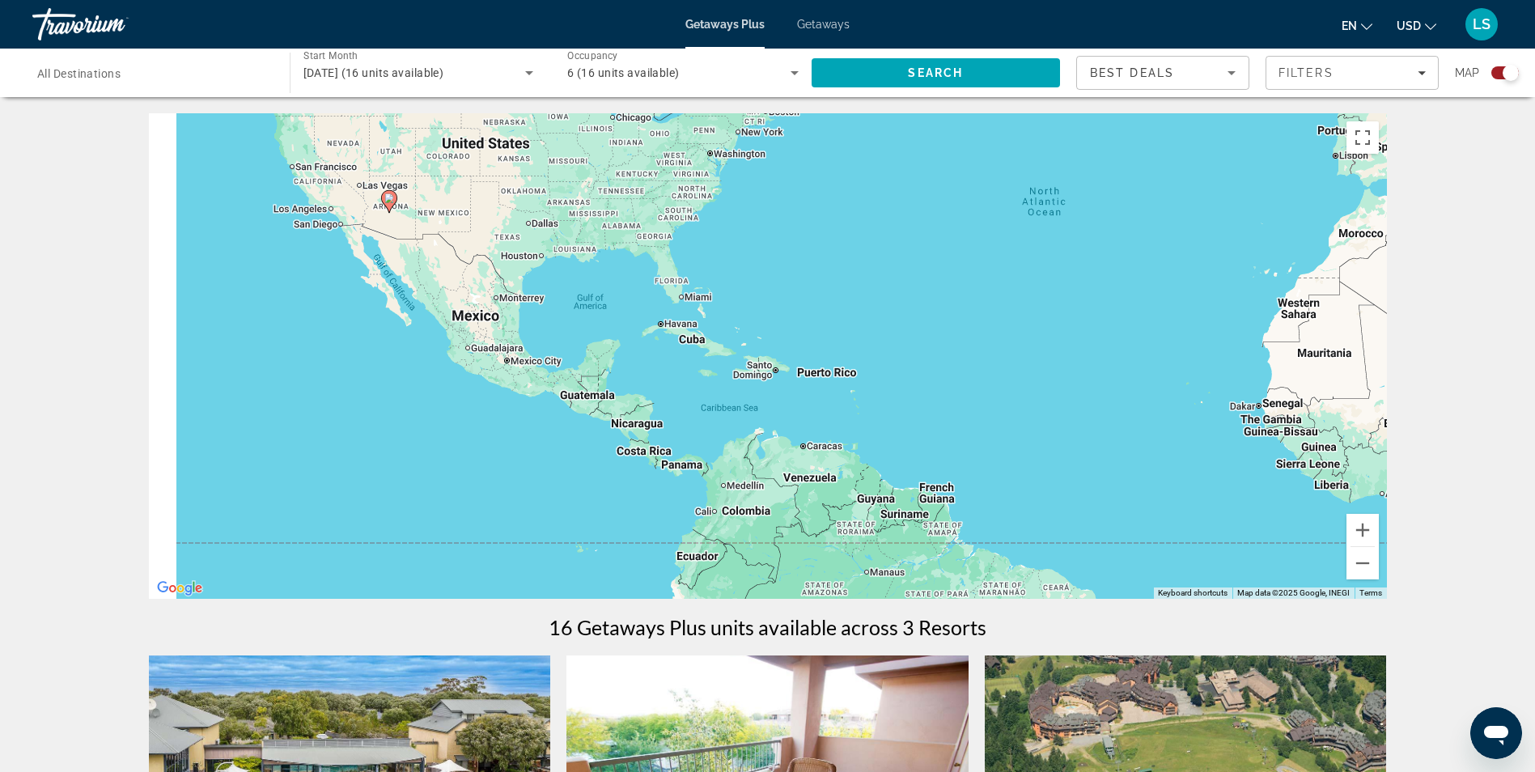
drag, startPoint x: 781, startPoint y: 269, endPoint x: 970, endPoint y: 329, distance: 198.8
click at [970, 329] on div "To activate drag with keyboard, press Alt + Enter. Once in keyboard drag state,…" at bounding box center [768, 355] width 1238 height 485
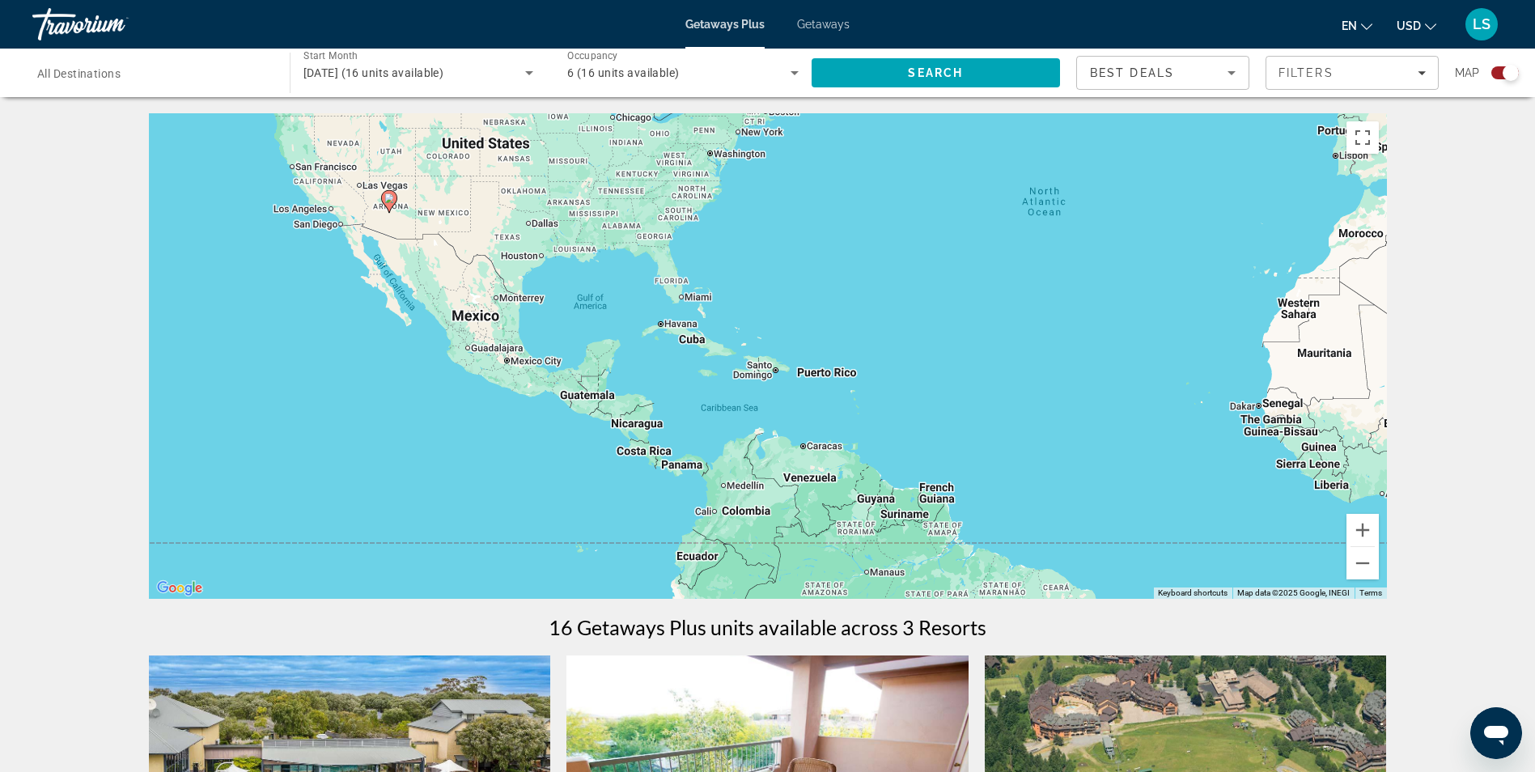
click at [1379, 579] on div "To activate drag with keyboard, press Alt + Enter. Once in keyboard drag state,…" at bounding box center [768, 355] width 1238 height 485
click at [1350, 562] on button "Zoom out" at bounding box center [1362, 563] width 32 height 32
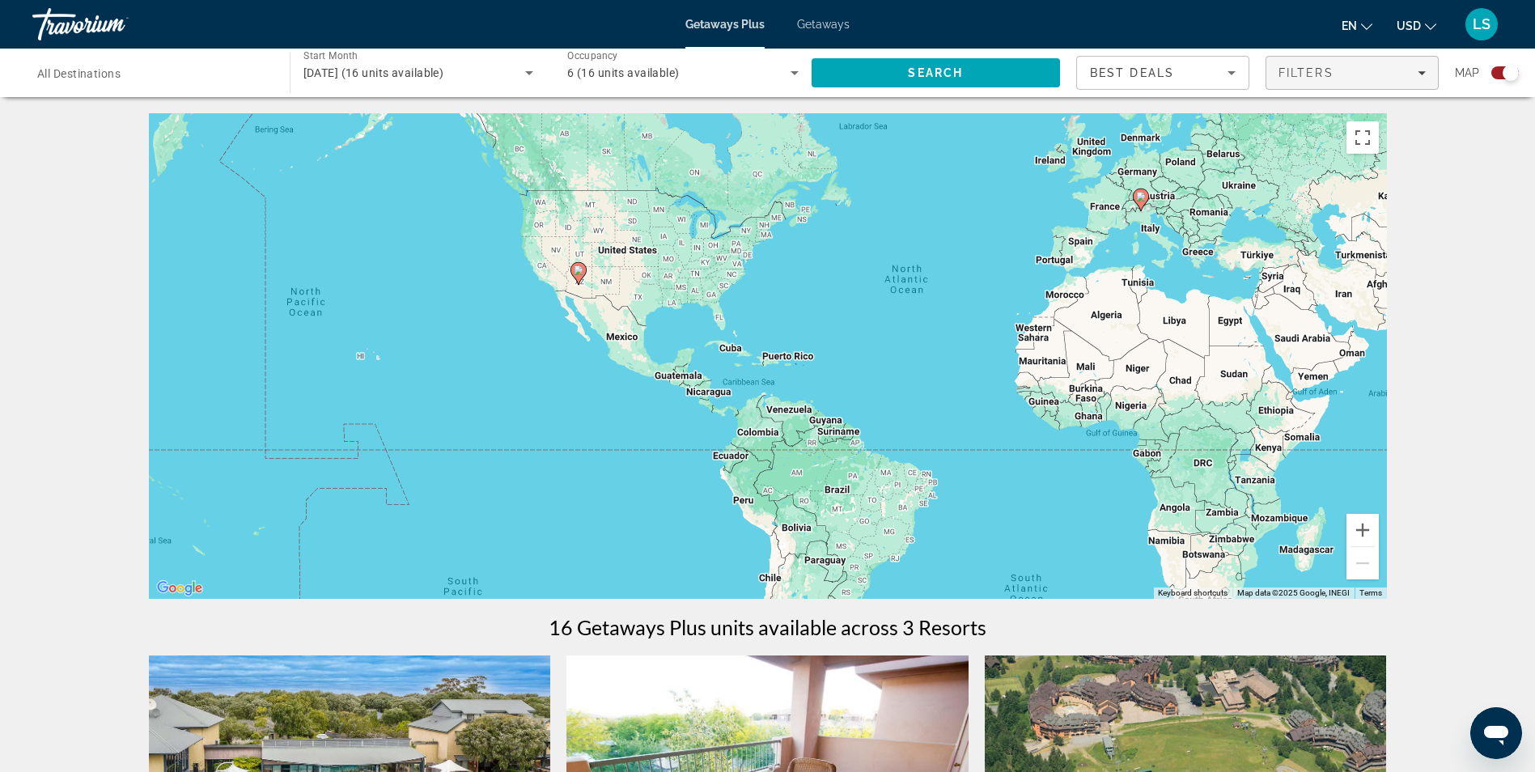
click at [1396, 76] on div "Filters" at bounding box center [1351, 72] width 147 height 13
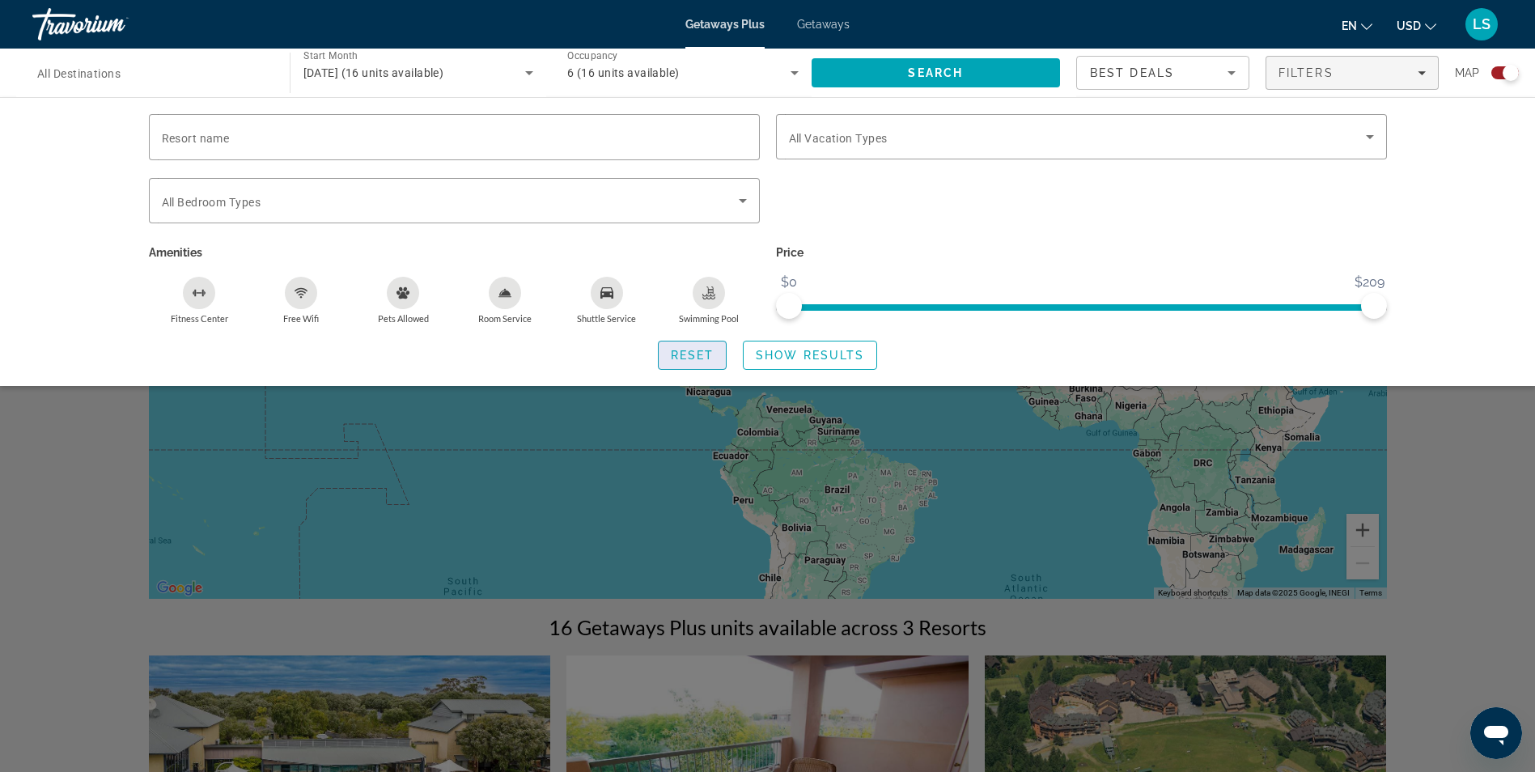
click at [696, 362] on span "Search widget" at bounding box center [693, 355] width 68 height 39
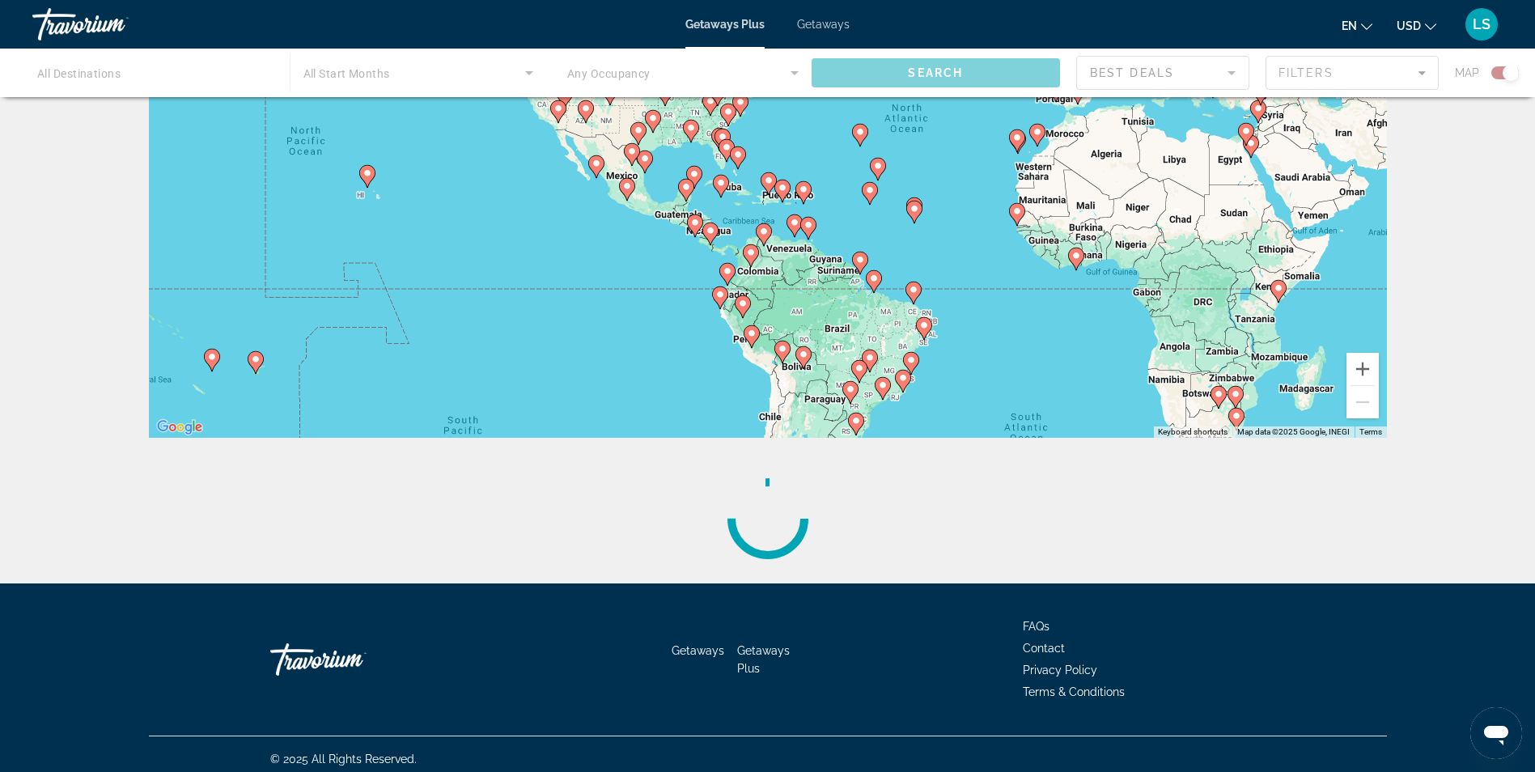
scroll to position [171, 0]
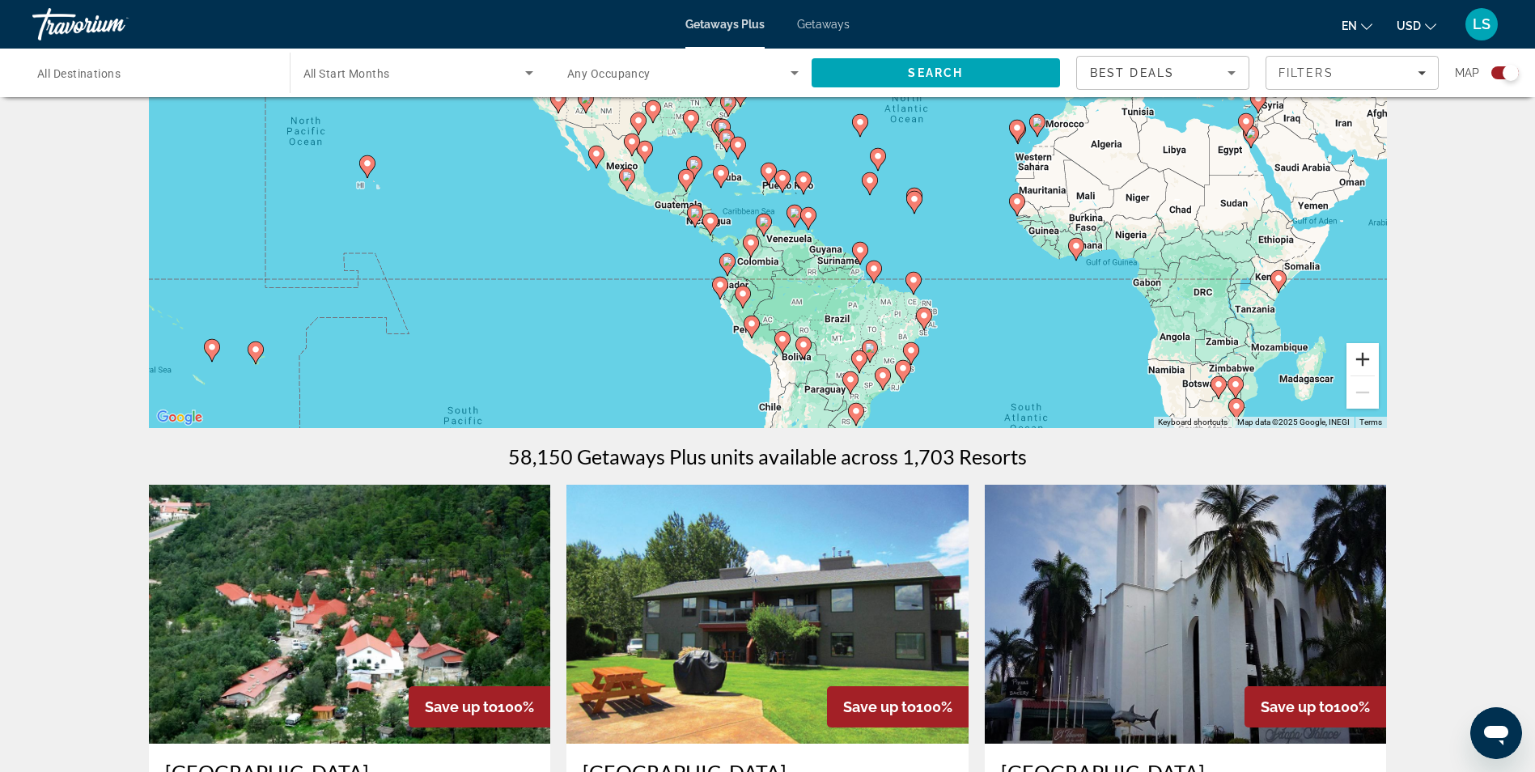
drag, startPoint x: 1369, startPoint y: 359, endPoint x: 1270, endPoint y: 342, distance: 101.0
click at [1369, 359] on button "Zoom in" at bounding box center [1362, 359] width 32 height 32
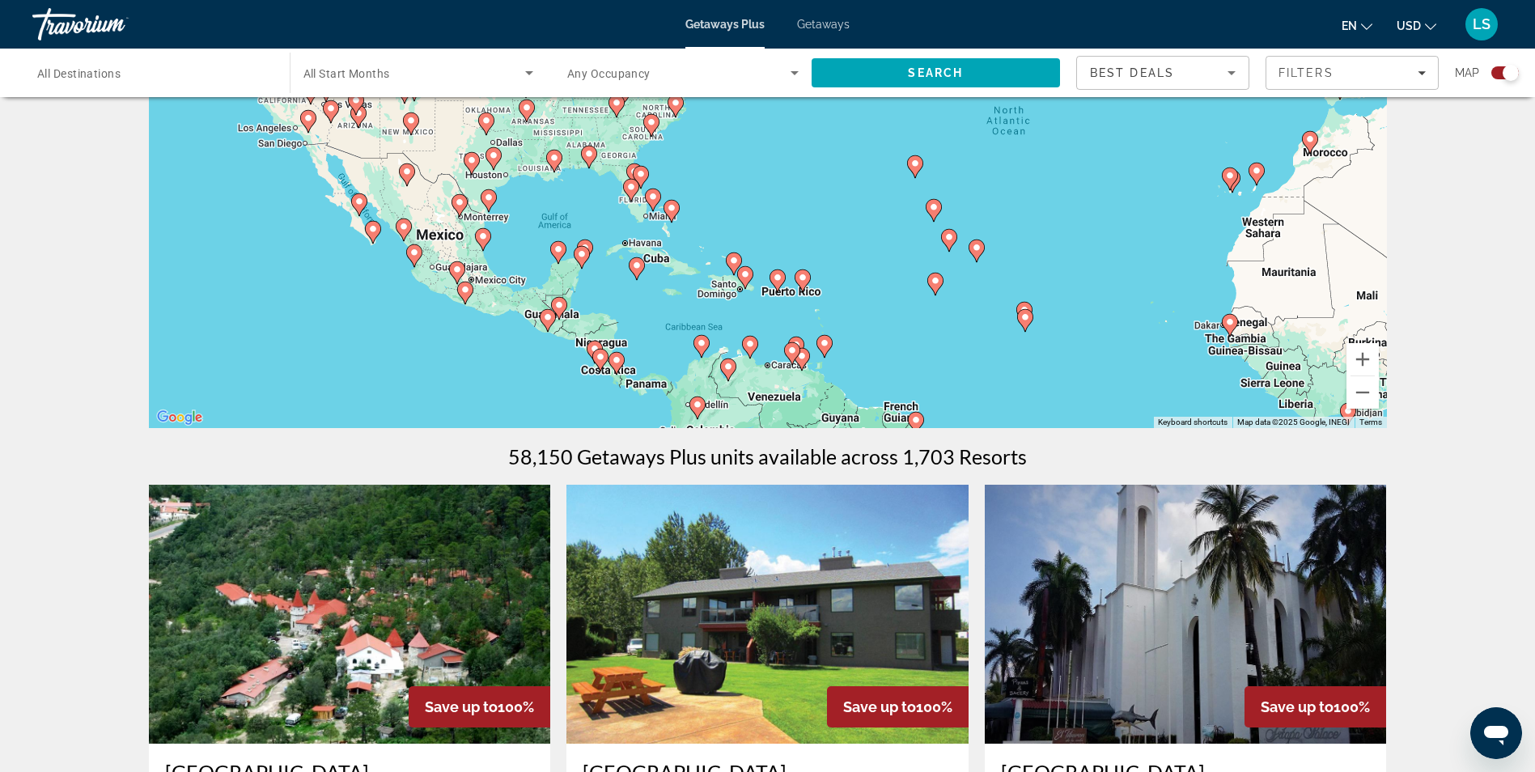
drag, startPoint x: 878, startPoint y: 235, endPoint x: 840, endPoint y: 329, distance: 102.0
click at [840, 329] on div "To activate drag with keyboard, press Alt + Enter. Once in keyboard drag state,…" at bounding box center [768, 185] width 1238 height 485
click at [1354, 353] on button "Zoom in" at bounding box center [1362, 359] width 32 height 32
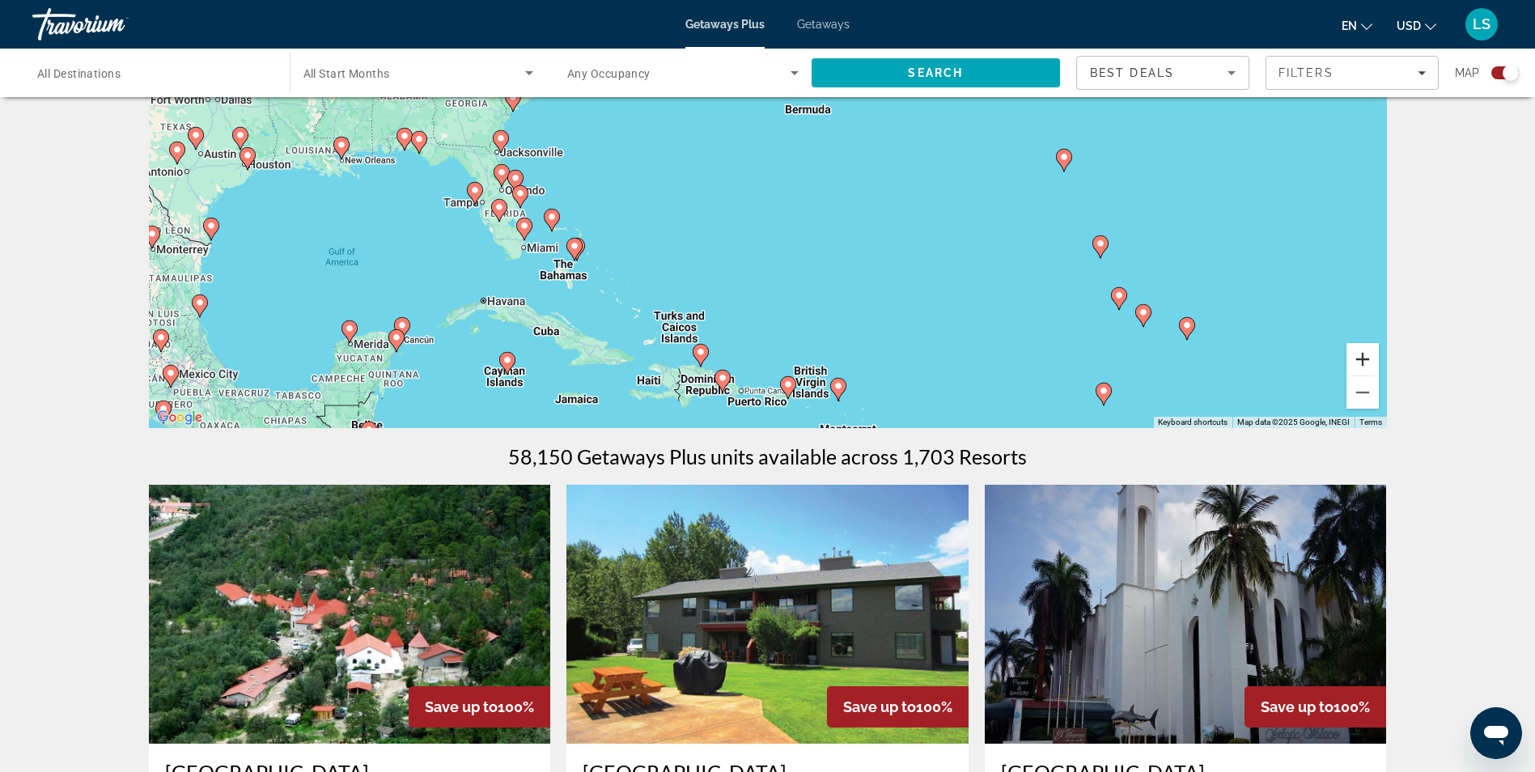
click at [1356, 350] on button "Zoom in" at bounding box center [1362, 359] width 32 height 32
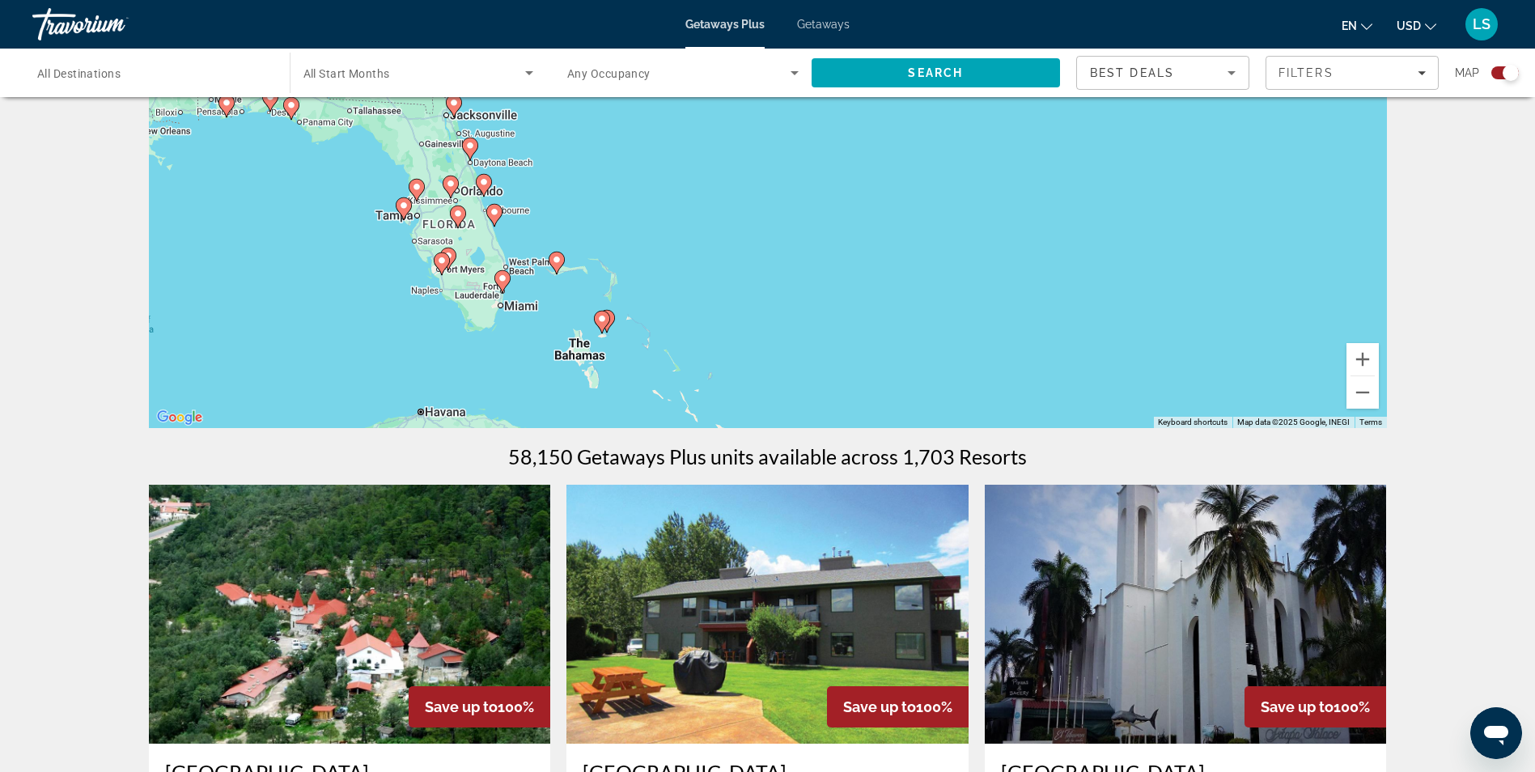
drag, startPoint x: 583, startPoint y: 277, endPoint x: 819, endPoint y: 268, distance: 235.6
click at [814, 272] on div "To activate drag with keyboard, press Alt + Enter. Once in keyboard drag state,…" at bounding box center [768, 185] width 1238 height 485
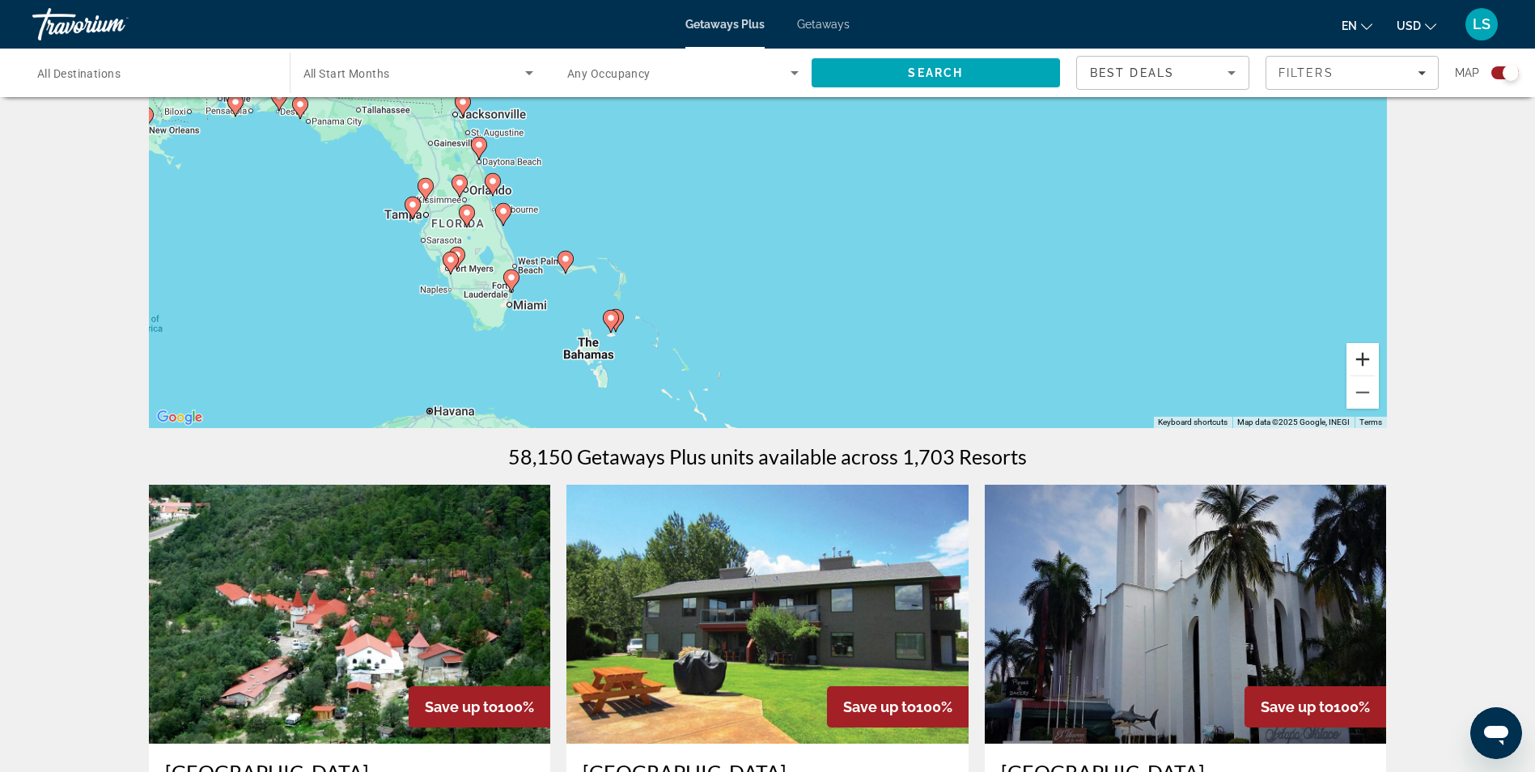
click at [1359, 347] on button "Zoom in" at bounding box center [1362, 359] width 32 height 32
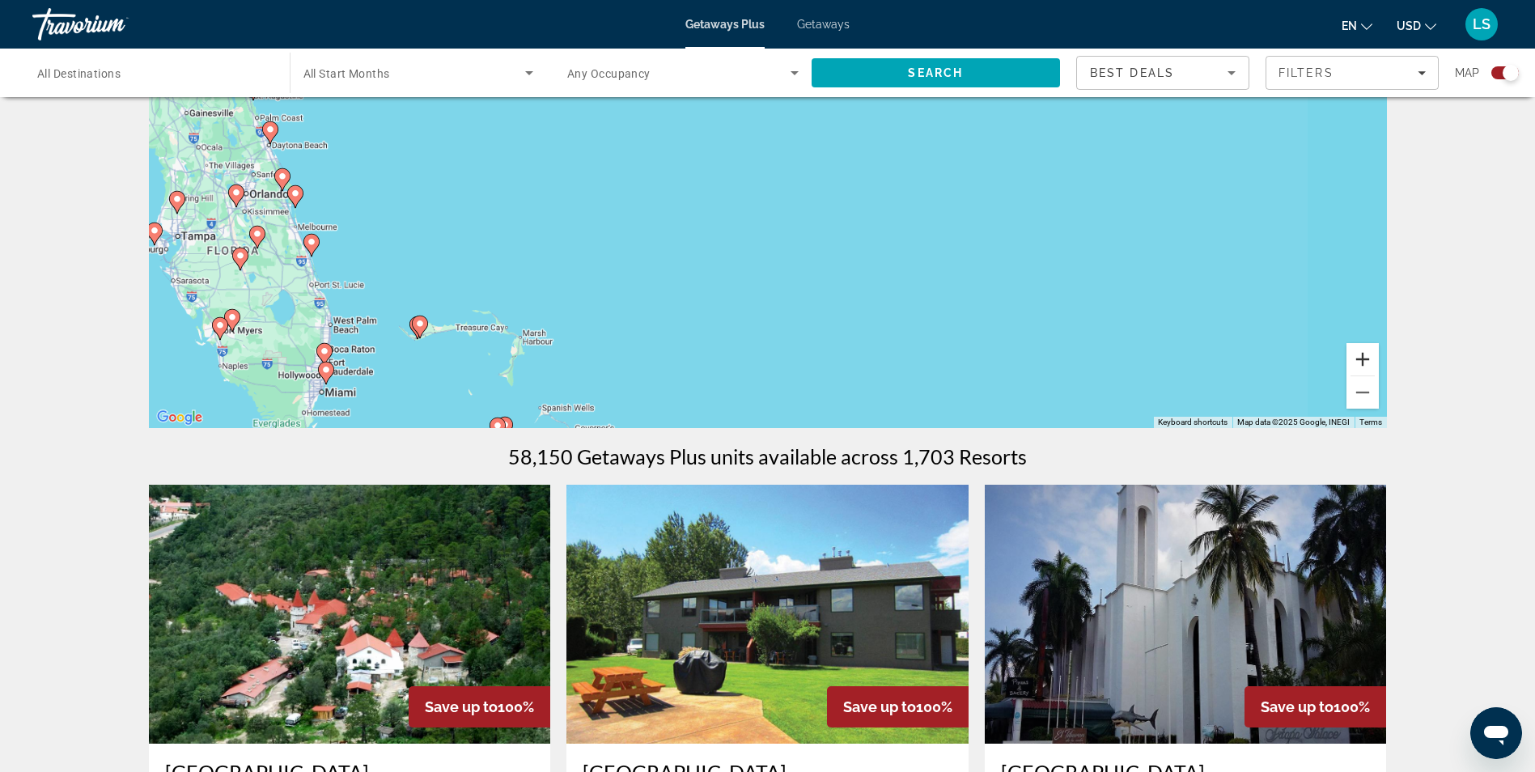
click at [1359, 347] on button "Zoom in" at bounding box center [1362, 359] width 32 height 32
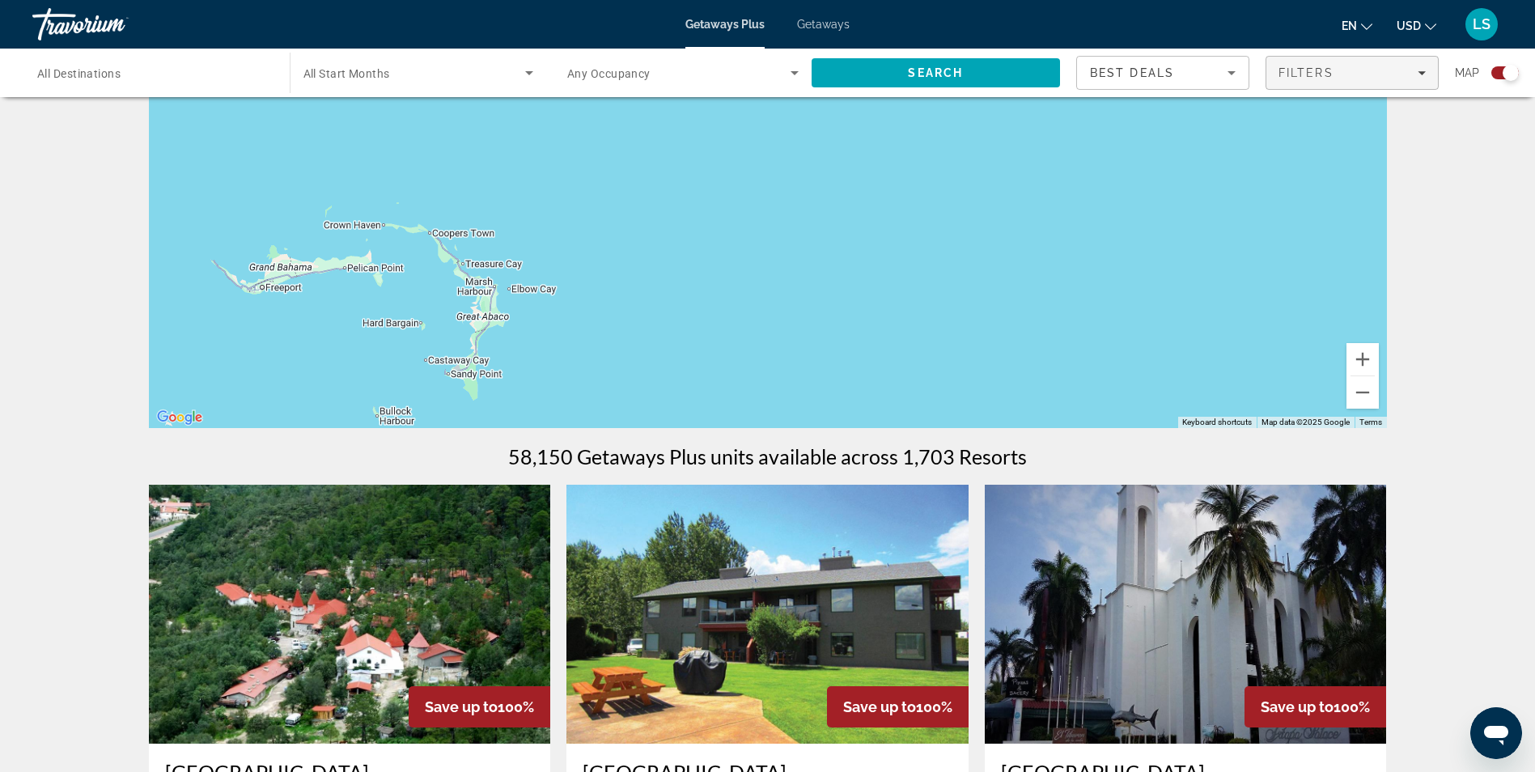
drag, startPoint x: 917, startPoint y: 315, endPoint x: 1368, endPoint y: 61, distance: 517.7
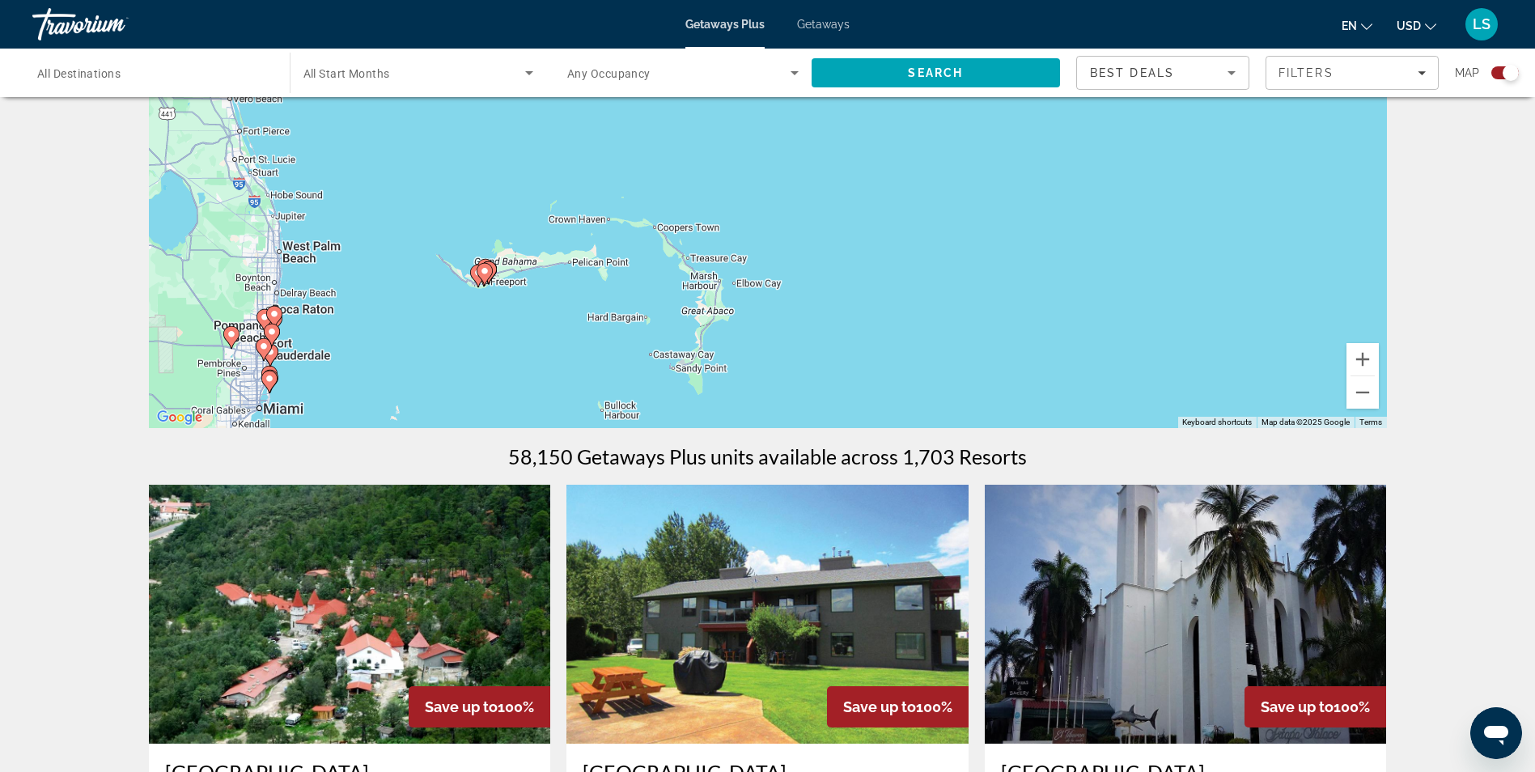
drag, startPoint x: 455, startPoint y: 321, endPoint x: 560, endPoint y: 293, distance: 108.9
click at [559, 294] on div "To activate drag with keyboard, press Alt + Enter. Once in keyboard drag state,…" at bounding box center [768, 185] width 1238 height 485
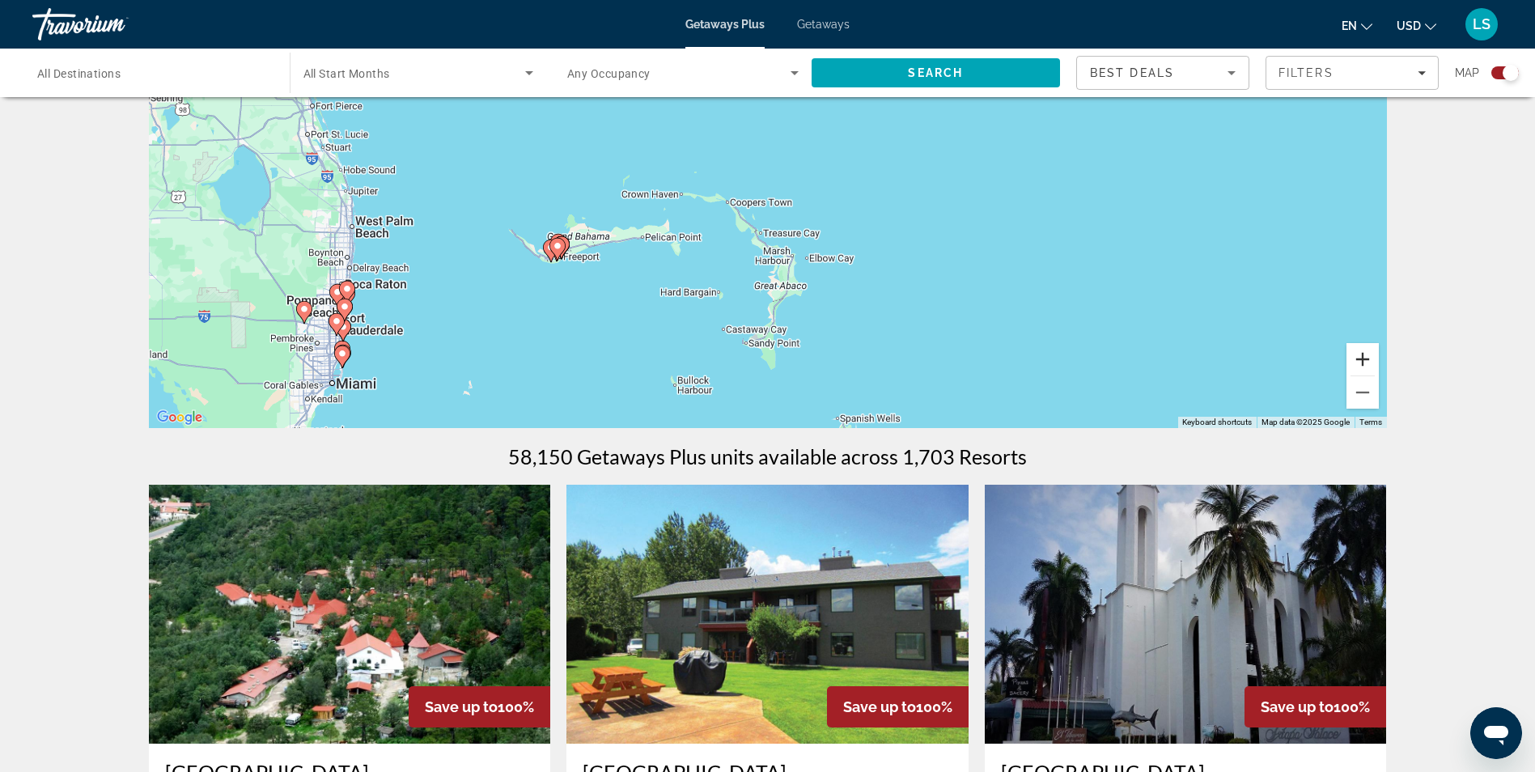
click at [1359, 364] on button "Zoom in" at bounding box center [1362, 359] width 32 height 32
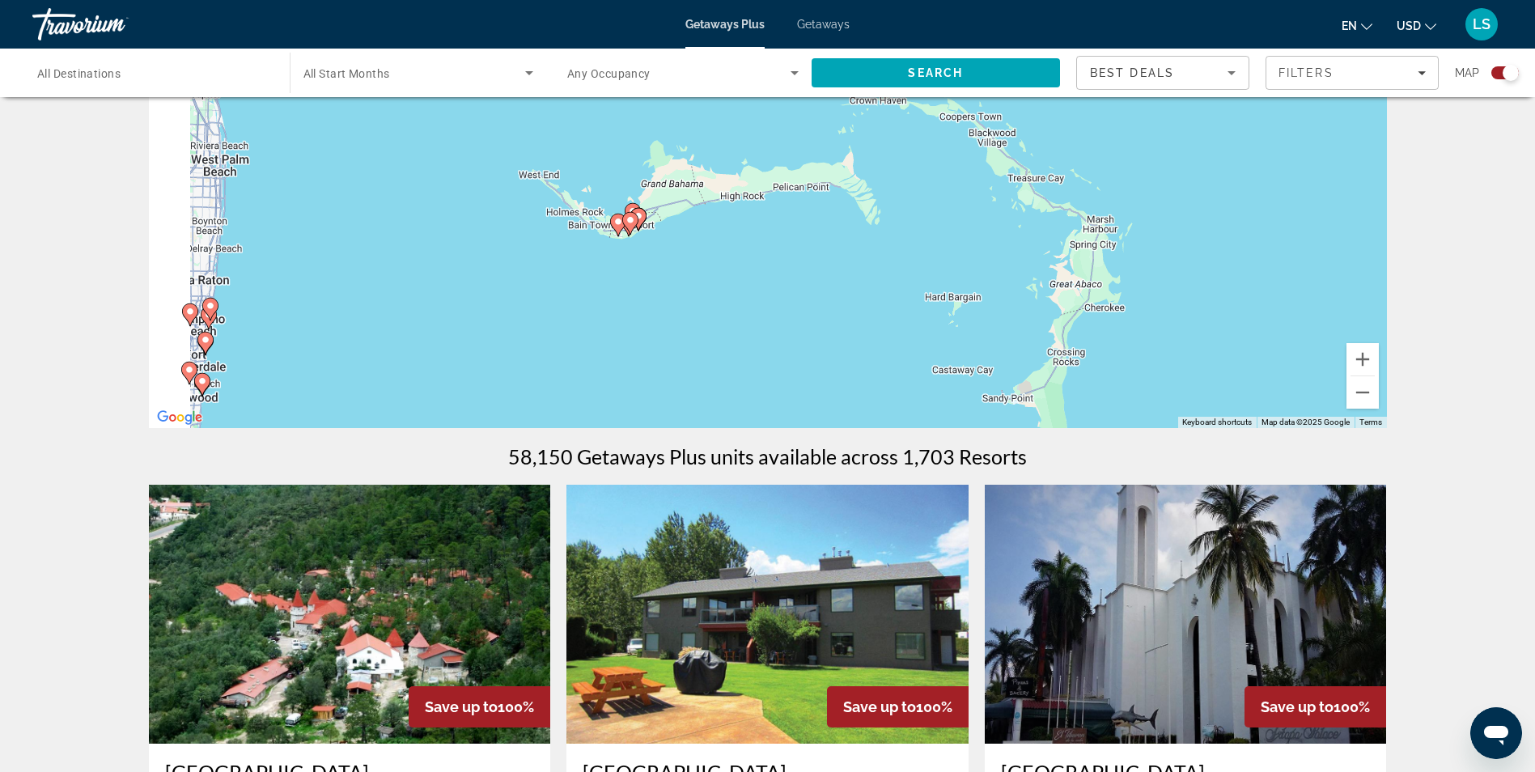
drag, startPoint x: 678, startPoint y: 276, endPoint x: 956, endPoint y: 170, distance: 297.1
click at [956, 170] on div "To activate drag with keyboard, press Alt + Enter. Once in keyboard drag state,…" at bounding box center [768, 185] width 1238 height 485
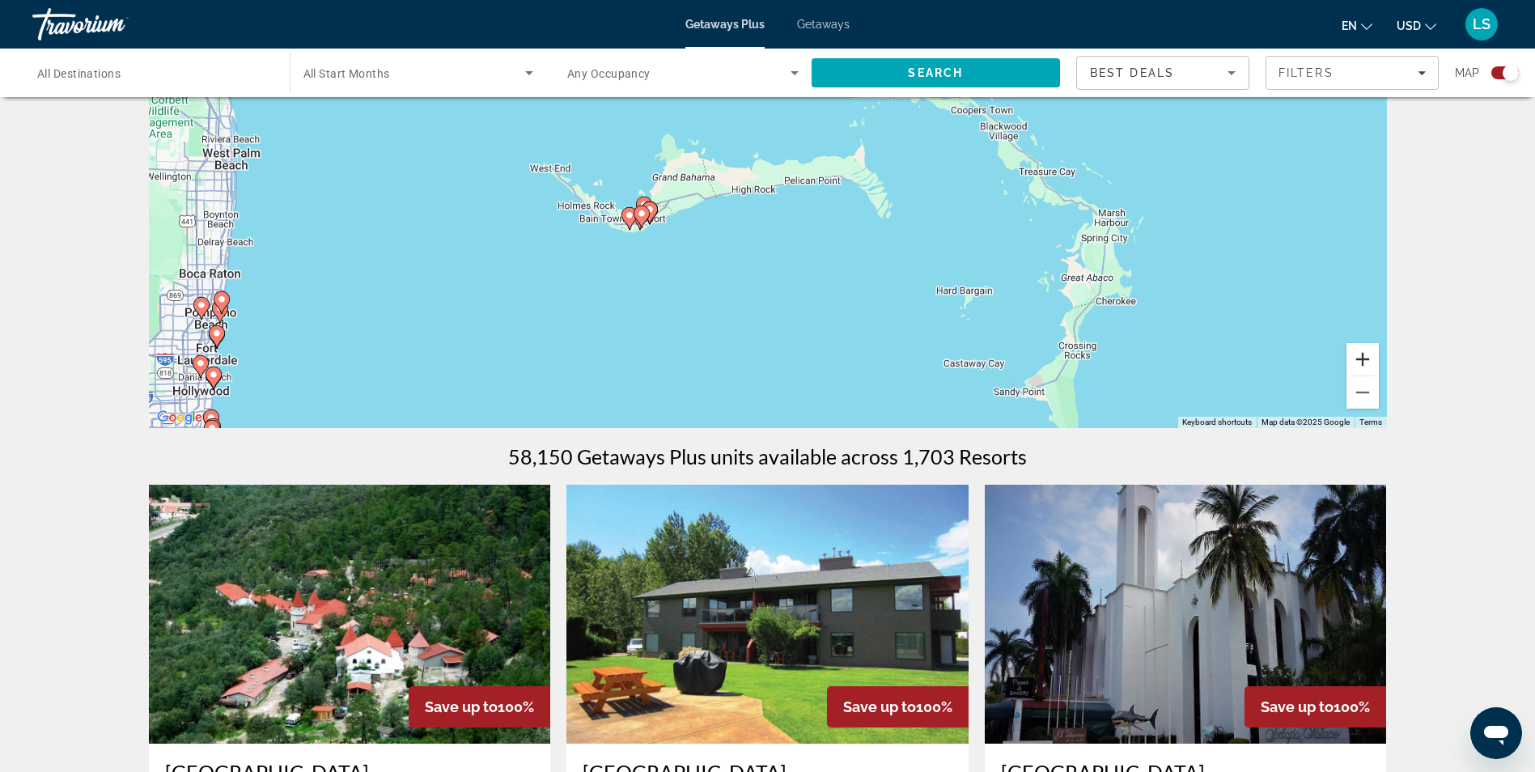
click at [1365, 365] on button "Zoom in" at bounding box center [1362, 359] width 32 height 32
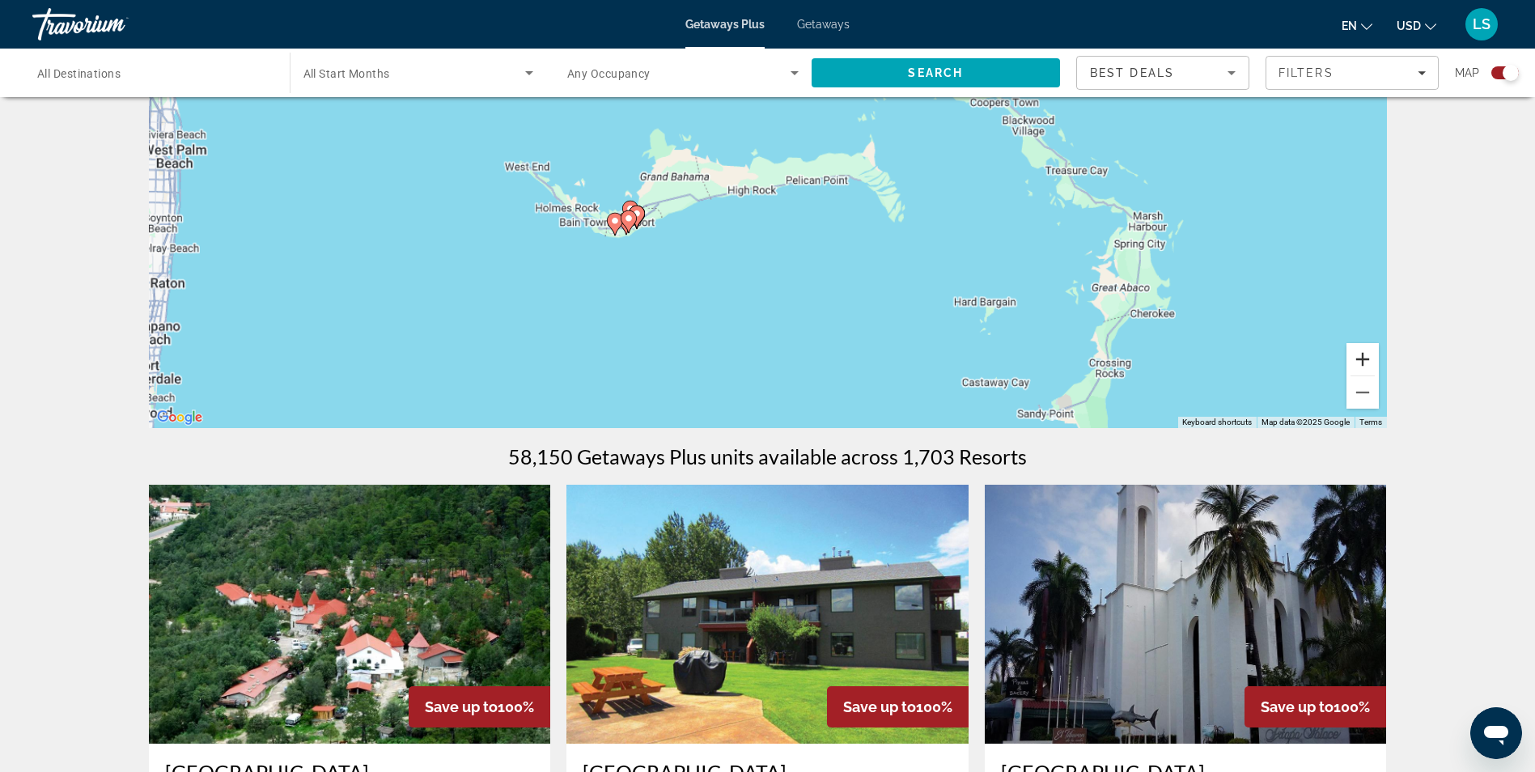
click at [1365, 365] on button "Zoom in" at bounding box center [1362, 359] width 32 height 32
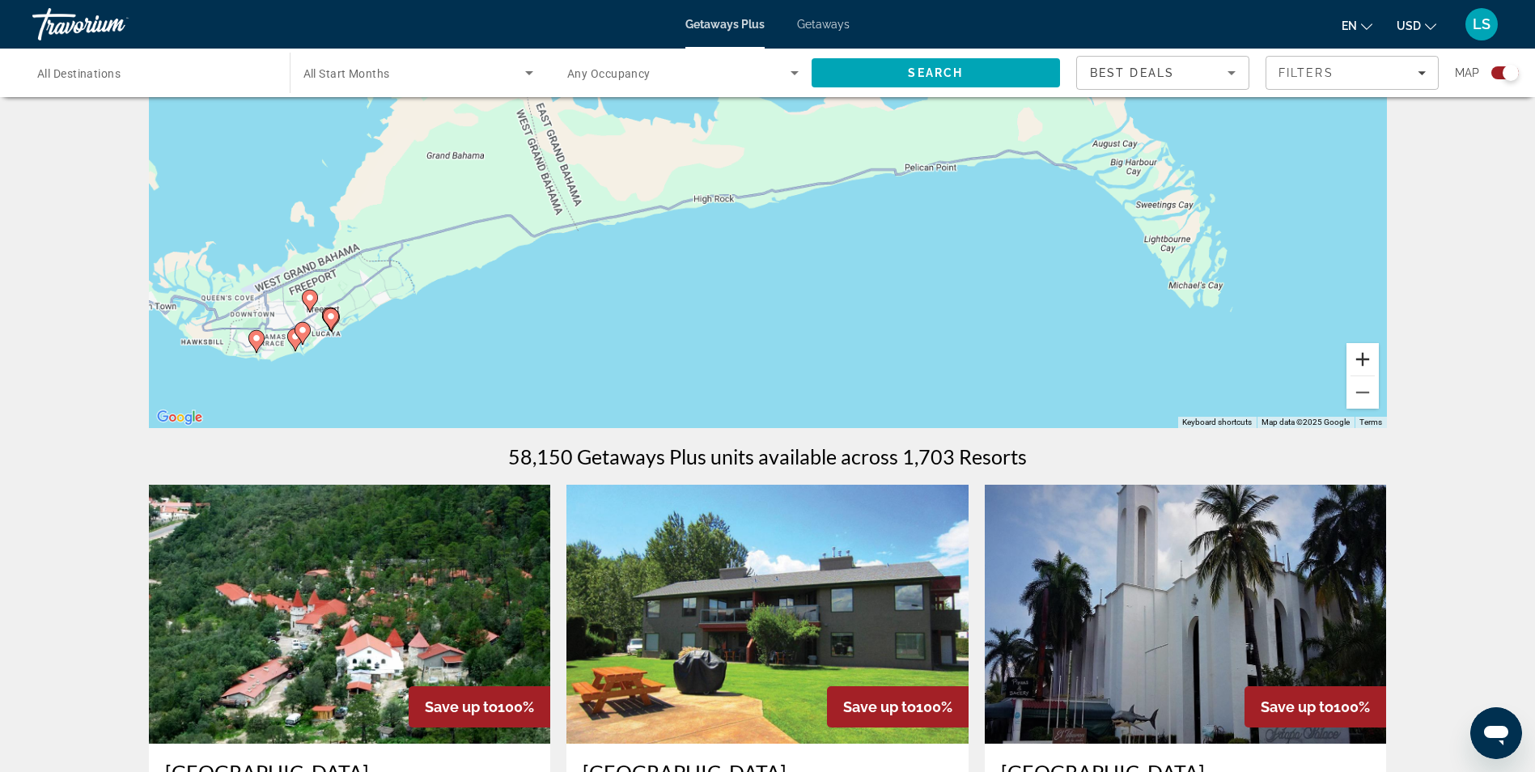
click at [1365, 365] on button "Zoom in" at bounding box center [1362, 359] width 32 height 32
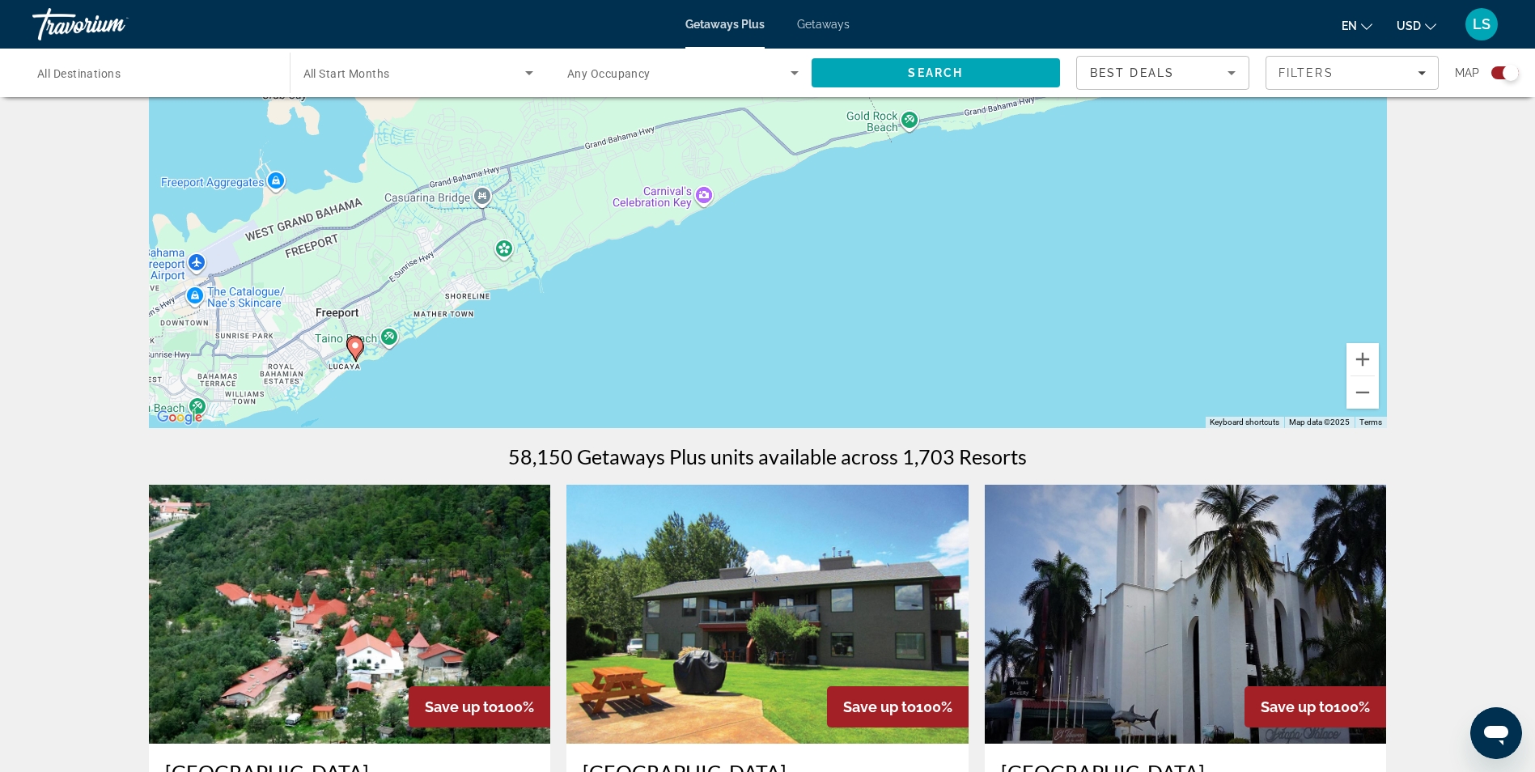
drag, startPoint x: 805, startPoint y: 322, endPoint x: 1404, endPoint y: 153, distance: 622.2
click at [1351, 174] on div "To activate drag with keyboard, press Alt + Enter. Once in keyboard drag state,…" at bounding box center [768, 185] width 1238 height 485
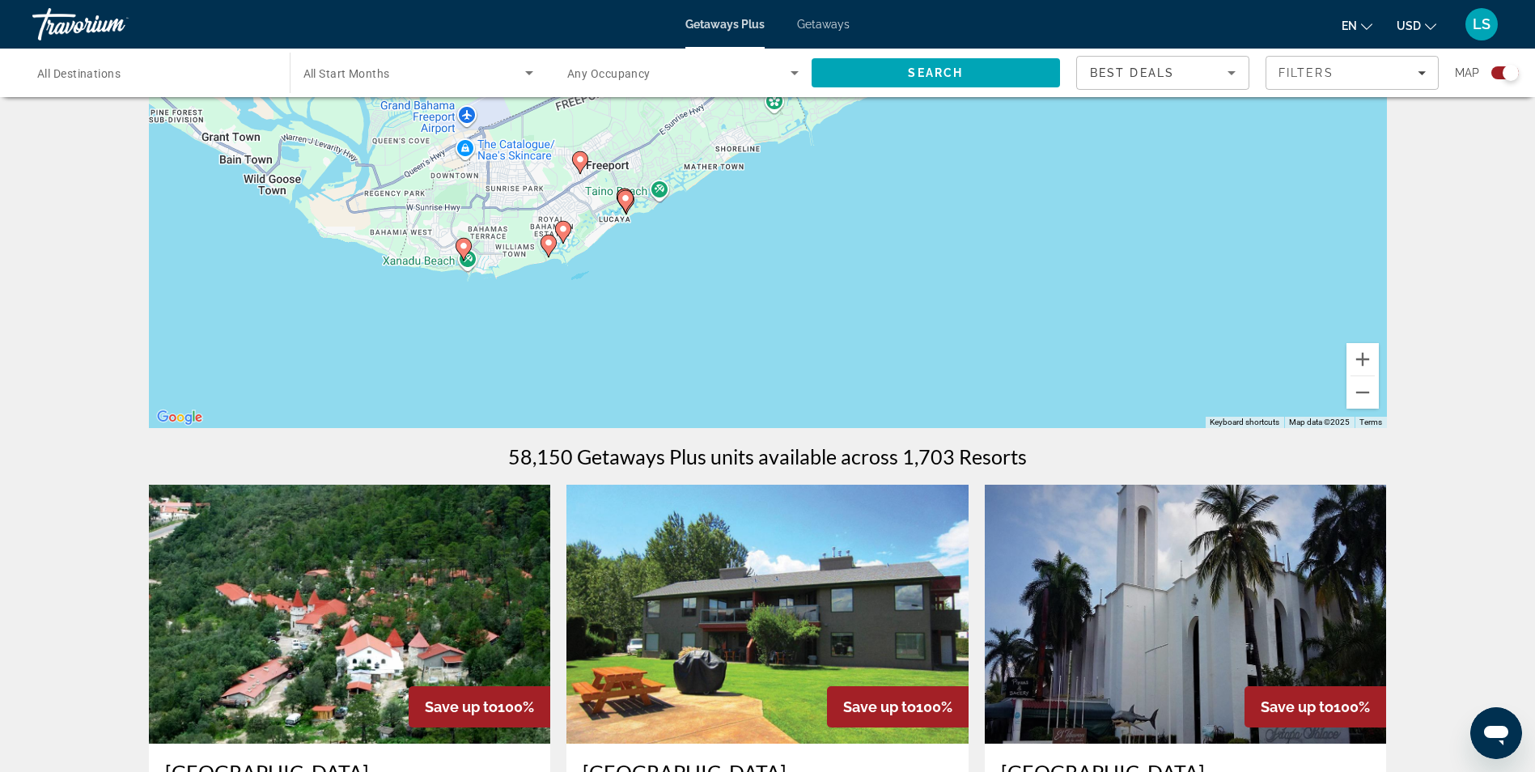
drag, startPoint x: 536, startPoint y: 329, endPoint x: 752, endPoint y: 201, distance: 249.9
click at [752, 201] on div "To activate drag with keyboard, press Alt + Enter. Once in keyboard drag state,…" at bounding box center [768, 185] width 1238 height 485
click at [1356, 356] on button "Zoom in" at bounding box center [1362, 359] width 32 height 32
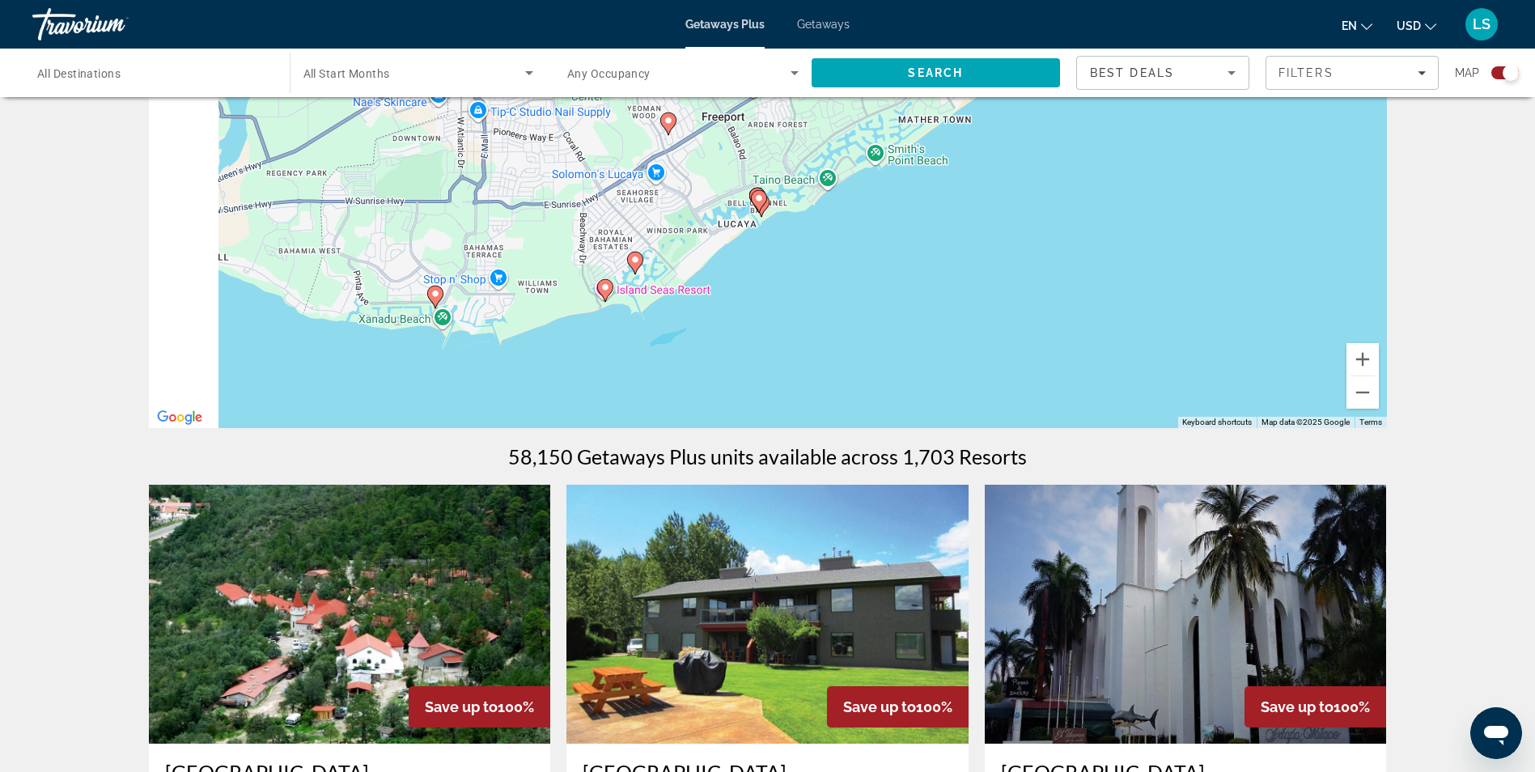
drag, startPoint x: 863, startPoint y: 271, endPoint x: 1089, endPoint y: 247, distance: 227.1
click at [1089, 247] on div "To activate drag with keyboard, press Alt + Enter. Once in keyboard drag state,…" at bounding box center [768, 185] width 1238 height 485
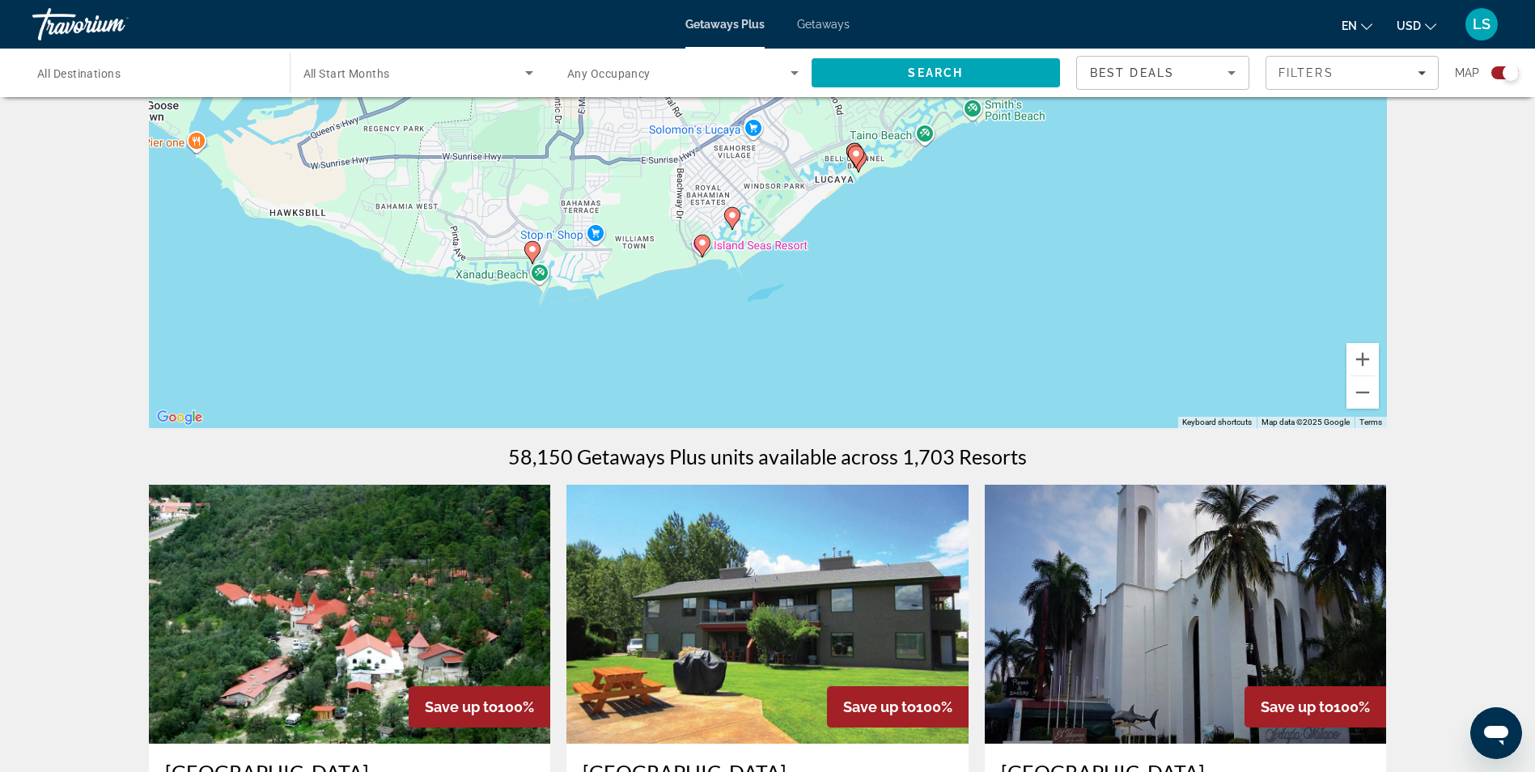
drag, startPoint x: 809, startPoint y: 281, endPoint x: 888, endPoint y: 242, distance: 88.3
click at [888, 242] on div "To activate drag with keyboard, press Alt + Enter. Once in keyboard drag state,…" at bounding box center [768, 185] width 1238 height 485
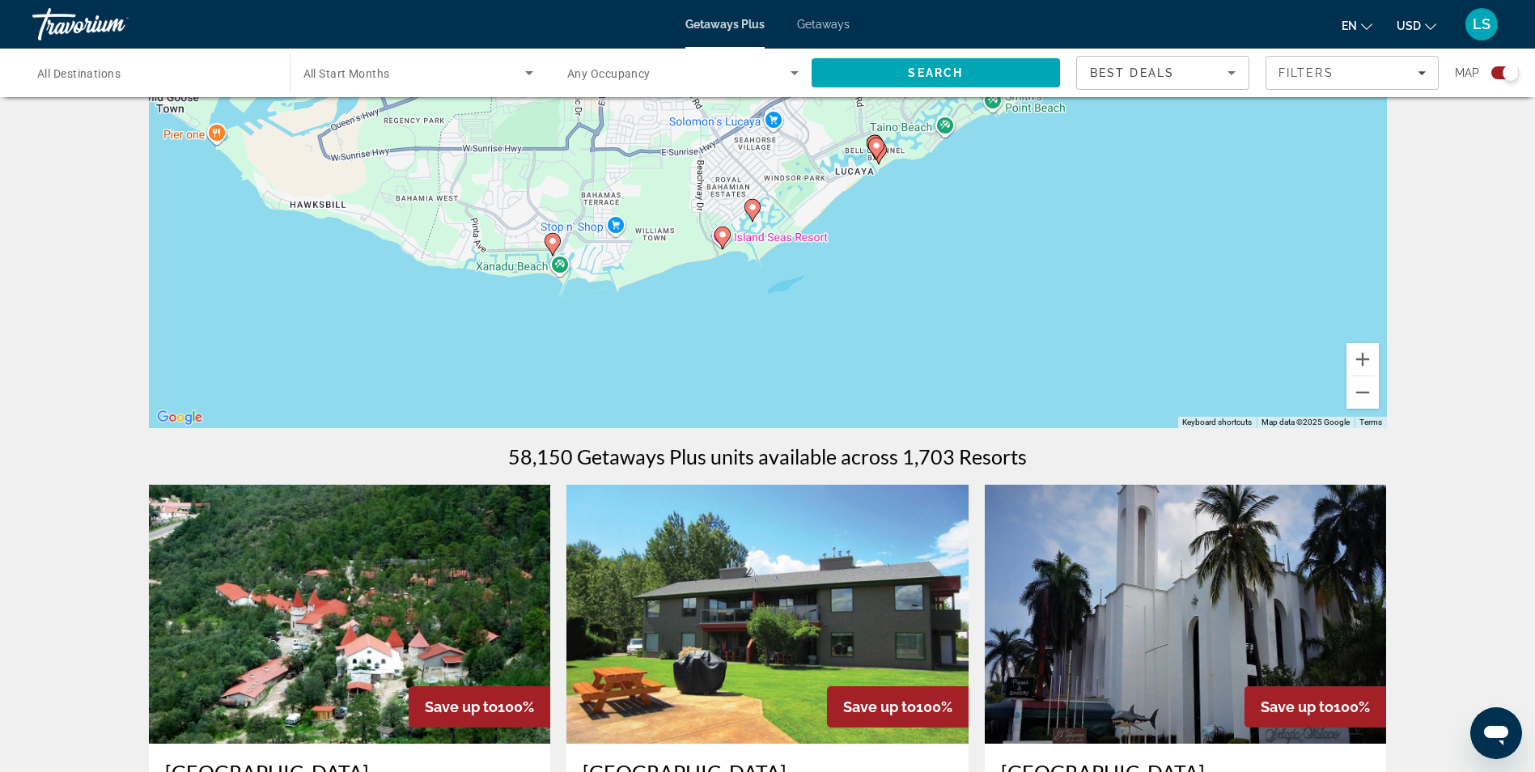
click at [751, 208] on image "Main content" at bounding box center [753, 207] width 10 height 10
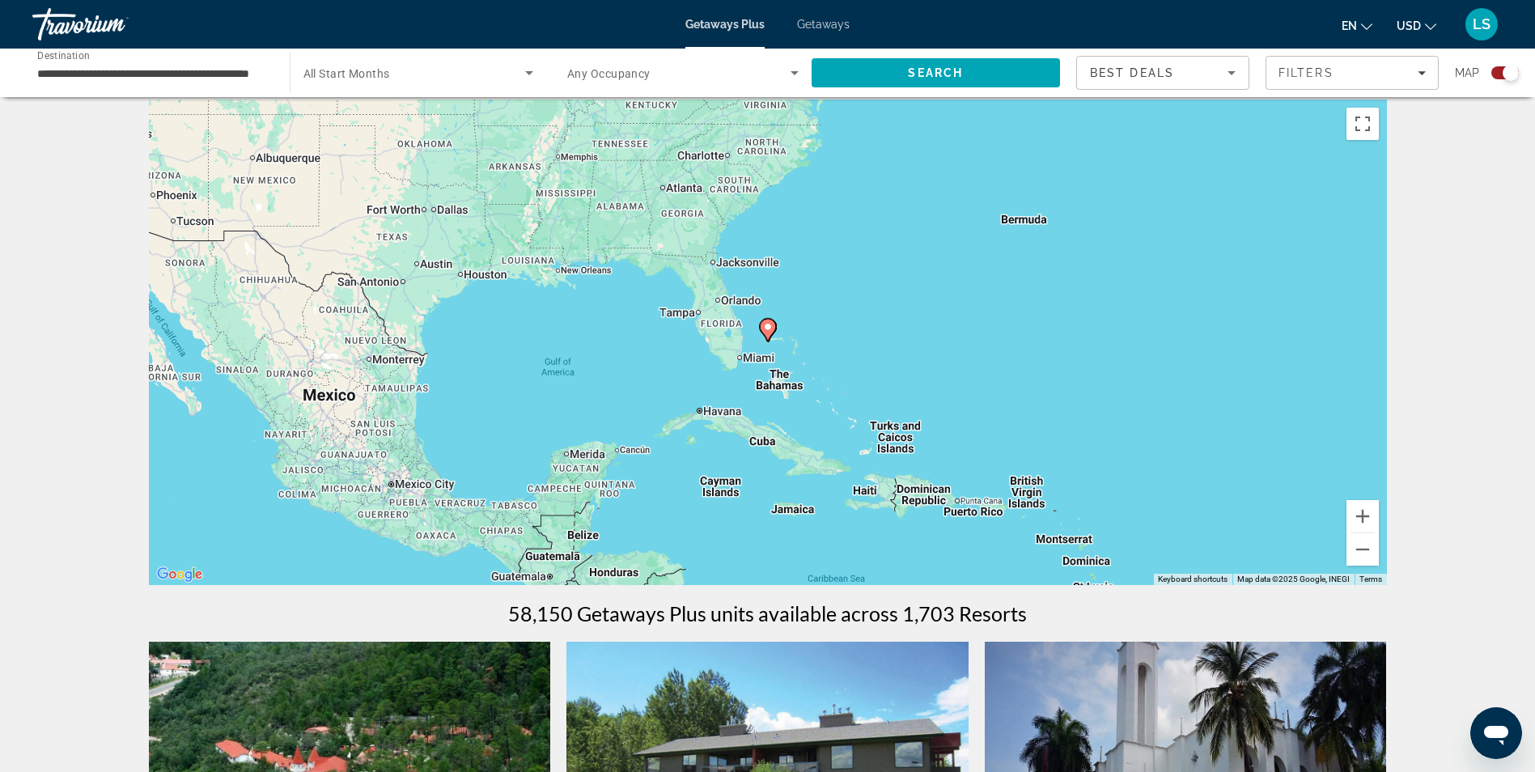
scroll to position [0, 0]
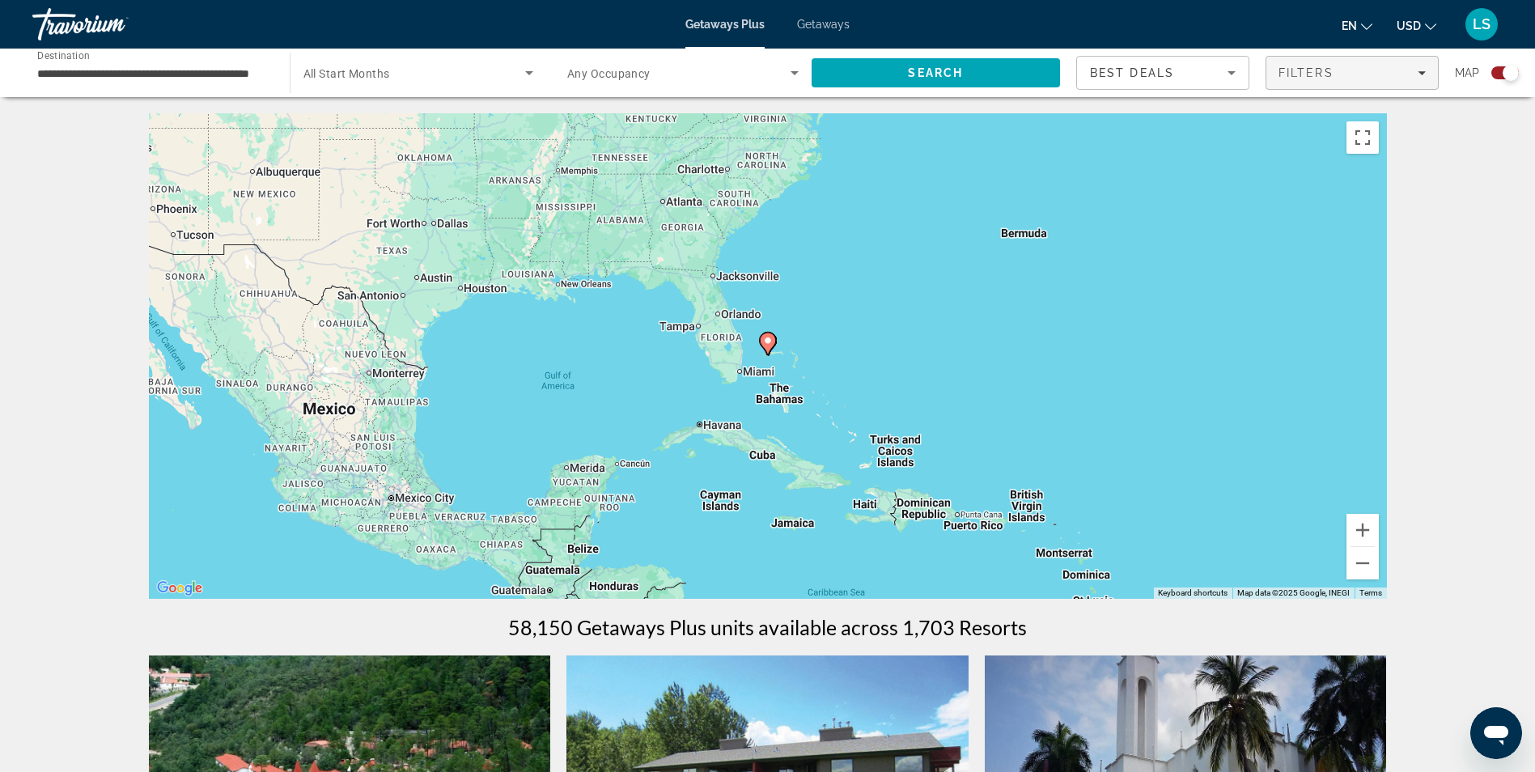
drag, startPoint x: 1432, startPoint y: 80, endPoint x: 1423, endPoint y: 83, distance: 9.2
click at [1432, 80] on span "Filters" at bounding box center [1352, 72] width 172 height 39
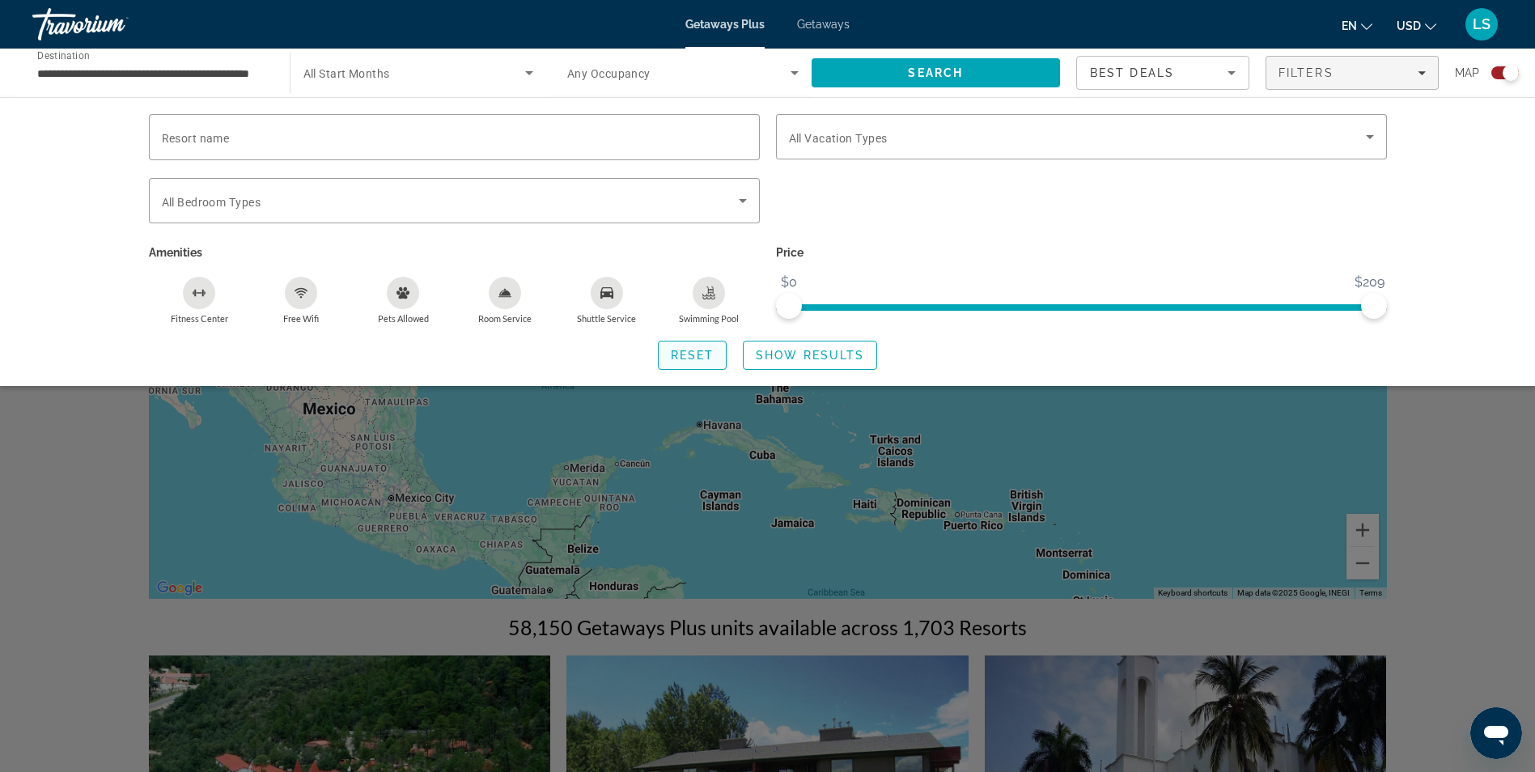
click at [701, 358] on span "Reset" at bounding box center [693, 355] width 44 height 13
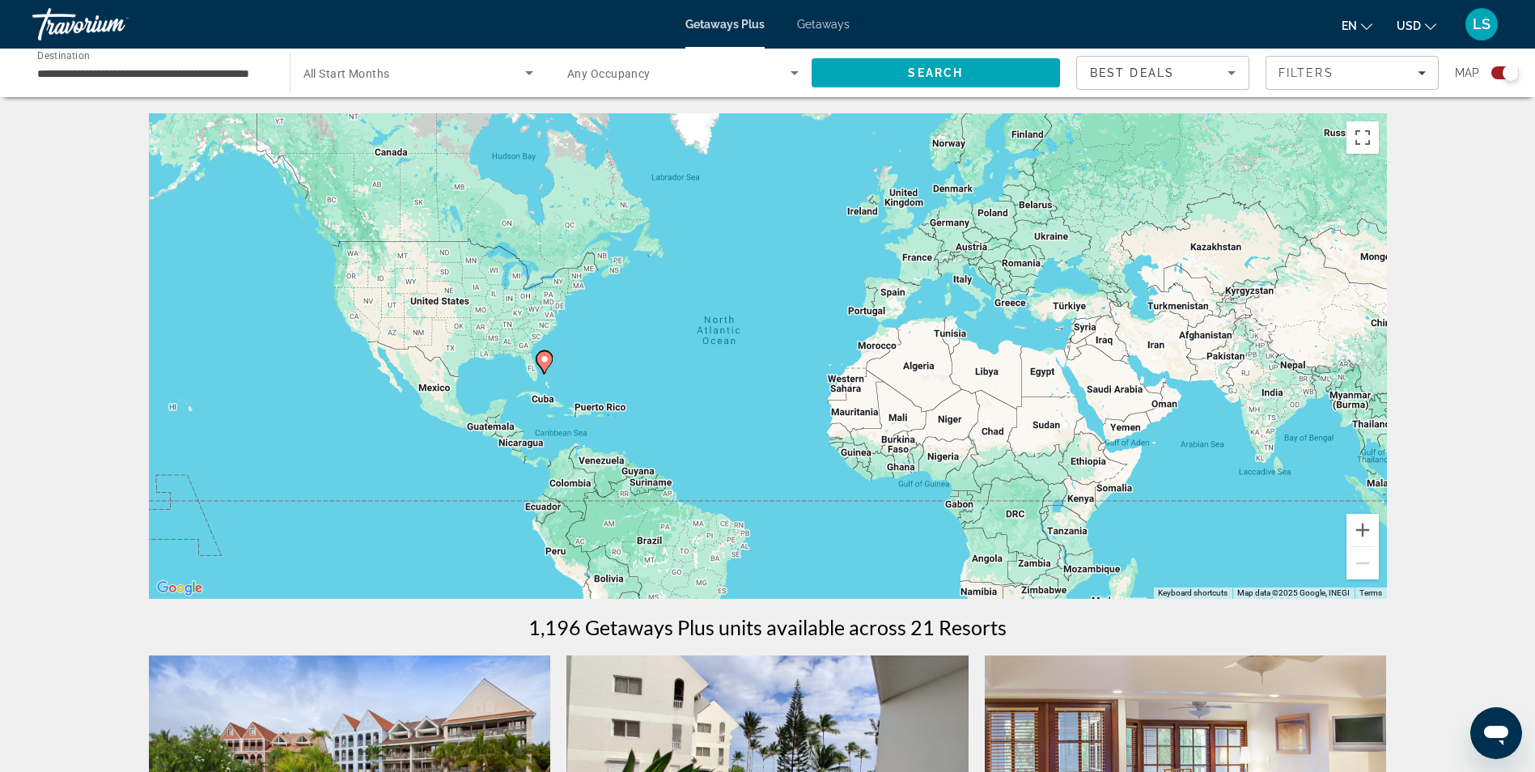
click at [659, 83] on div "Search widget" at bounding box center [682, 72] width 231 height 45
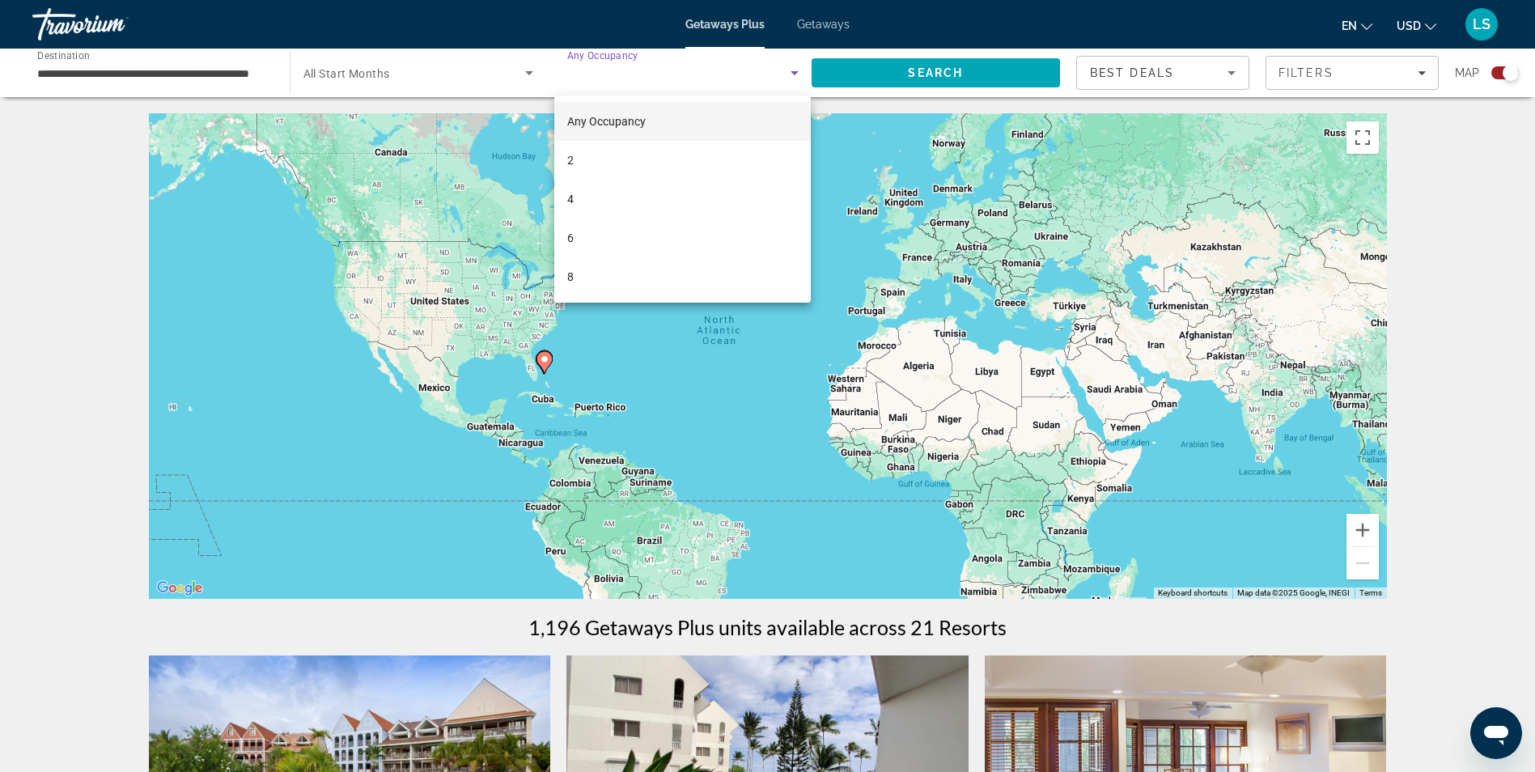
click at [651, 83] on div at bounding box center [767, 386] width 1535 height 772
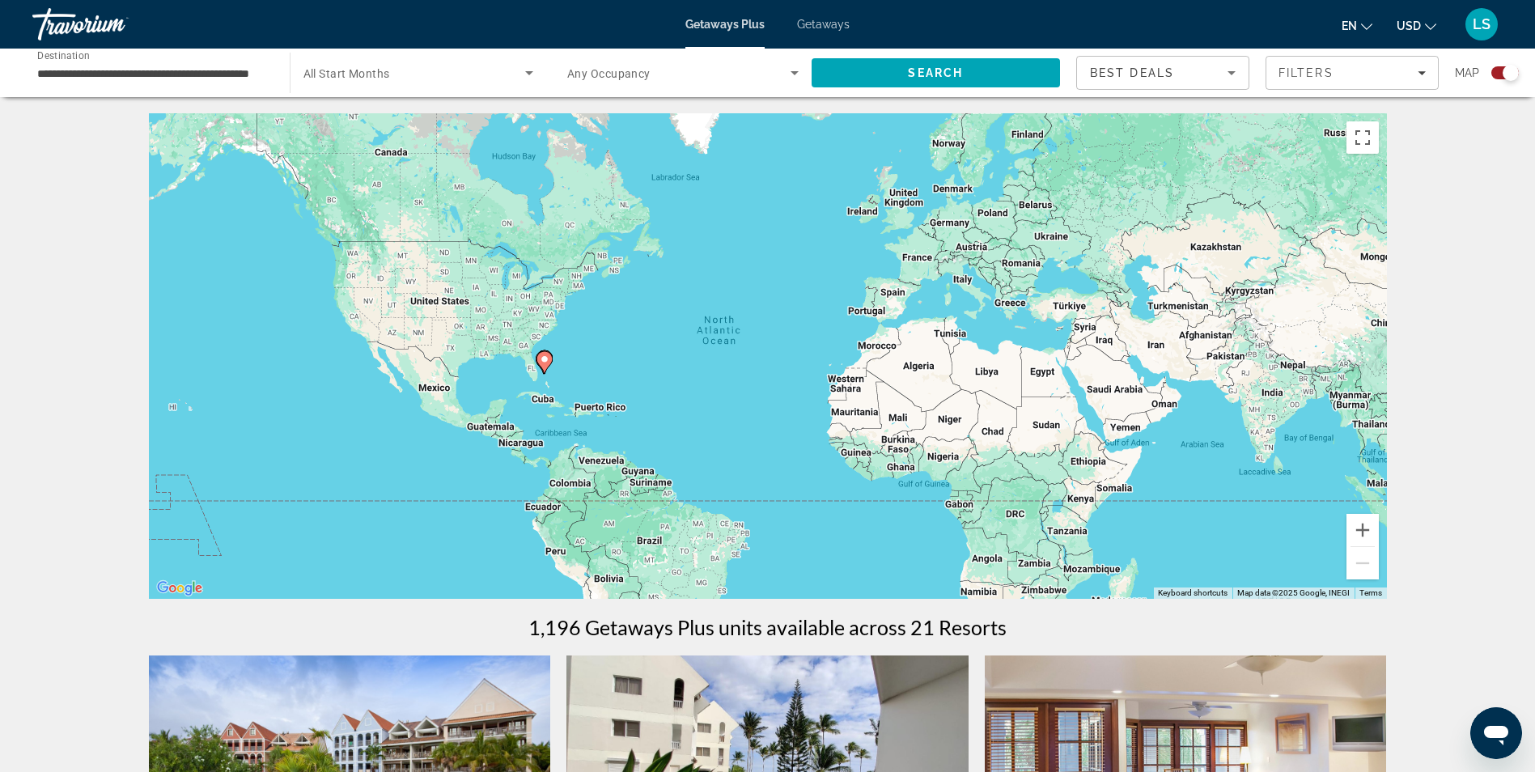
click at [506, 84] on div "Search widget" at bounding box center [418, 72] width 231 height 45
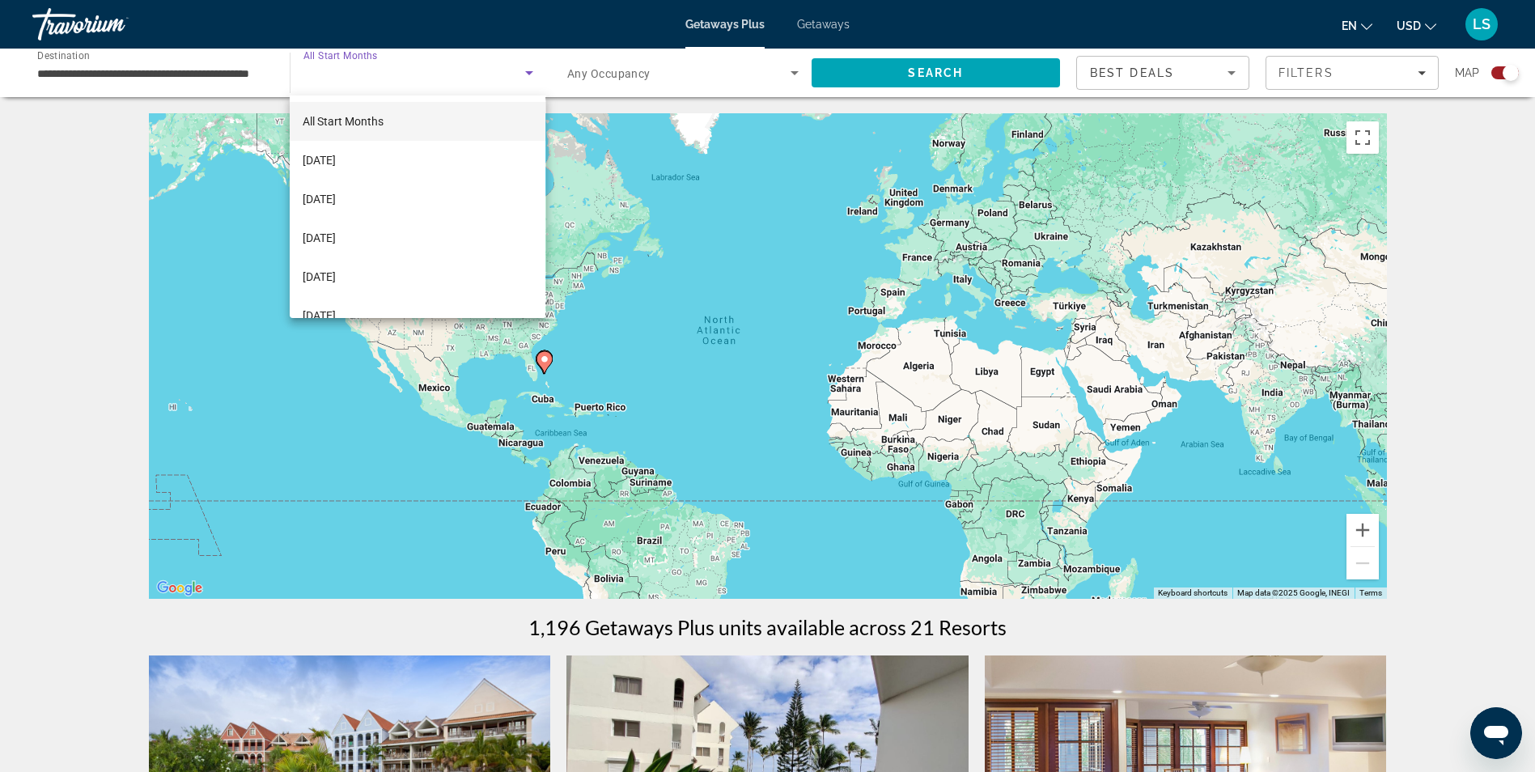
click at [506, 84] on div at bounding box center [767, 386] width 1535 height 772
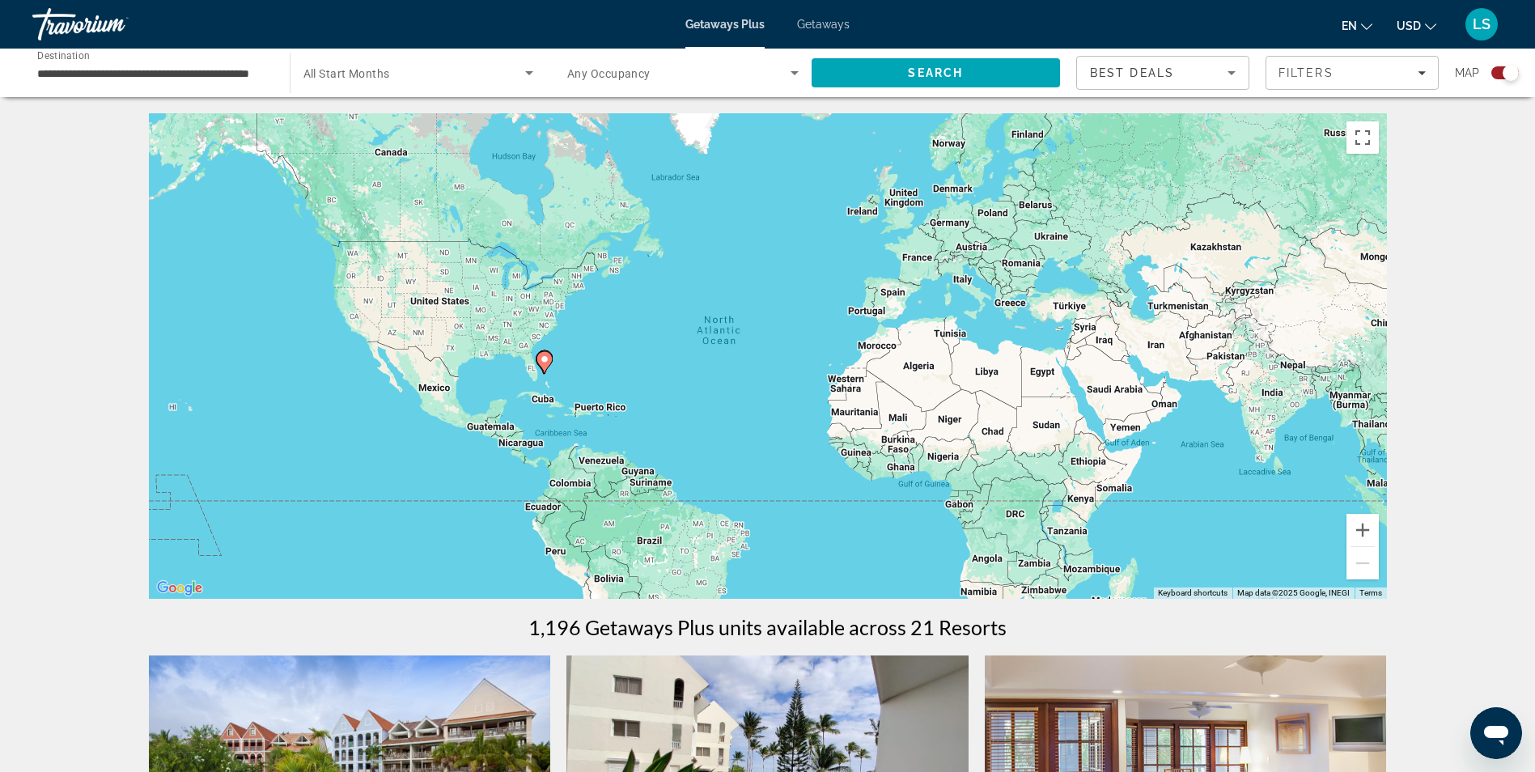
click at [231, 80] on input "**********" at bounding box center [152, 73] width 231 height 19
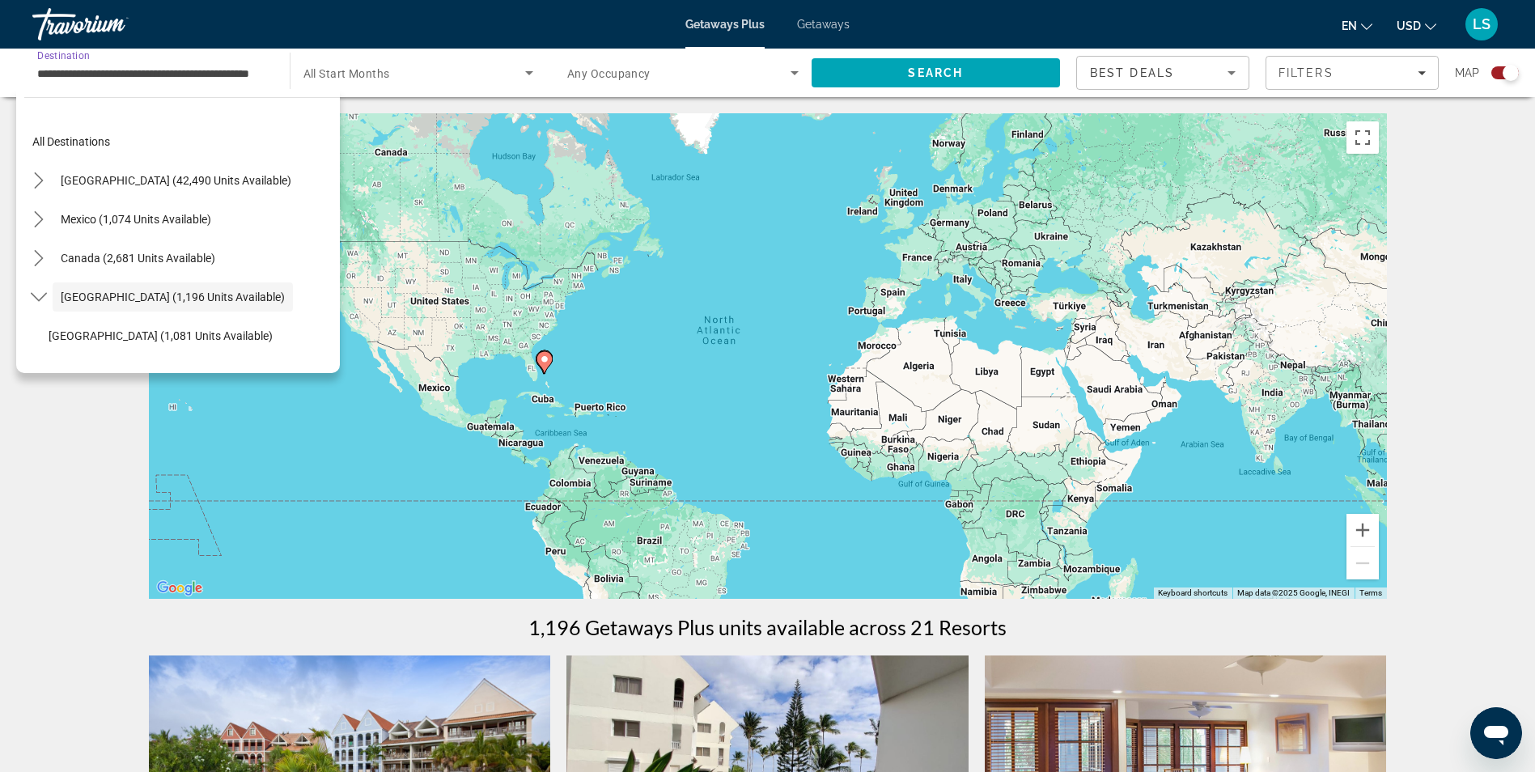
scroll to position [57, 0]
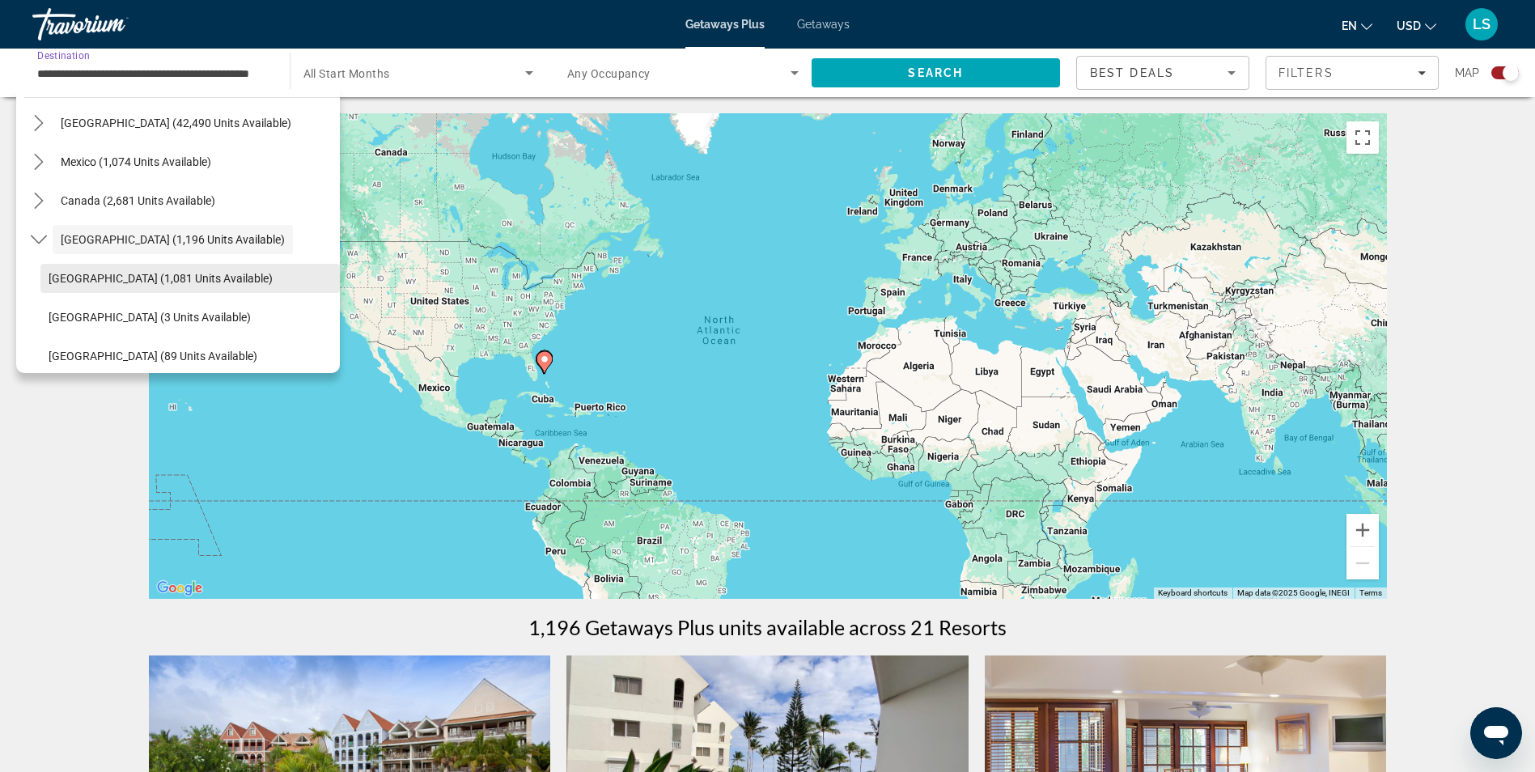
click at [76, 280] on span "[GEOGRAPHIC_DATA] (1,081 units available)" at bounding box center [161, 278] width 224 height 13
type input "**********"
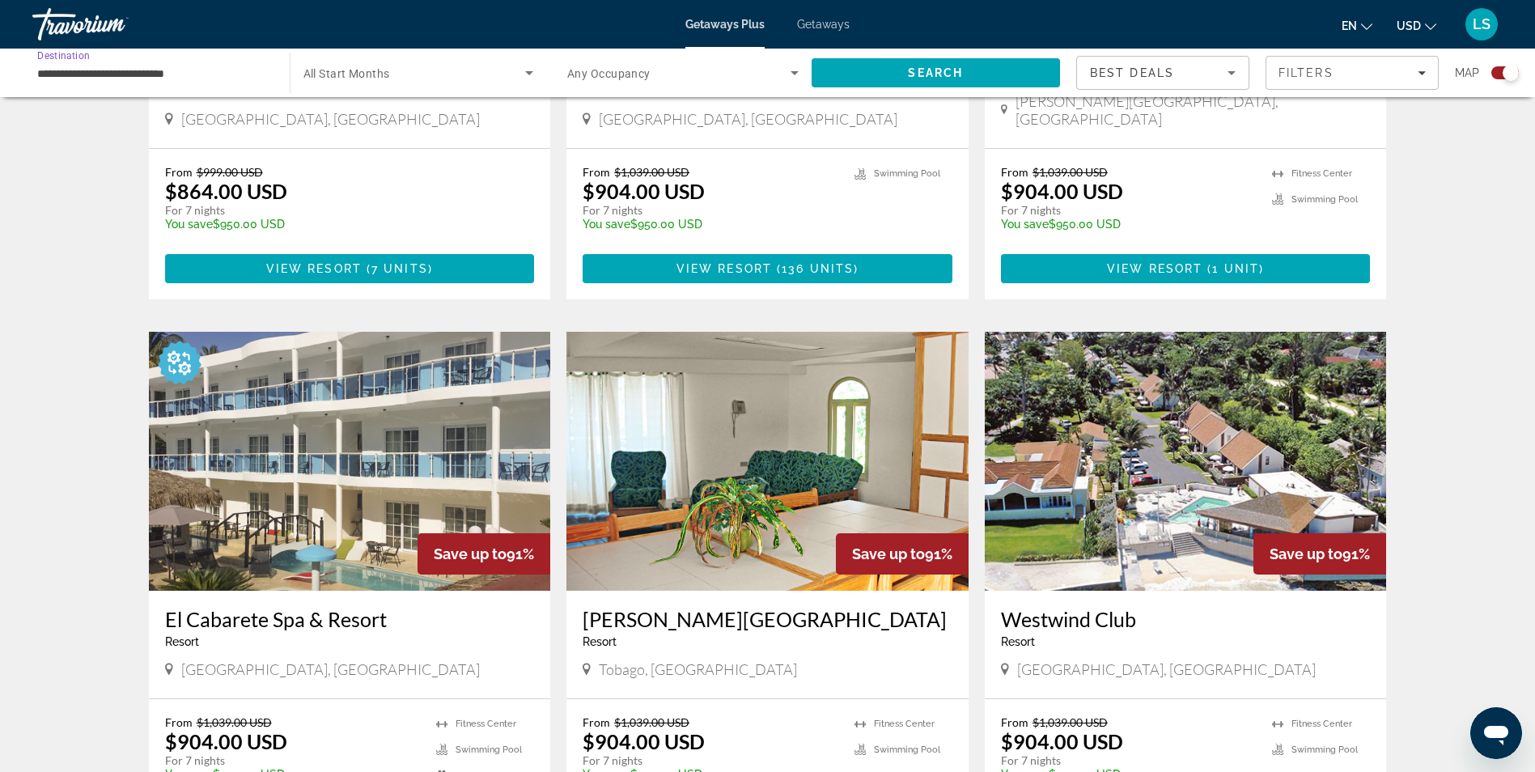
scroll to position [0, 0]
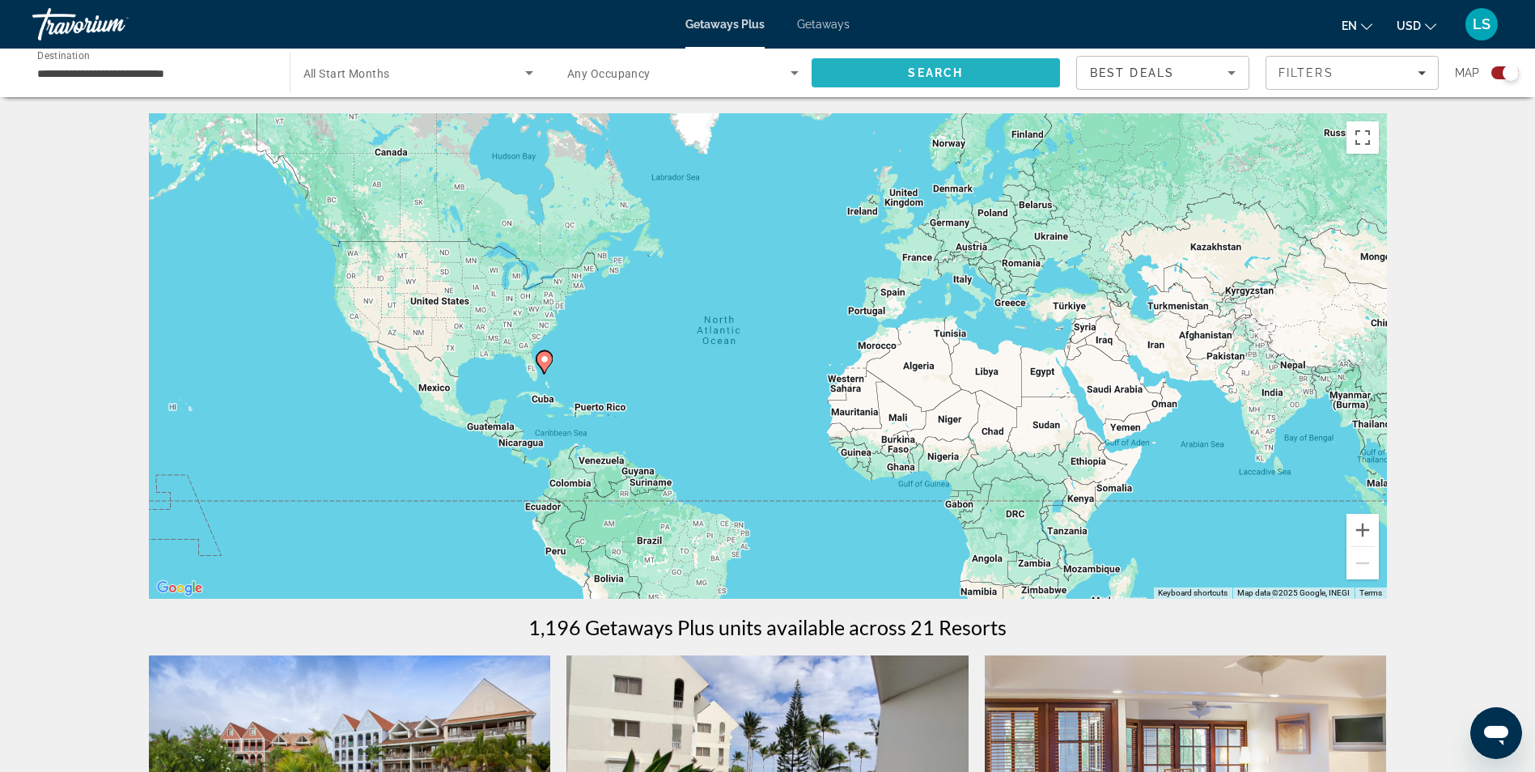
click at [909, 87] on span "Search" at bounding box center [936, 72] width 249 height 39
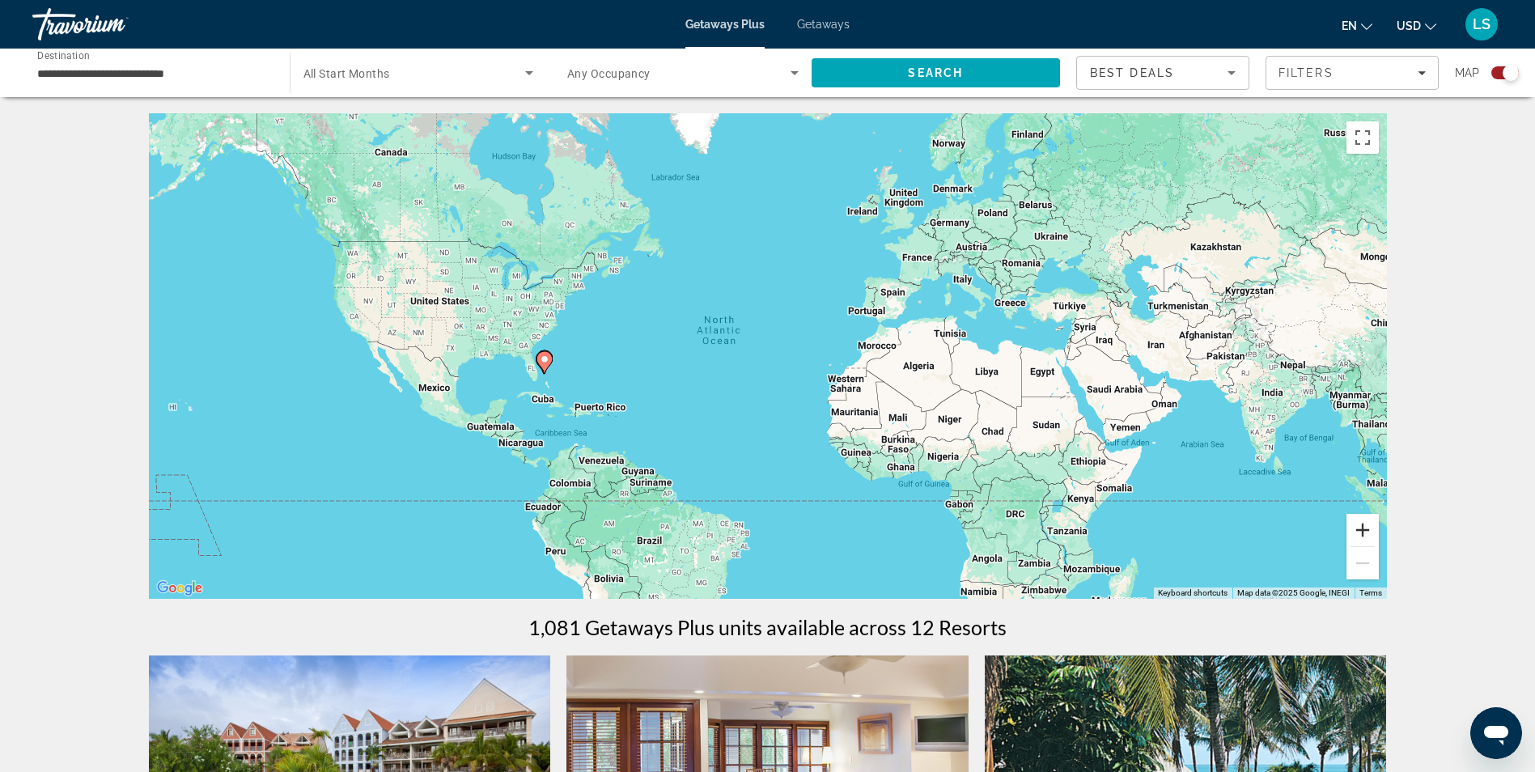
click at [1364, 536] on button "Zoom in" at bounding box center [1362, 530] width 32 height 32
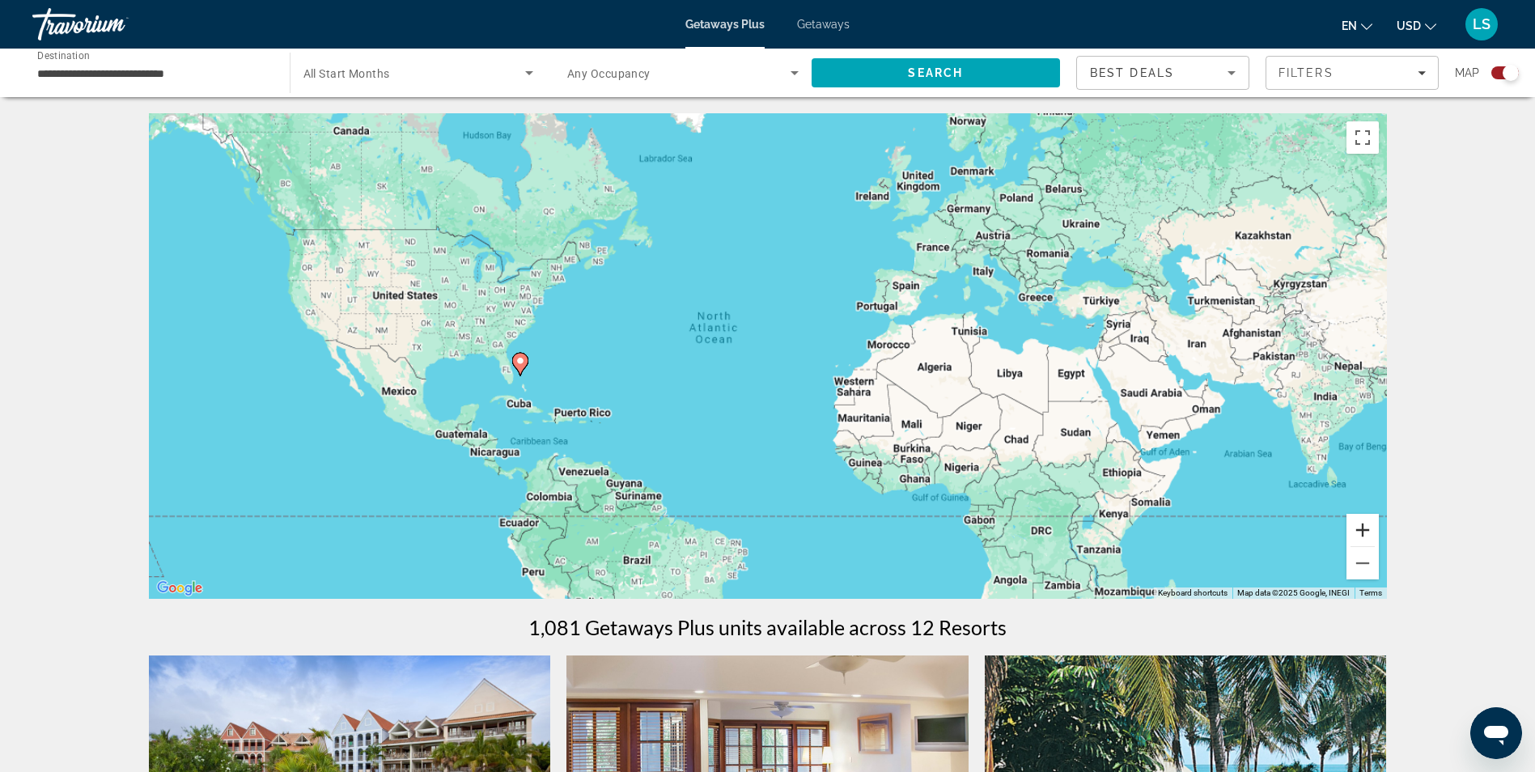
click at [1364, 536] on button "Zoom in" at bounding box center [1362, 530] width 32 height 32
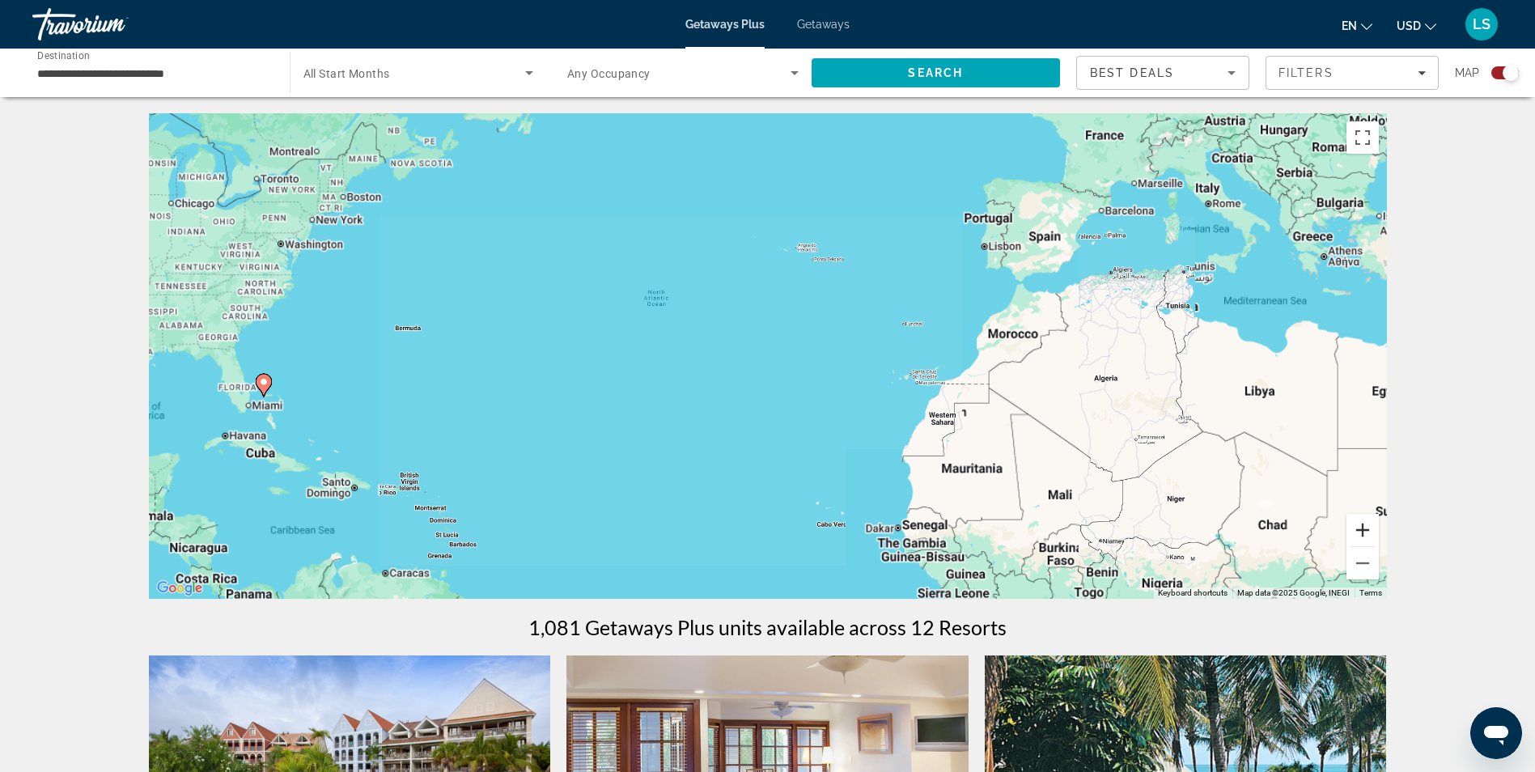
click at [1364, 536] on button "Zoom in" at bounding box center [1362, 530] width 32 height 32
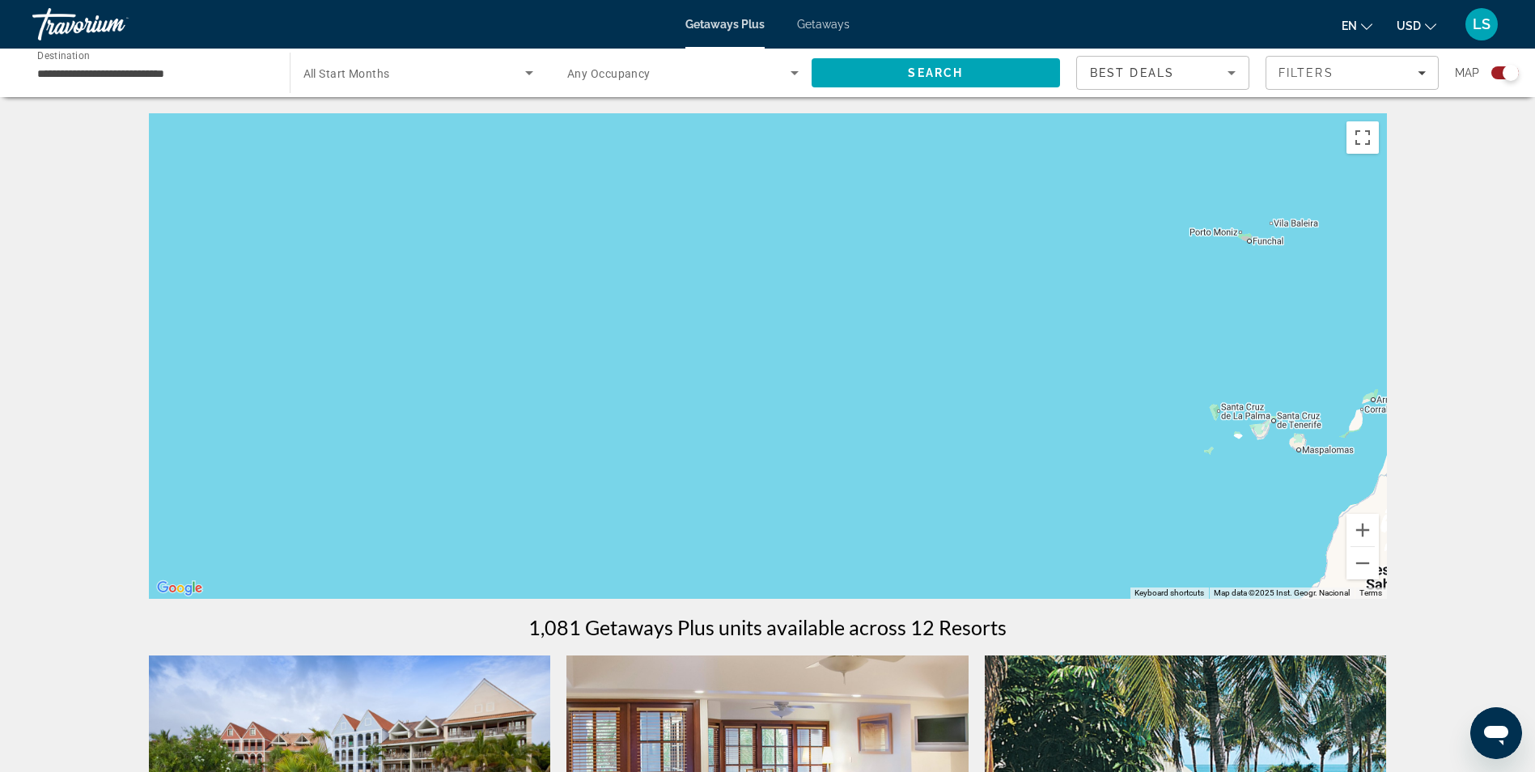
drag, startPoint x: 447, startPoint y: 398, endPoint x: 1263, endPoint y: 441, distance: 817.6
click at [1263, 441] on div "To activate drag with keyboard, press Alt + Enter. Once in keyboard drag state,…" at bounding box center [768, 355] width 1238 height 485
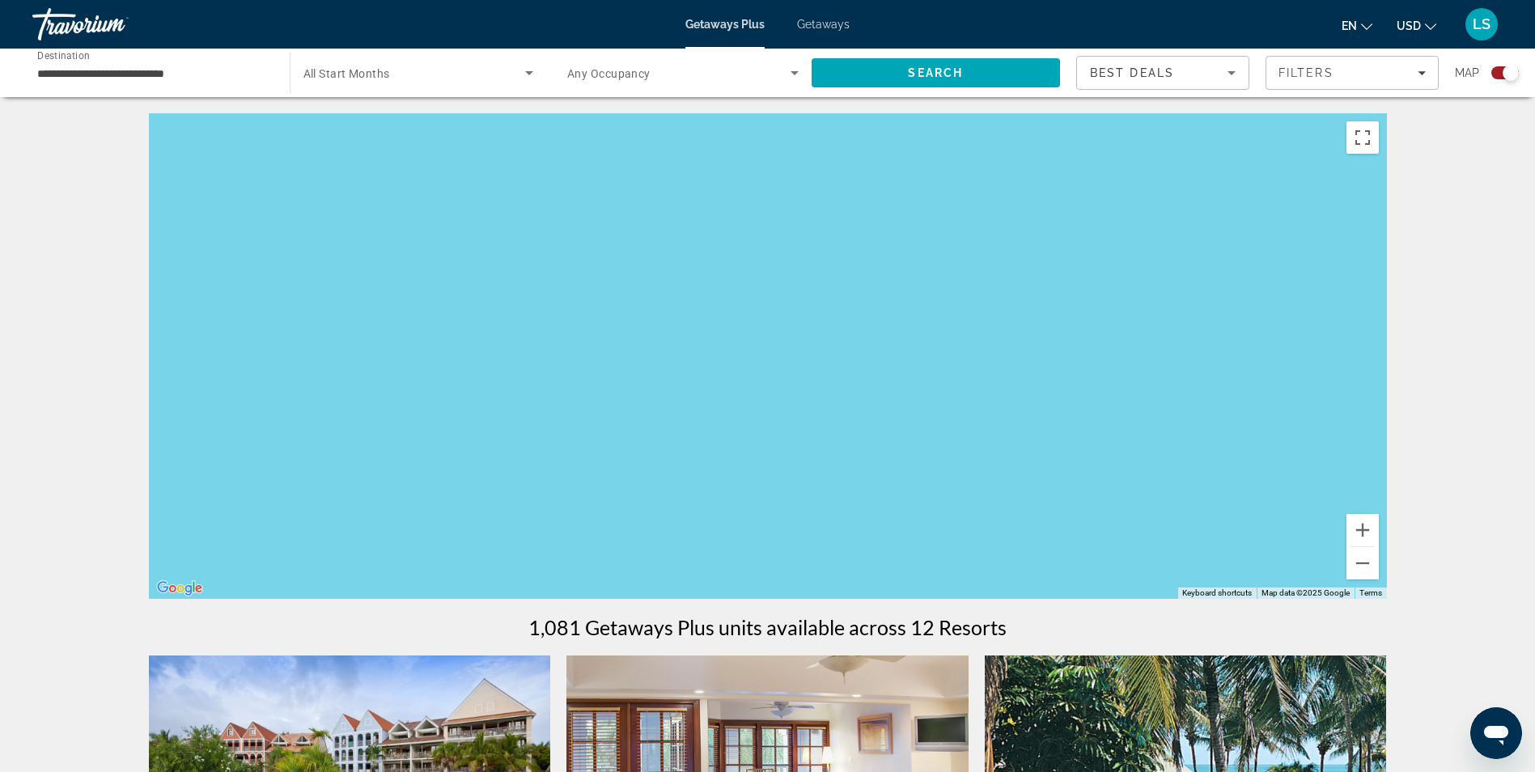
drag, startPoint x: 709, startPoint y: 369, endPoint x: 764, endPoint y: 253, distance: 128.1
click at [769, 248] on div "To activate drag with keyboard, press Alt + Enter. Once in keyboard drag state,…" at bounding box center [768, 355] width 1238 height 485
click at [1367, 574] on button "Zoom out" at bounding box center [1362, 563] width 32 height 32
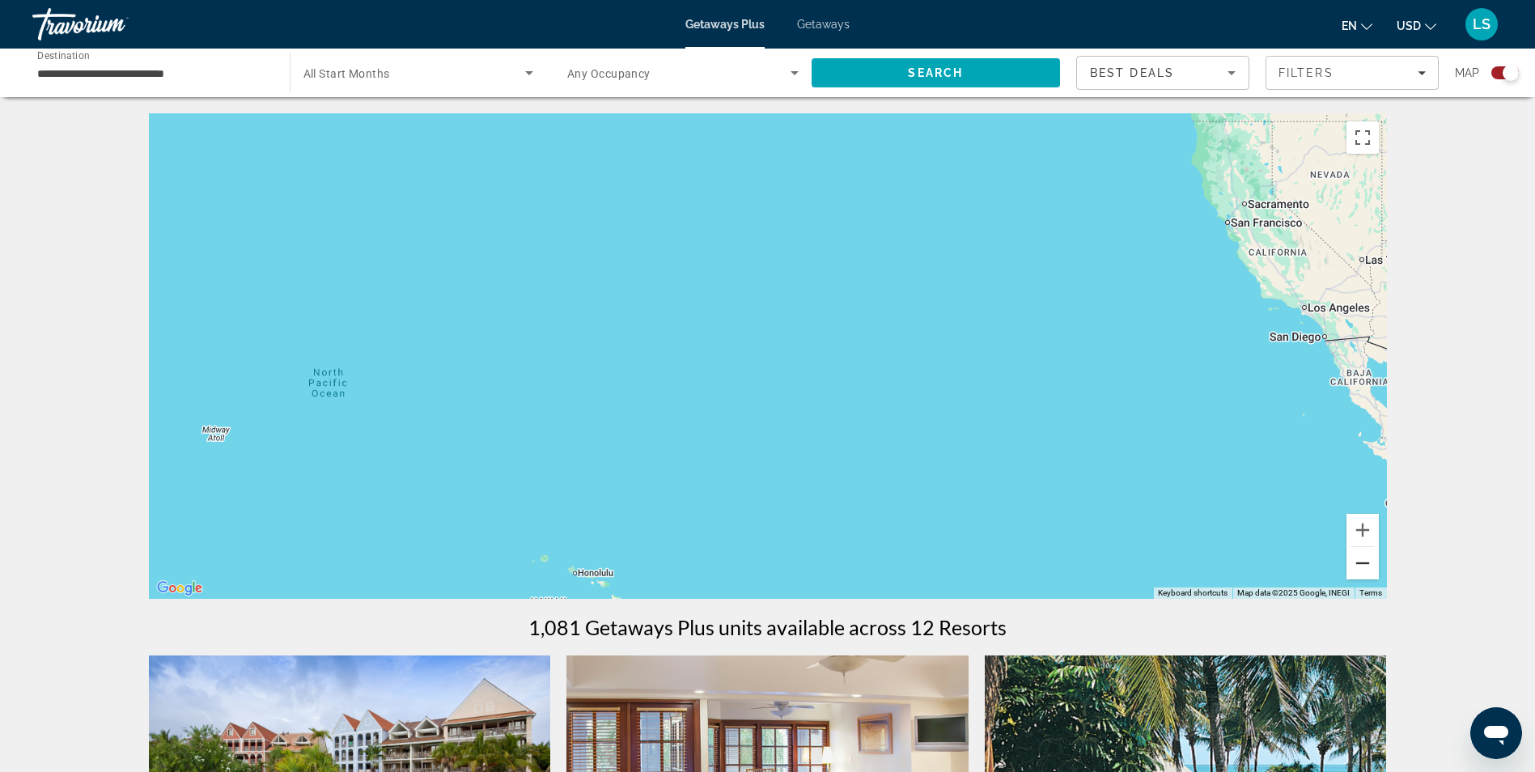
click at [1365, 572] on button "Zoom out" at bounding box center [1362, 563] width 32 height 32
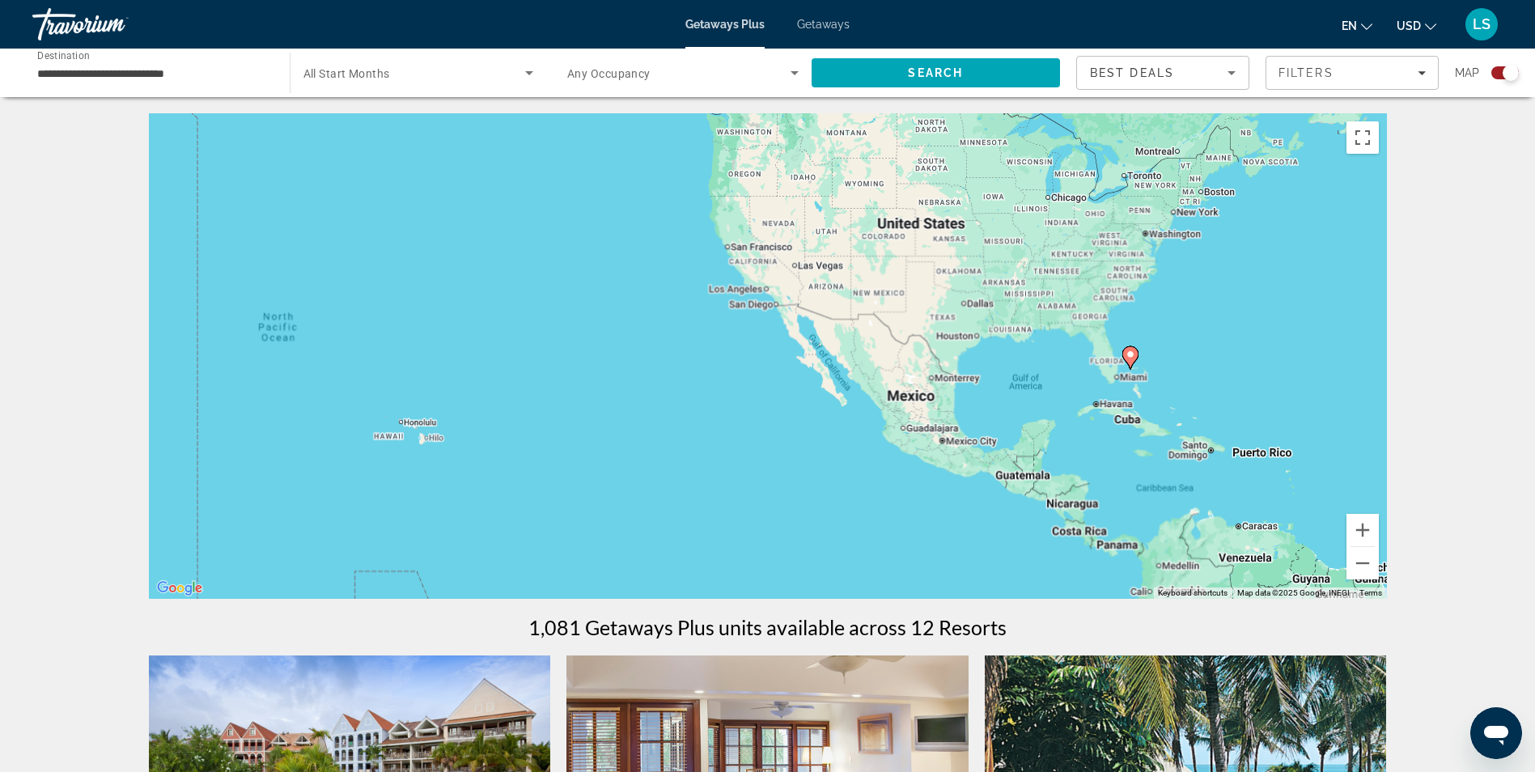
drag, startPoint x: 1252, startPoint y: 460, endPoint x: 969, endPoint y: 415, distance: 286.7
click at [969, 415] on div "To activate drag with keyboard, press Alt + Enter. Once in keyboard drag state,…" at bounding box center [768, 355] width 1238 height 485
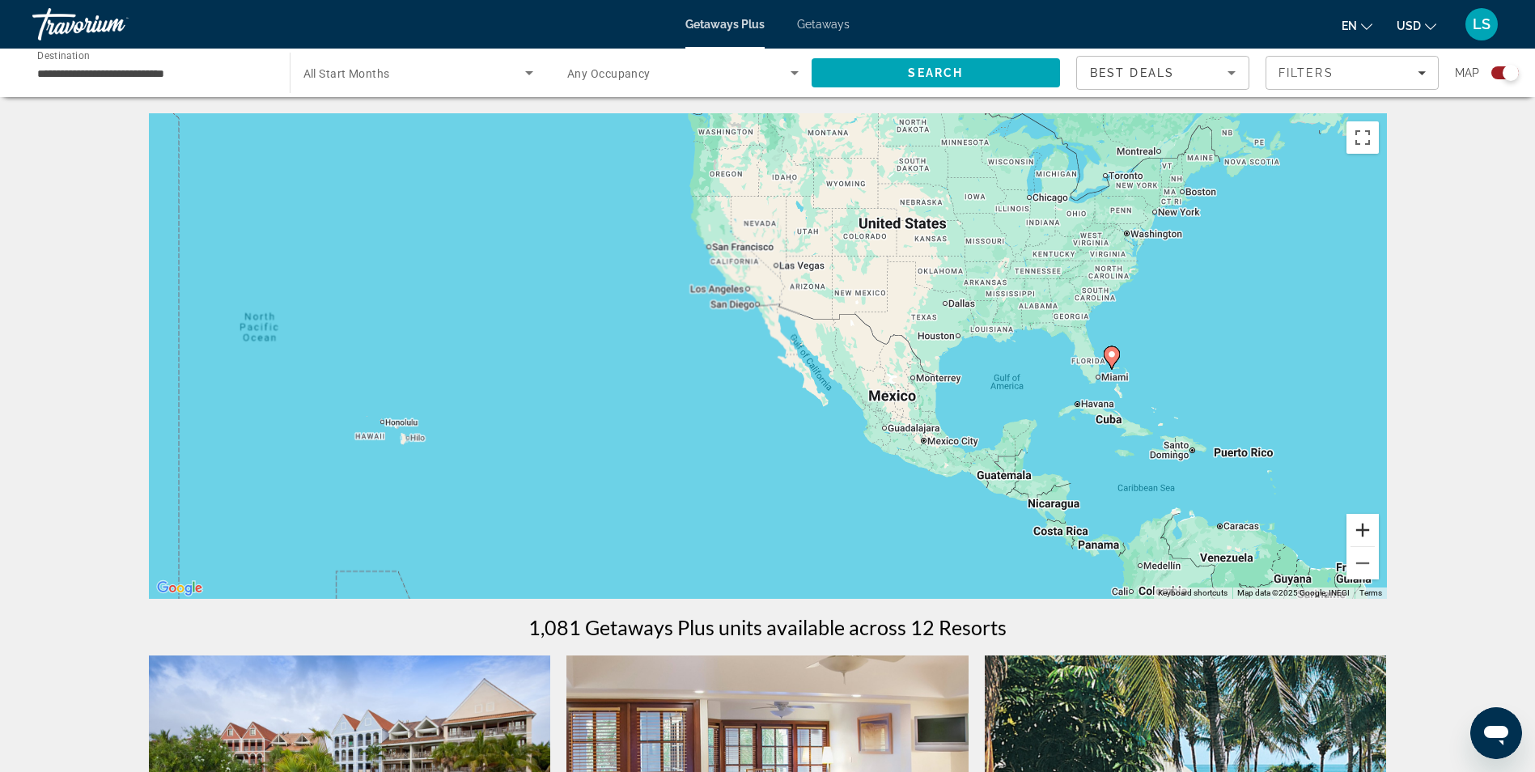
click at [1366, 536] on button "Zoom in" at bounding box center [1362, 530] width 32 height 32
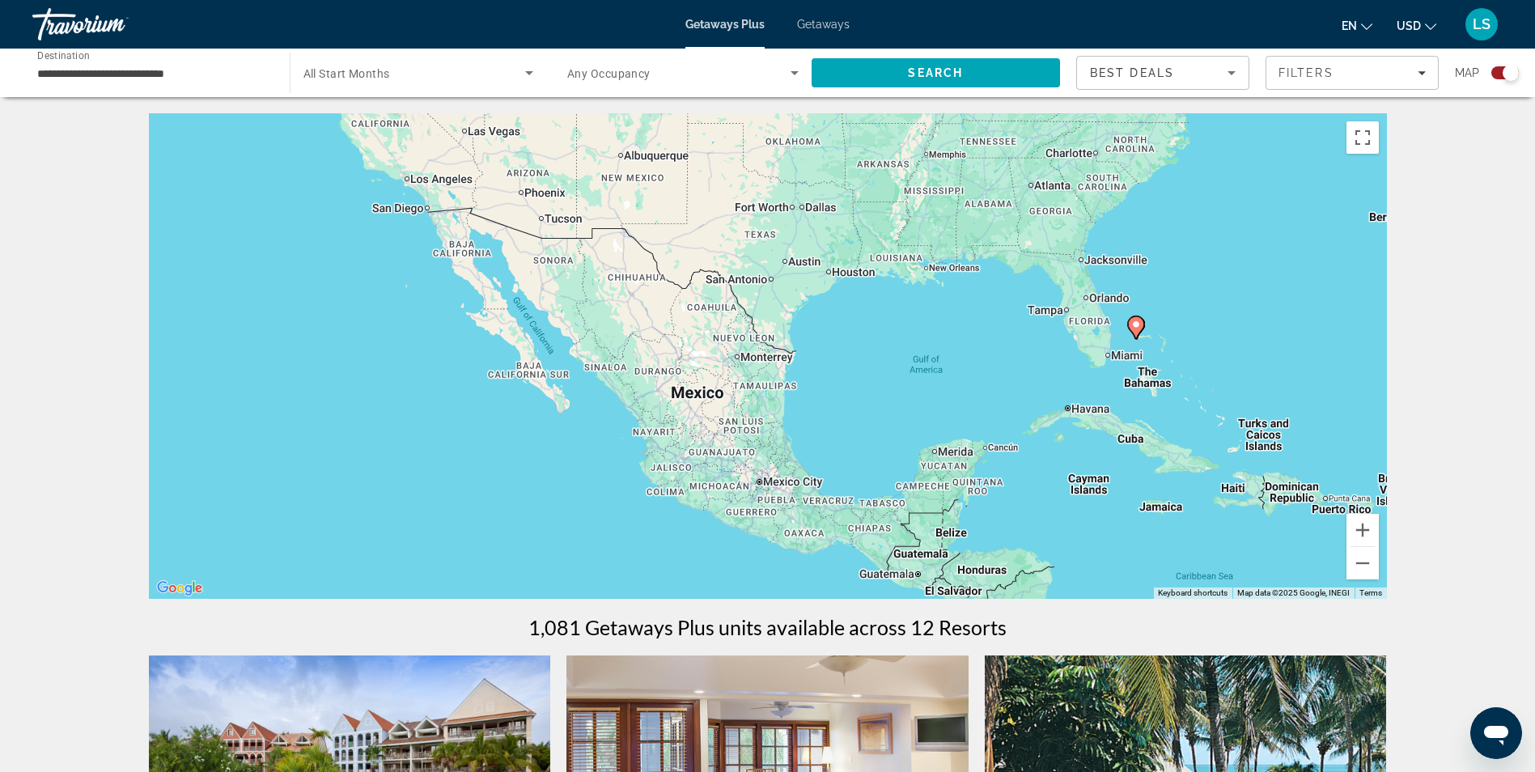
drag, startPoint x: 1278, startPoint y: 496, endPoint x: 956, endPoint y: 451, distance: 326.0
click at [956, 451] on div "To activate drag with keyboard, press Alt + Enter. Once in keyboard drag state,…" at bounding box center [768, 355] width 1238 height 485
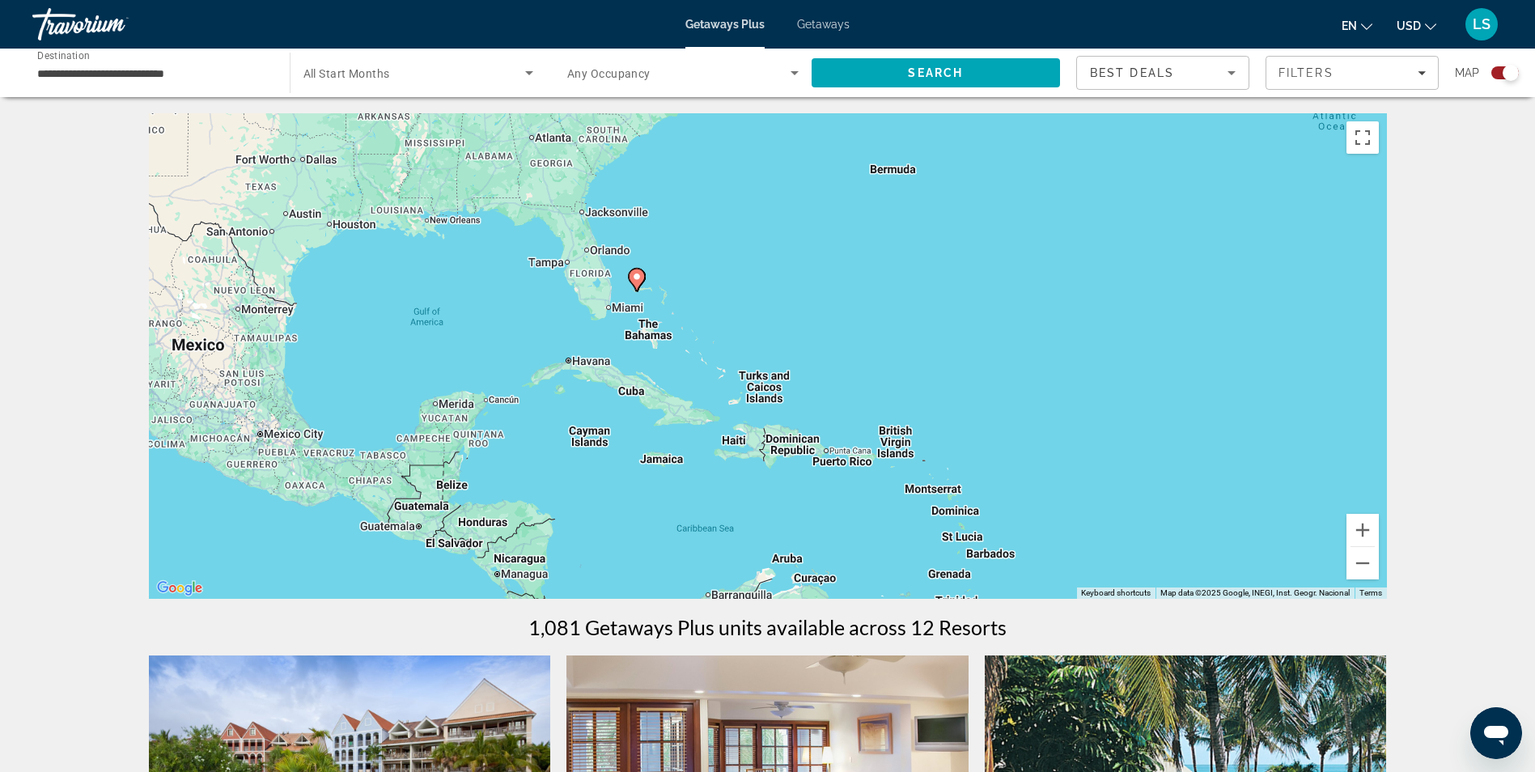
drag, startPoint x: 402, startPoint y: 319, endPoint x: 1096, endPoint y: 430, distance: 702.2
click at [909, 389] on div "To activate drag with keyboard, press Alt + Enter. Once in keyboard drag state,…" at bounding box center [768, 355] width 1238 height 485
click at [1364, 522] on button "Zoom in" at bounding box center [1362, 530] width 32 height 32
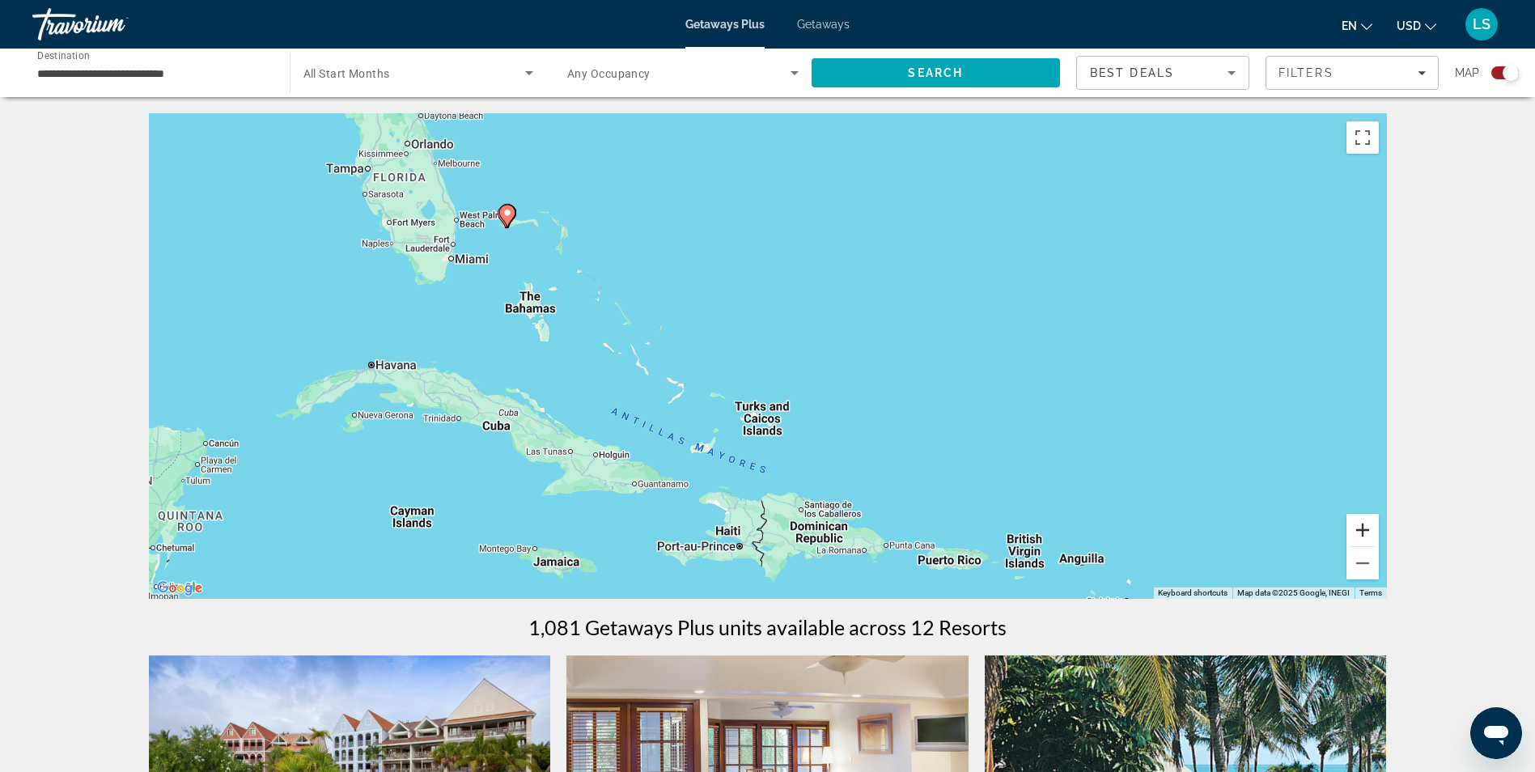
click at [1364, 522] on button "Zoom in" at bounding box center [1362, 530] width 32 height 32
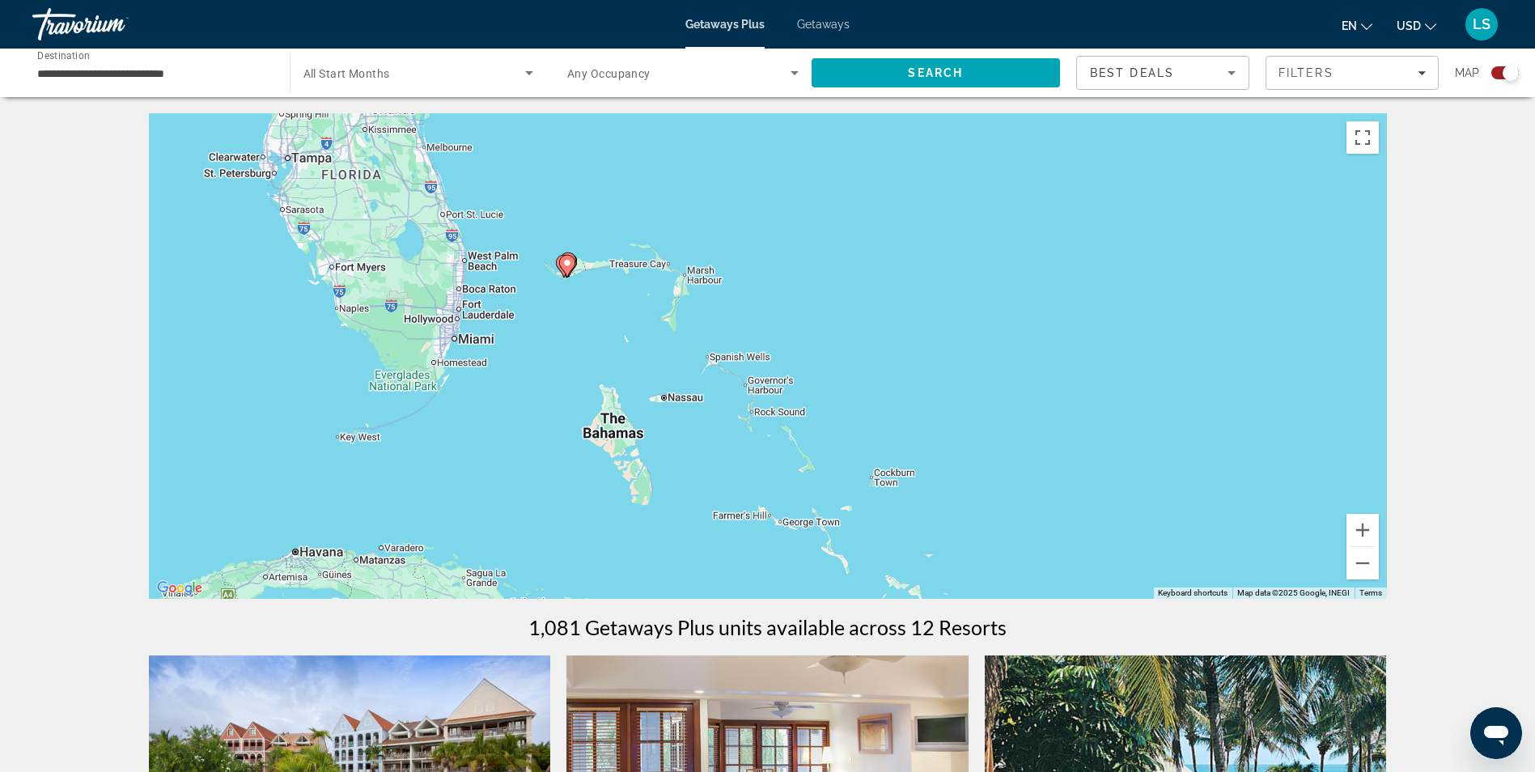
drag, startPoint x: 426, startPoint y: 234, endPoint x: 753, endPoint y: 420, distance: 376.2
click at [753, 420] on div "To activate drag with keyboard, press Alt + Enter. Once in keyboard drag state,…" at bounding box center [768, 355] width 1238 height 485
click at [258, 84] on div "**********" at bounding box center [152, 73] width 231 height 46
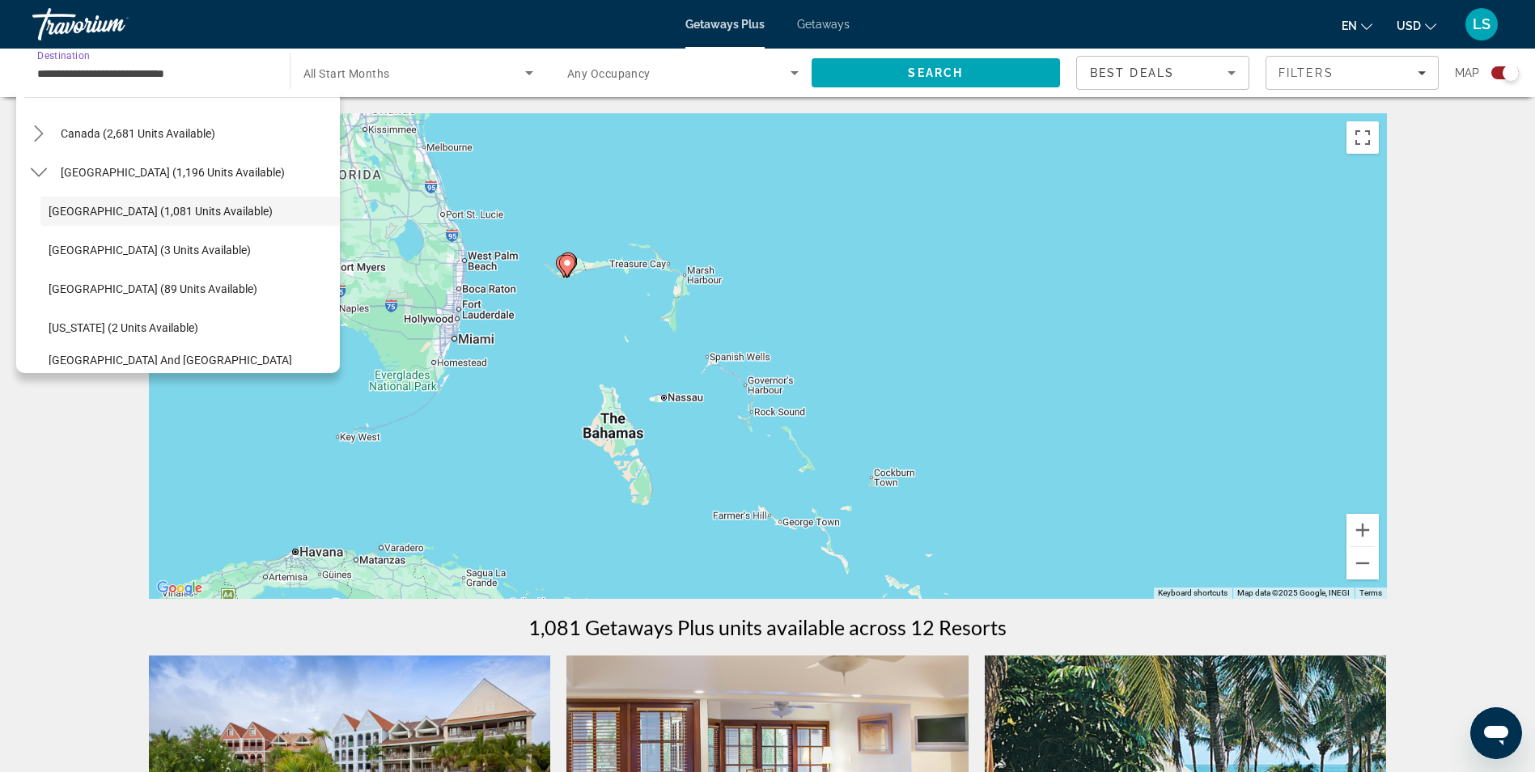
scroll to position [96, 0]
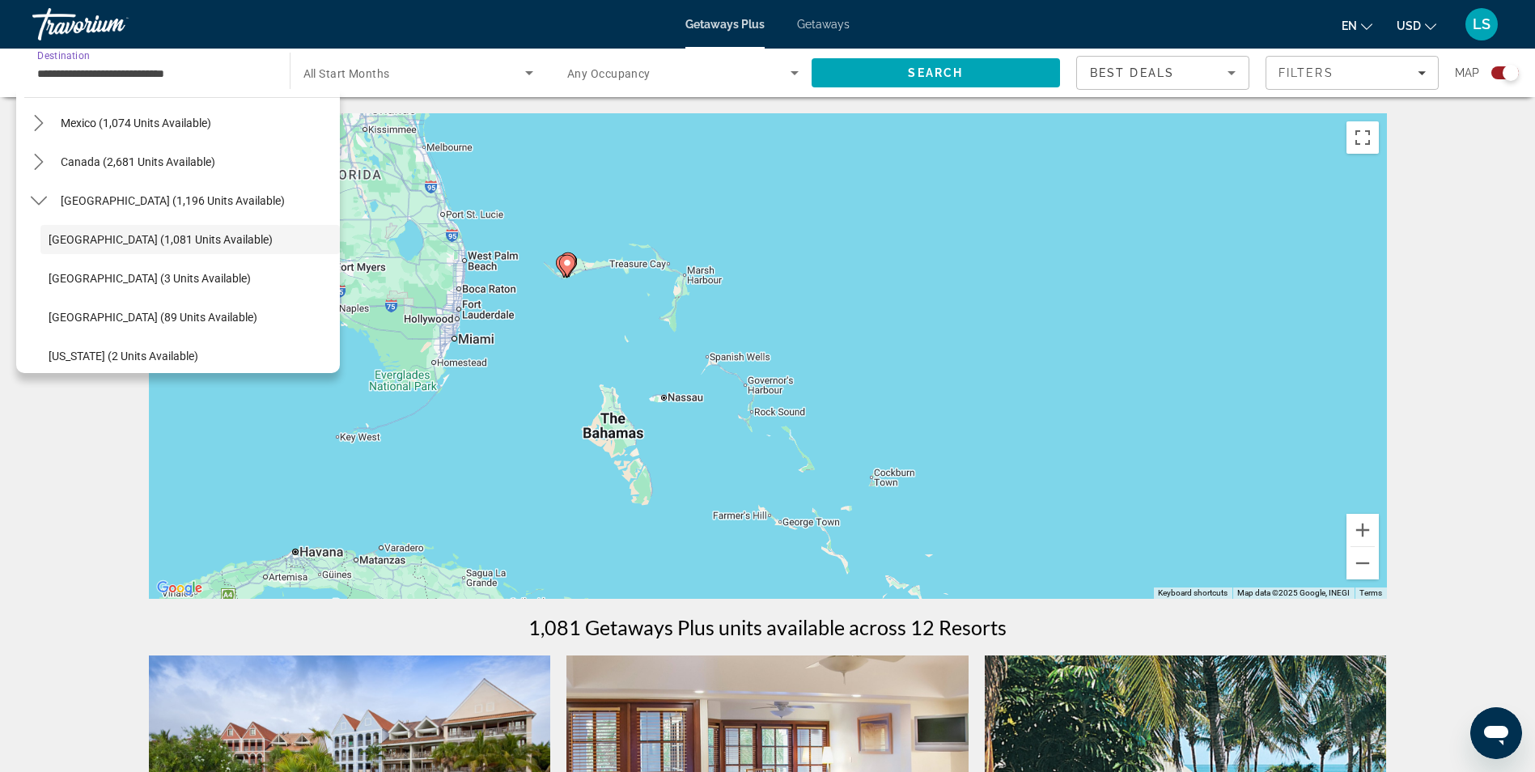
click at [554, 502] on div "To activate drag with keyboard, press Alt + Enter. Once in keyboard drag state,…" at bounding box center [768, 355] width 1238 height 485
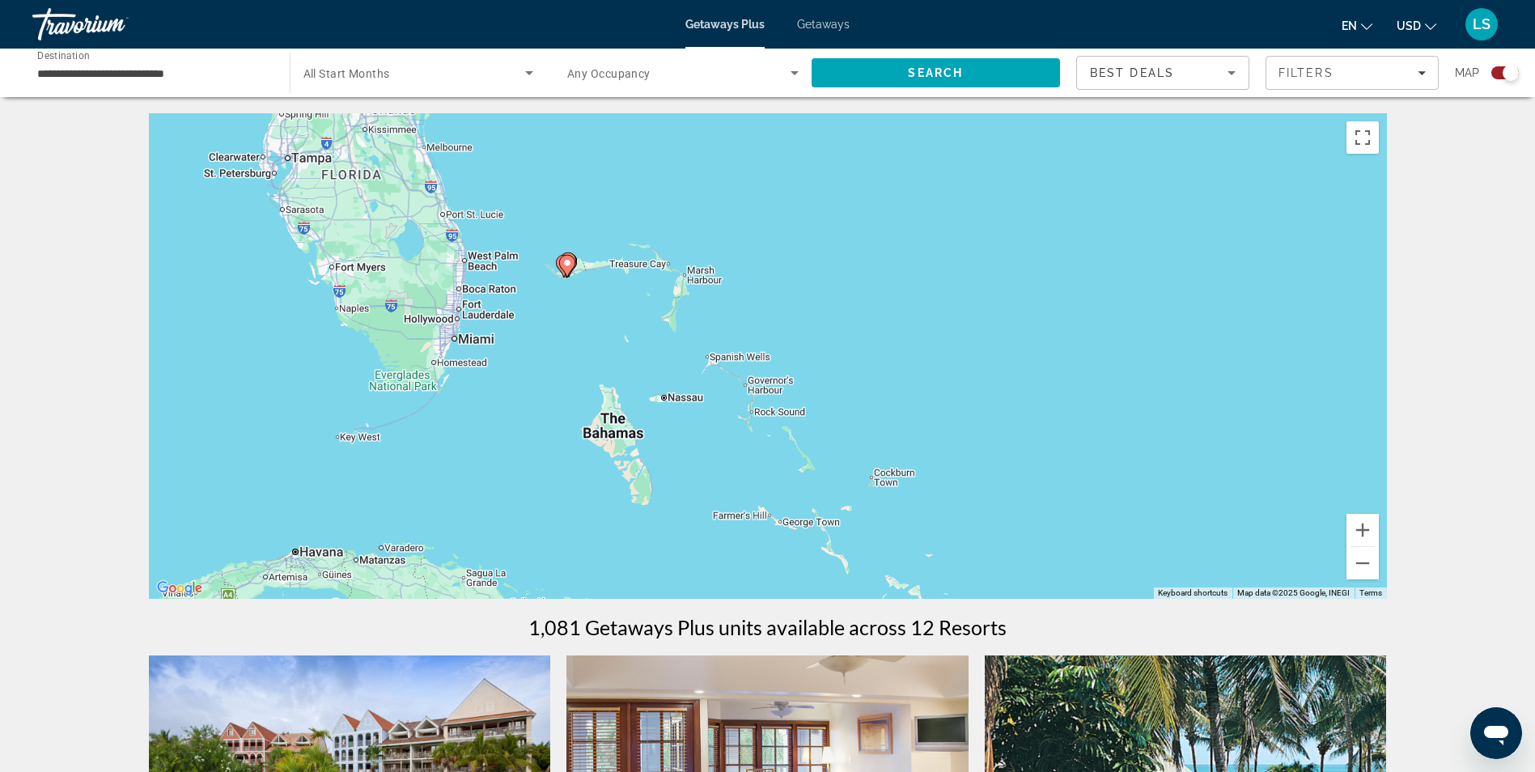
click at [615, 433] on div "To activate drag with keyboard, press Alt + Enter. Once in keyboard drag state,…" at bounding box center [768, 355] width 1238 height 485
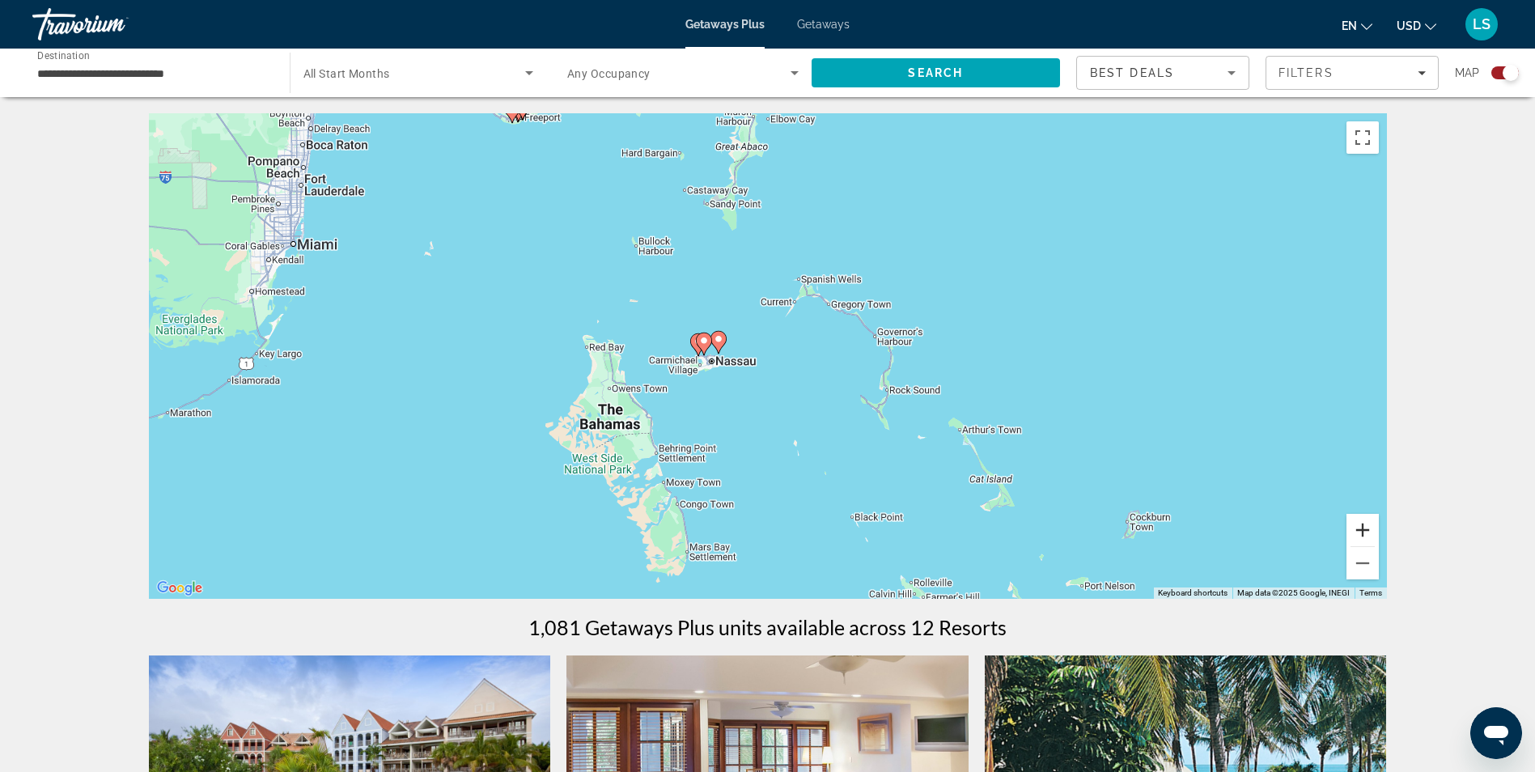
click at [1363, 530] on button "Zoom in" at bounding box center [1362, 530] width 32 height 32
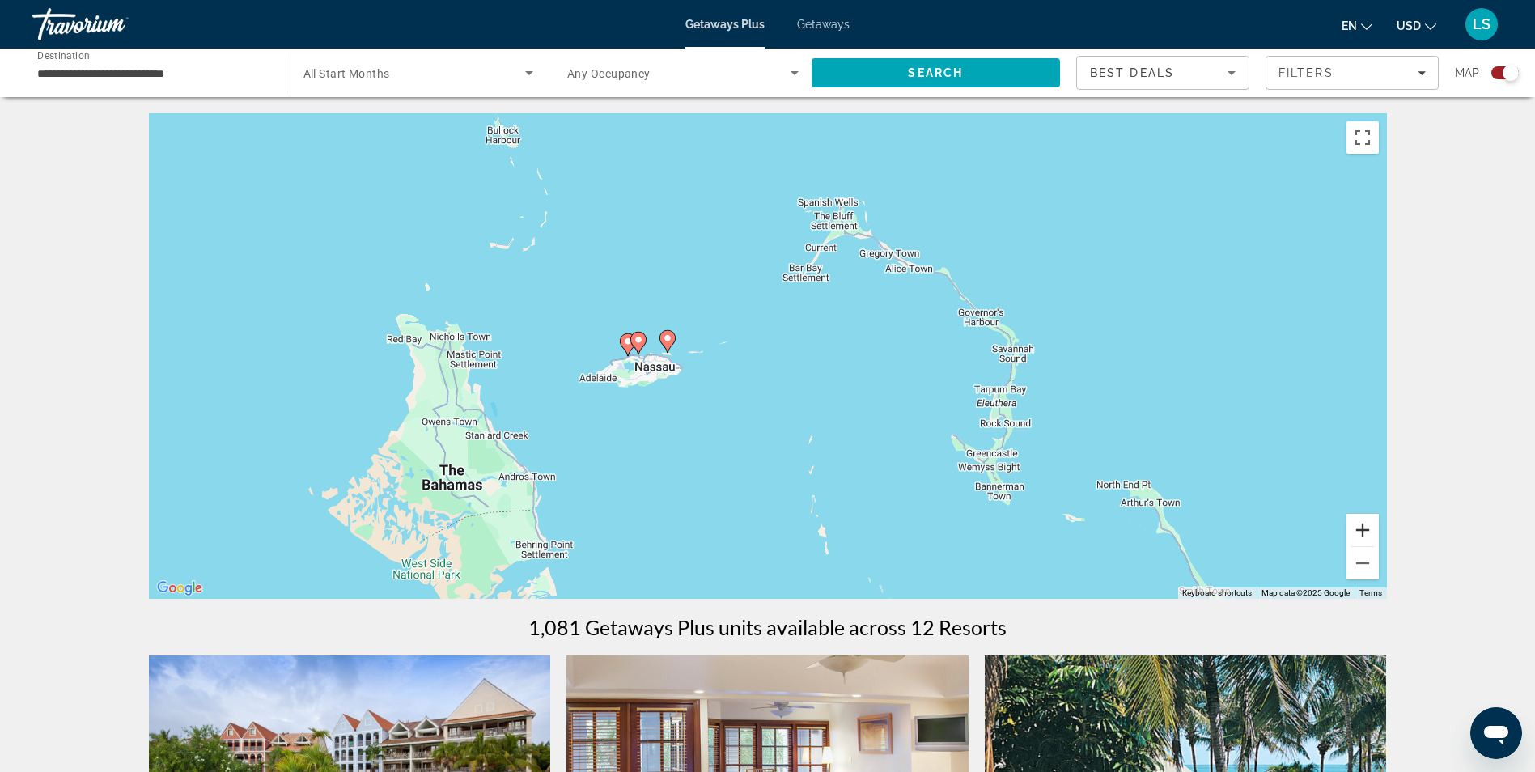
click at [1363, 530] on button "Zoom in" at bounding box center [1362, 530] width 32 height 32
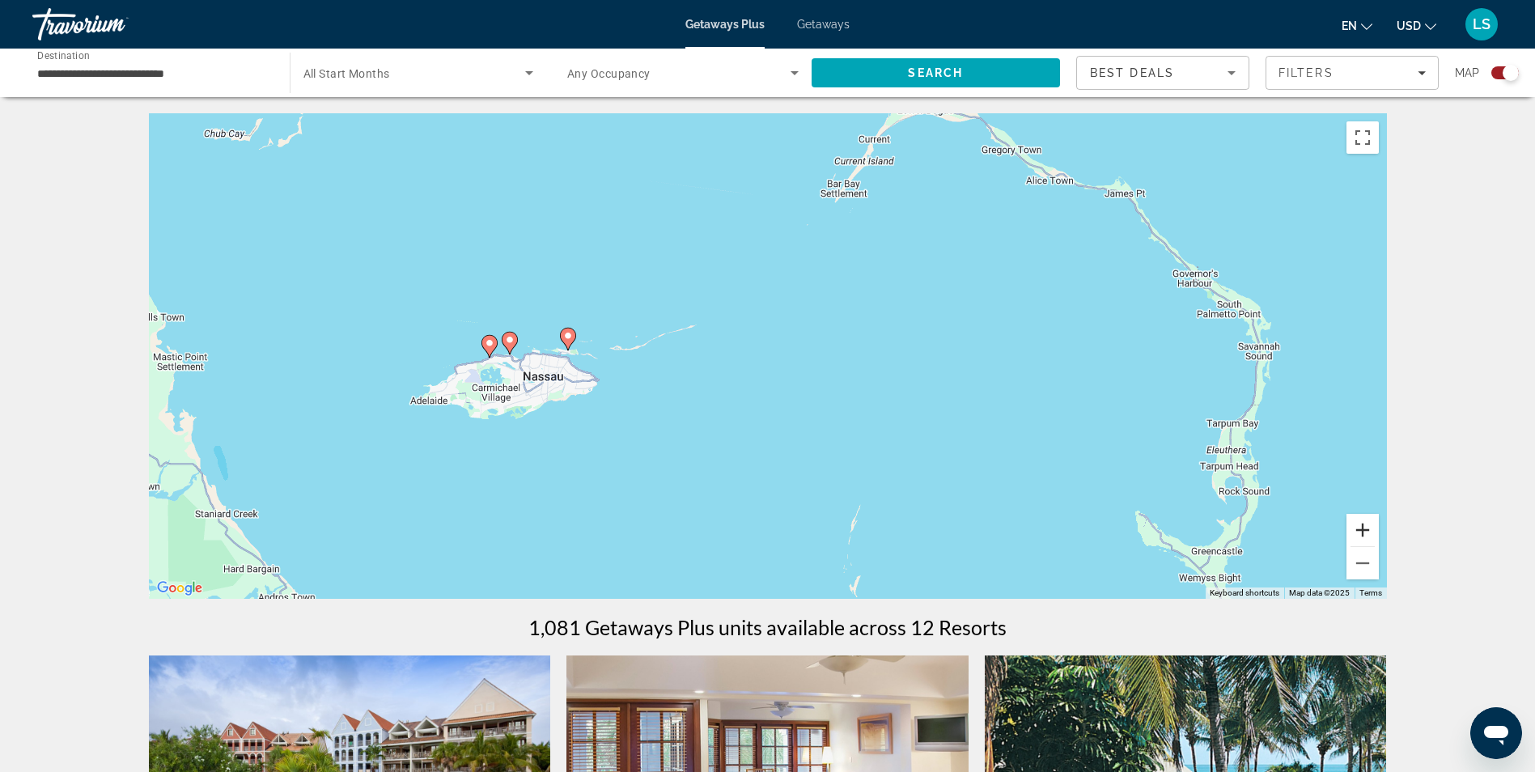
click at [1363, 530] on button "Zoom in" at bounding box center [1362, 530] width 32 height 32
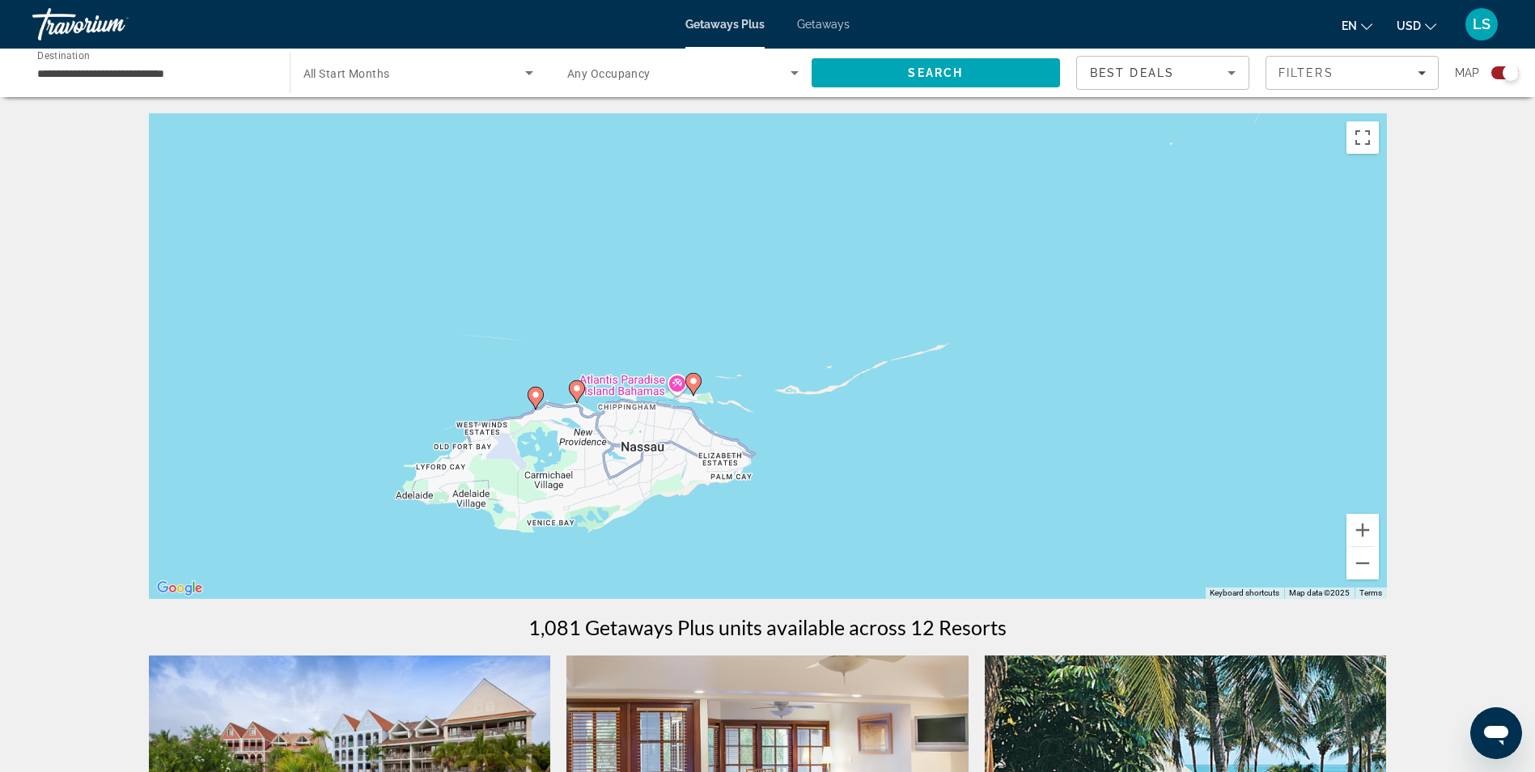
drag, startPoint x: 534, startPoint y: 420, endPoint x: 864, endPoint y: 469, distance: 333.8
click at [864, 469] on div "To activate drag with keyboard, press Alt + Enter. Once in keyboard drag state,…" at bounding box center [768, 355] width 1238 height 485
click at [1362, 540] on button "Zoom in" at bounding box center [1362, 530] width 32 height 32
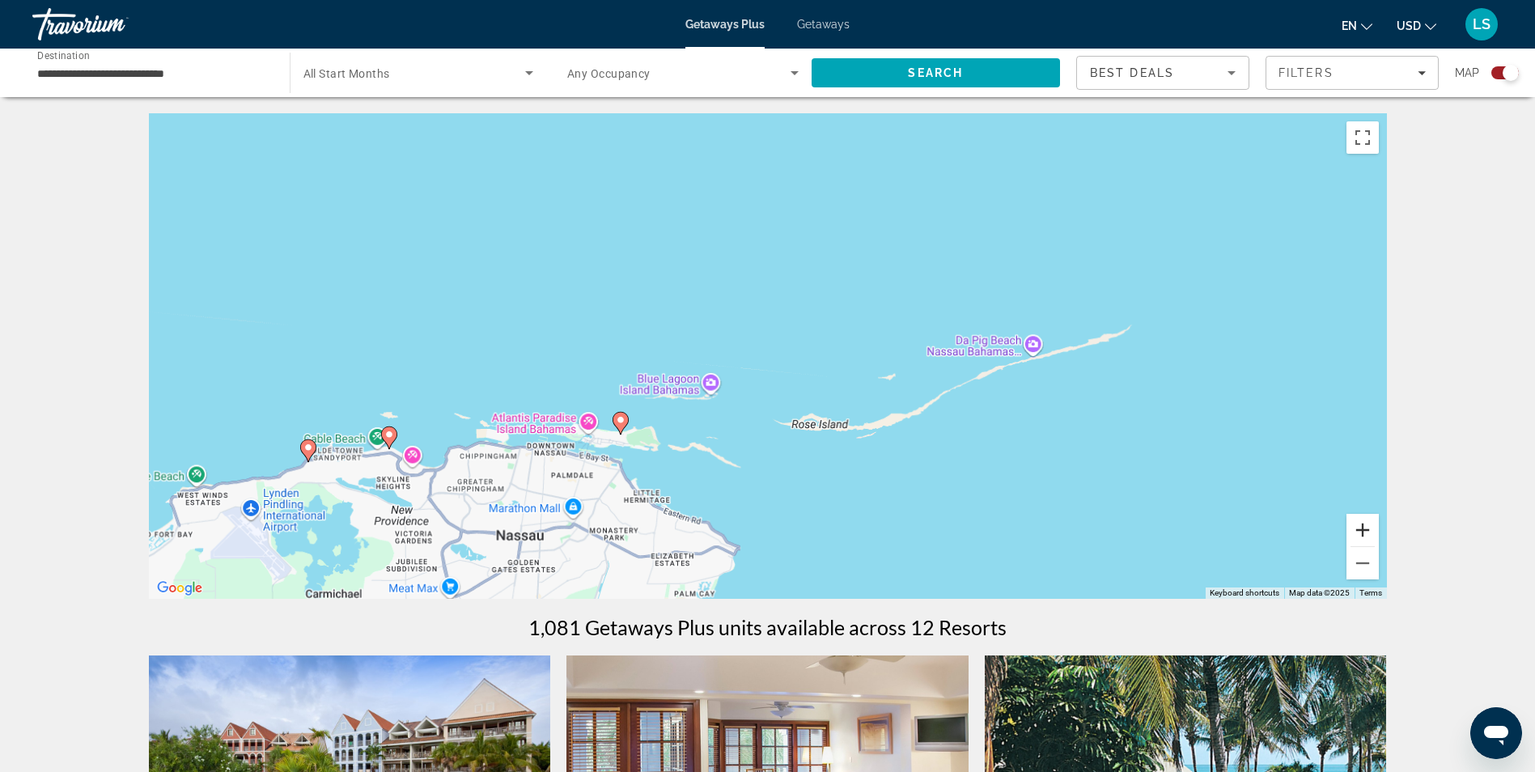
click at [1362, 540] on button "Zoom in" at bounding box center [1362, 530] width 32 height 32
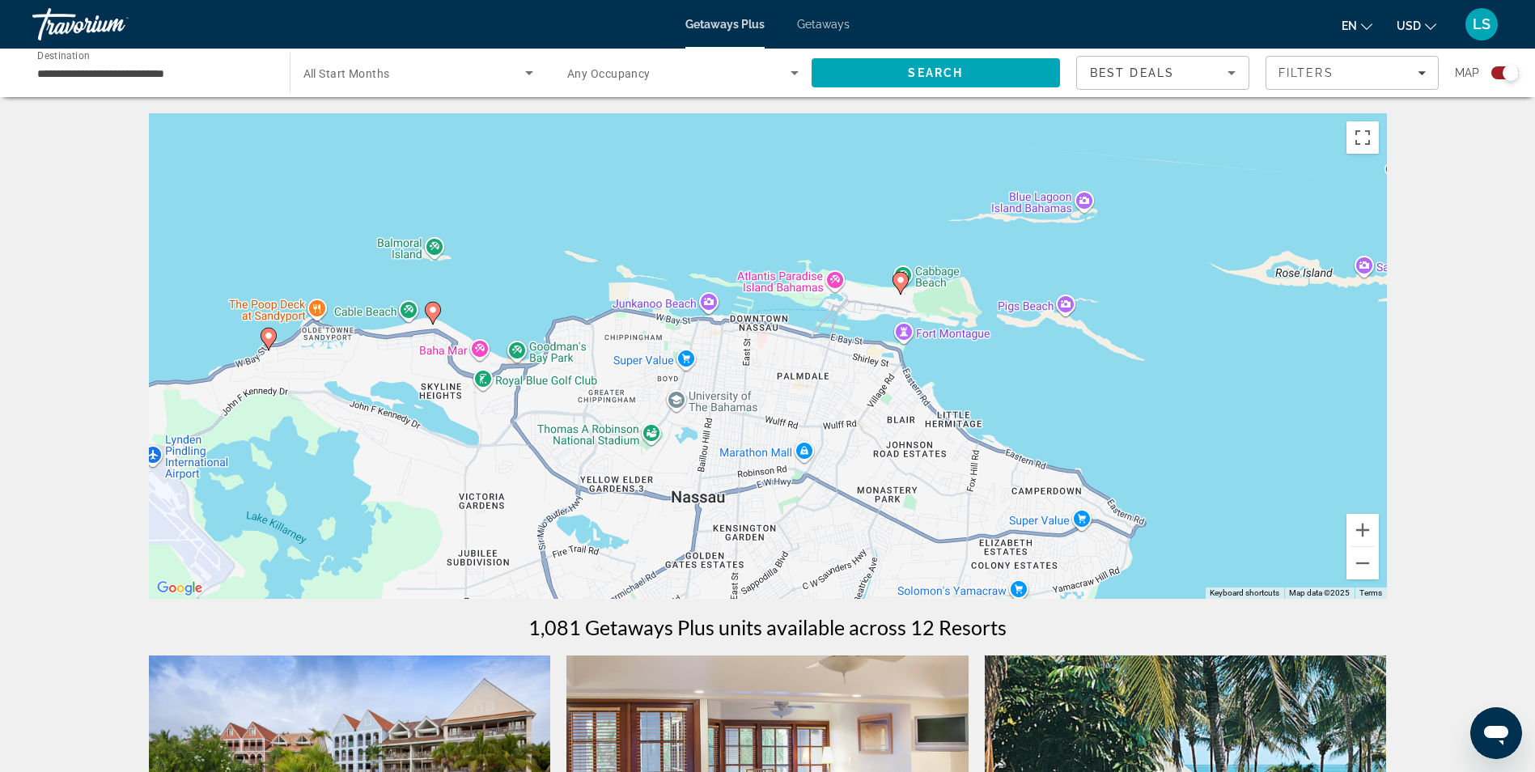
drag, startPoint x: 607, startPoint y: 475, endPoint x: 1043, endPoint y: 253, distance: 489.2
click at [1043, 253] on div "To activate drag with keyboard, press Alt + Enter. Once in keyboard drag state,…" at bounding box center [768, 355] width 1238 height 485
click at [481, 352] on div "To activate drag with keyboard, press Alt + Enter. Once in keyboard drag state,…" at bounding box center [768, 355] width 1238 height 485
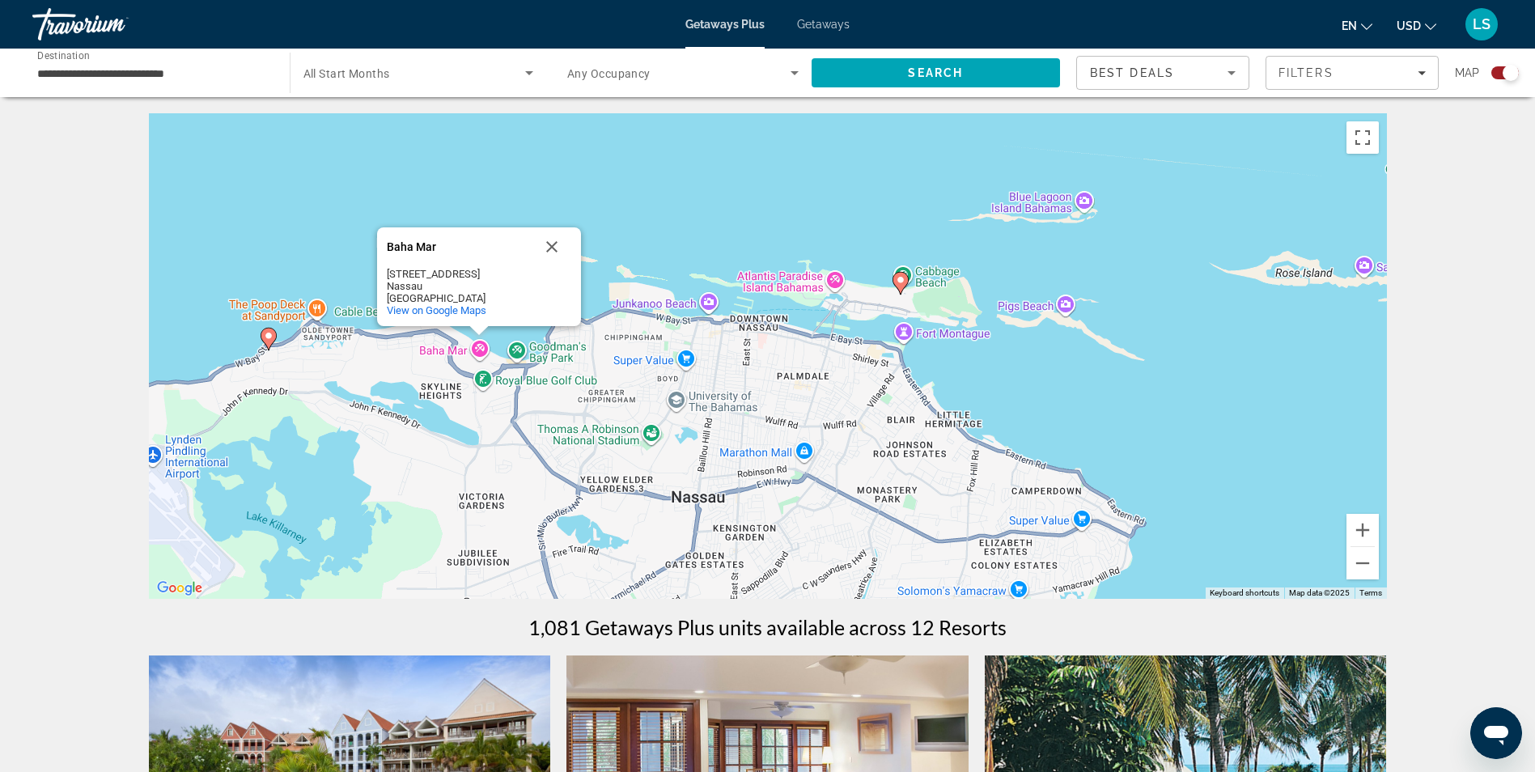
click at [479, 346] on div "To activate drag with keyboard, press Alt + Enter. Once in keyboard drag state,…" at bounding box center [768, 355] width 1238 height 485
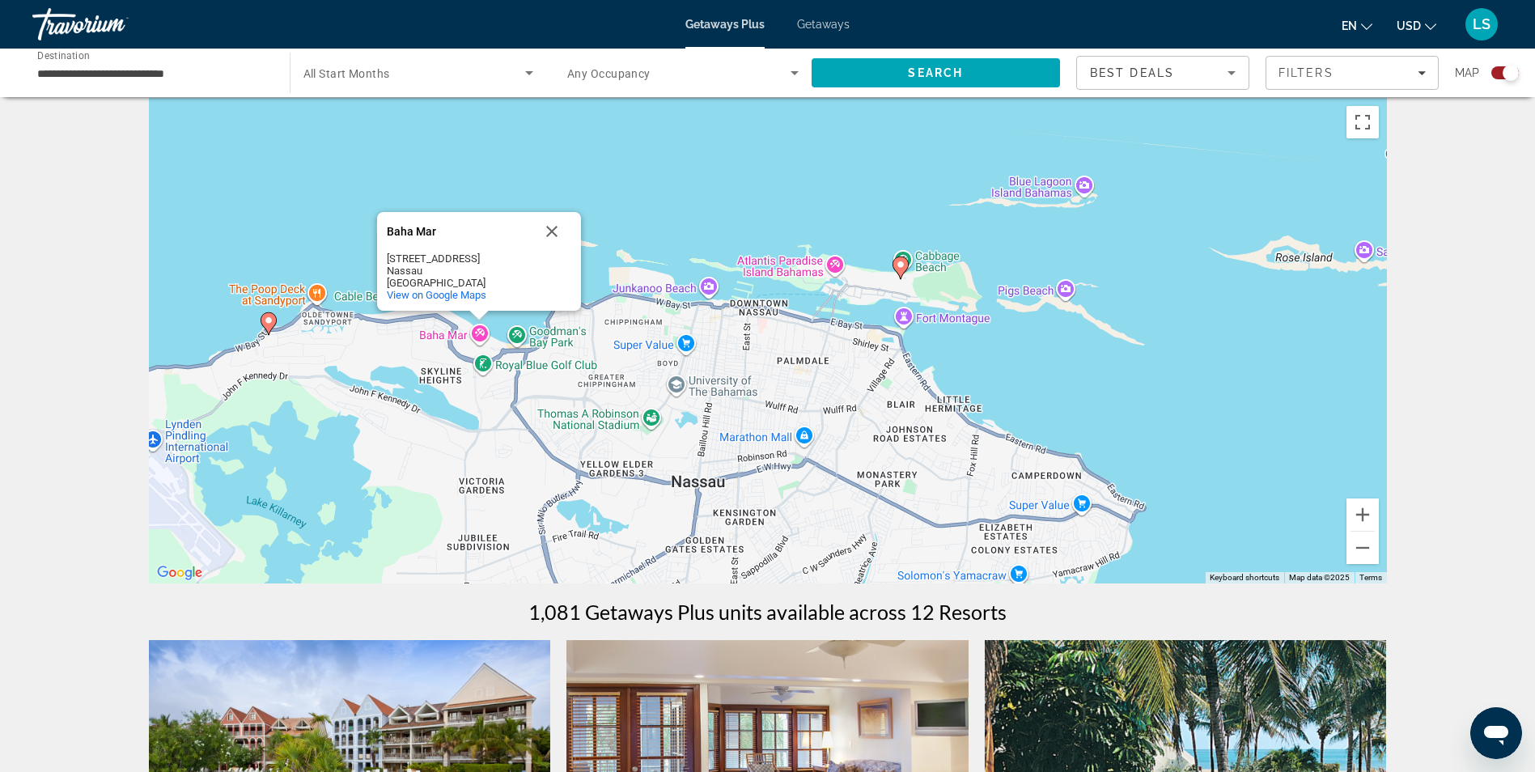
scroll to position [0, 0]
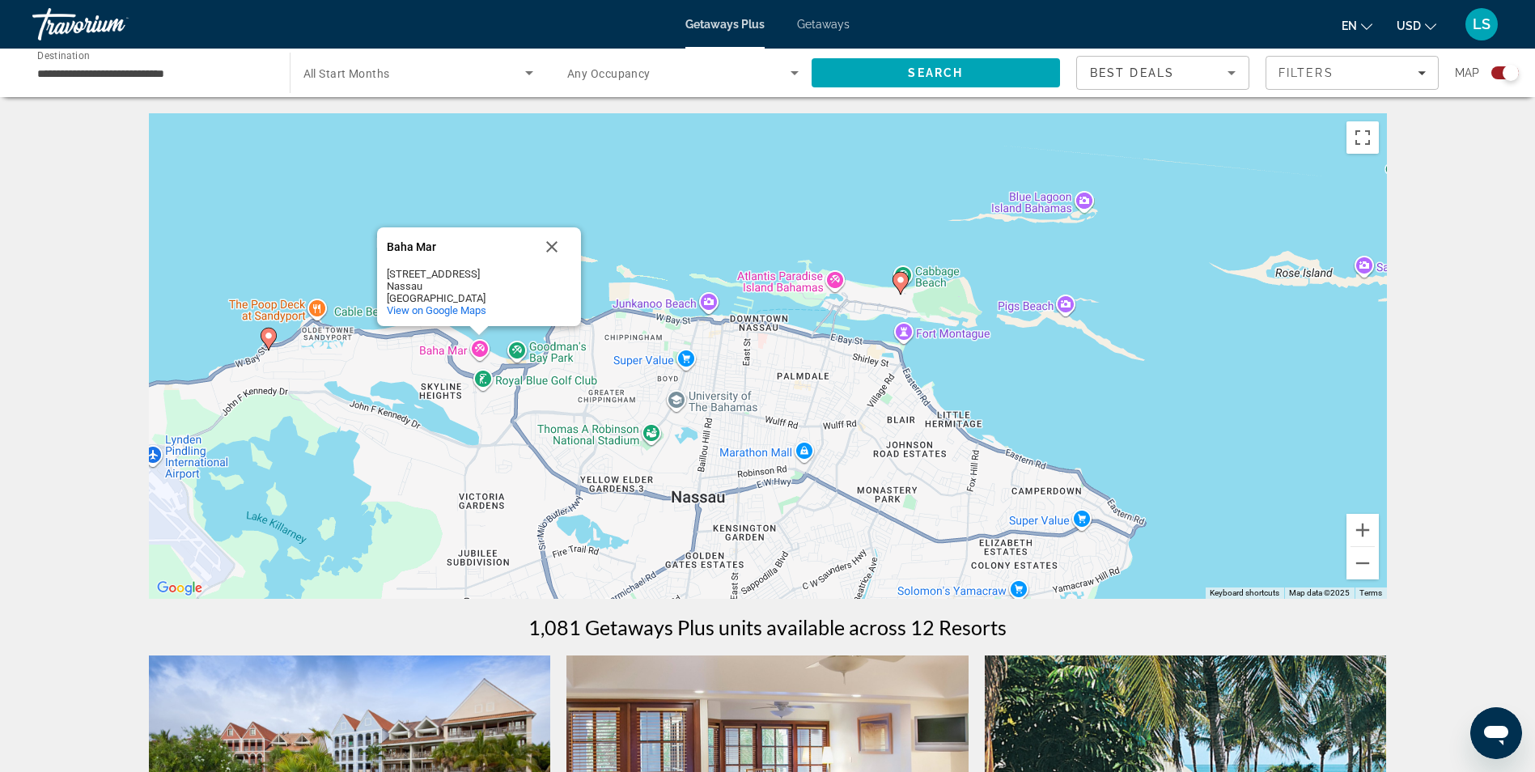
click at [263, 349] on gmp-advanced-marker "Main content" at bounding box center [269, 339] width 16 height 24
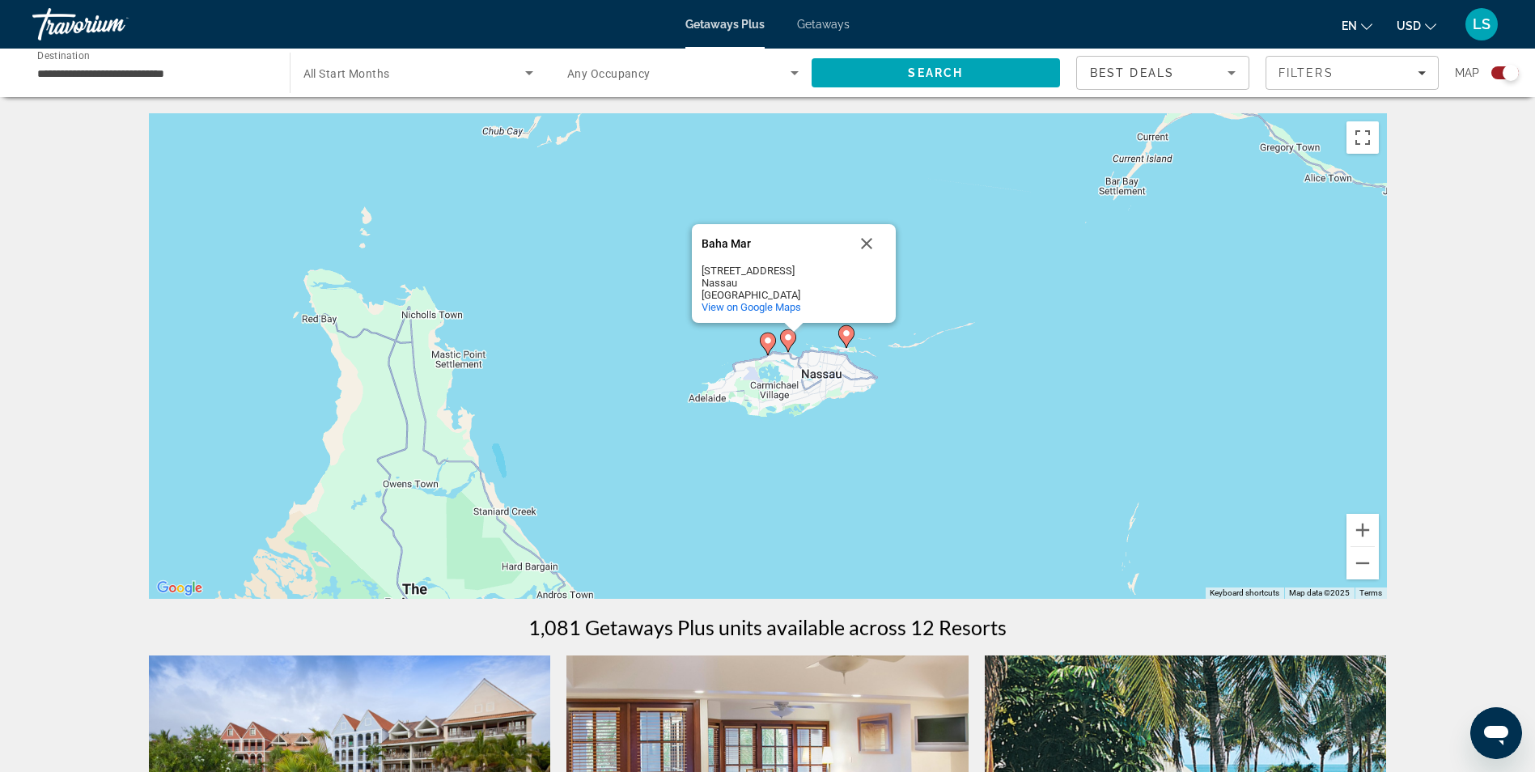
click at [765, 349] on icon "Main content" at bounding box center [767, 343] width 15 height 21
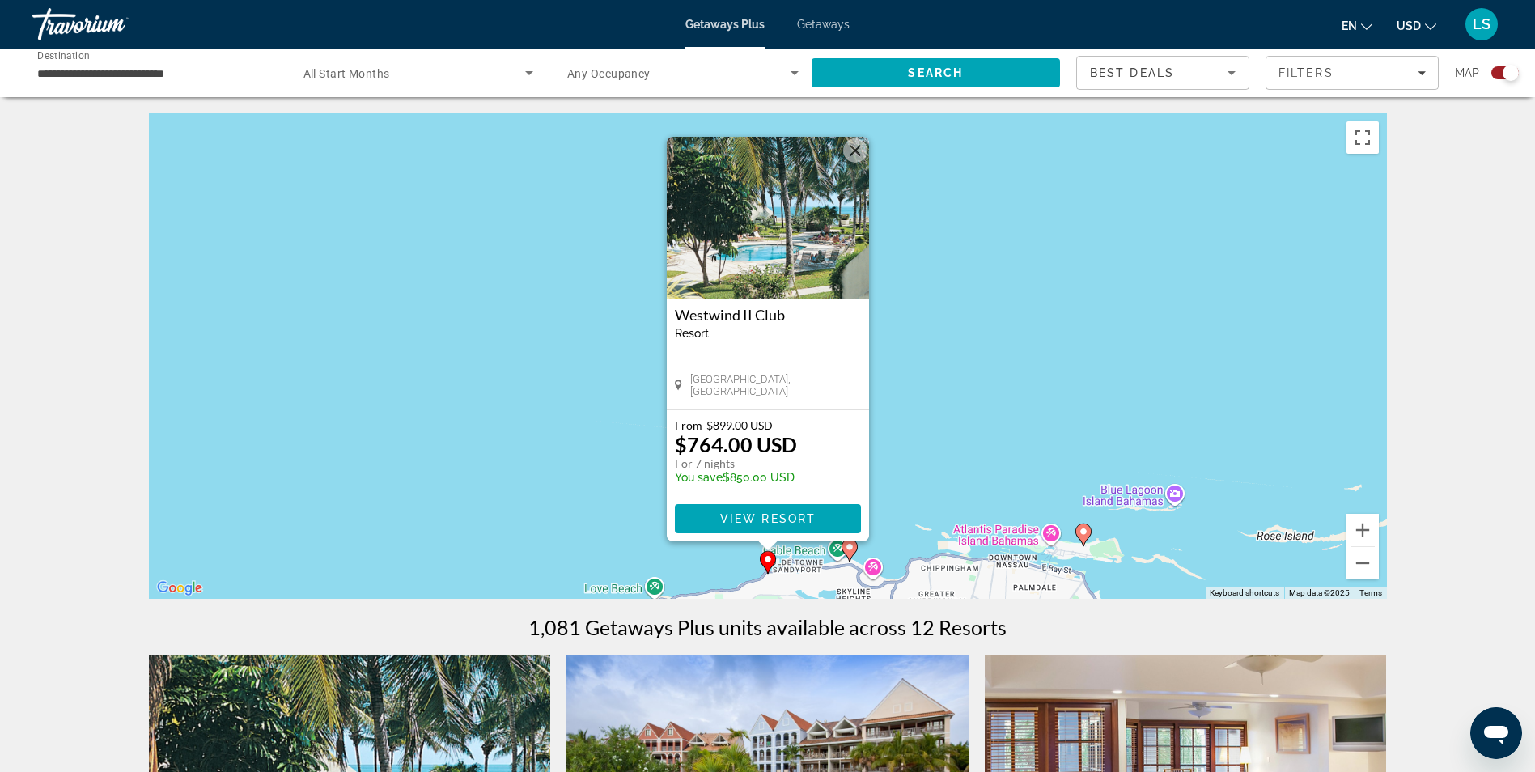
click at [843, 552] on gmp-advanced-marker "Main content" at bounding box center [850, 550] width 16 height 24
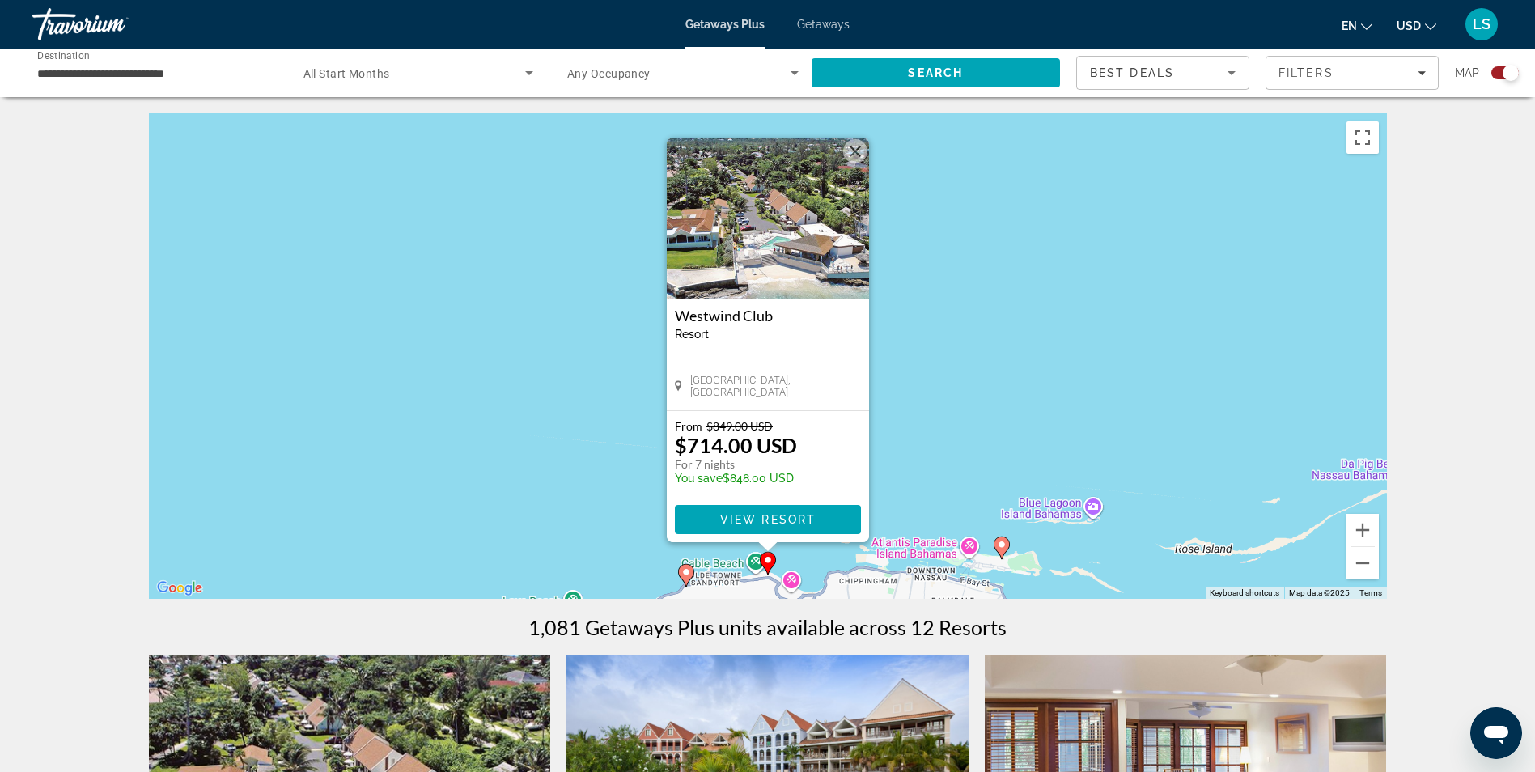
click at [1004, 548] on image "Main content" at bounding box center [1002, 545] width 10 height 10
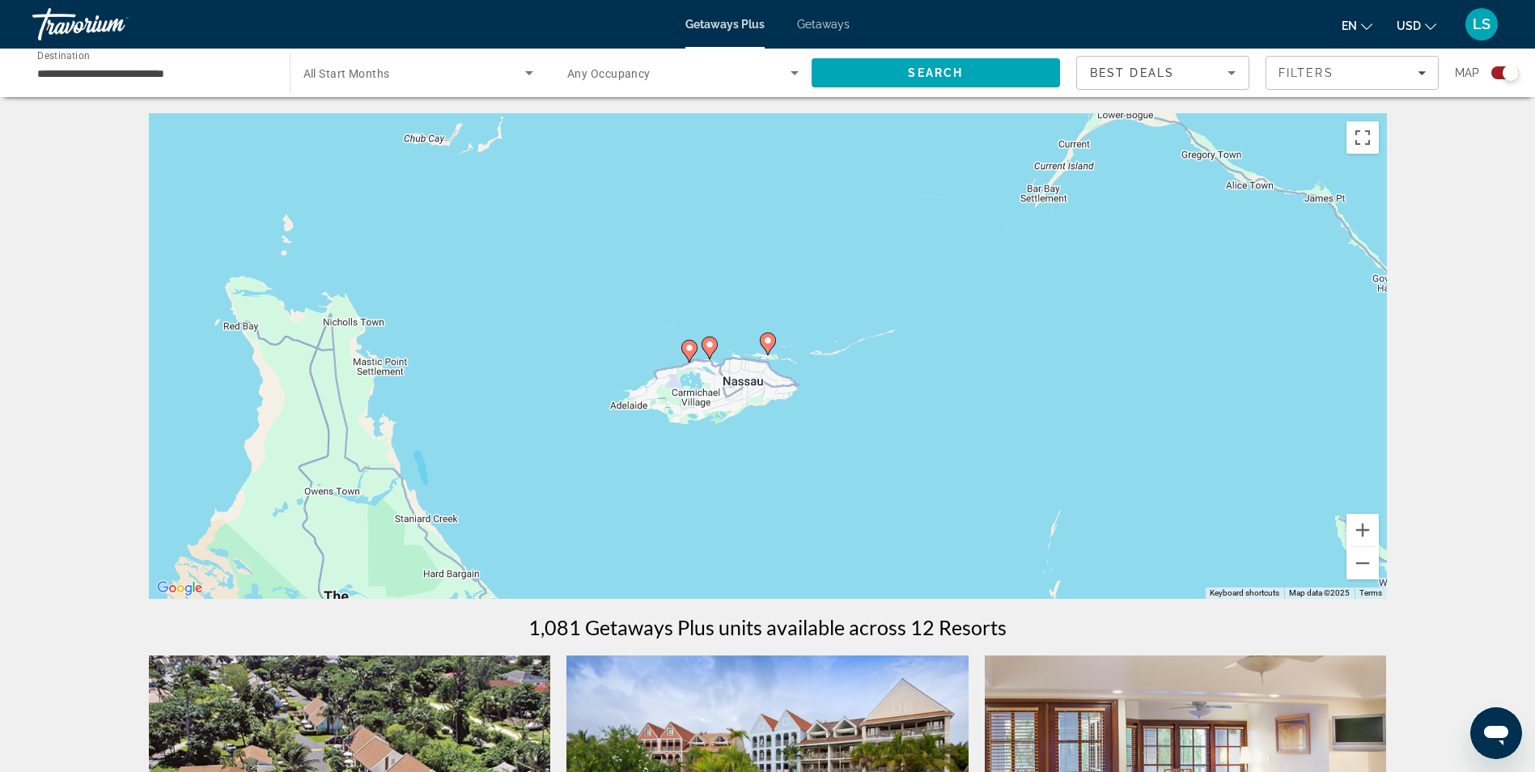
click at [765, 350] on gmp-advanced-marker "Main content" at bounding box center [768, 344] width 16 height 24
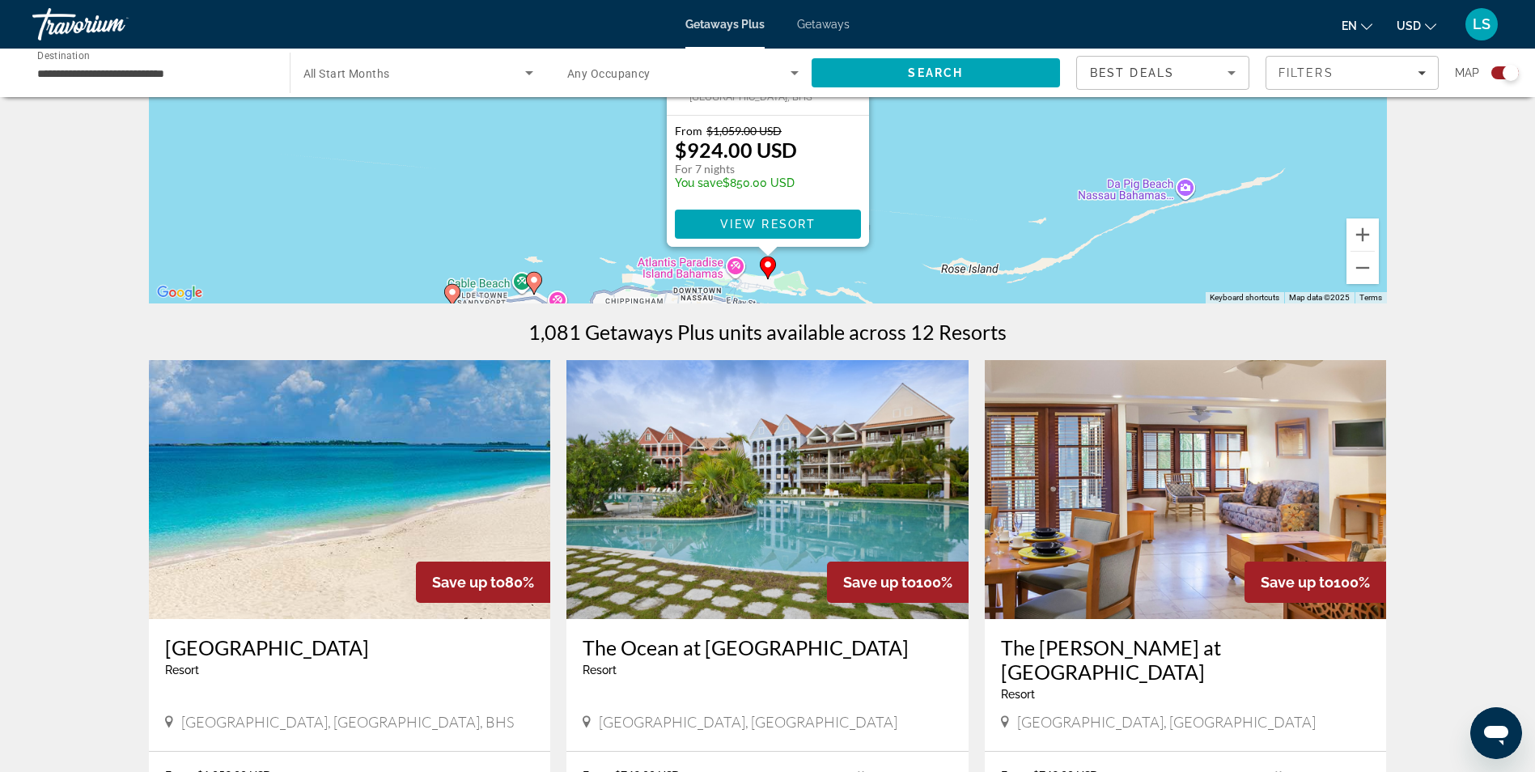
scroll to position [324, 0]
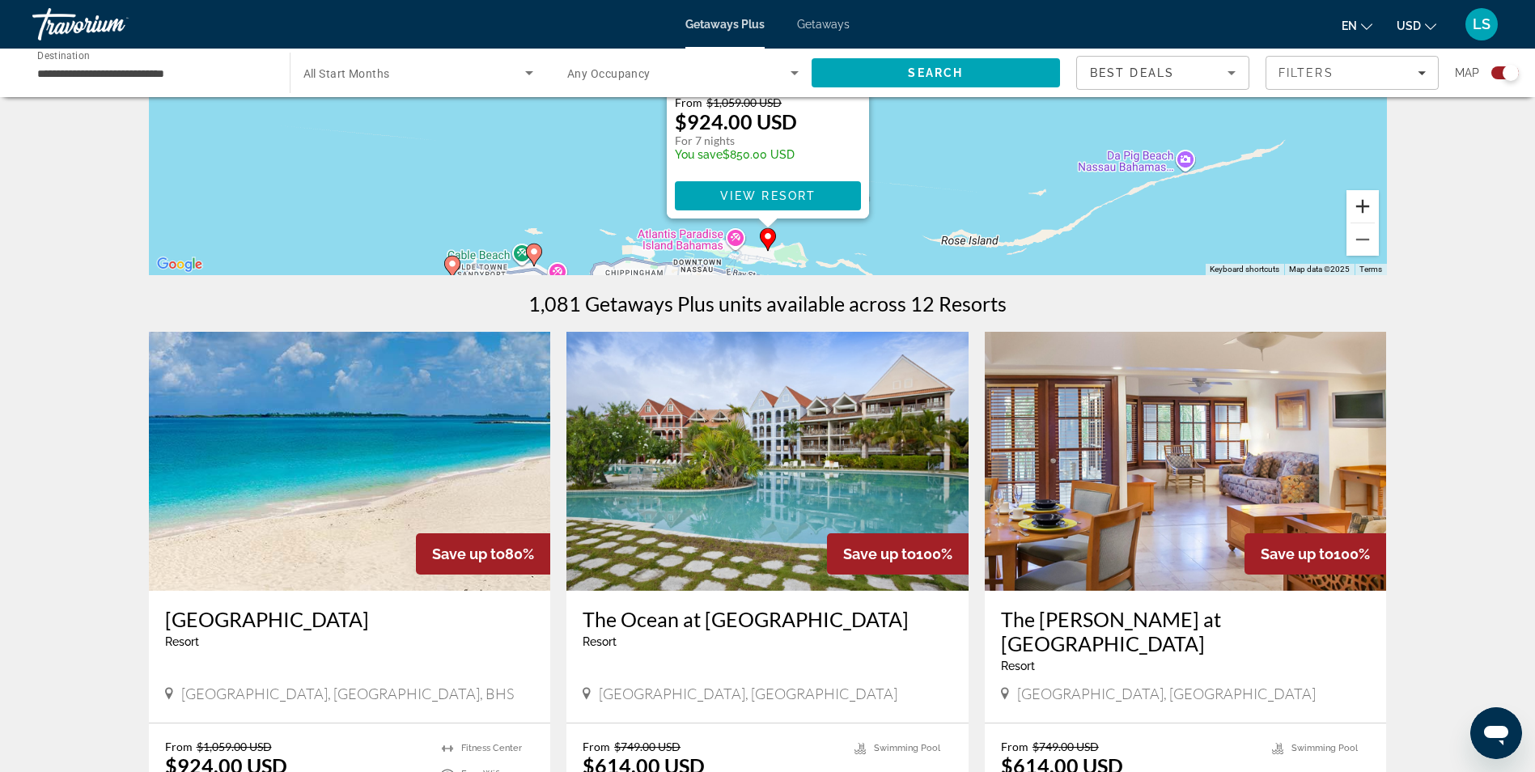
click at [1359, 213] on button "Zoom in" at bounding box center [1362, 206] width 32 height 32
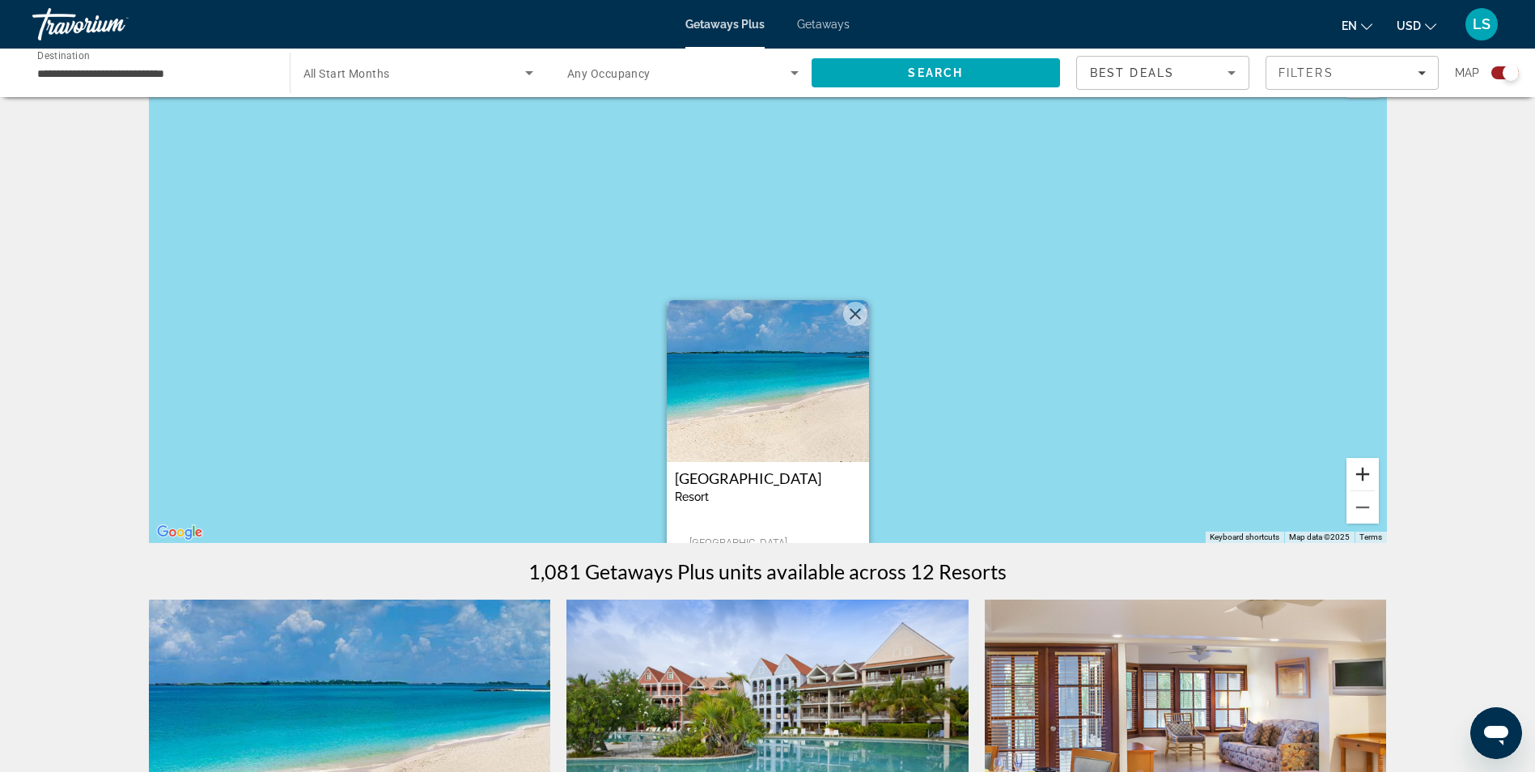
scroll to position [0, 0]
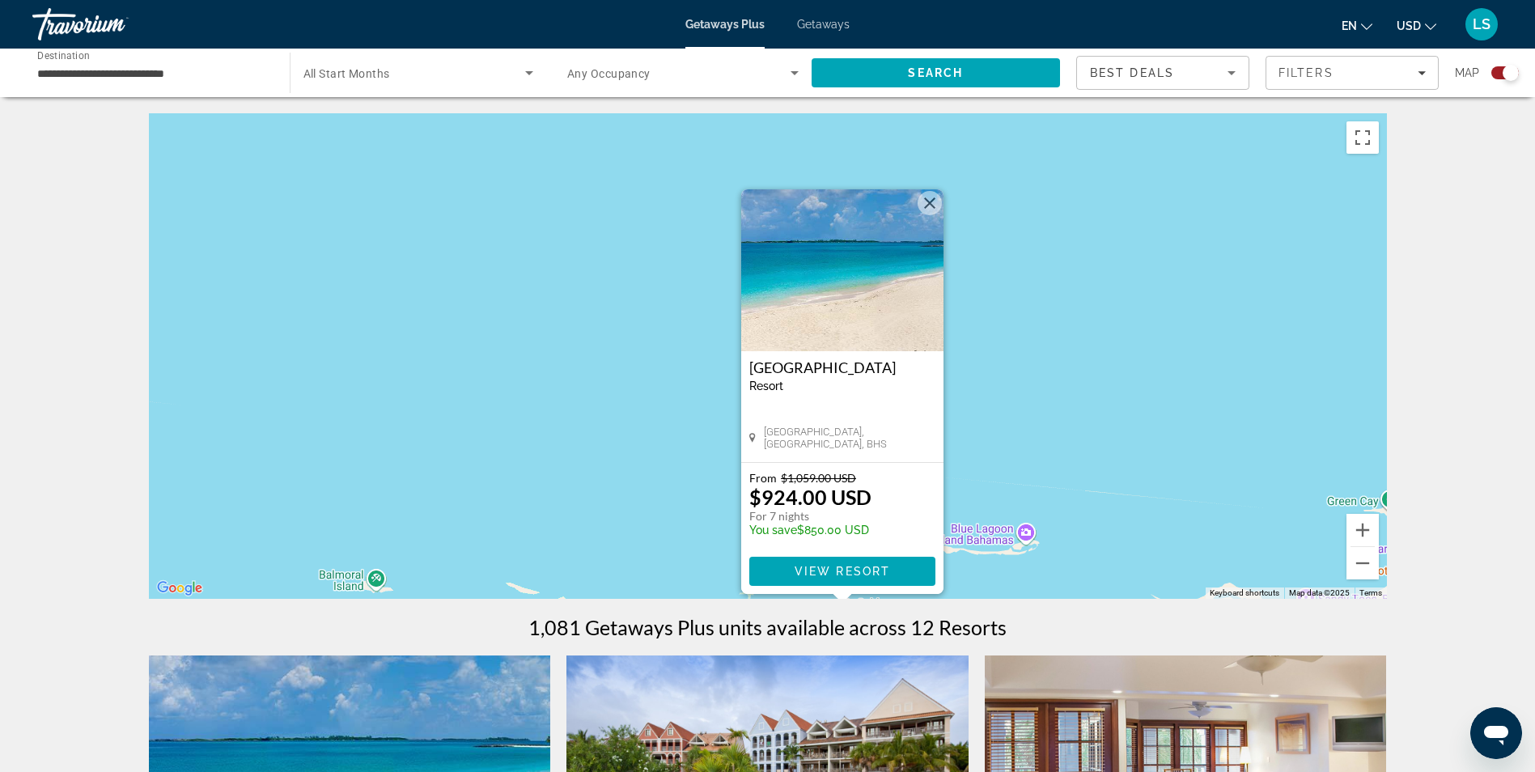
drag, startPoint x: 958, startPoint y: 390, endPoint x: 1074, endPoint y: 192, distance: 229.5
click at [1073, 193] on div "To activate drag with keyboard, press Alt + Enter. Once in keyboard drag state,…" at bounding box center [768, 355] width 1238 height 485
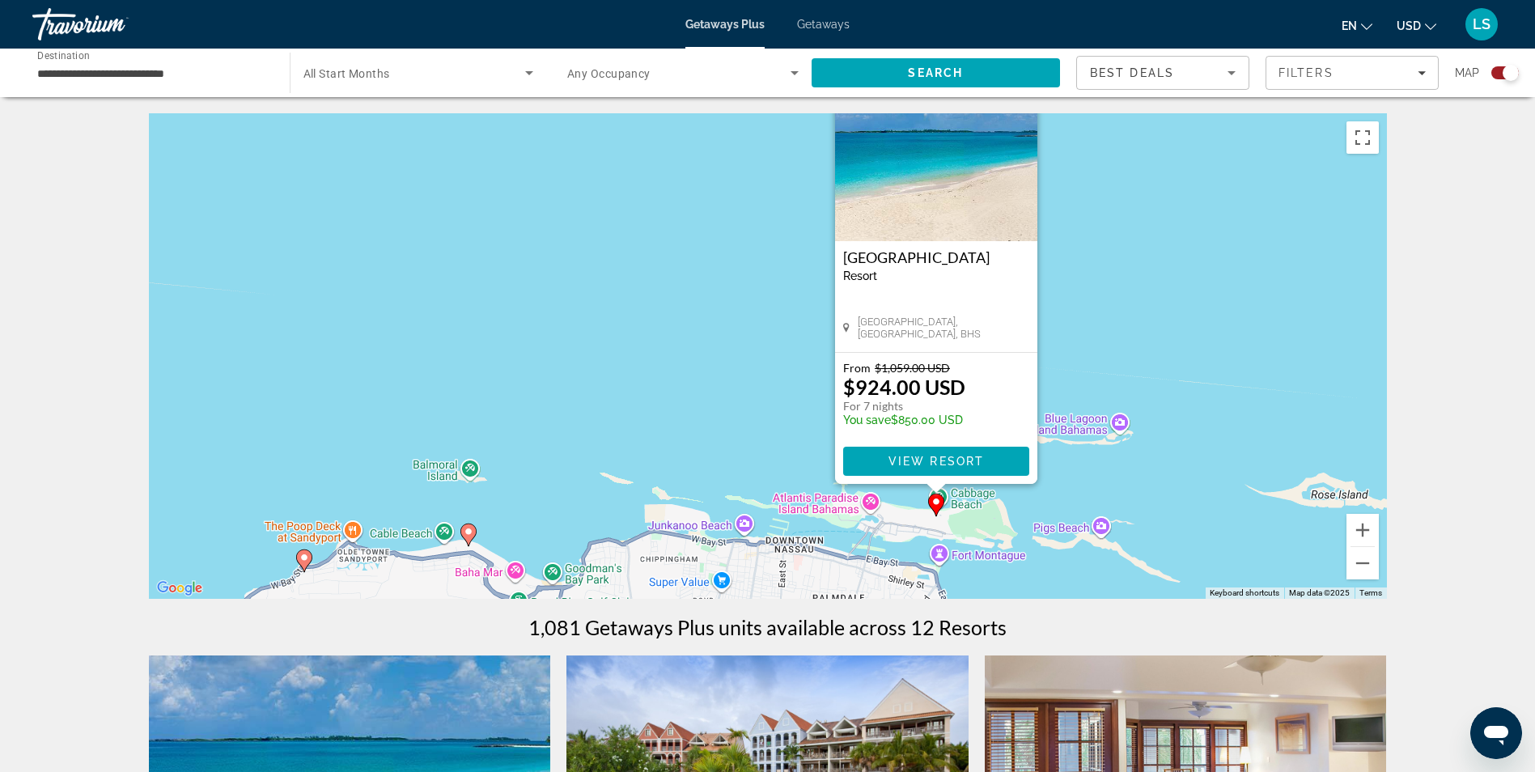
drag, startPoint x: 648, startPoint y: 470, endPoint x: 609, endPoint y: 297, distance: 177.5
click at [609, 297] on div "To activate drag with keyboard, press Alt + Enter. Once in keyboard drag state,…" at bounding box center [768, 355] width 1238 height 485
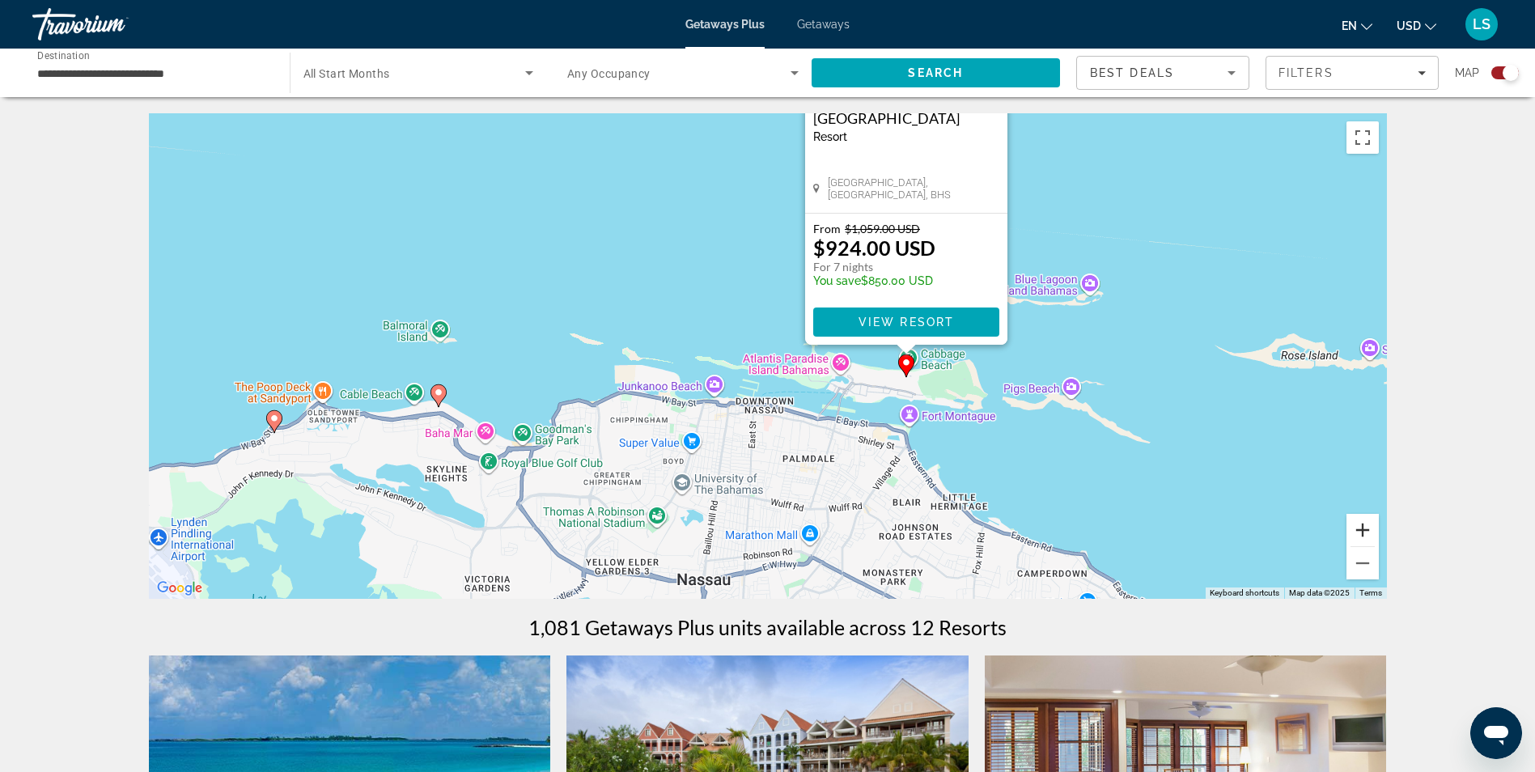
click at [1355, 541] on button "Zoom in" at bounding box center [1362, 530] width 32 height 32
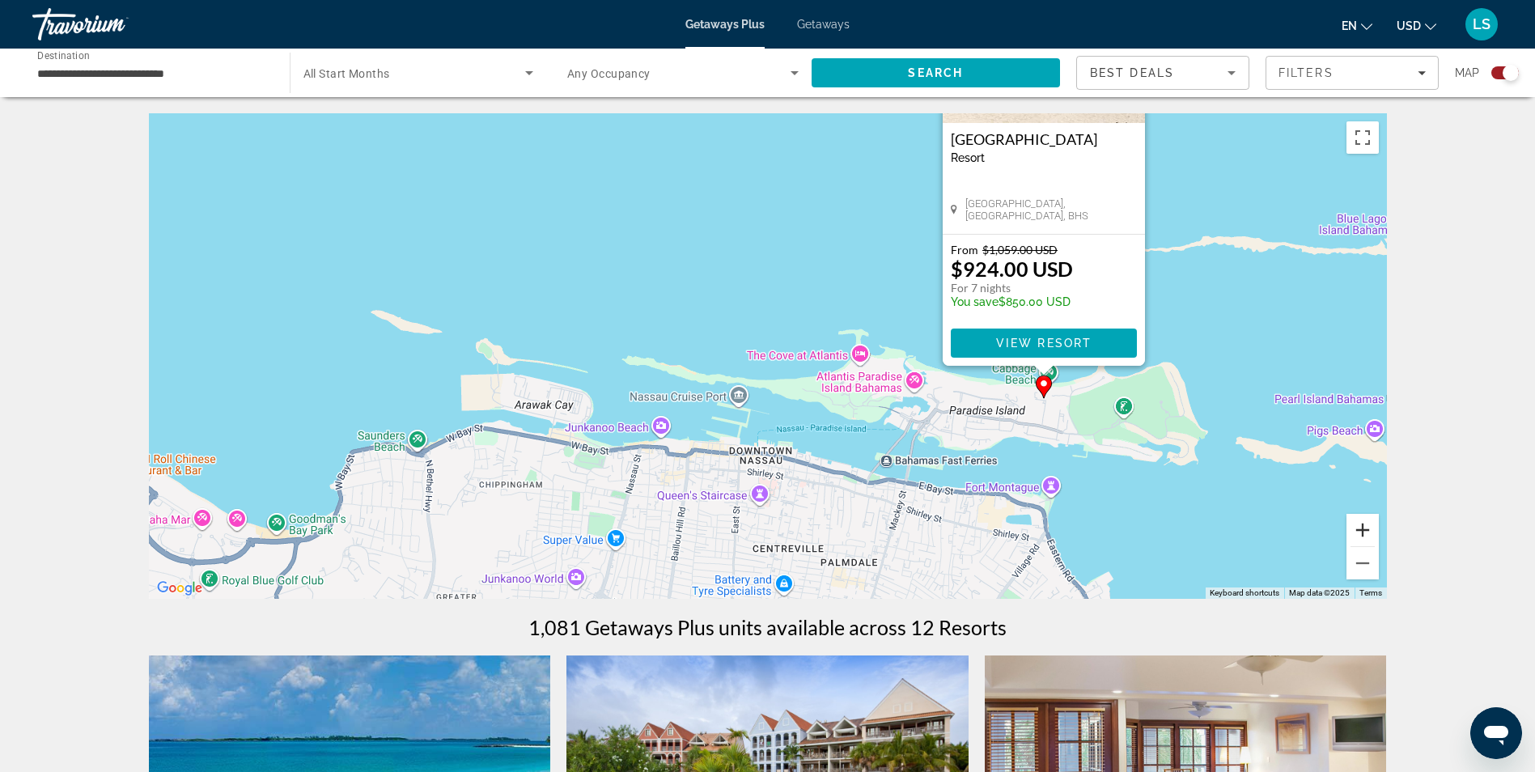
click at [1355, 541] on button "Zoom in" at bounding box center [1362, 530] width 32 height 32
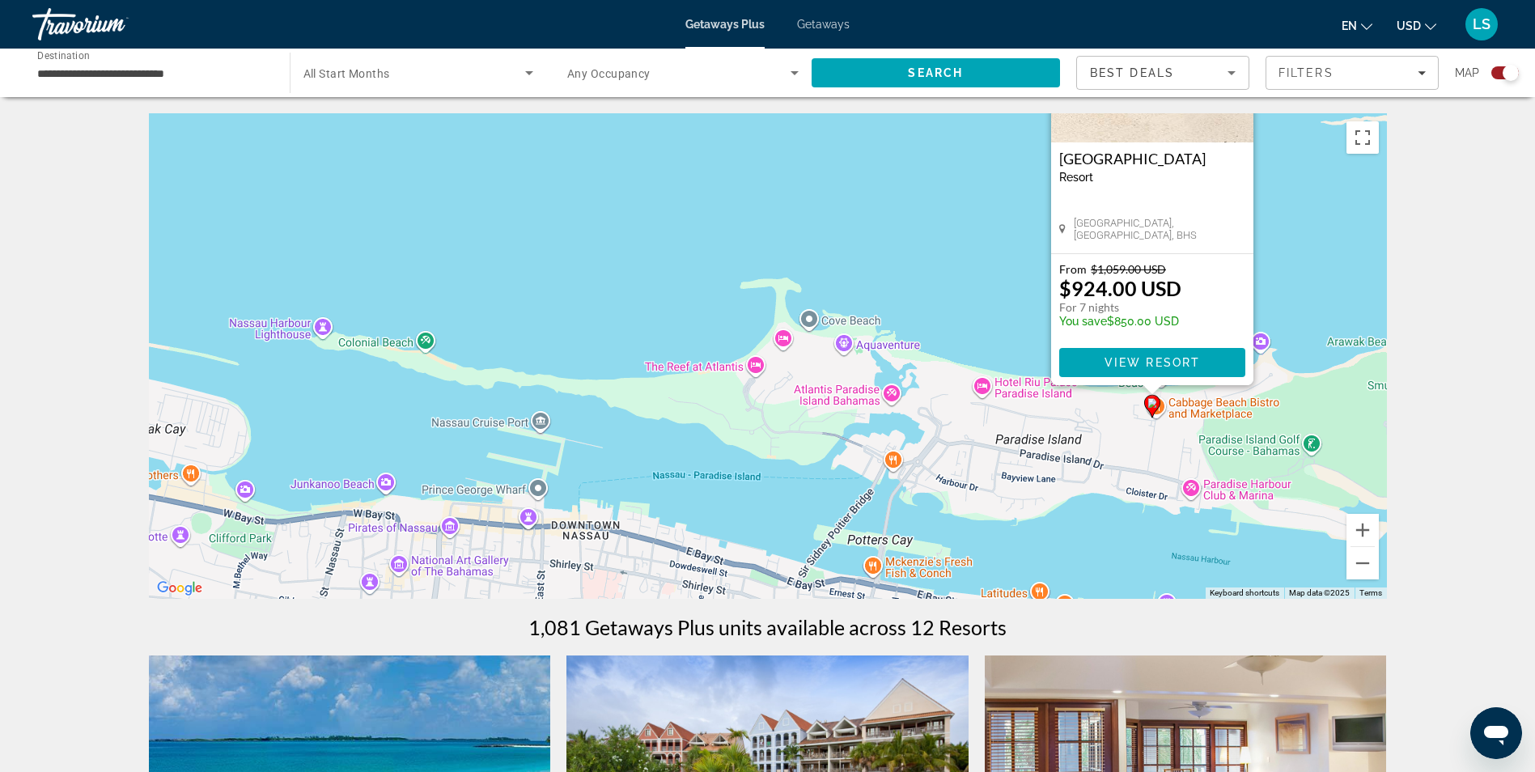
drag, startPoint x: 1195, startPoint y: 446, endPoint x: 979, endPoint y: 422, distance: 217.3
click at [979, 422] on div "To activate drag with keyboard, press Alt + Enter. Once in keyboard drag state,…" at bounding box center [768, 355] width 1238 height 485
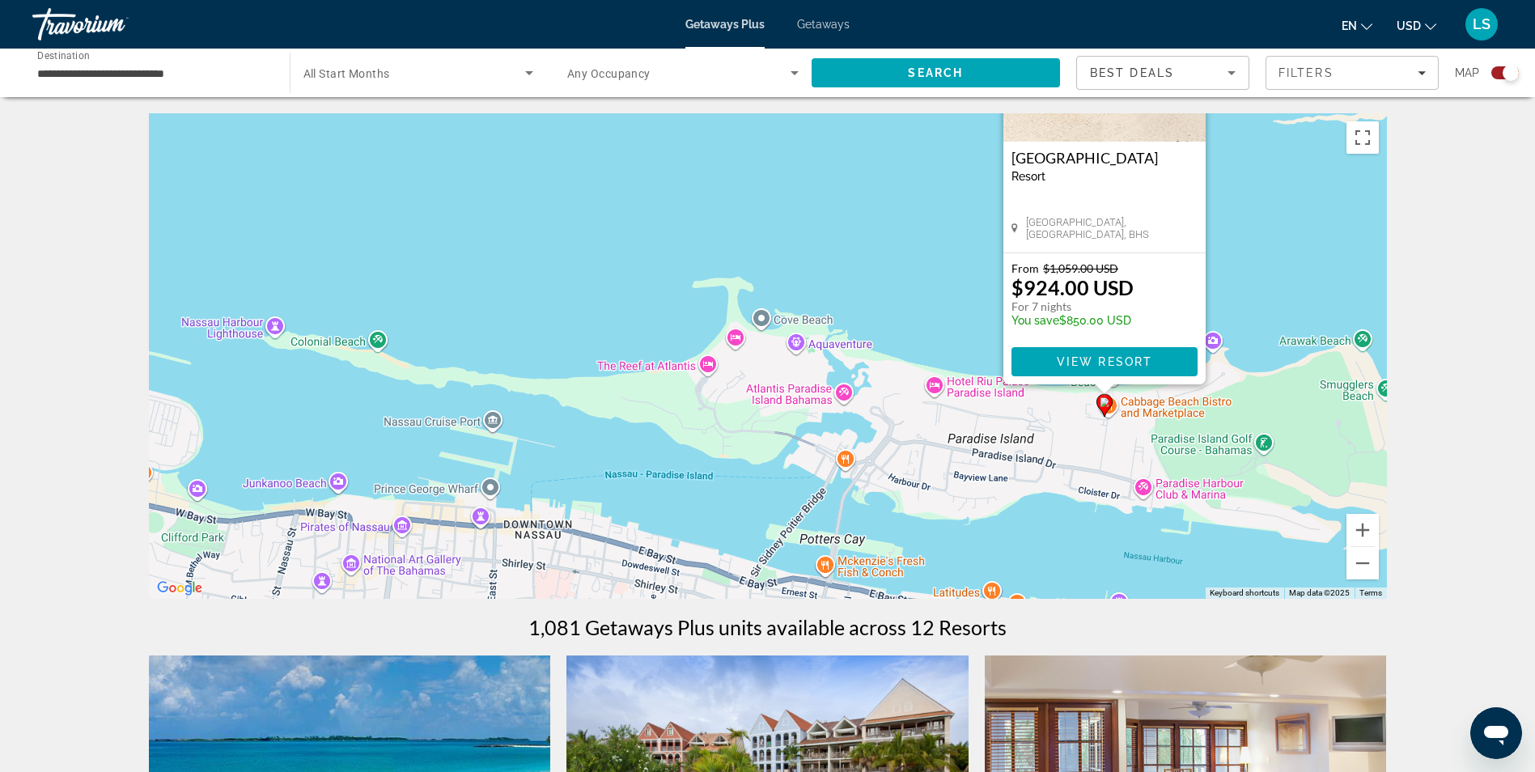
click at [1235, 248] on div "To activate drag with keyboard, press Alt + Enter. Once in keyboard drag state,…" at bounding box center [768, 355] width 1238 height 485
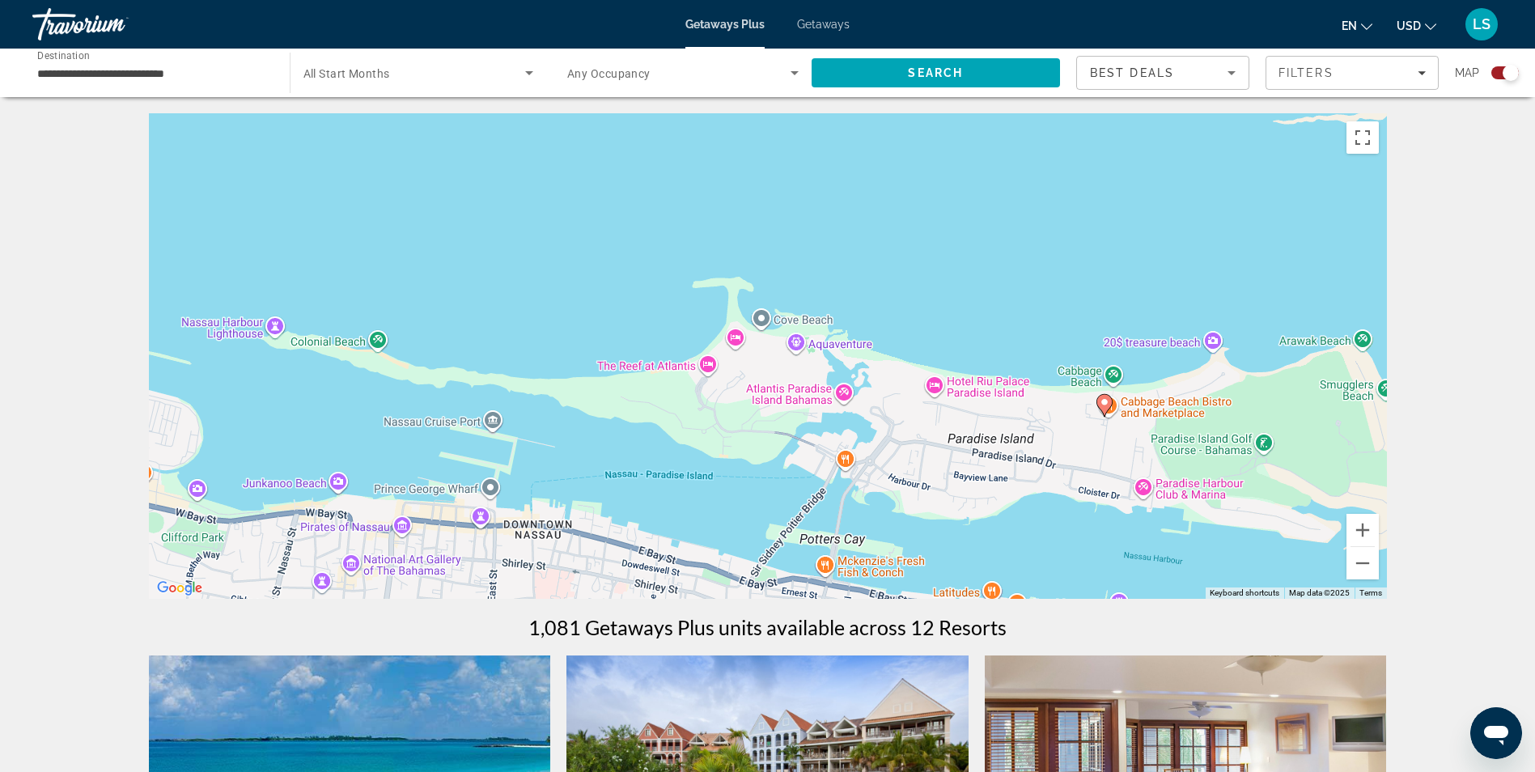
click at [1100, 399] on icon "Main content" at bounding box center [1103, 405] width 15 height 21
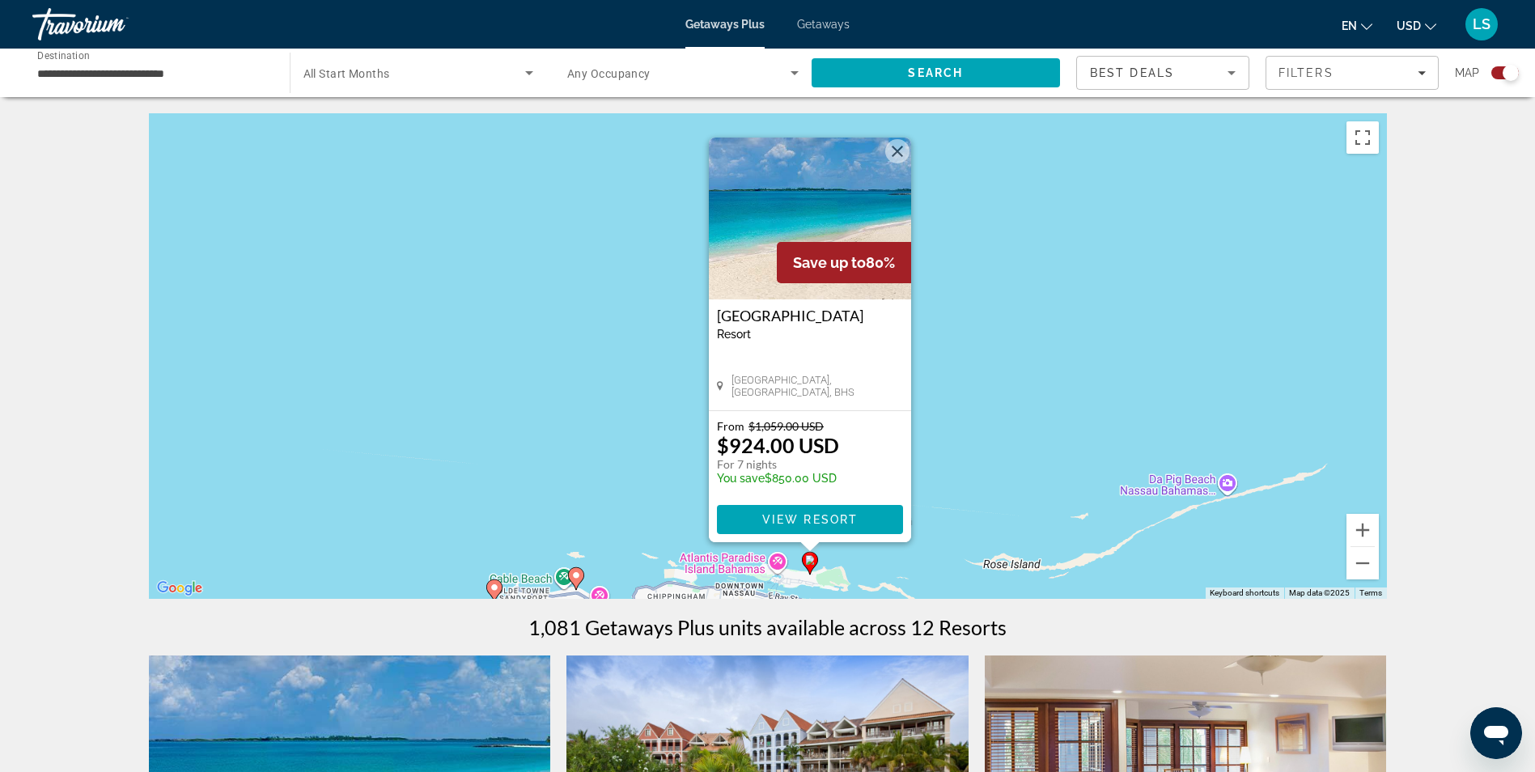
click at [901, 148] on button "Close" at bounding box center [897, 151] width 24 height 24
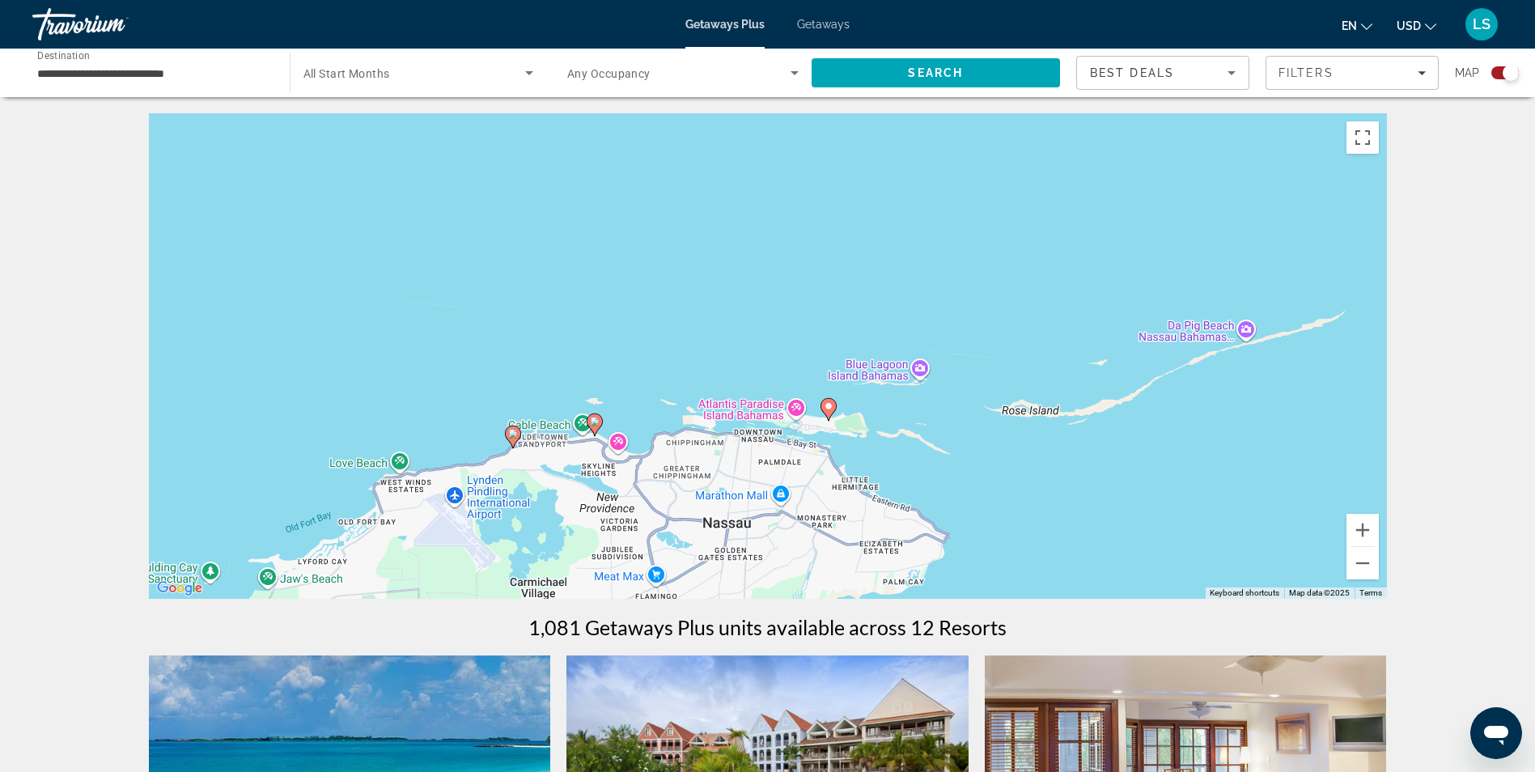
drag, startPoint x: 892, startPoint y: 478, endPoint x: 910, endPoint y: 322, distance: 157.3
click at [910, 322] on div "To activate drag with keyboard, press Alt + Enter. Once in keyboard drag state,…" at bounding box center [768, 355] width 1238 height 485
drag, startPoint x: 0, startPoint y: 1, endPoint x: 452, endPoint y: 209, distance: 497.8
click at [1309, 76] on span "Filters" at bounding box center [1305, 72] width 55 height 13
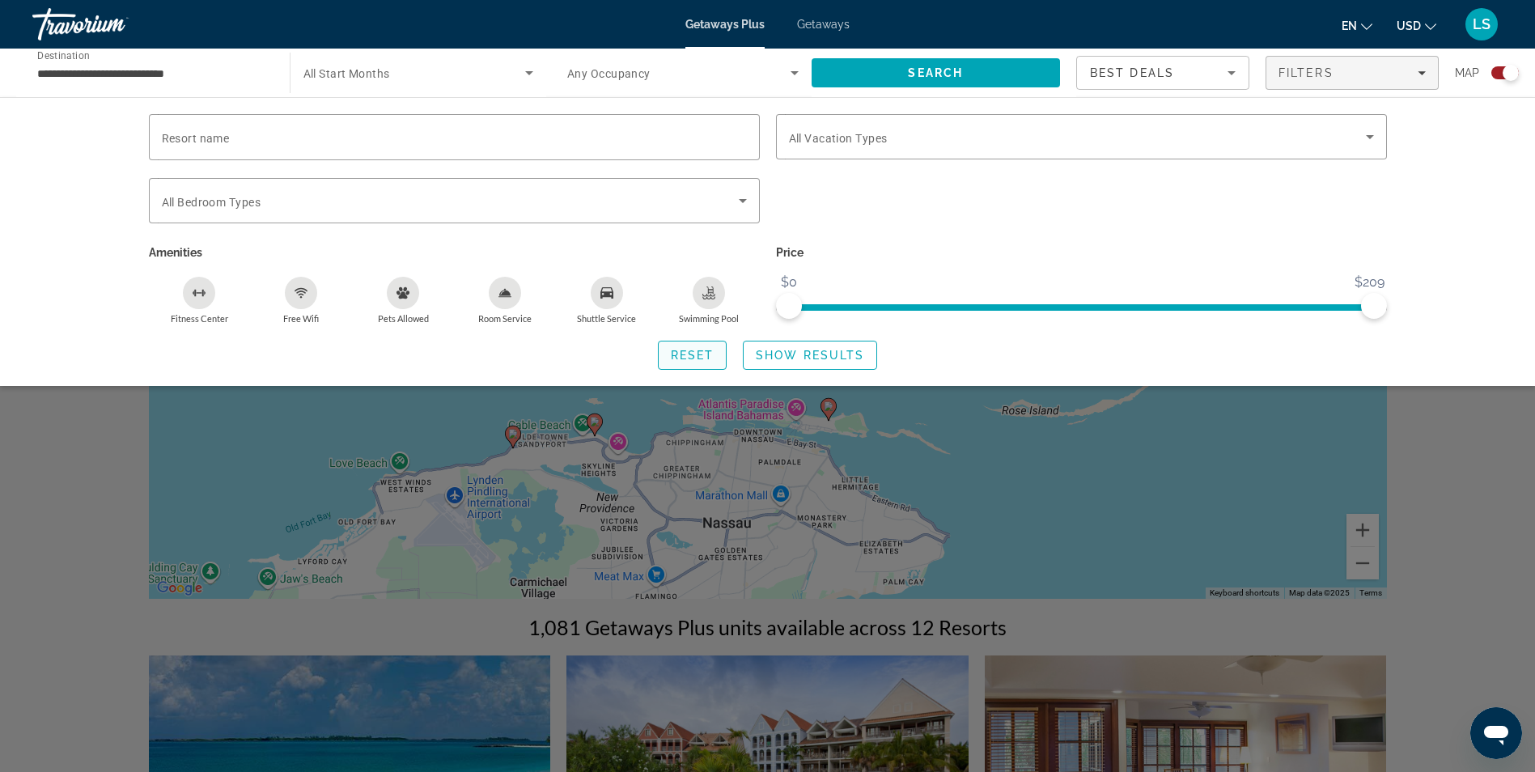
click at [701, 345] on span "Search widget" at bounding box center [693, 355] width 68 height 39
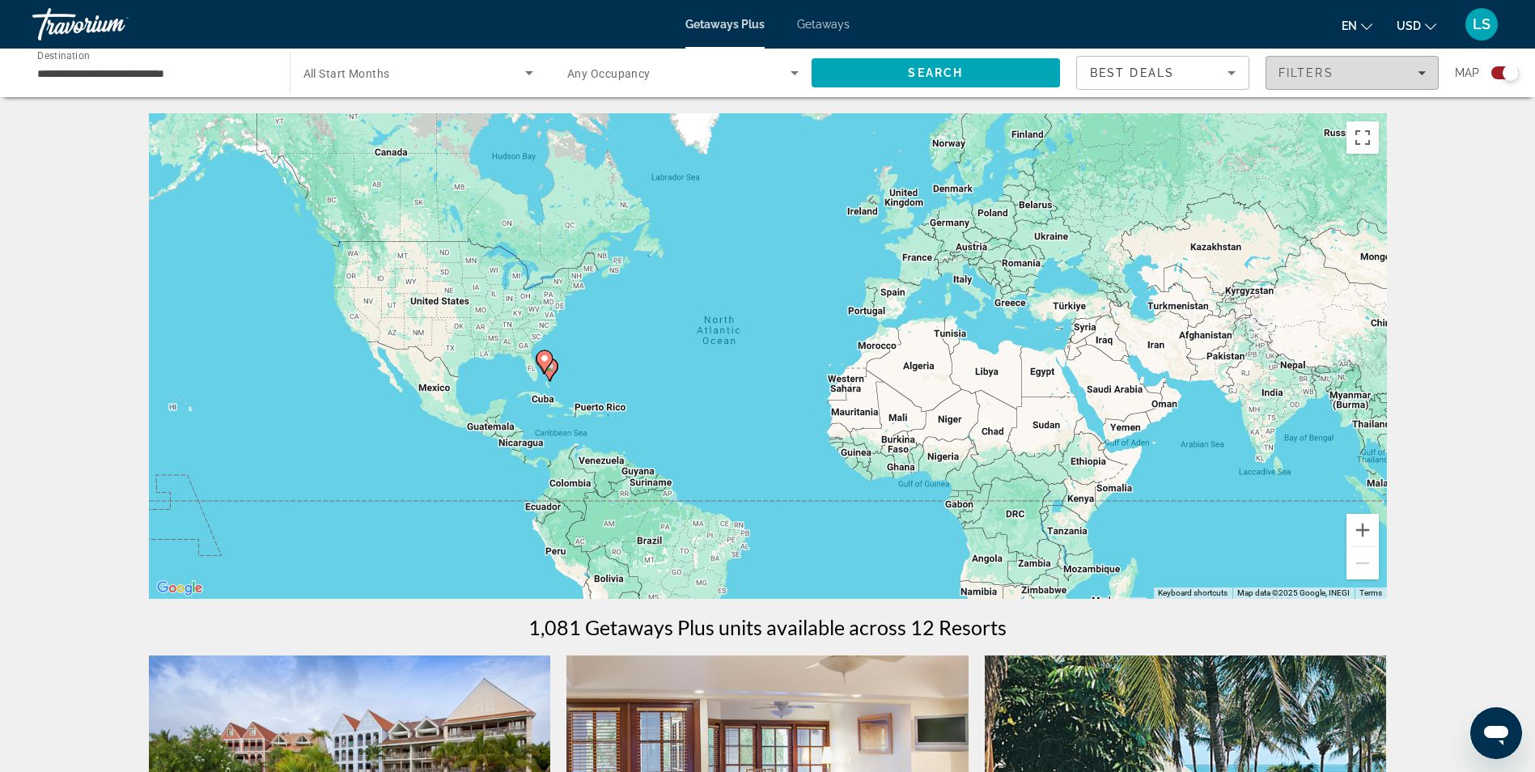
click at [1322, 67] on span "Filters" at bounding box center [1305, 72] width 55 height 13
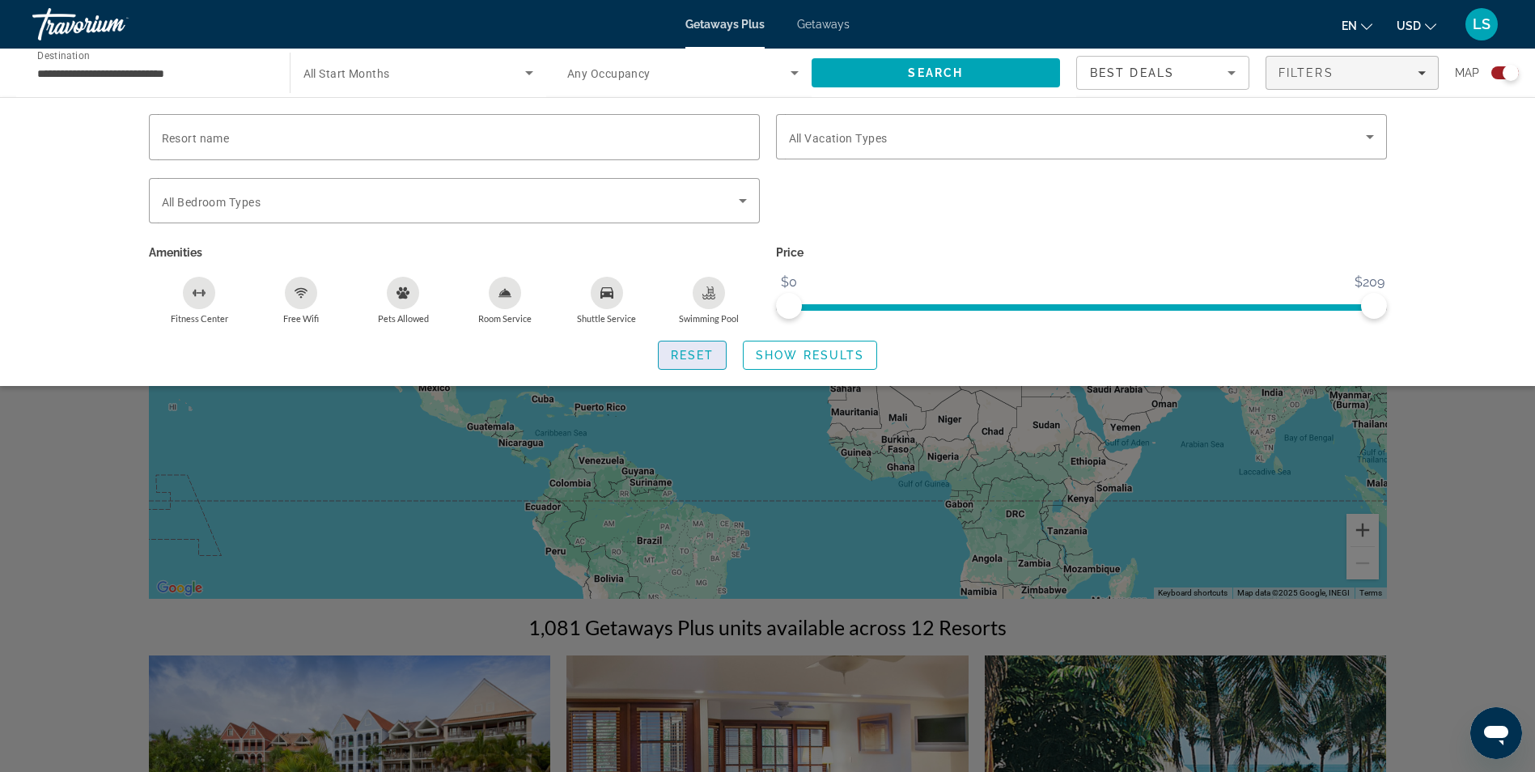
click at [706, 362] on span "Search widget" at bounding box center [693, 355] width 68 height 39
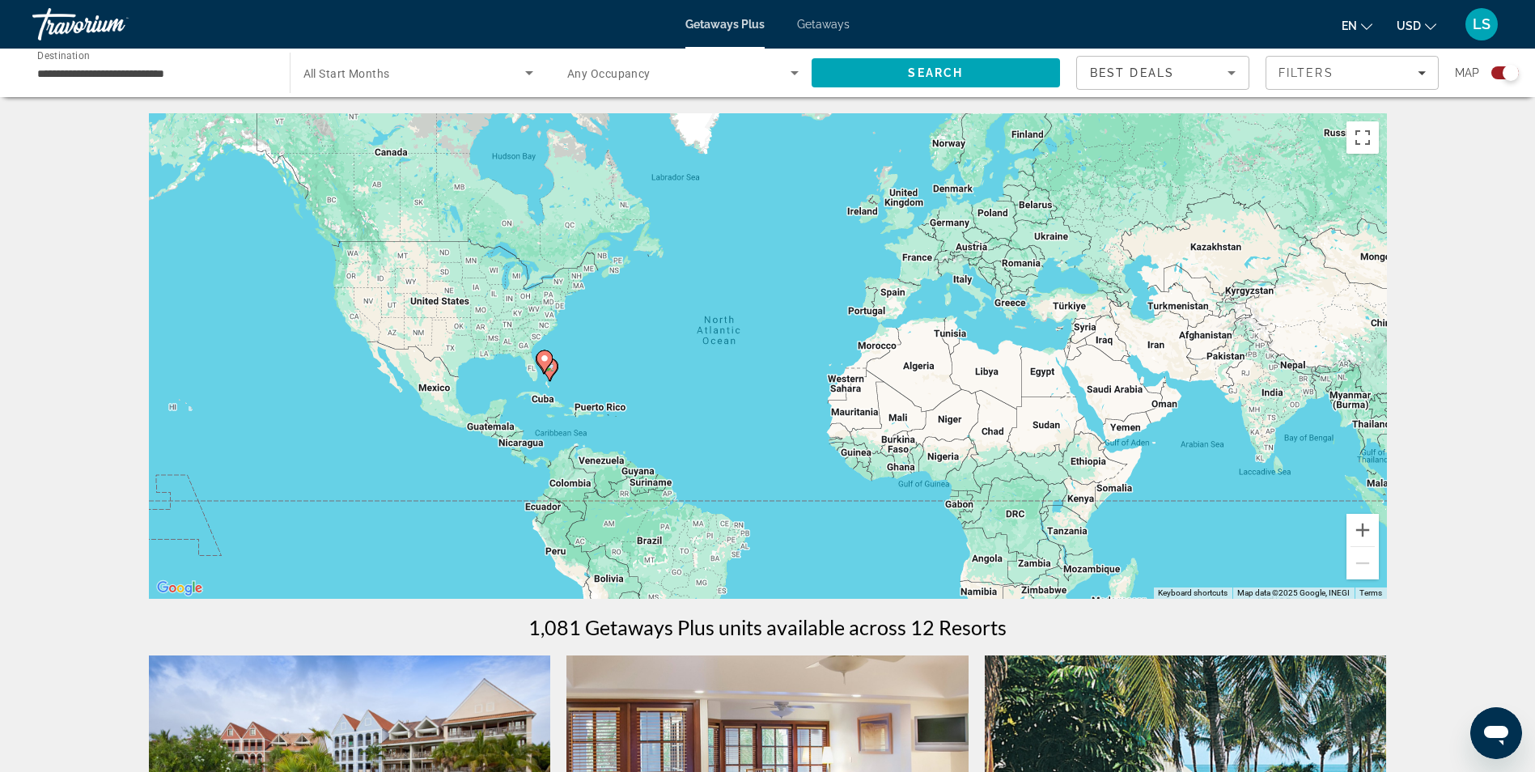
click at [214, 65] on input "**********" at bounding box center [152, 73] width 231 height 19
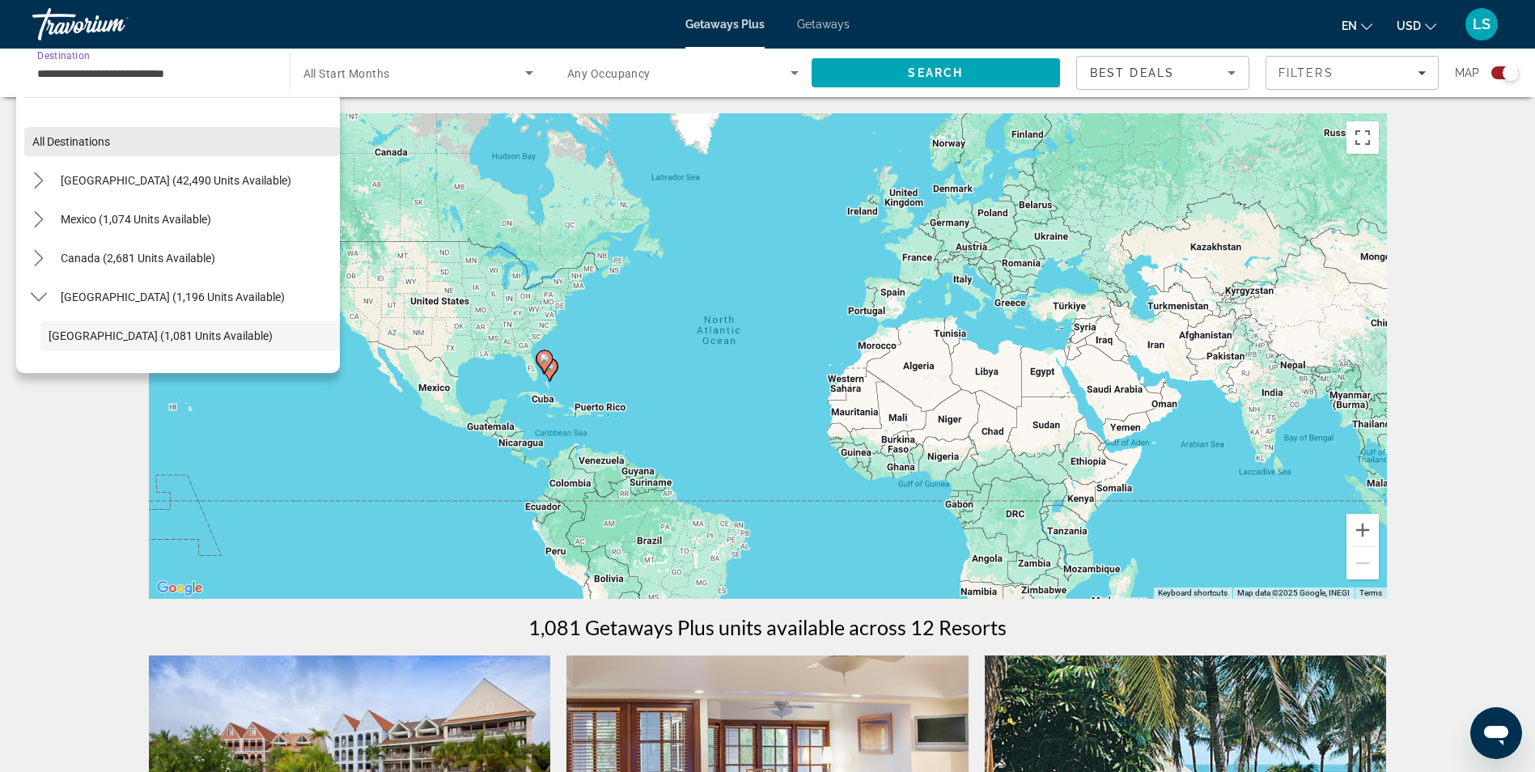
click at [106, 136] on span "All destinations" at bounding box center [71, 141] width 78 height 13
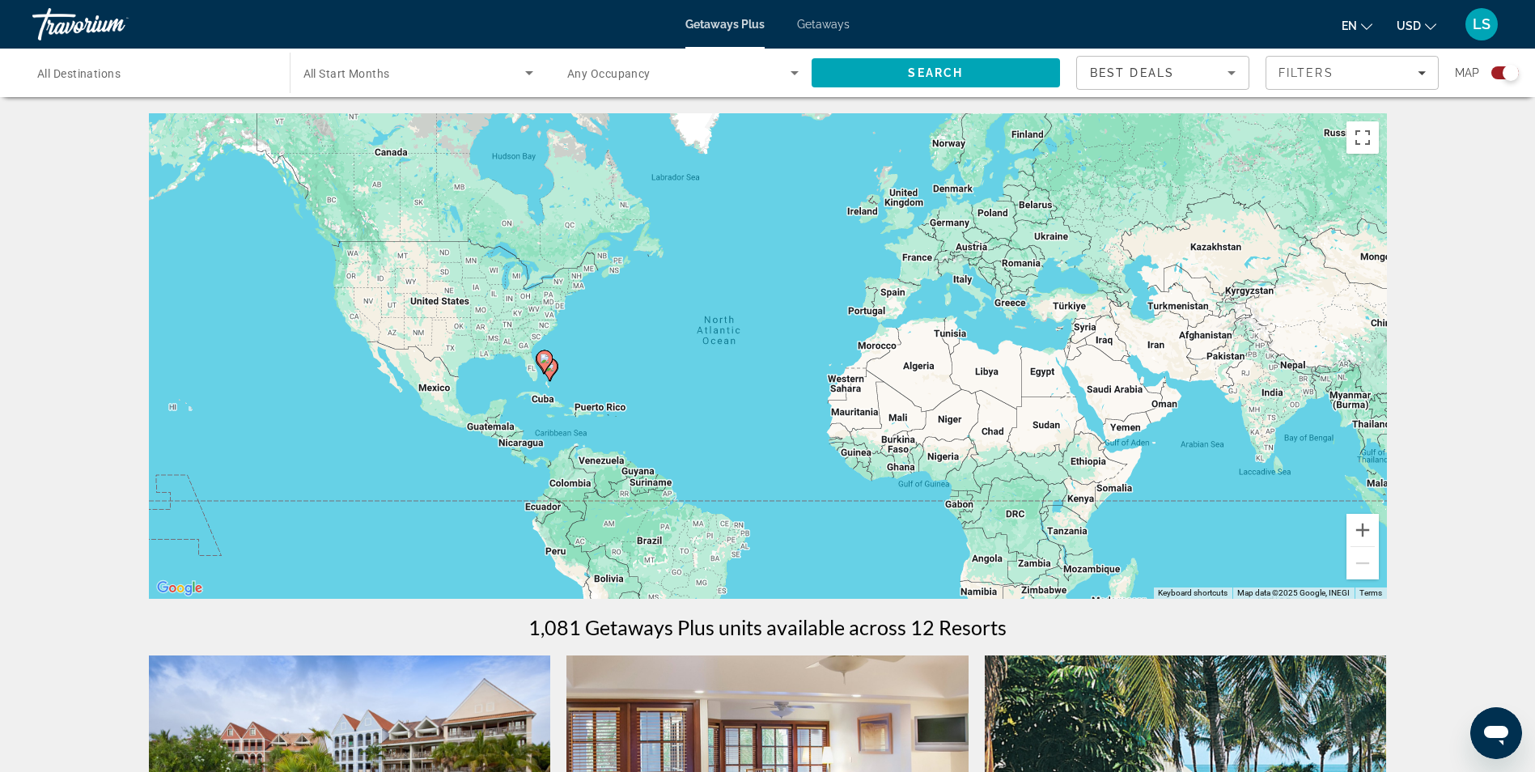
click at [227, 70] on input "Destination All Destinations" at bounding box center [152, 73] width 231 height 19
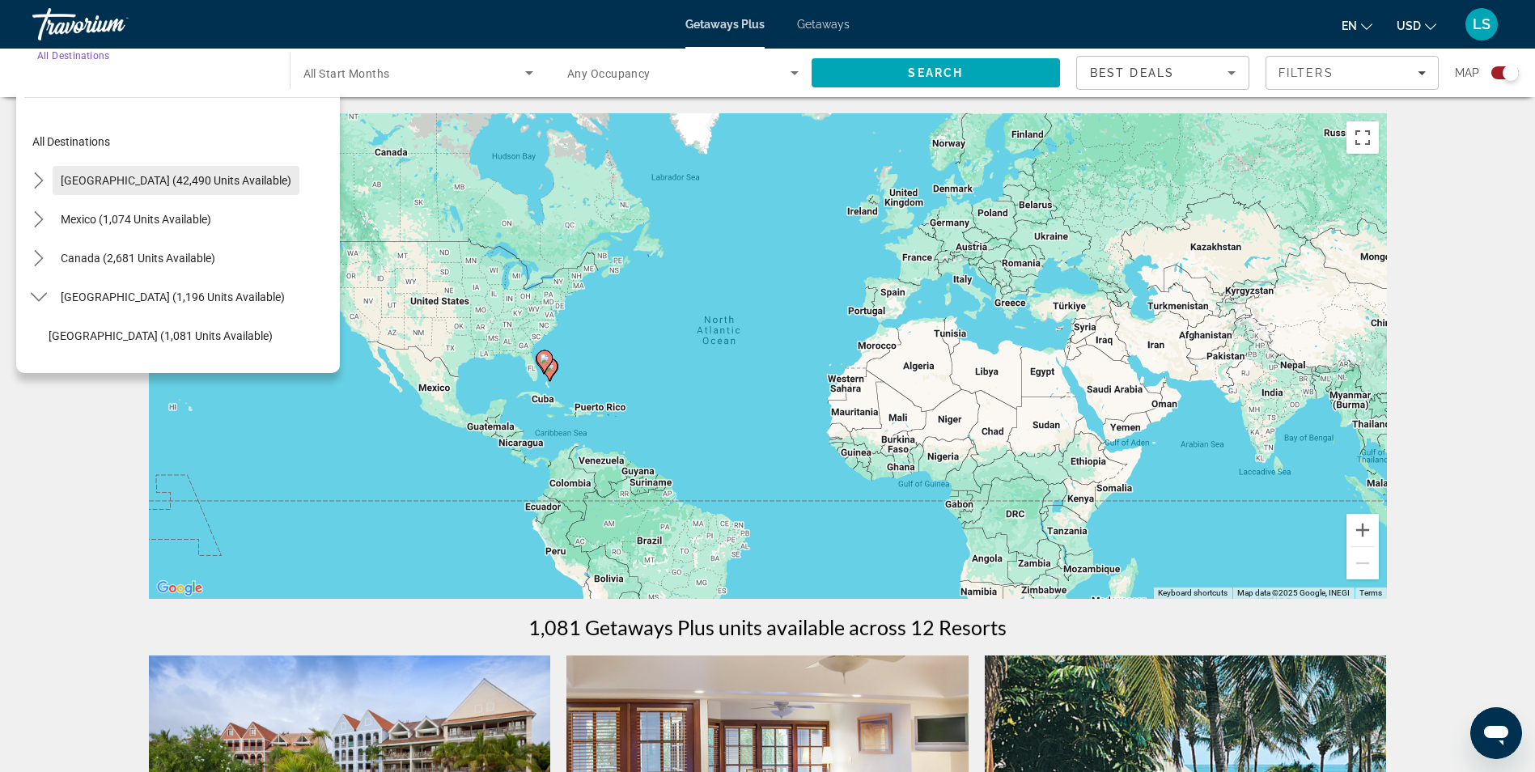
scroll to position [162, 0]
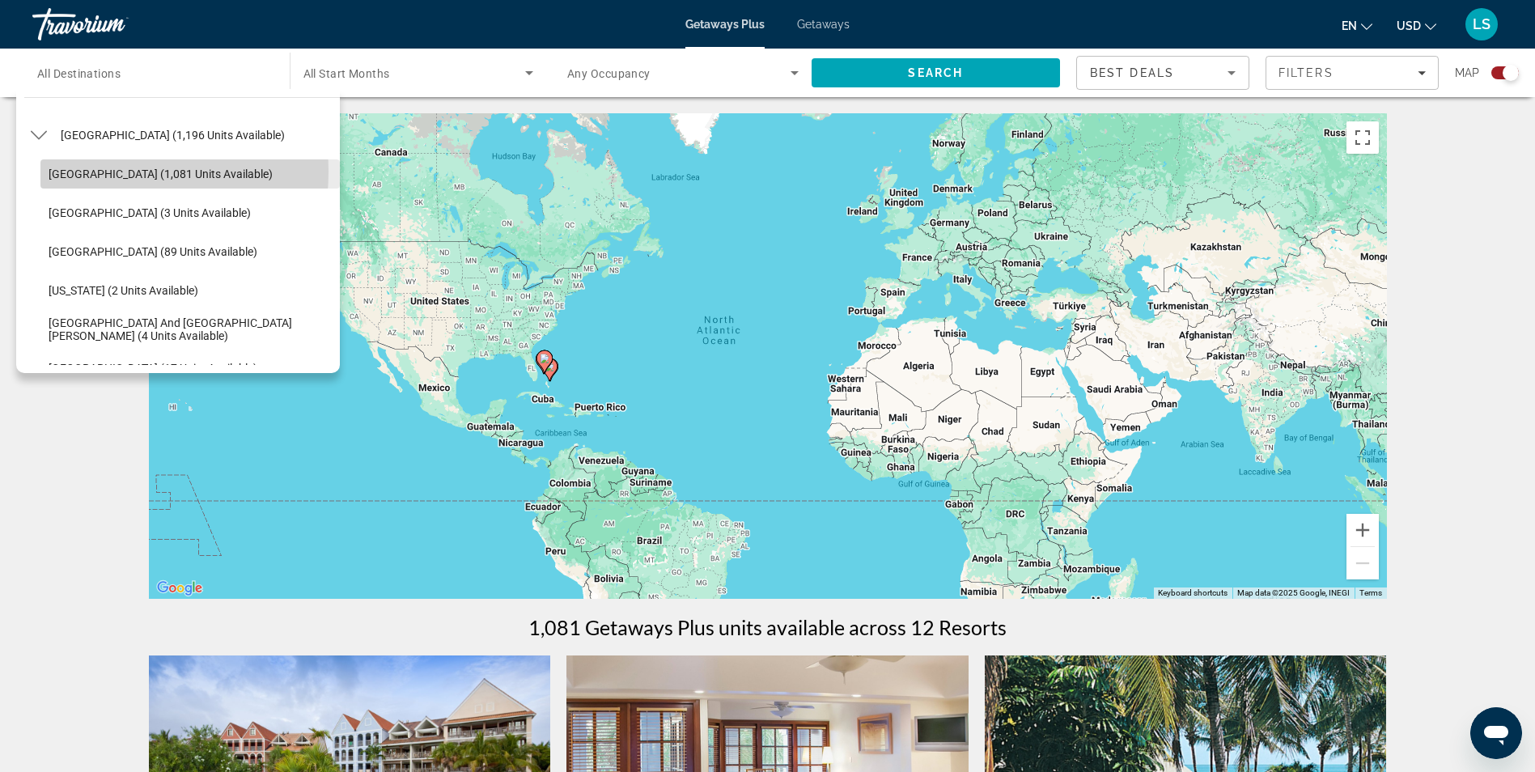
click at [102, 172] on span "[GEOGRAPHIC_DATA] (1,081 units available)" at bounding box center [161, 173] width 224 height 13
type input "**********"
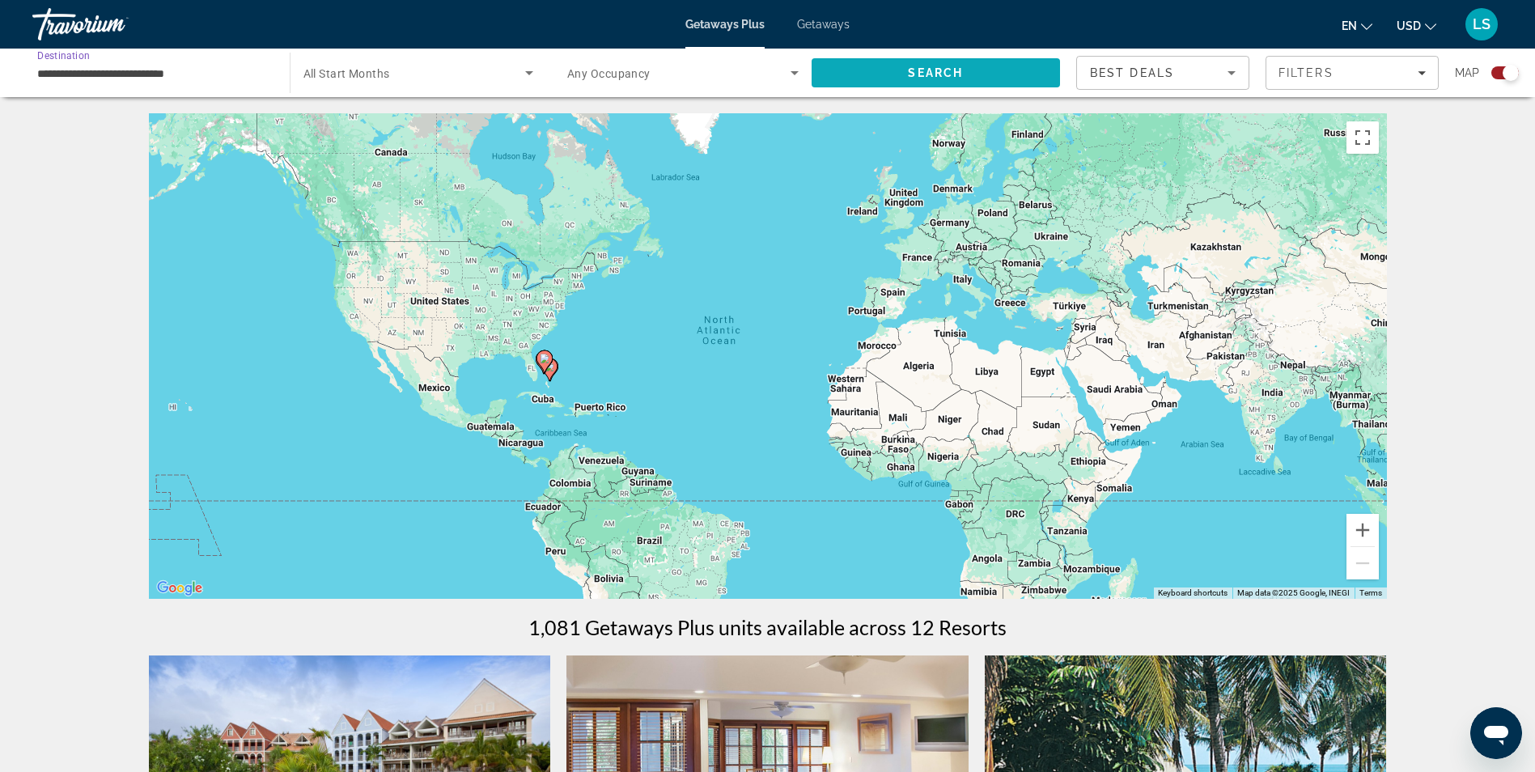
click at [889, 78] on span "Search" at bounding box center [936, 72] width 249 height 39
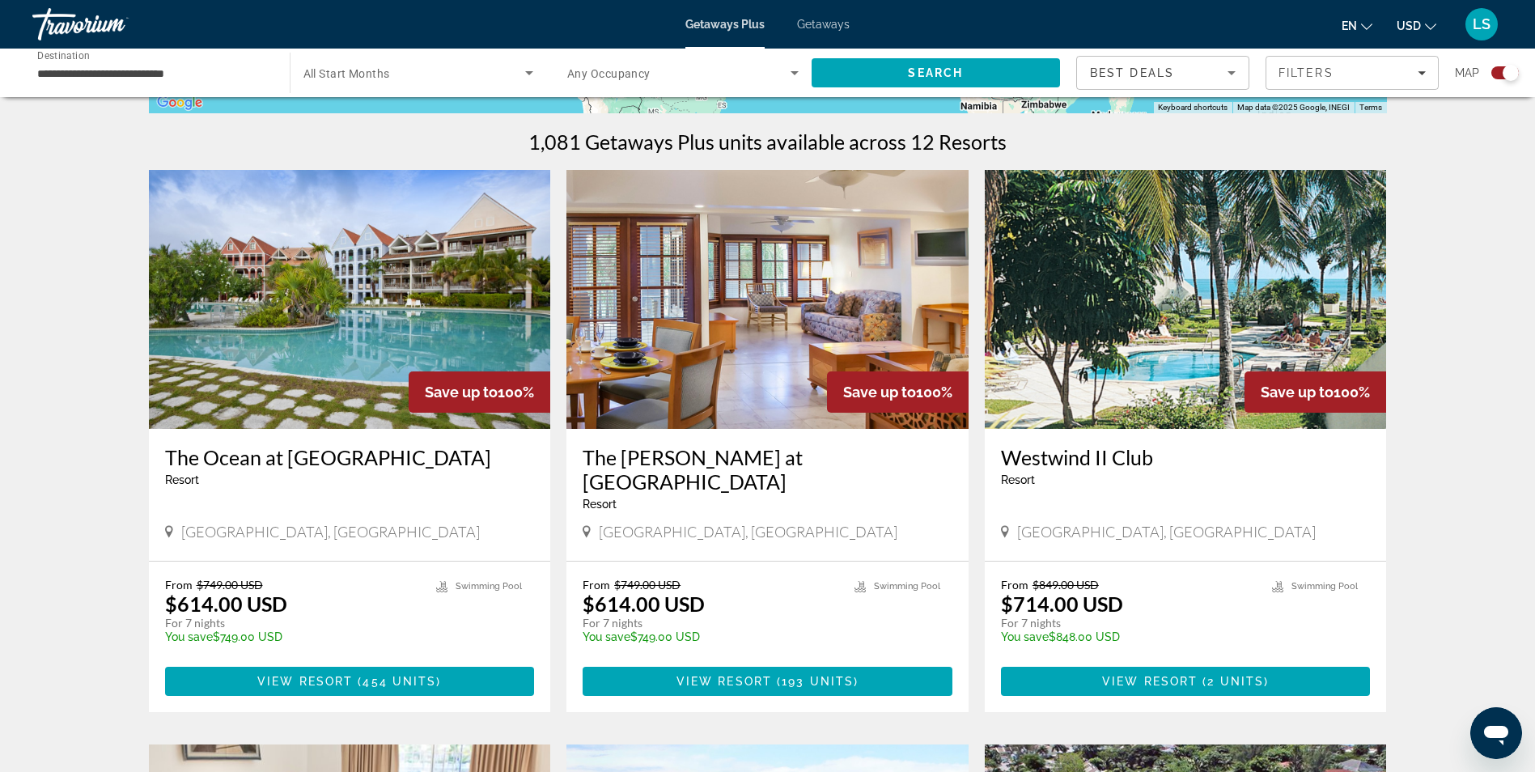
scroll to position [0, 0]
